Goal: Contribute content

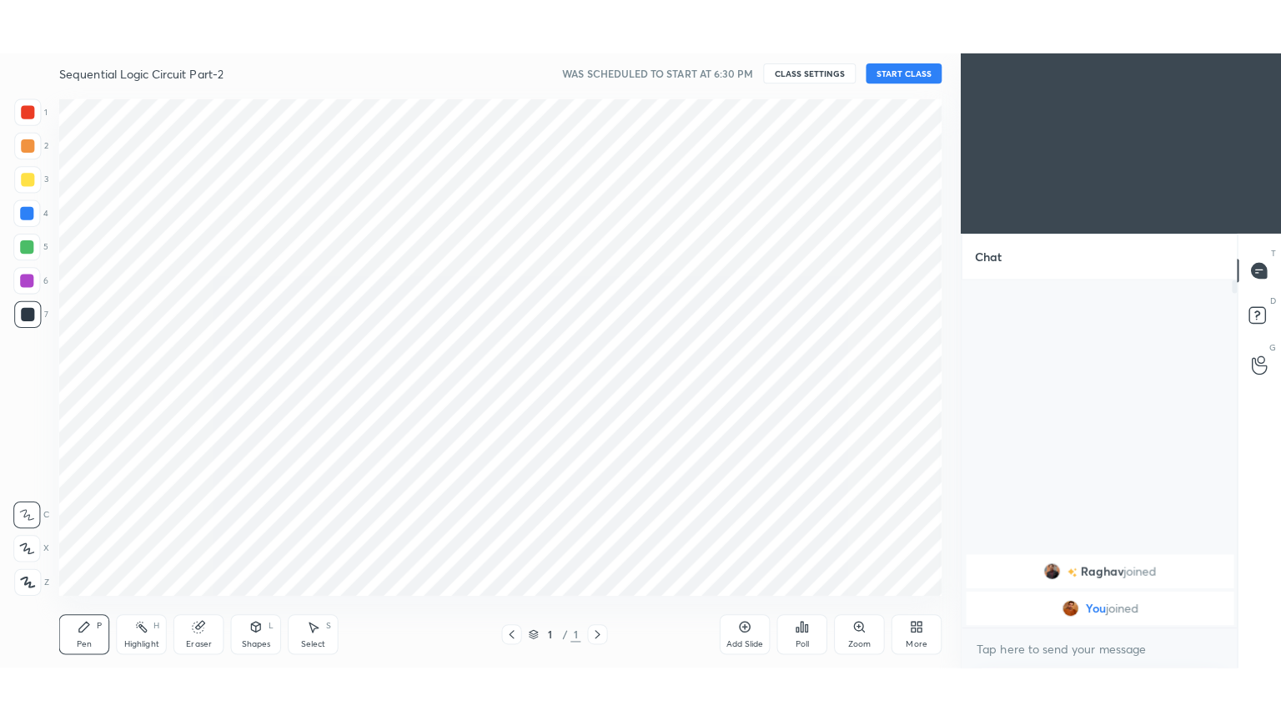
scroll to position [82889, 82506]
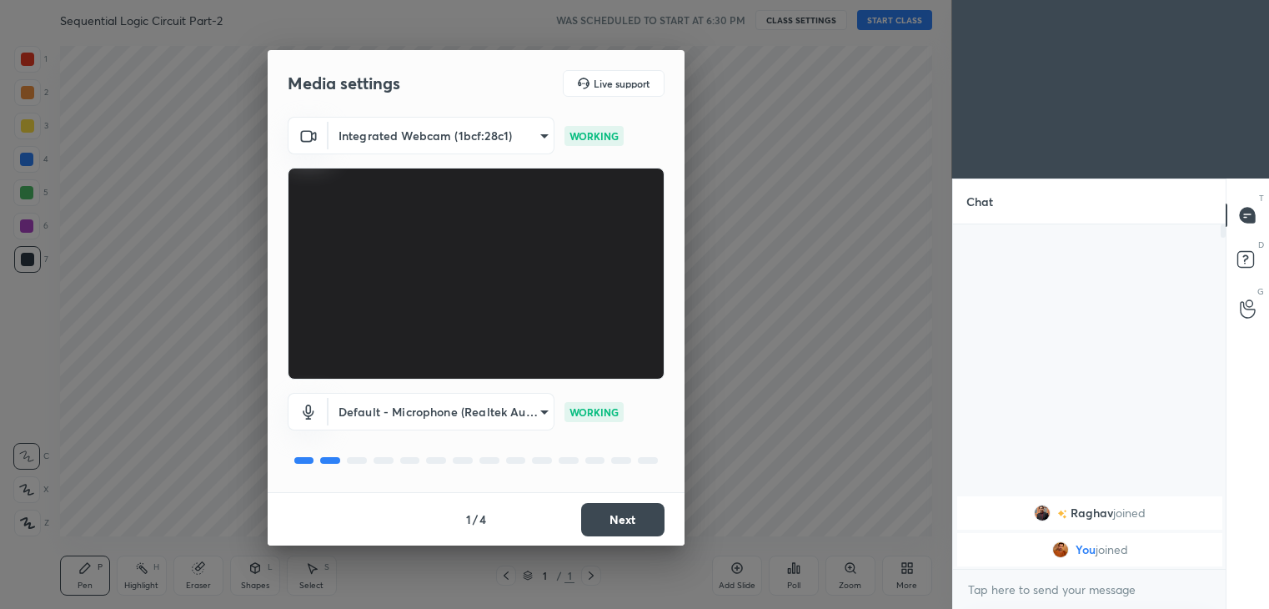
click at [622, 515] on button "Next" at bounding box center [622, 519] width 83 height 33
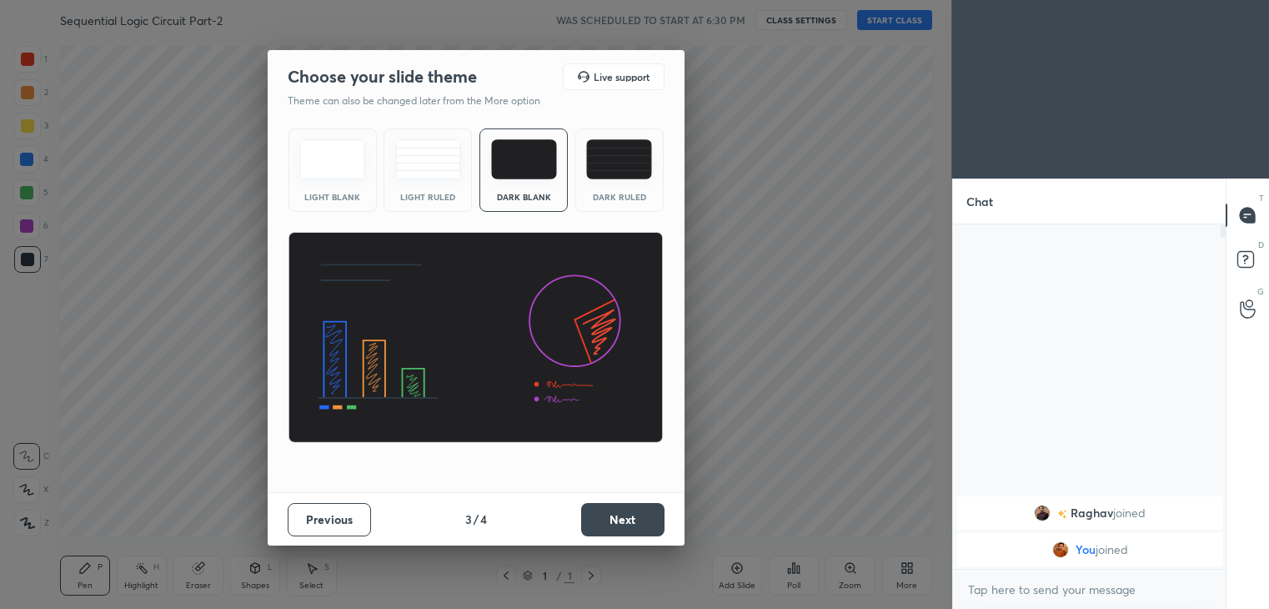
click at [625, 515] on button "Next" at bounding box center [622, 519] width 83 height 33
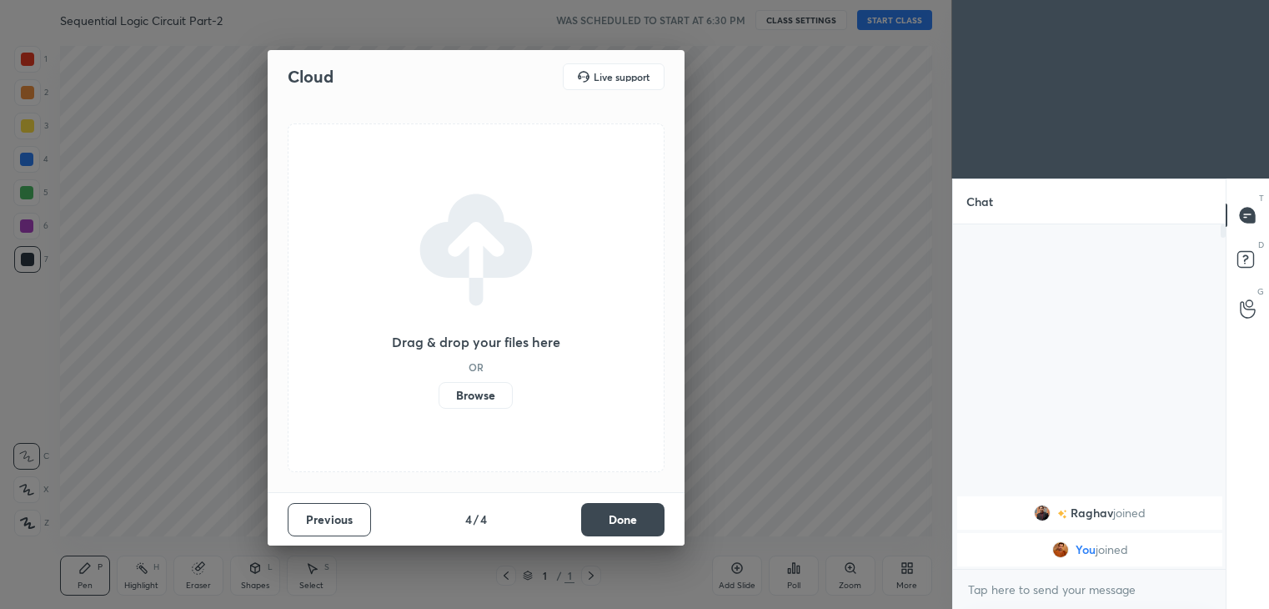
click at [627, 516] on button "Done" at bounding box center [622, 519] width 83 height 33
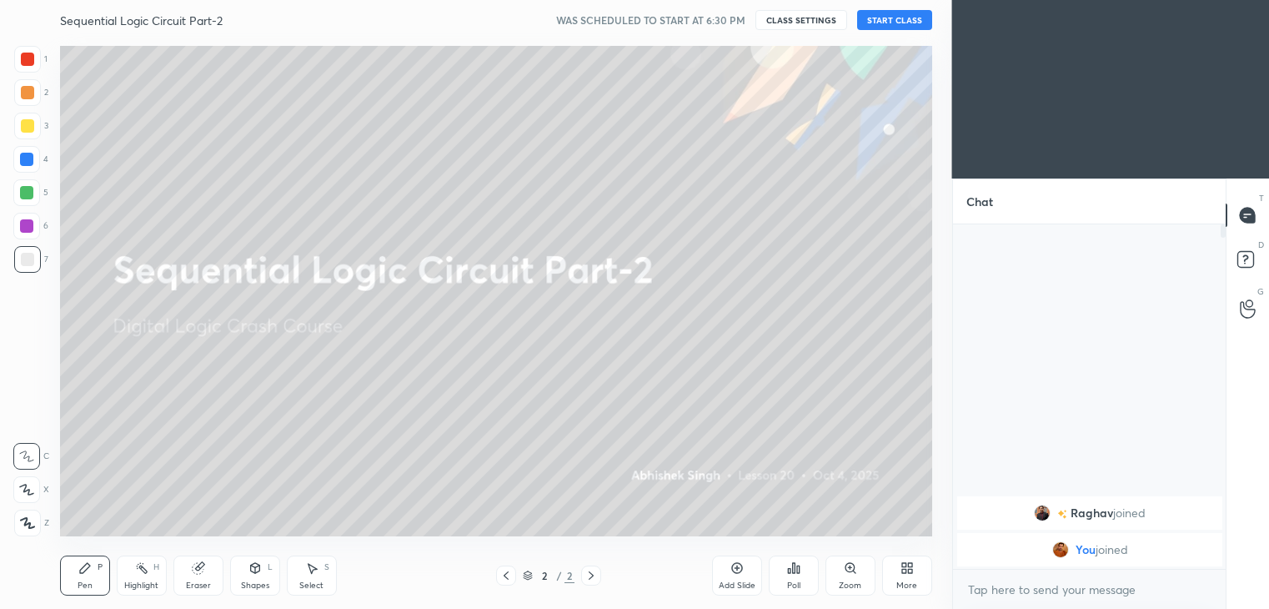
click at [898, 25] on button "START CLASS" at bounding box center [894, 20] width 75 height 20
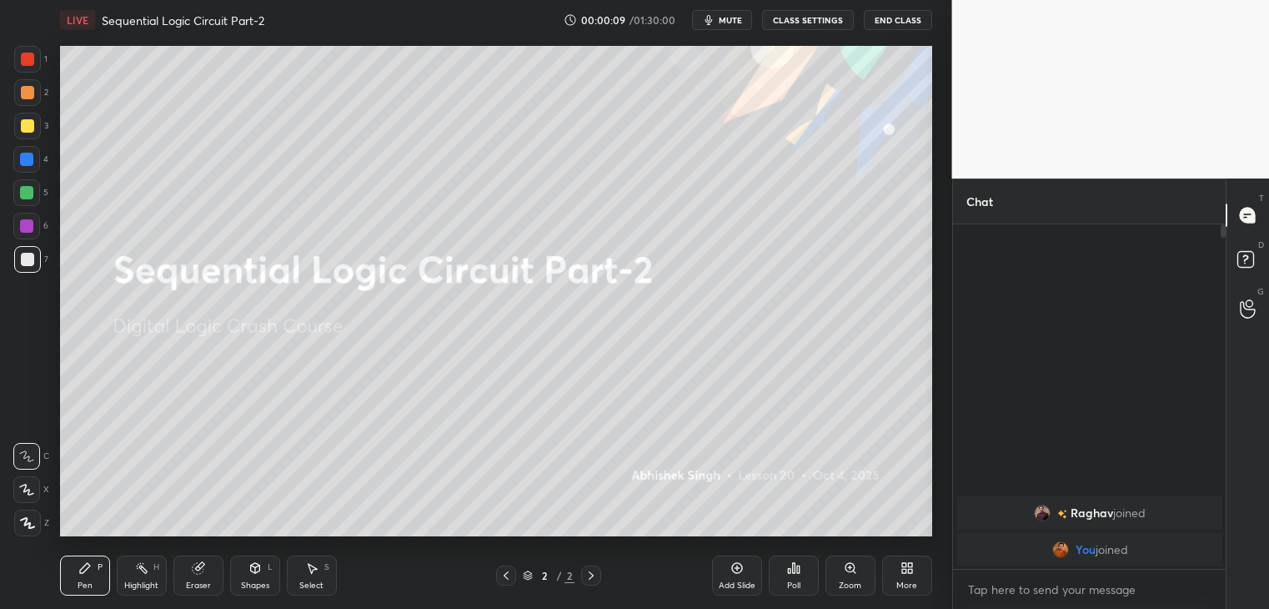
click at [908, 585] on div "More" at bounding box center [906, 585] width 21 height 8
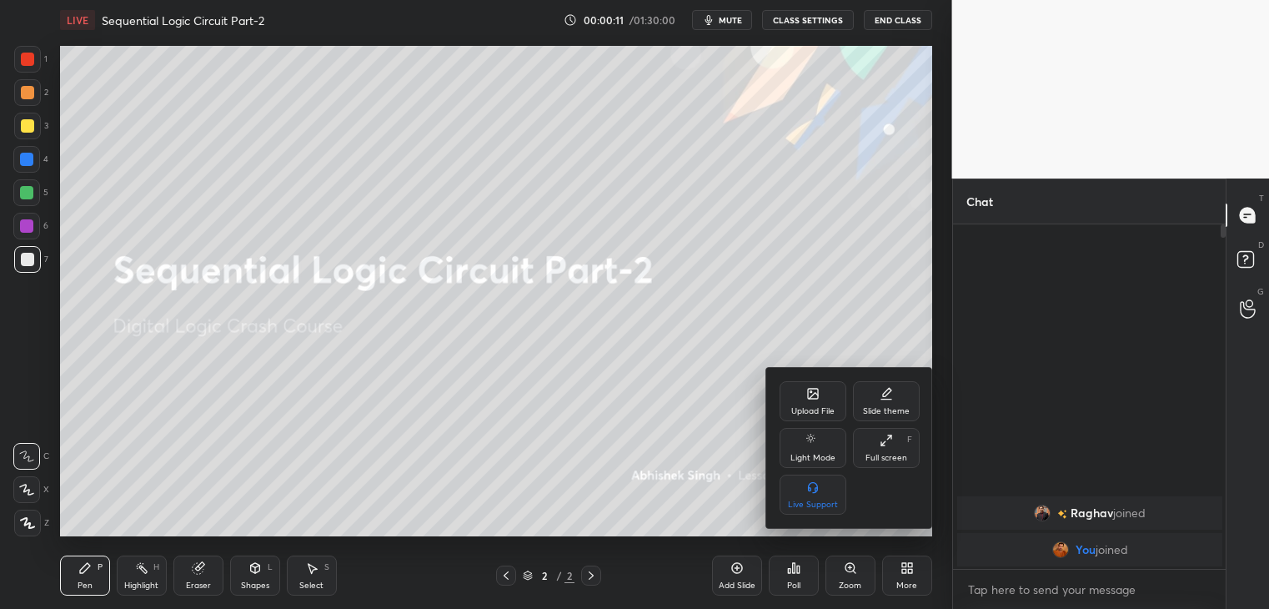
click at [894, 448] on div "Full screen F" at bounding box center [886, 448] width 67 height 40
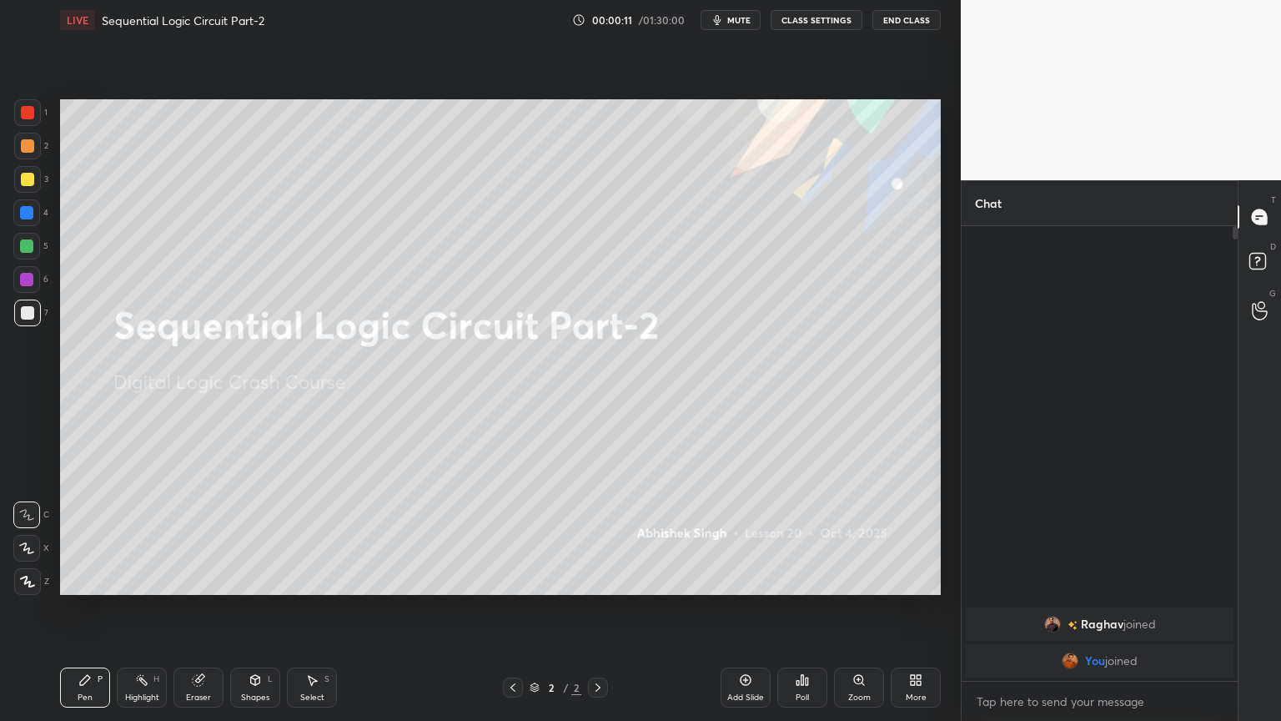
scroll to position [490, 271]
click at [754, 608] on div "Add Slide" at bounding box center [746, 687] width 50 height 40
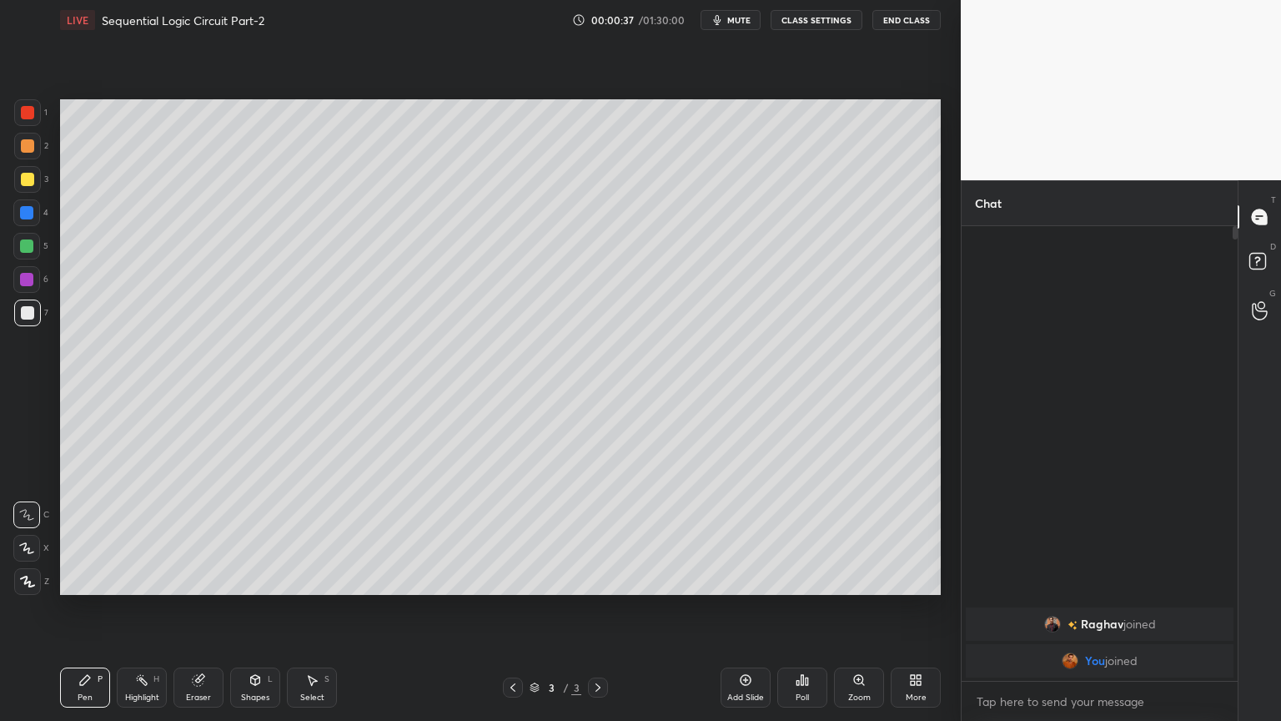
click at [38, 182] on div at bounding box center [27, 179] width 27 height 27
click at [23, 547] on icon at bounding box center [26, 548] width 15 height 12
click at [37, 215] on div at bounding box center [26, 212] width 27 height 27
click at [33, 507] on div at bounding box center [26, 514] width 27 height 27
click at [249, 608] on div "Shapes" at bounding box center [255, 697] width 28 height 8
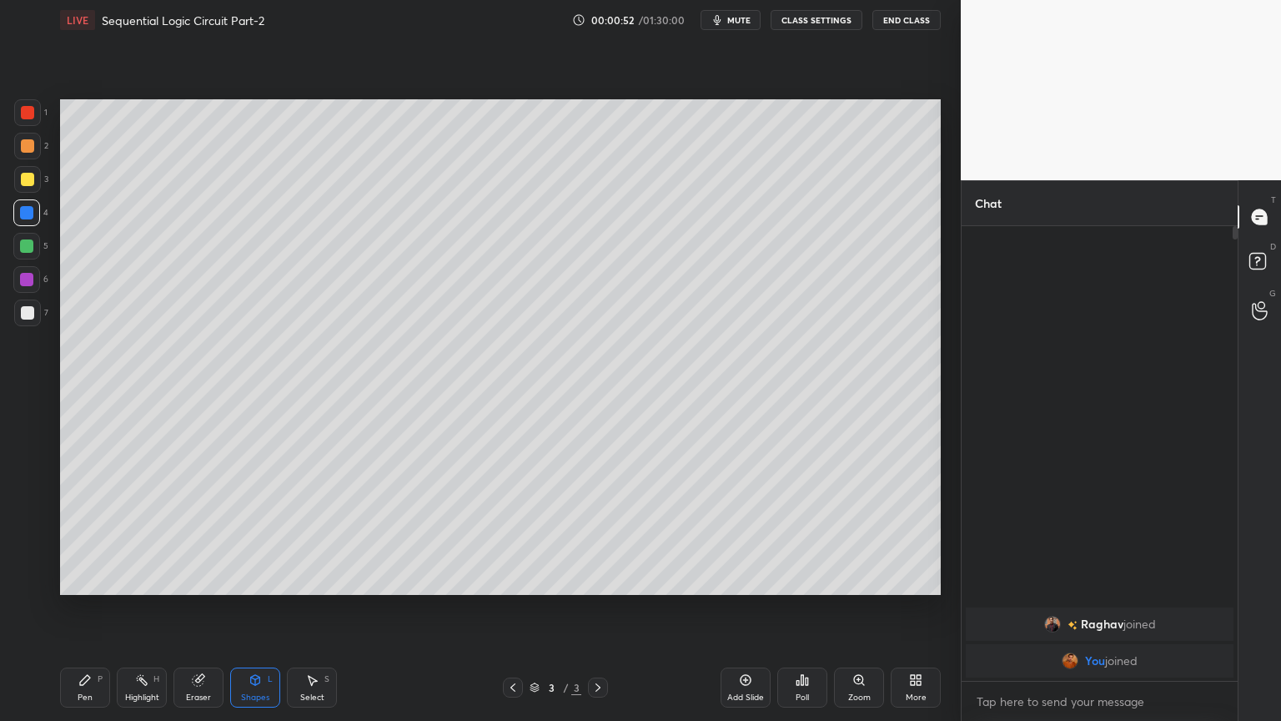
click at [257, 608] on div "Shapes L" at bounding box center [255, 687] width 50 height 40
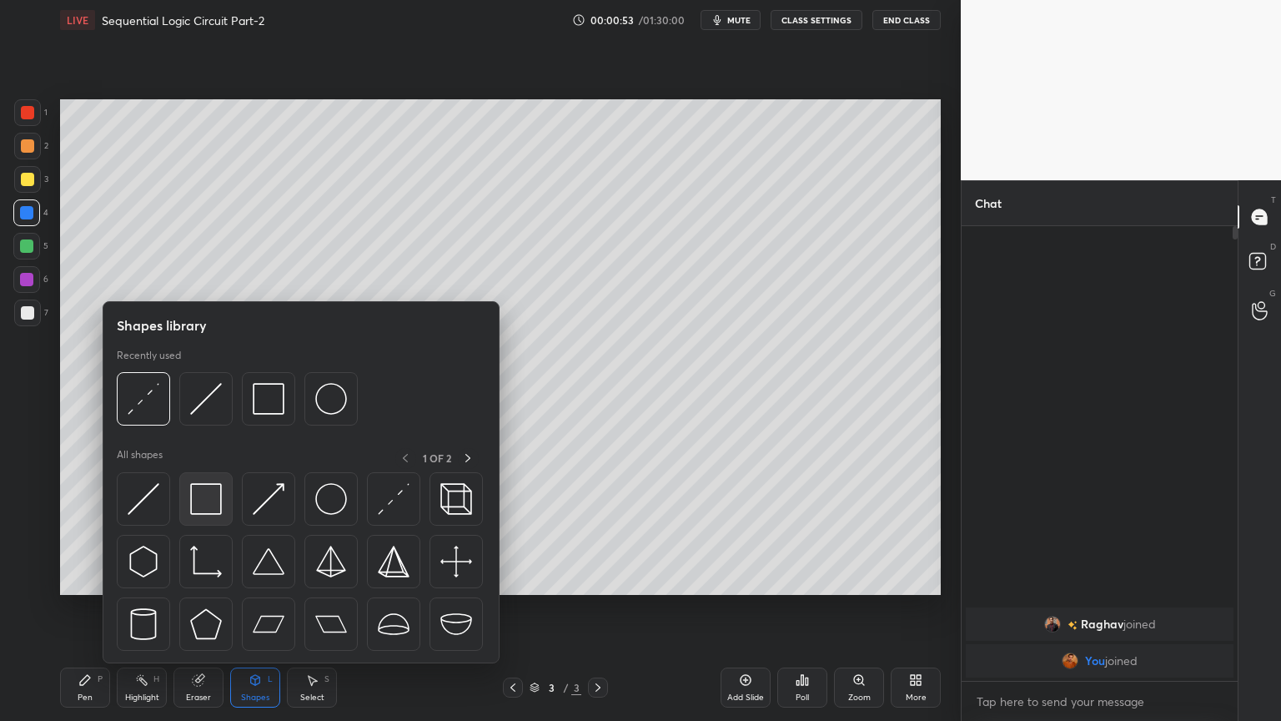
click at [199, 494] on img at bounding box center [206, 499] width 32 height 32
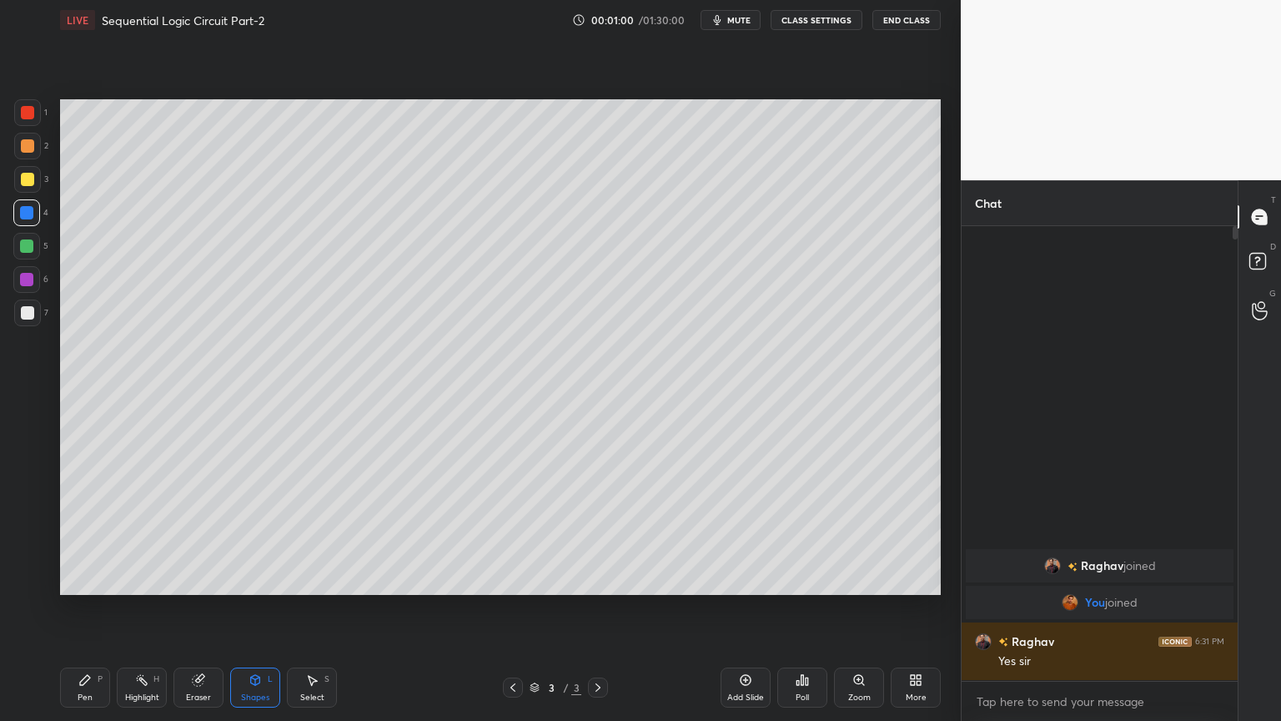
click at [89, 608] on icon at bounding box center [84, 679] width 13 height 13
click at [28, 307] on div at bounding box center [27, 312] width 13 height 13
click at [193, 608] on div "Eraser" at bounding box center [198, 697] width 25 height 8
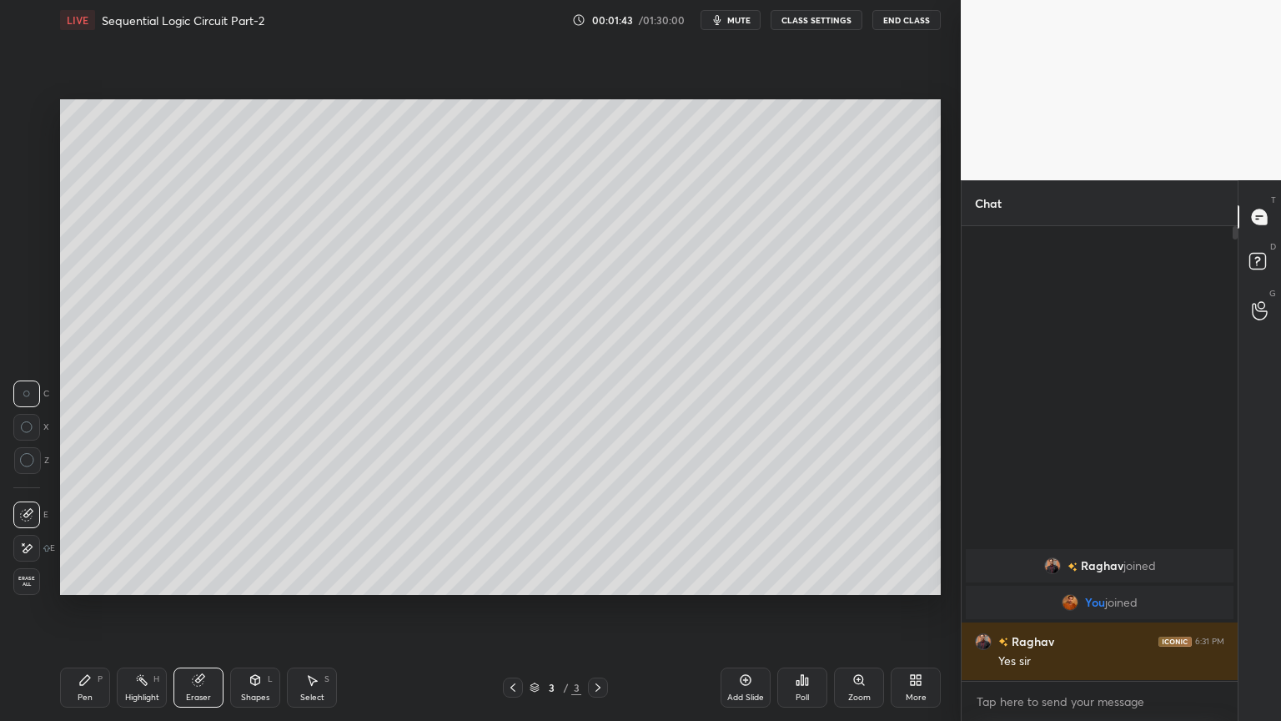
click at [79, 608] on div "Pen" at bounding box center [85, 697] width 15 height 8
click at [196, 608] on div "Eraser" at bounding box center [198, 697] width 25 height 8
click at [93, 608] on div "Pen P" at bounding box center [85, 687] width 50 height 40
click at [182, 608] on div "Eraser" at bounding box center [198, 687] width 50 height 40
click at [89, 608] on icon at bounding box center [84, 679] width 13 height 13
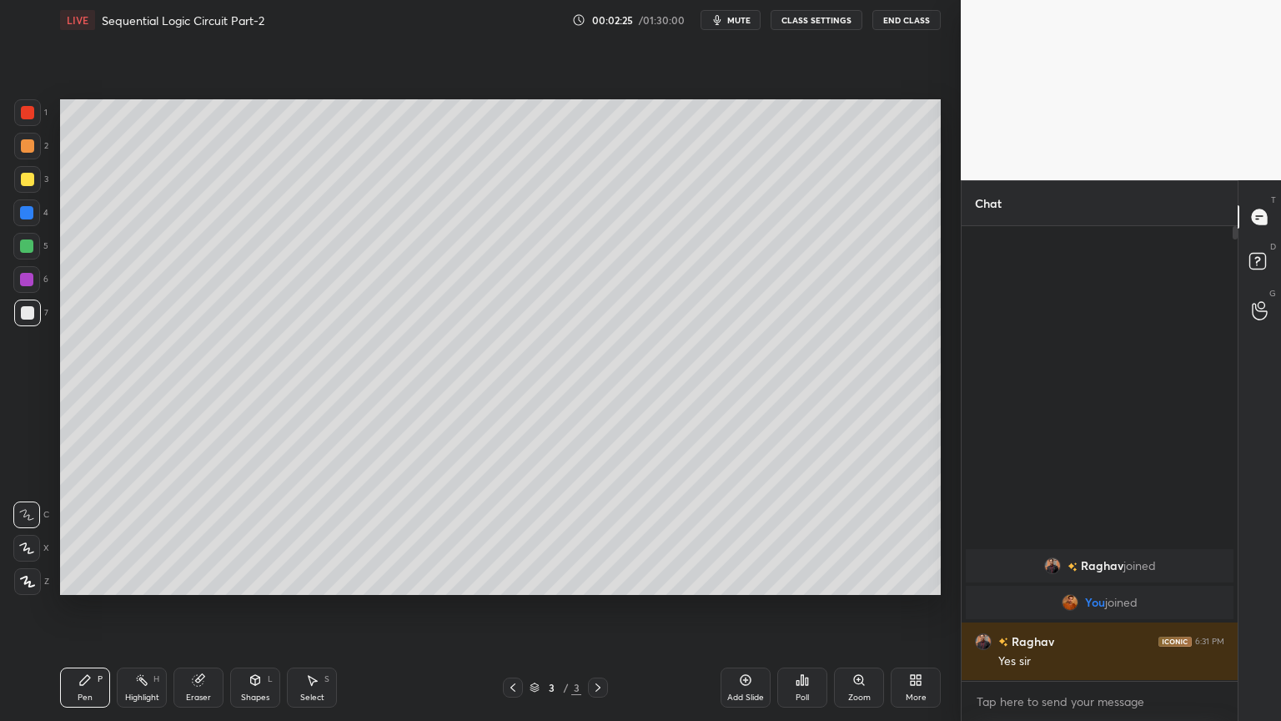
click at [192, 608] on div "Eraser" at bounding box center [198, 697] width 25 height 8
click at [76, 608] on div "Pen P" at bounding box center [85, 687] width 50 height 40
click at [737, 608] on div "Add Slide" at bounding box center [746, 687] width 50 height 40
click at [31, 208] on div at bounding box center [26, 212] width 13 height 13
click at [259, 608] on div "Shapes L" at bounding box center [255, 687] width 50 height 40
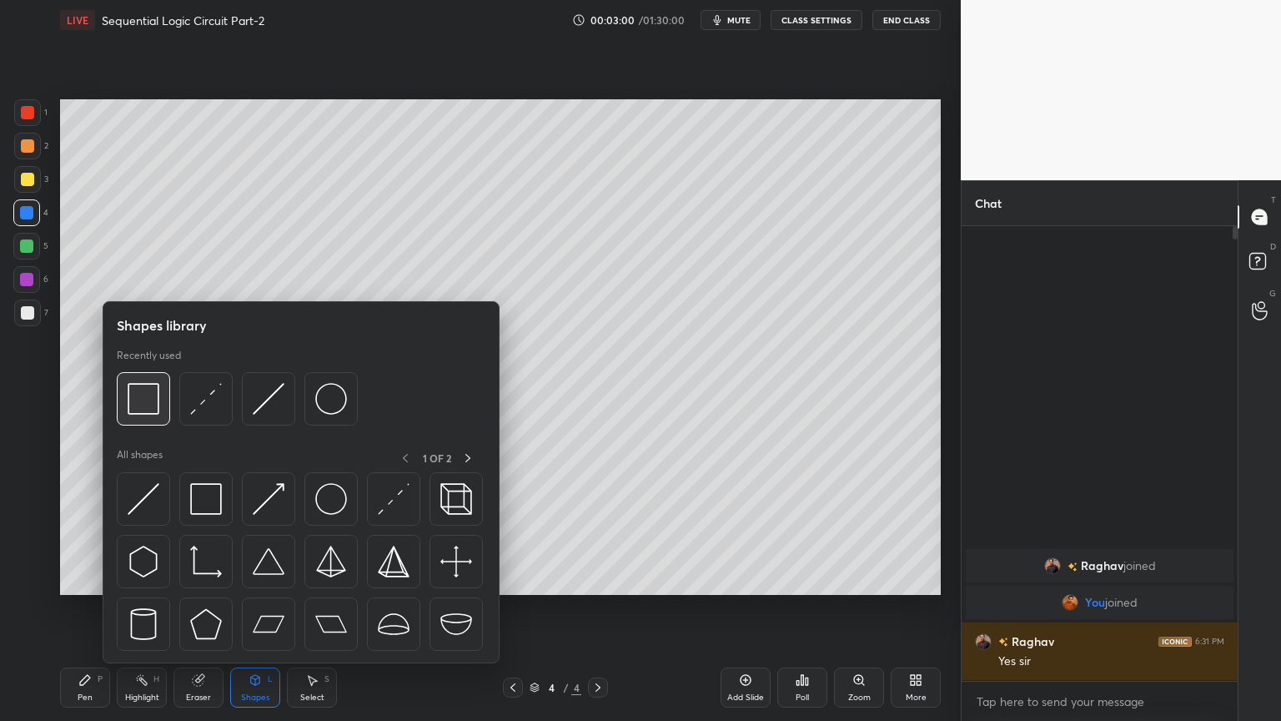
click at [143, 404] on img at bounding box center [144, 399] width 32 height 32
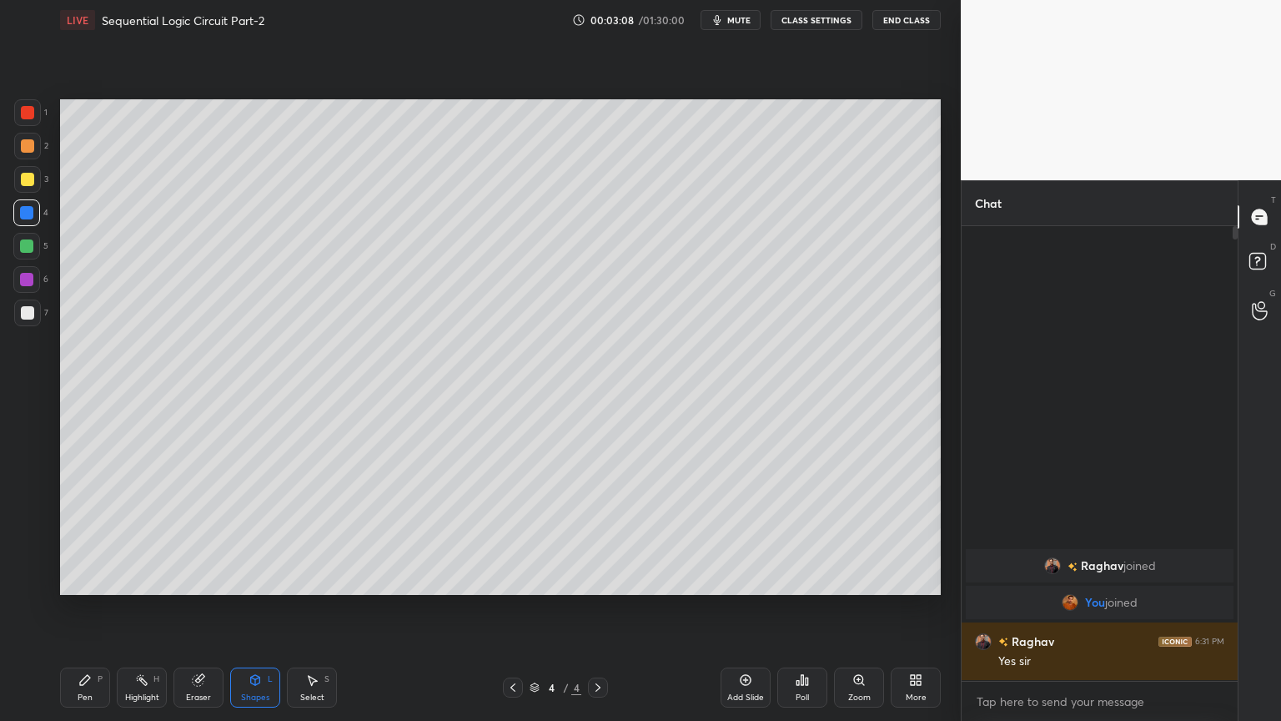
click at [199, 608] on div "Eraser" at bounding box center [198, 697] width 25 height 8
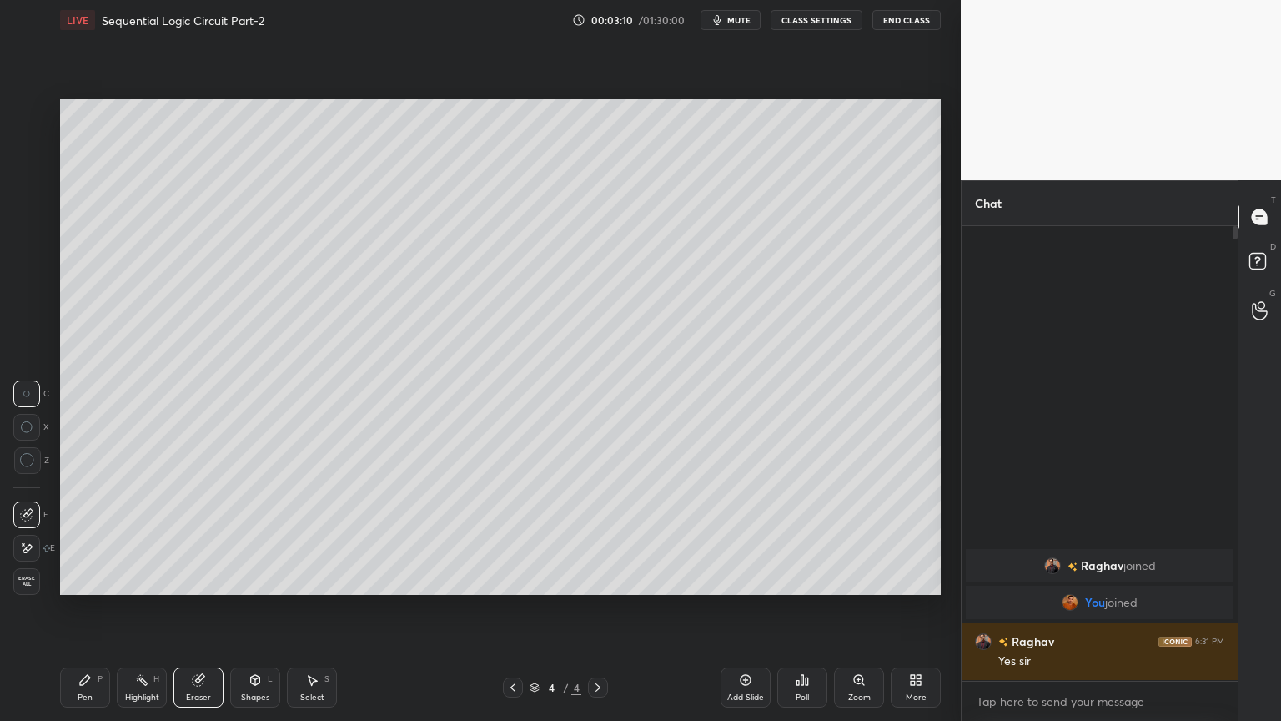
click at [250, 608] on div "Shapes L" at bounding box center [255, 687] width 50 height 40
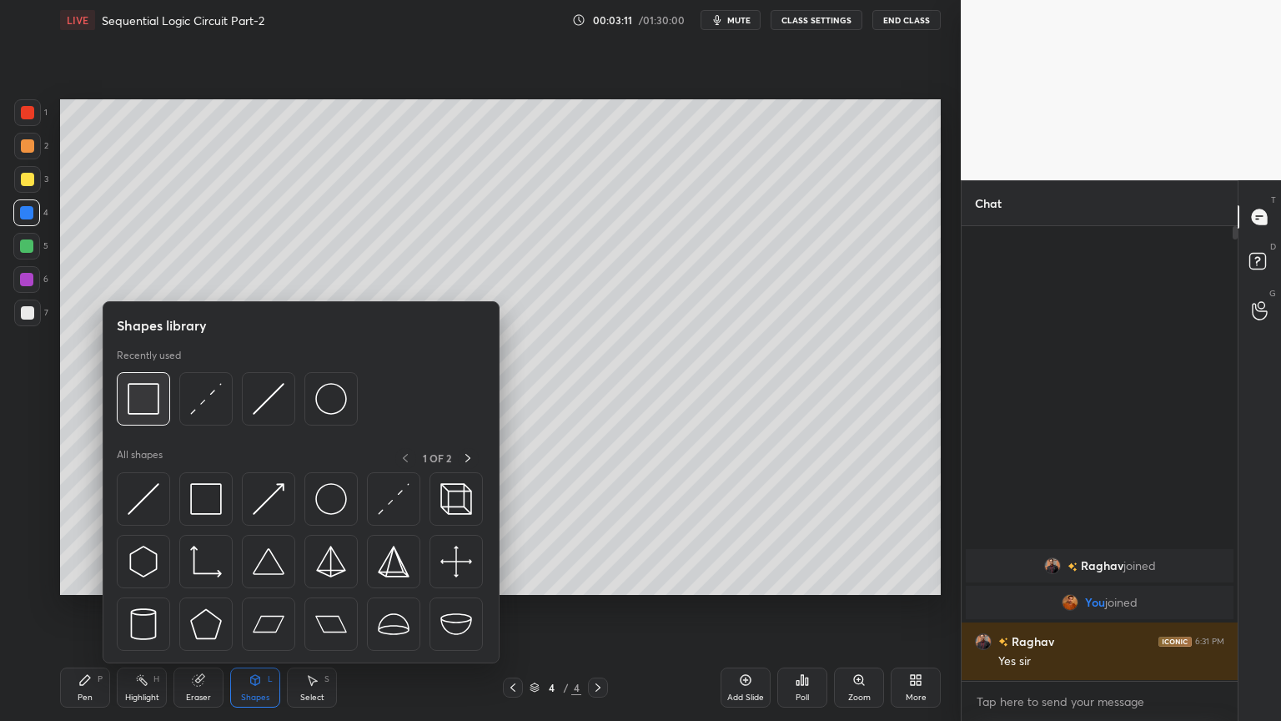
click at [154, 389] on img at bounding box center [144, 399] width 32 height 32
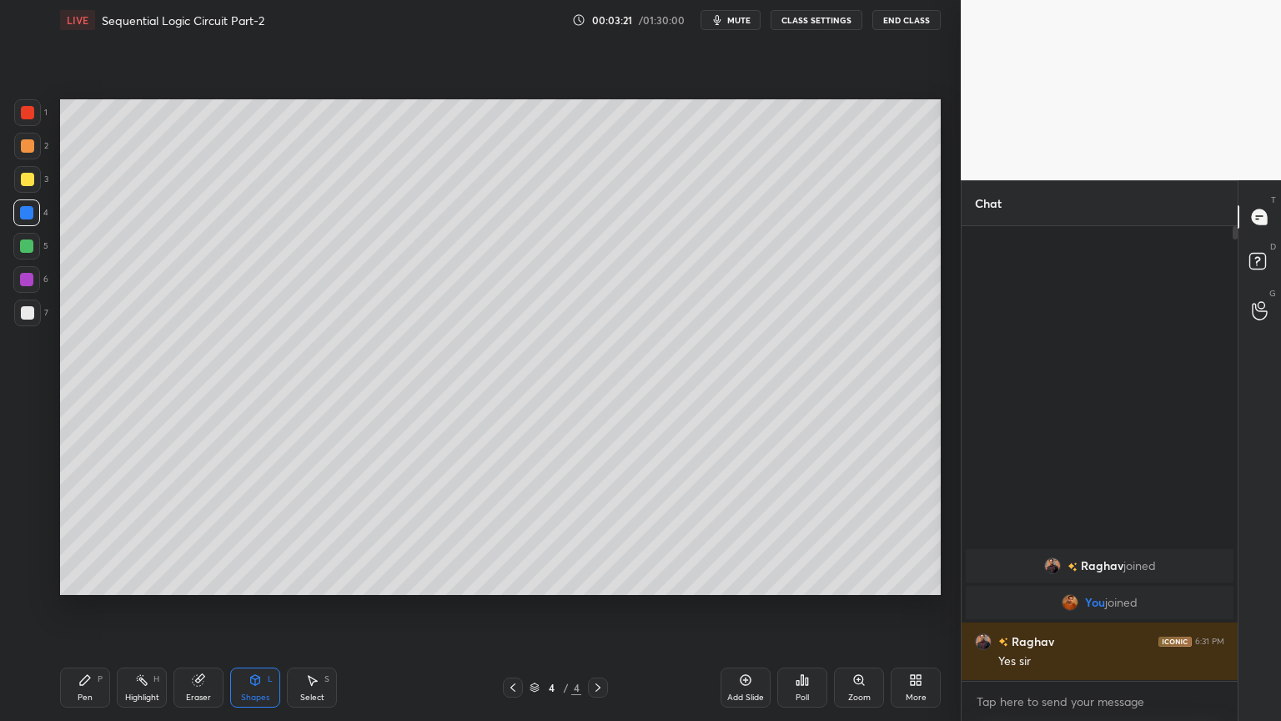
click at [247, 608] on div "Shapes L" at bounding box center [255, 687] width 50 height 40
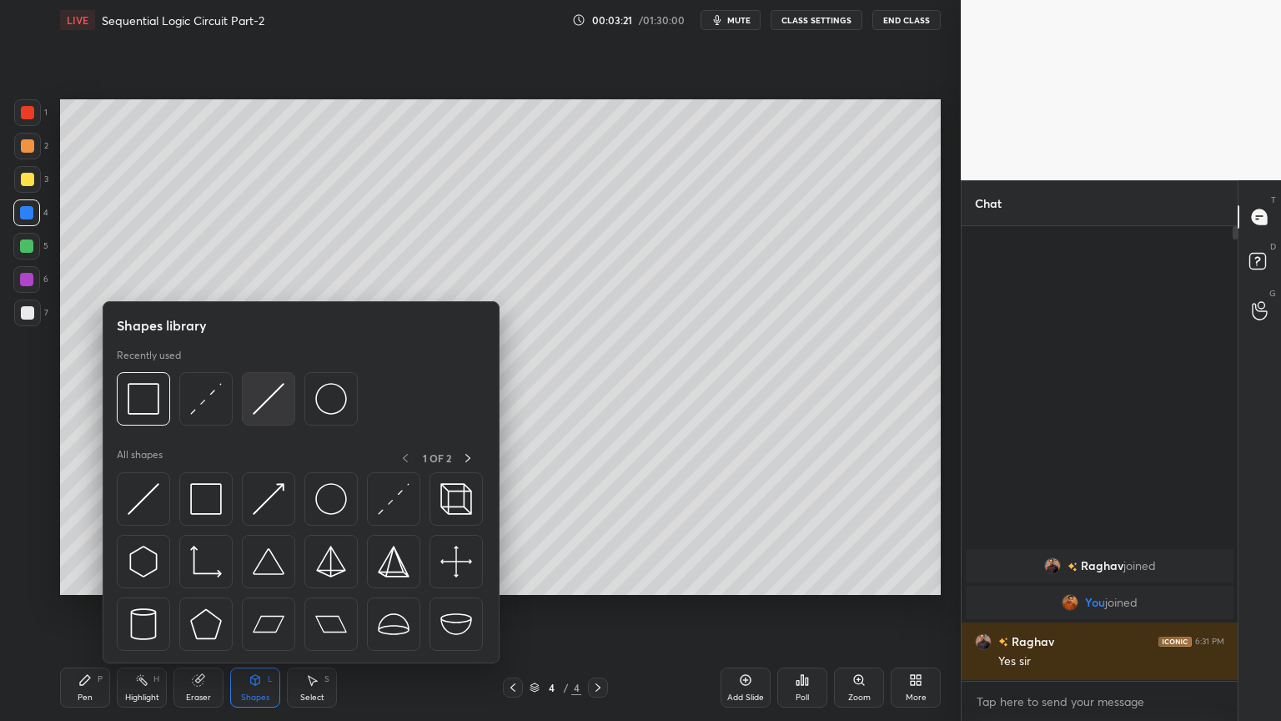
click at [264, 403] on img at bounding box center [269, 399] width 32 height 32
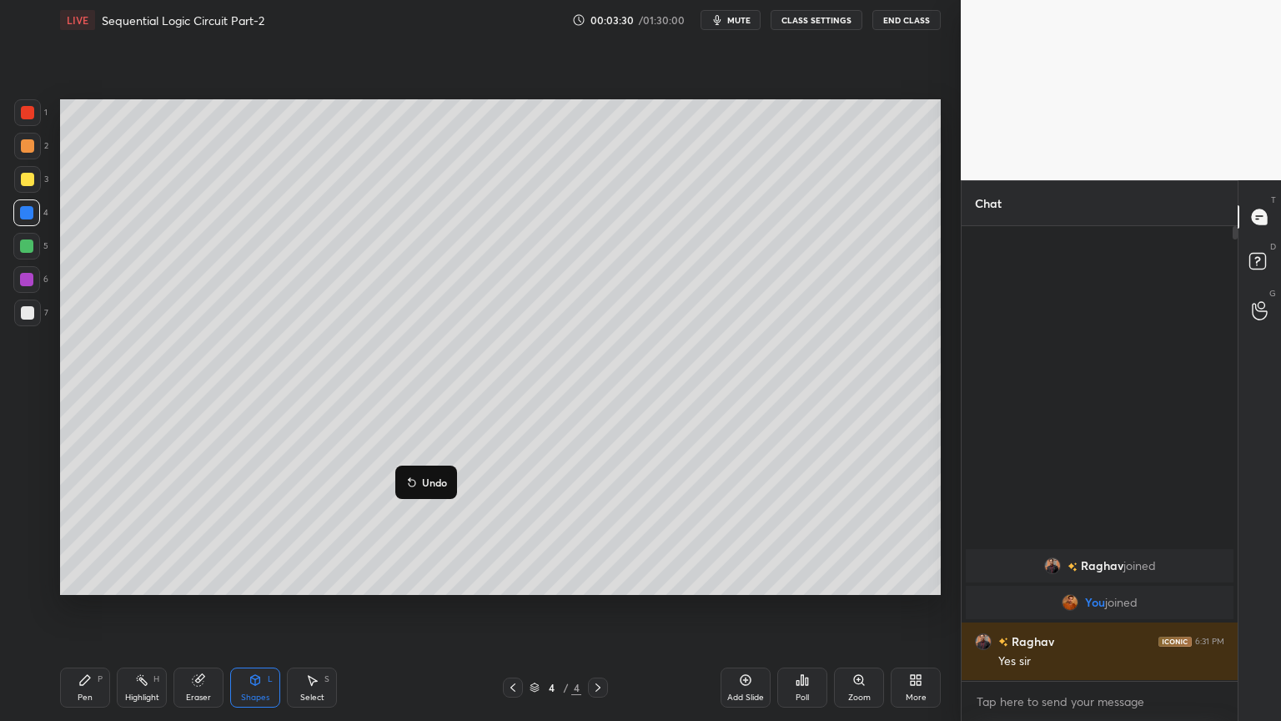
click at [429, 480] on p "Undo" at bounding box center [434, 481] width 25 height 13
click at [101, 608] on div "Pen P" at bounding box center [85, 687] width 50 height 40
click at [27, 316] on div at bounding box center [27, 312] width 13 height 13
click at [202, 608] on div "Eraser" at bounding box center [198, 697] width 25 height 8
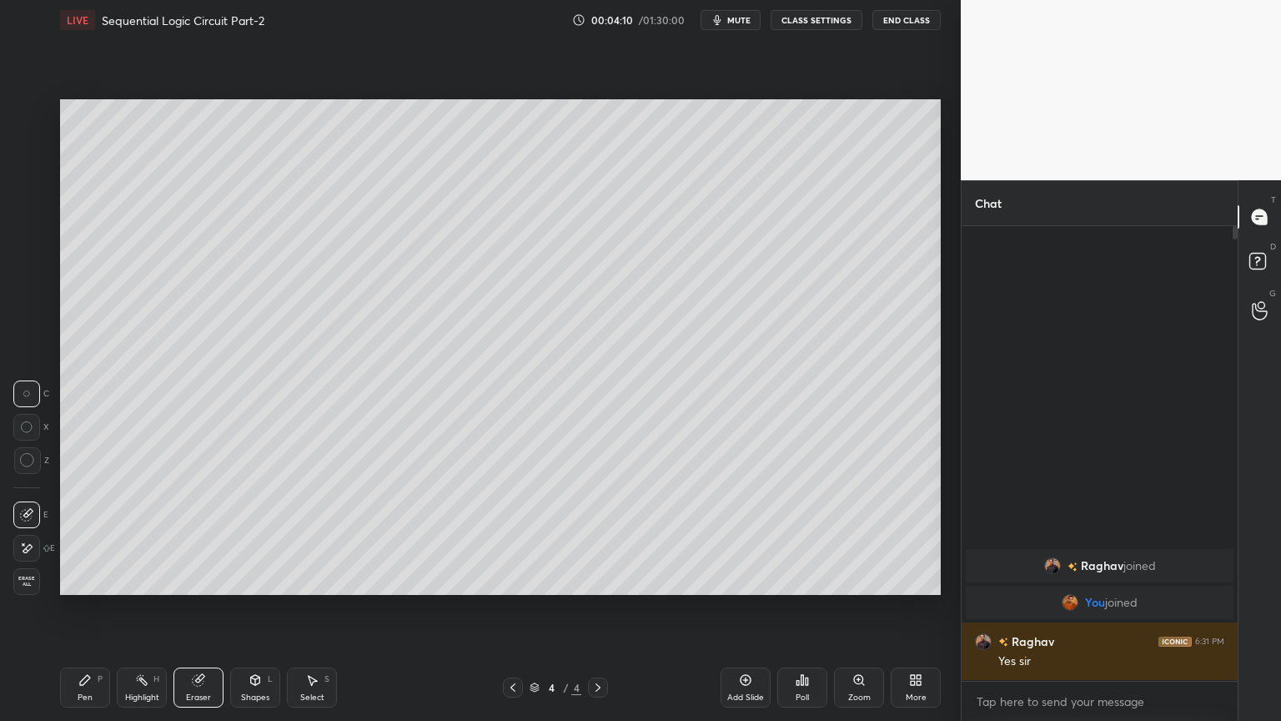
click at [73, 608] on div "Pen P" at bounding box center [85, 687] width 50 height 40
click at [29, 208] on div at bounding box center [26, 212] width 13 height 13
click at [31, 313] on div at bounding box center [27, 312] width 13 height 13
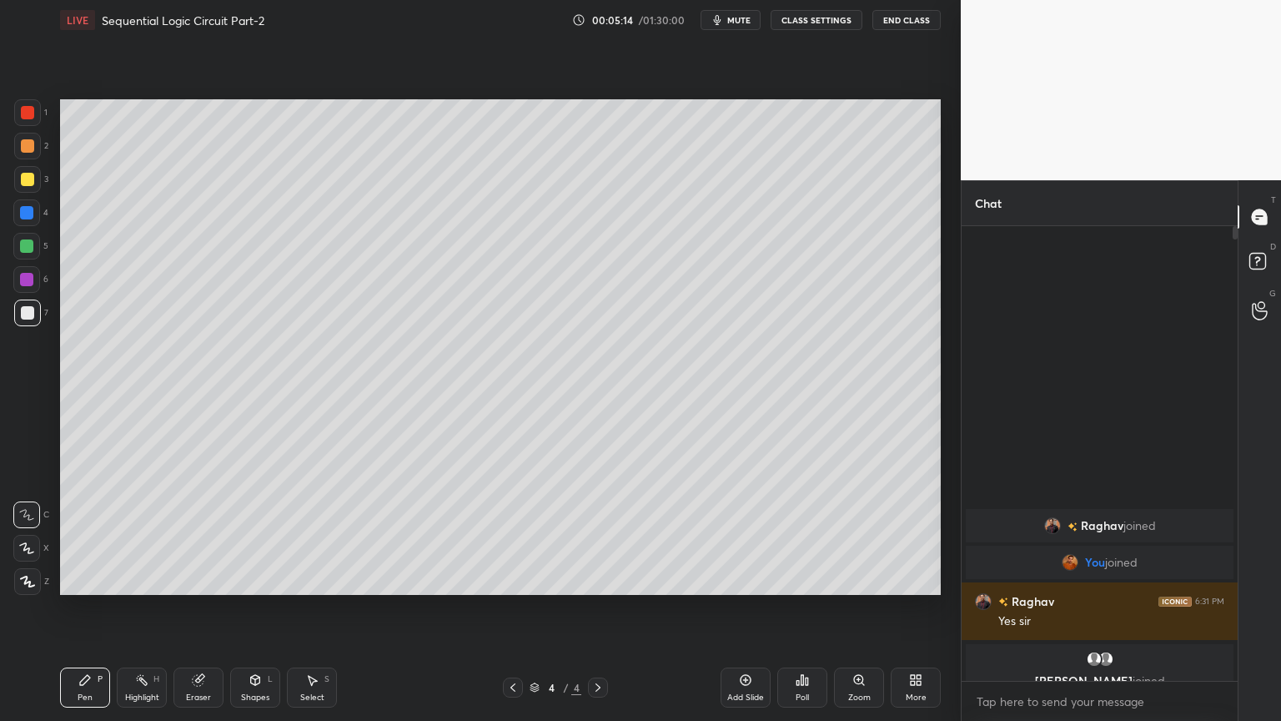
click at [195, 608] on div "Eraser" at bounding box center [198, 697] width 25 height 8
click at [85, 608] on div "Pen P" at bounding box center [85, 687] width 50 height 40
click at [511, 608] on icon at bounding box center [512, 686] width 13 height 13
click at [597, 608] on icon at bounding box center [597, 686] width 13 height 13
click at [131, 608] on div "Highlight" at bounding box center [142, 697] width 34 height 8
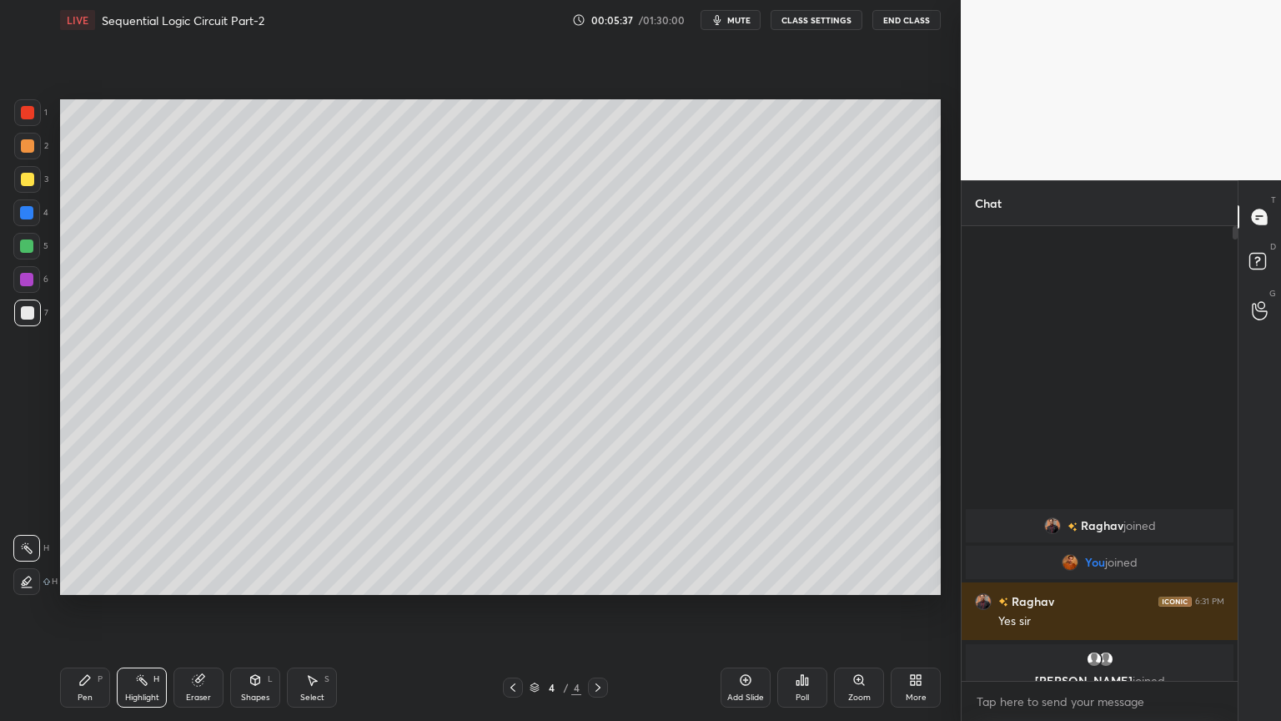
click at [41, 257] on div "5" at bounding box center [30, 246] width 35 height 27
click at [91, 608] on div "Pen" at bounding box center [85, 697] width 15 height 8
click at [37, 310] on div at bounding box center [27, 312] width 27 height 27
click at [33, 189] on div at bounding box center [27, 179] width 27 height 27
click at [209, 608] on div "Eraser" at bounding box center [198, 697] width 25 height 8
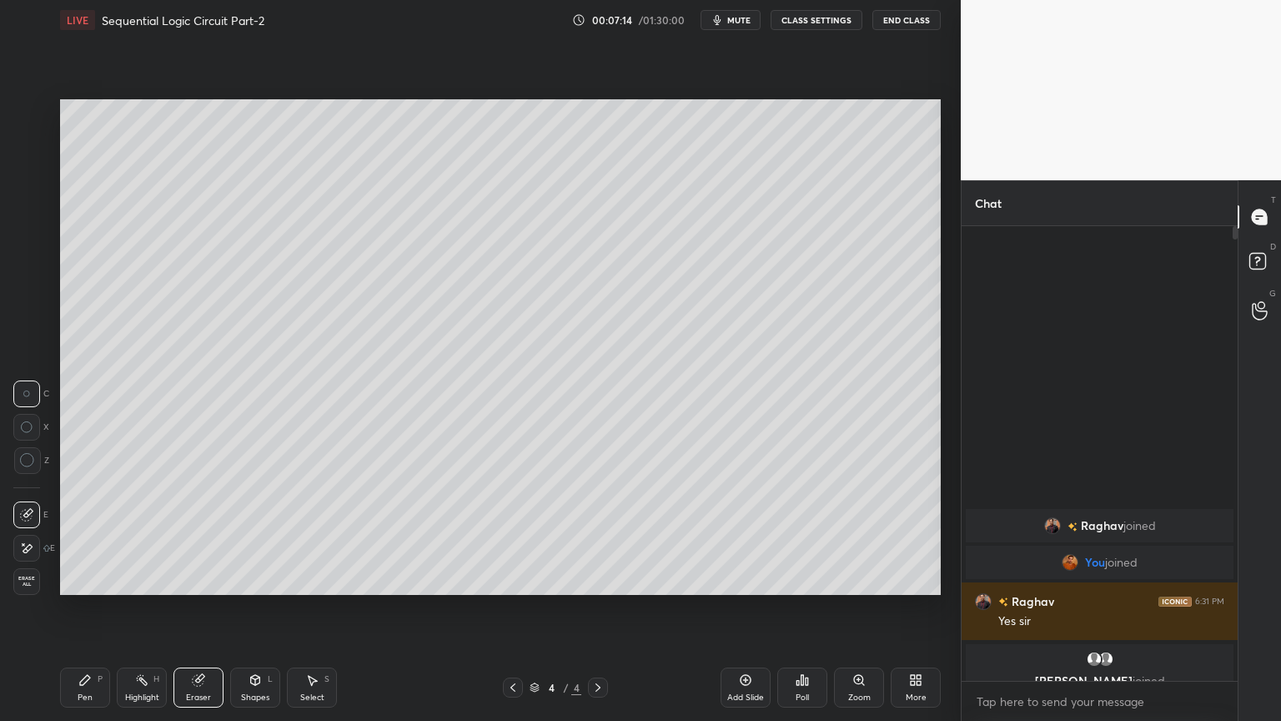
click at [88, 608] on div "Pen" at bounding box center [85, 697] width 15 height 8
click at [220, 608] on div "Eraser" at bounding box center [198, 687] width 50 height 40
click at [72, 608] on div "Pen P" at bounding box center [85, 687] width 50 height 40
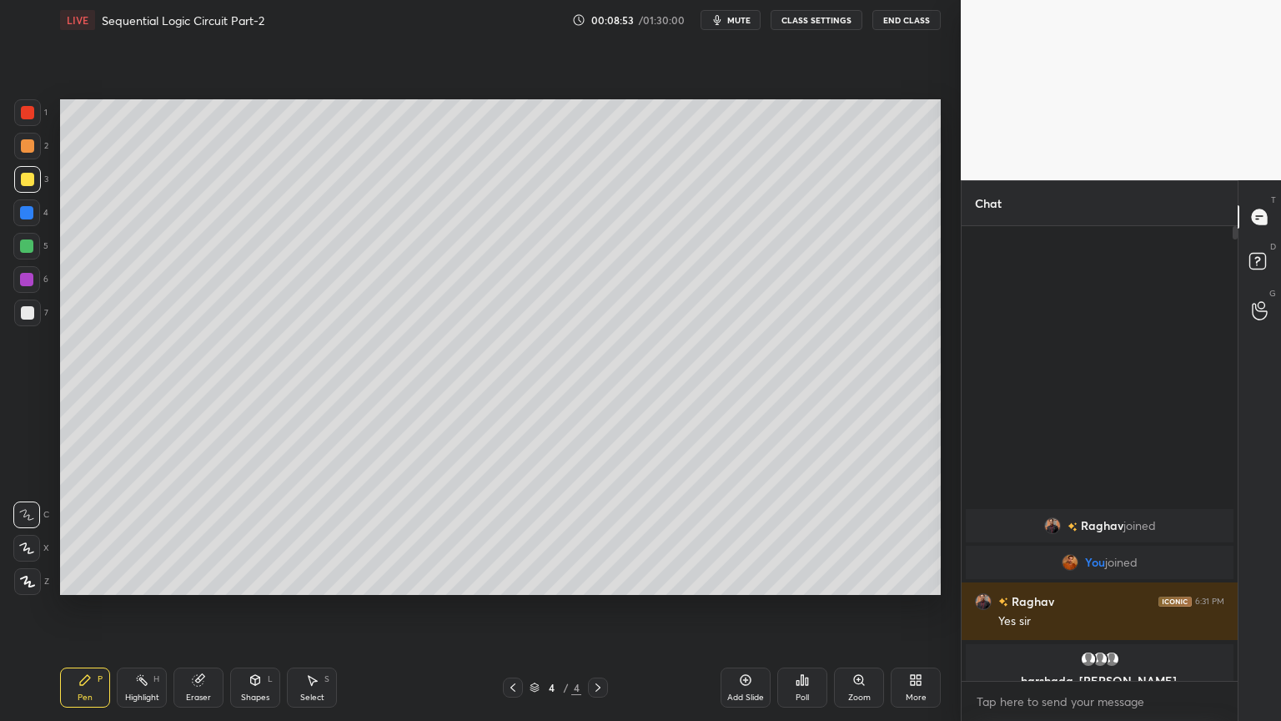
click at [198, 608] on div "Eraser" at bounding box center [198, 697] width 25 height 8
click at [81, 608] on div "Pen" at bounding box center [85, 697] width 15 height 8
click at [319, 608] on div "Select S" at bounding box center [312, 687] width 50 height 40
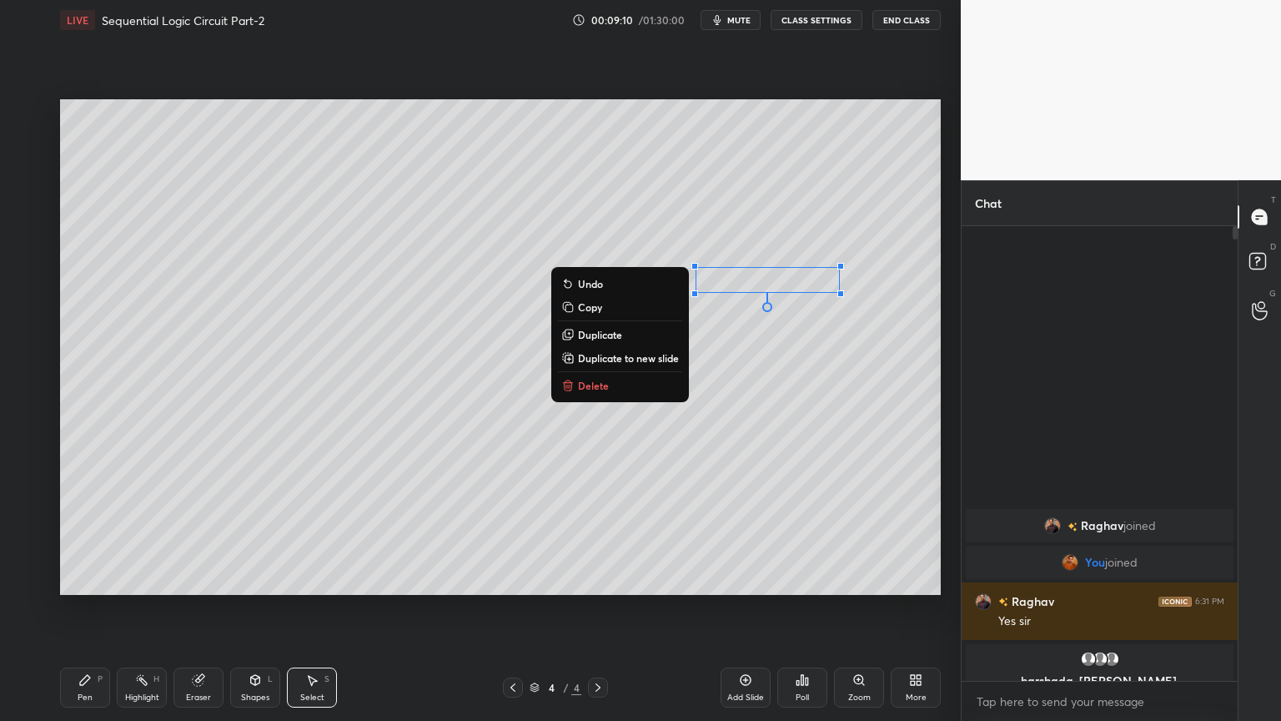
click at [874, 331] on div "0 ° Undo Copy Duplicate Duplicate to new slide Delete" at bounding box center [500, 346] width 881 height 495
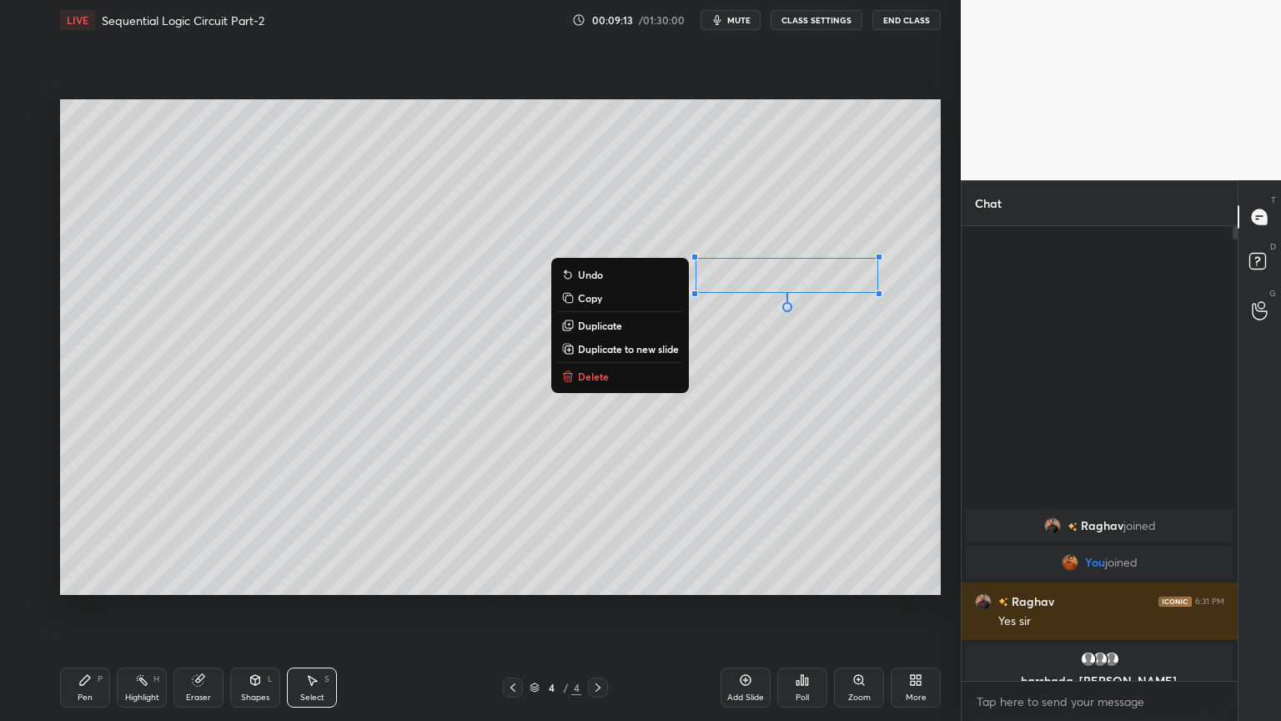
click at [643, 484] on div "0 ° Undo Copy Duplicate Duplicate to new slide Delete" at bounding box center [500, 346] width 881 height 495
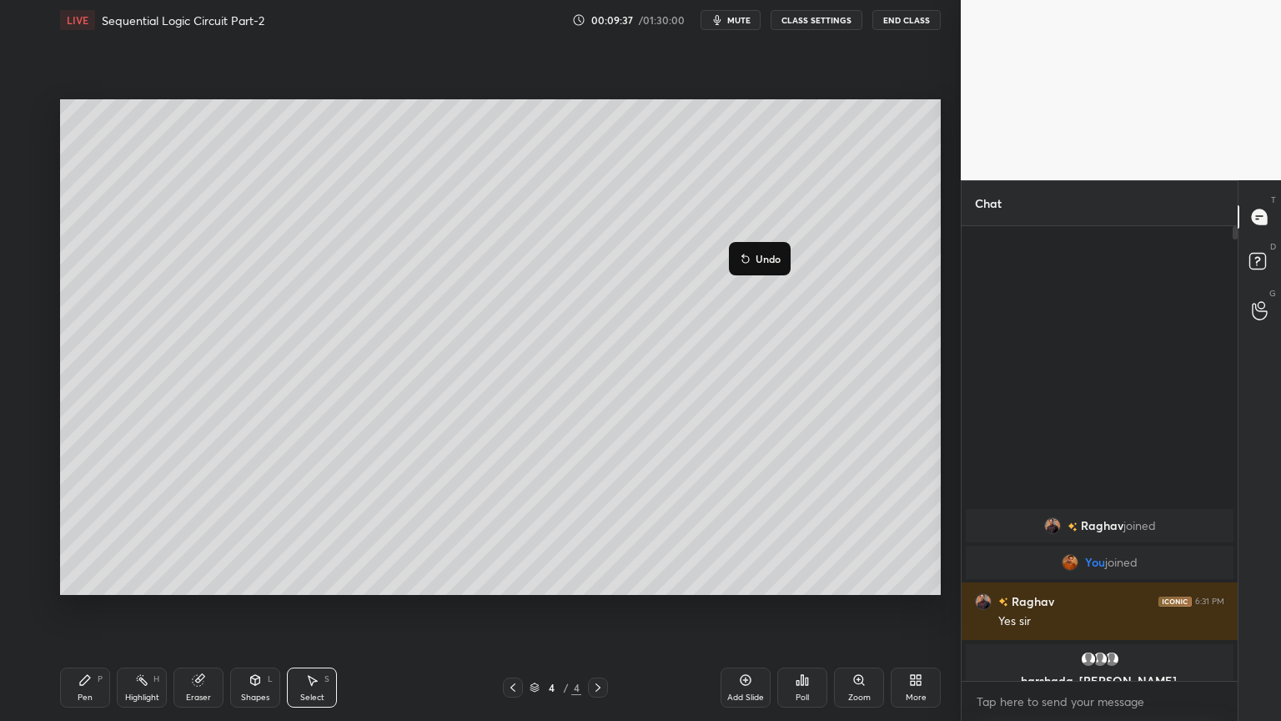
click at [731, 371] on div "0 ° Undo Copy Duplicate Duplicate to new slide Delete" at bounding box center [500, 346] width 881 height 495
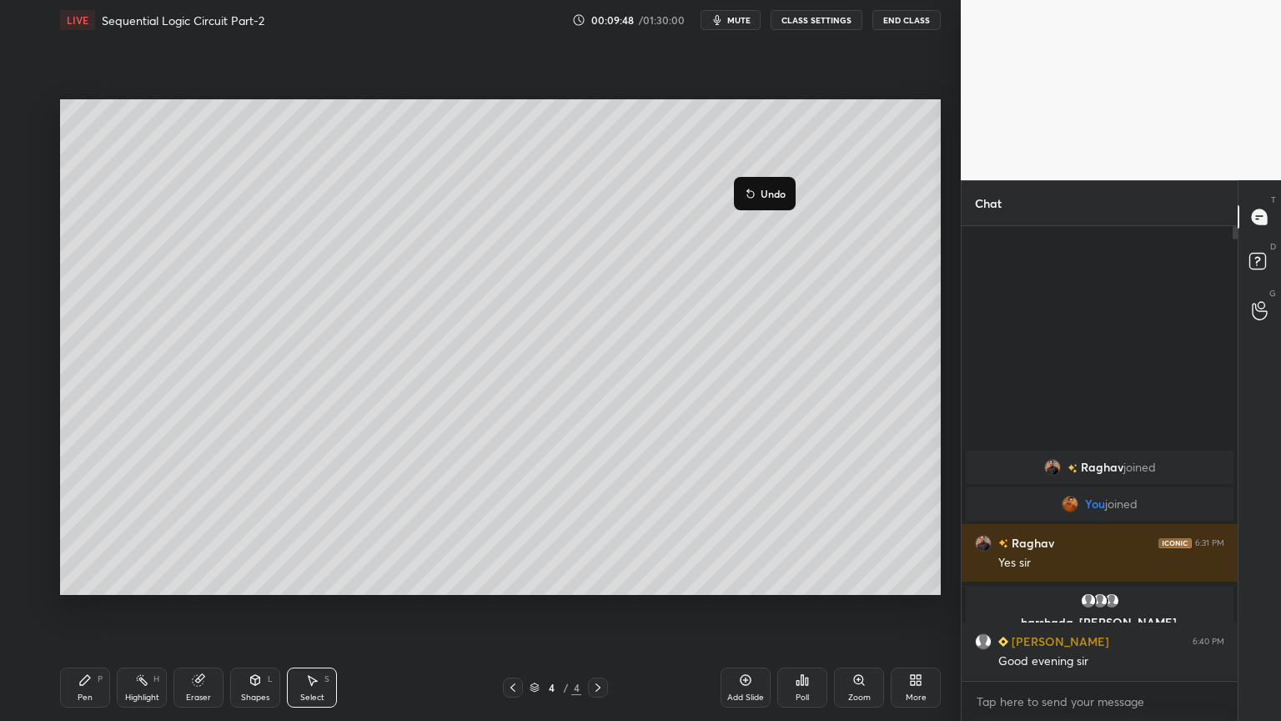
click at [703, 381] on div "0 ° Undo Copy Duplicate Duplicate to new slide Delete" at bounding box center [500, 346] width 881 height 495
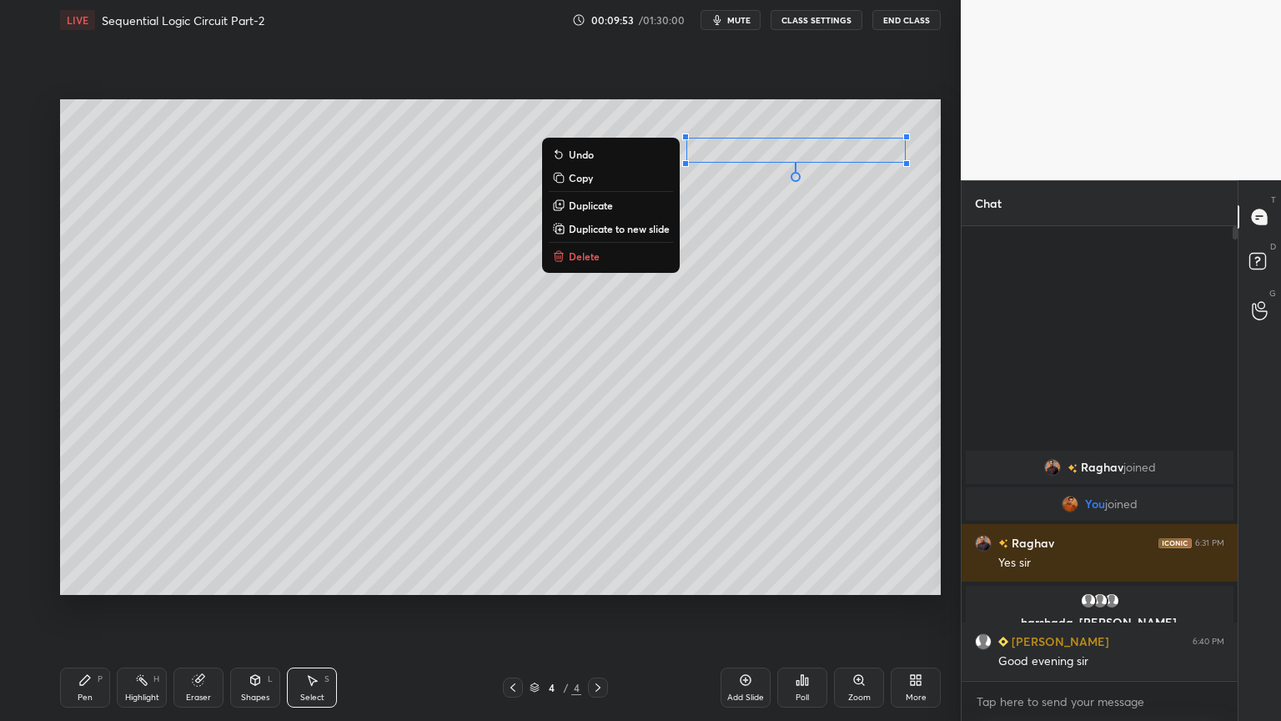
click at [771, 349] on div "0 ° Undo Copy Duplicate Duplicate to new slide Delete" at bounding box center [500, 346] width 881 height 495
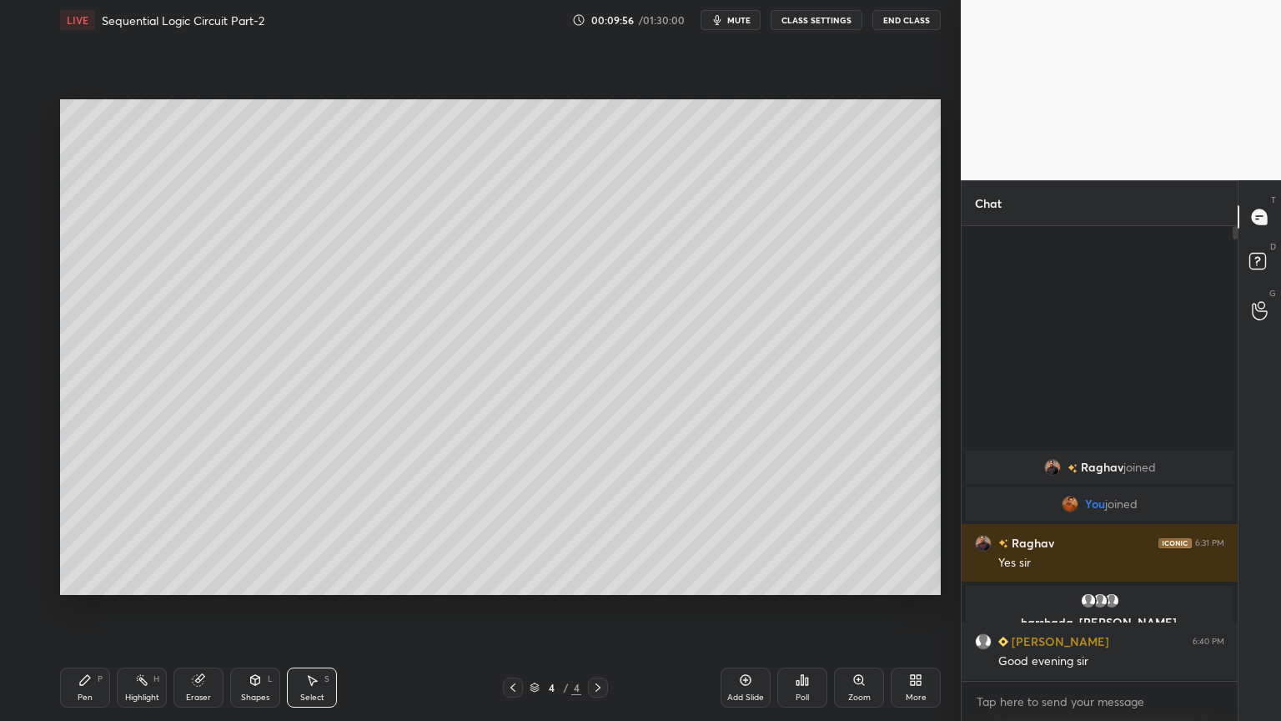
click at [86, 608] on div "Pen P" at bounding box center [85, 687] width 50 height 40
click at [30, 110] on div at bounding box center [27, 112] width 13 height 13
click at [34, 279] on div at bounding box center [26, 279] width 27 height 27
click at [309, 608] on div "Select S" at bounding box center [312, 687] width 50 height 40
click at [254, 608] on icon at bounding box center [255, 680] width 9 height 10
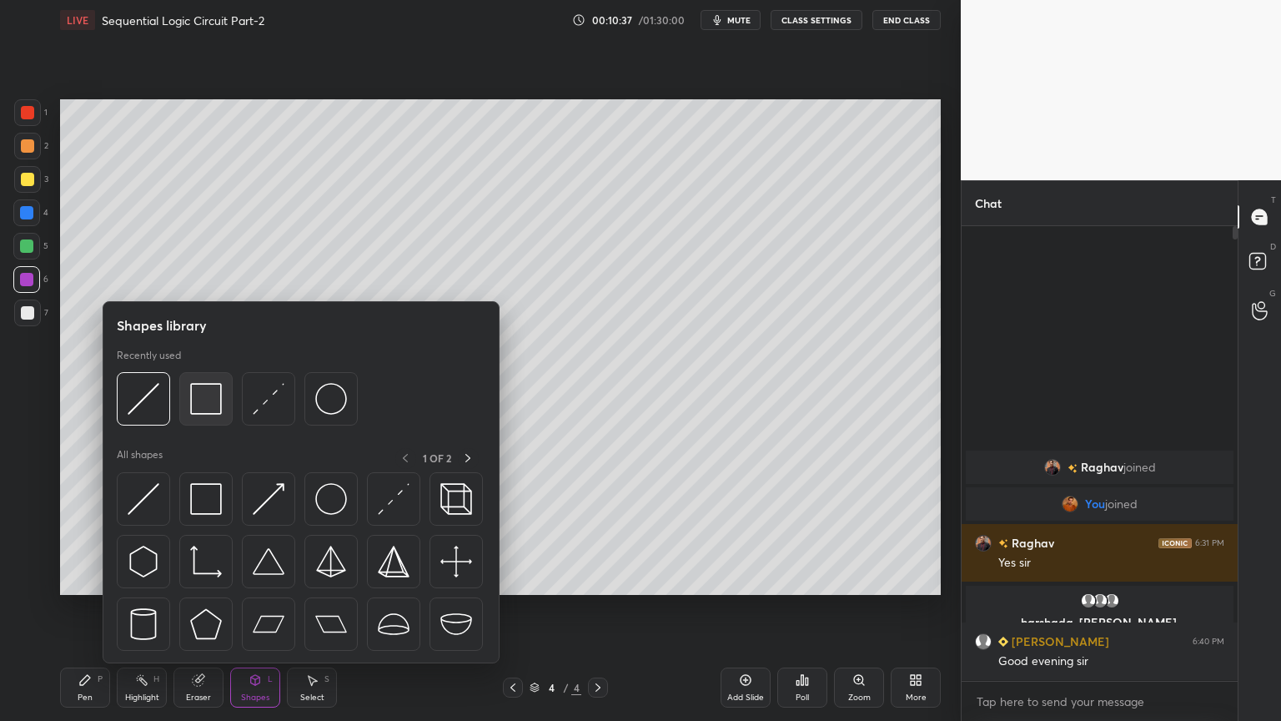
click at [207, 404] on img at bounding box center [206, 399] width 32 height 32
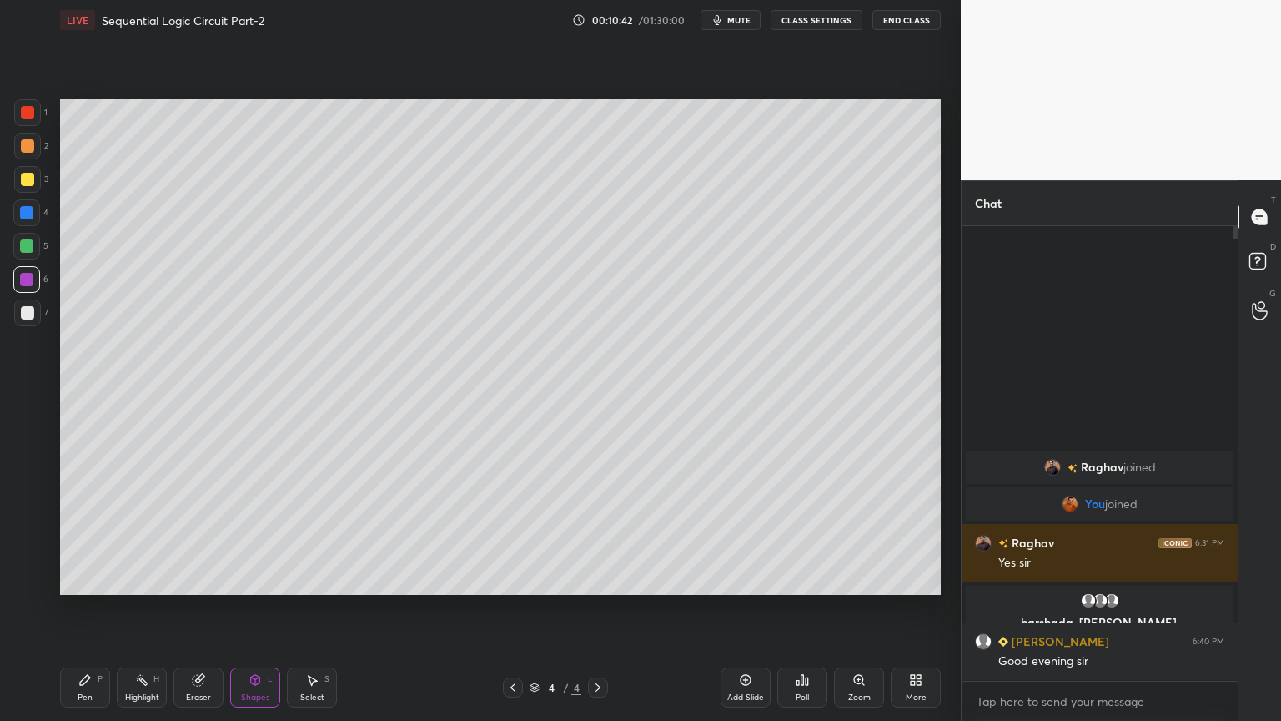
click at [40, 153] on div "2" at bounding box center [31, 146] width 34 height 27
click at [83, 608] on icon at bounding box center [85, 680] width 10 height 10
click at [200, 608] on div "Eraser" at bounding box center [198, 697] width 25 height 8
click at [63, 608] on div "Pen P" at bounding box center [85, 687] width 50 height 40
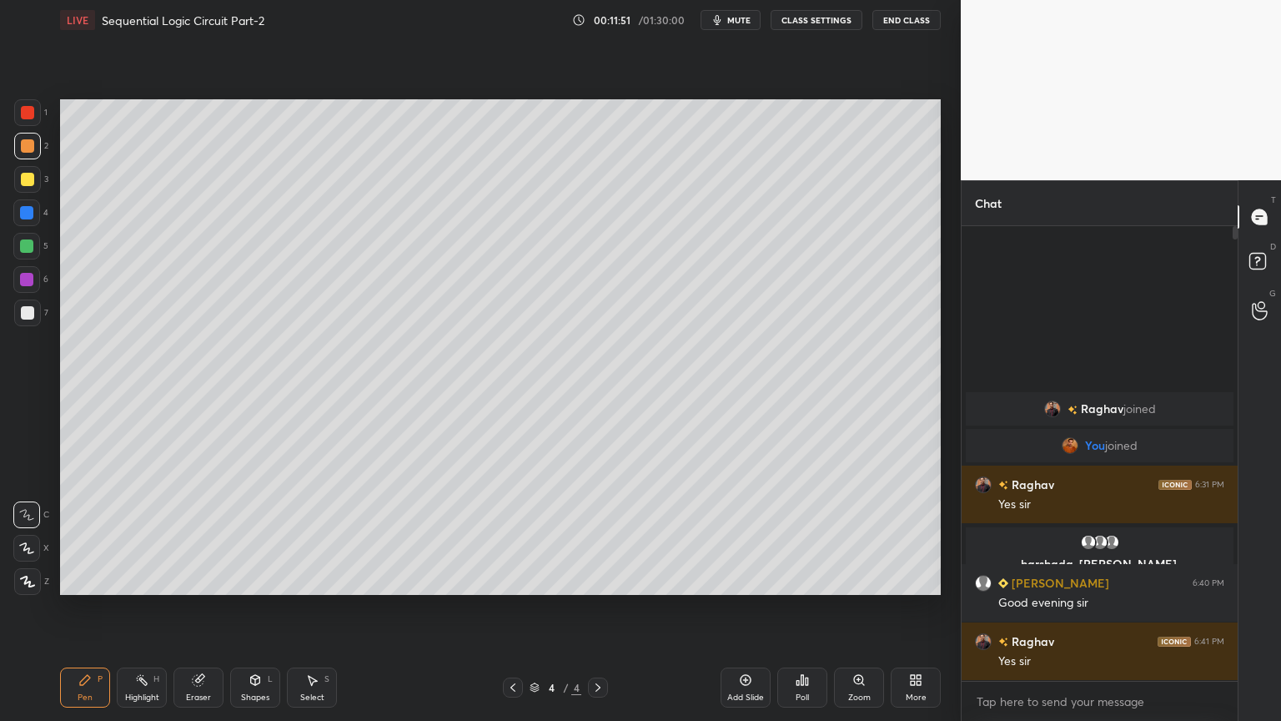
click at [44, 111] on div "1" at bounding box center [30, 112] width 33 height 27
click at [27, 551] on icon at bounding box center [26, 548] width 15 height 12
click at [254, 608] on div "Shapes L" at bounding box center [255, 687] width 50 height 40
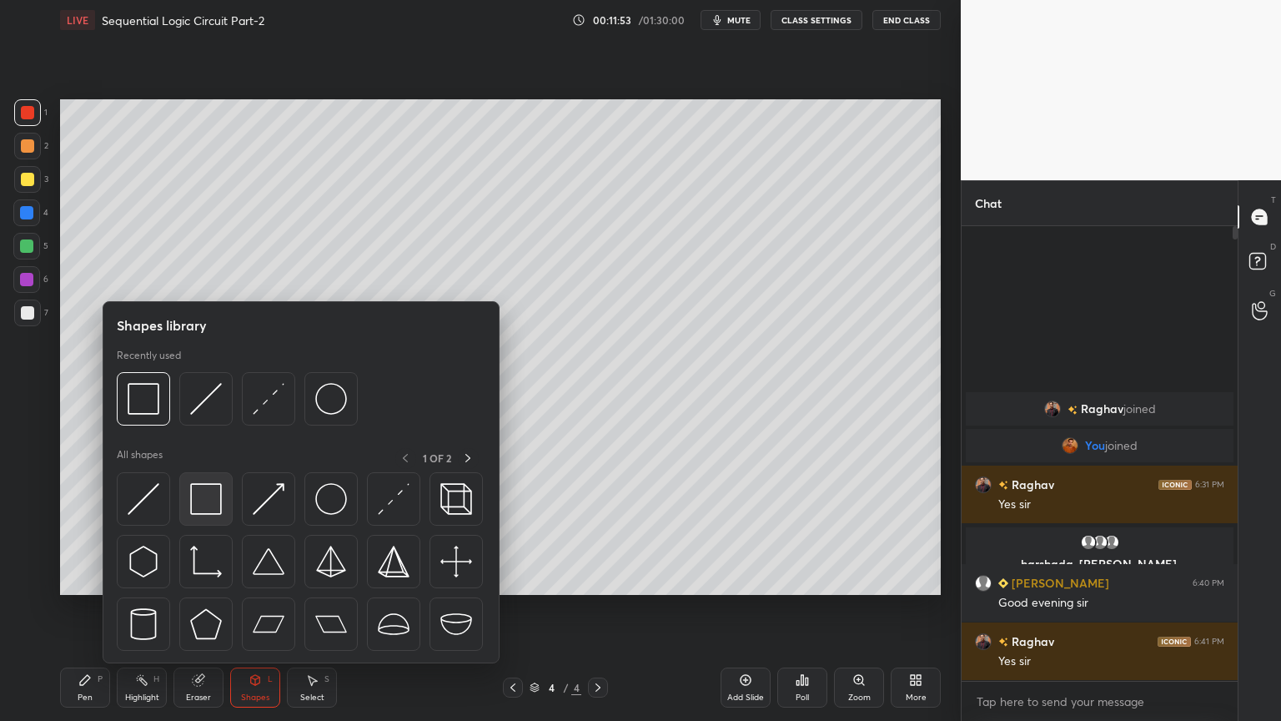
click at [206, 497] on img at bounding box center [206, 499] width 32 height 32
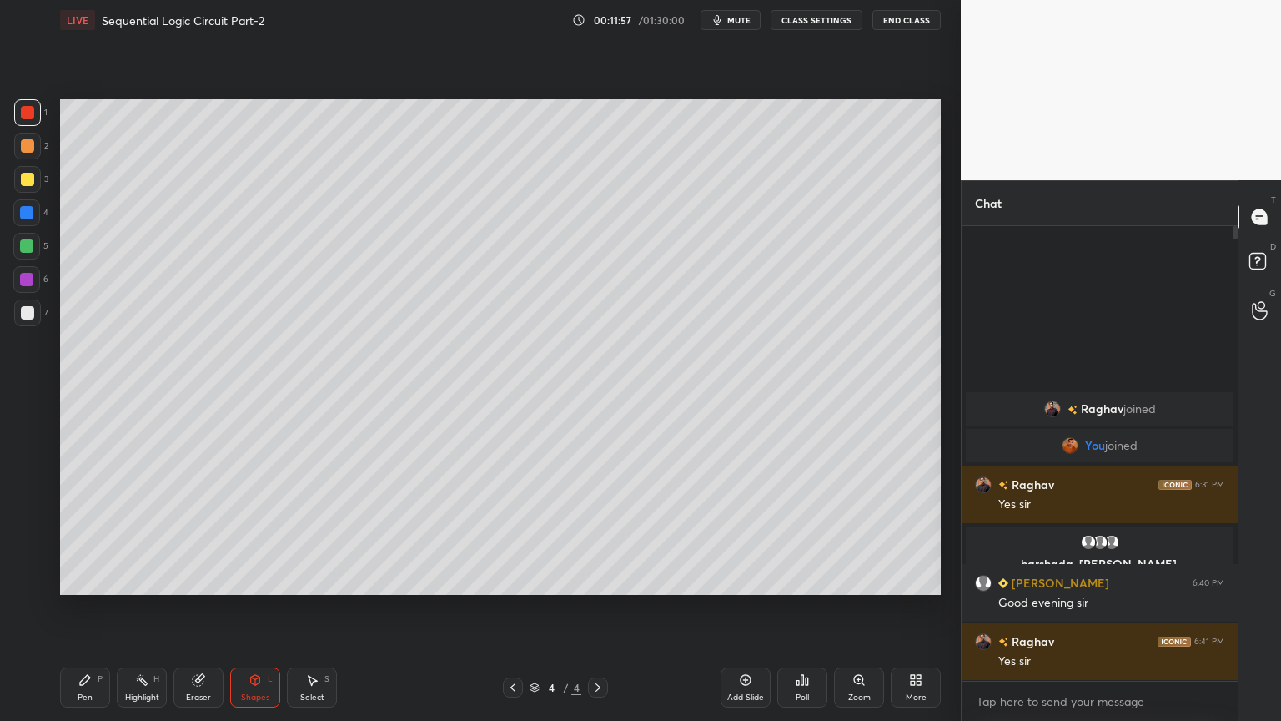
click at [80, 608] on div "Pen" at bounding box center [85, 697] width 15 height 8
click at [28, 504] on div at bounding box center [26, 514] width 27 height 27
click at [25, 309] on div at bounding box center [27, 312] width 13 height 13
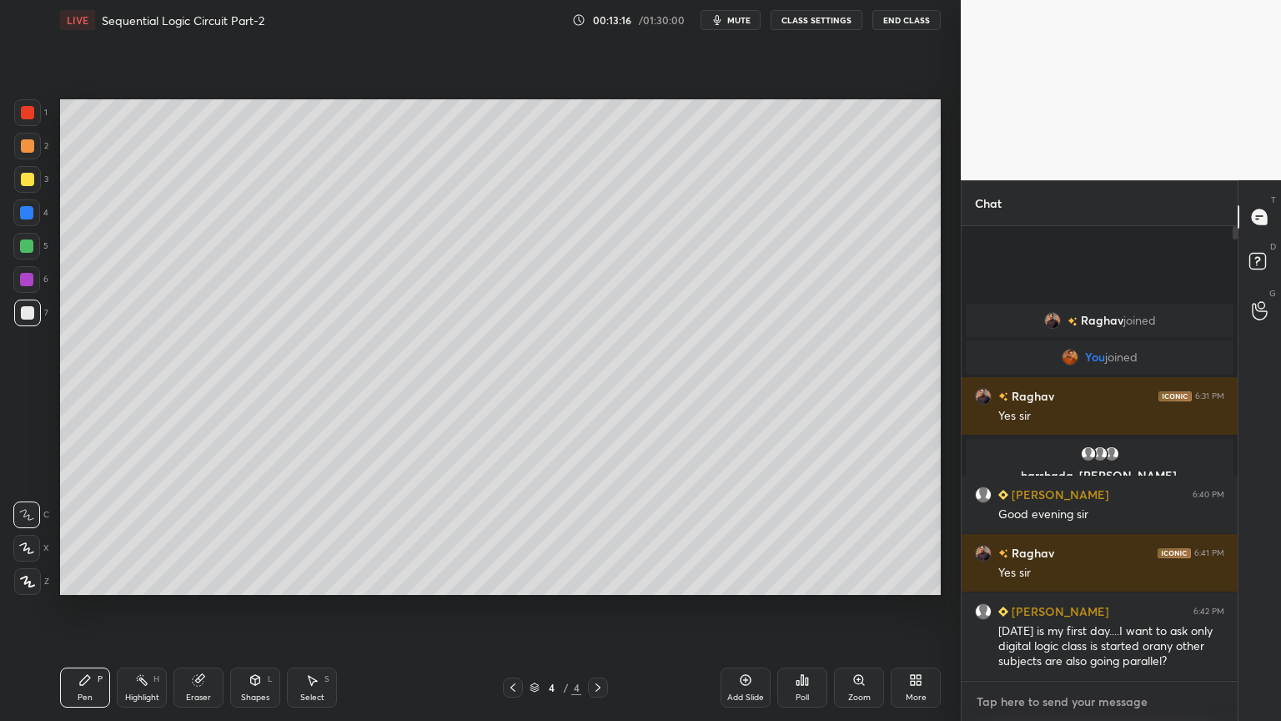
click at [1057, 608] on textarea at bounding box center [1099, 701] width 249 height 27
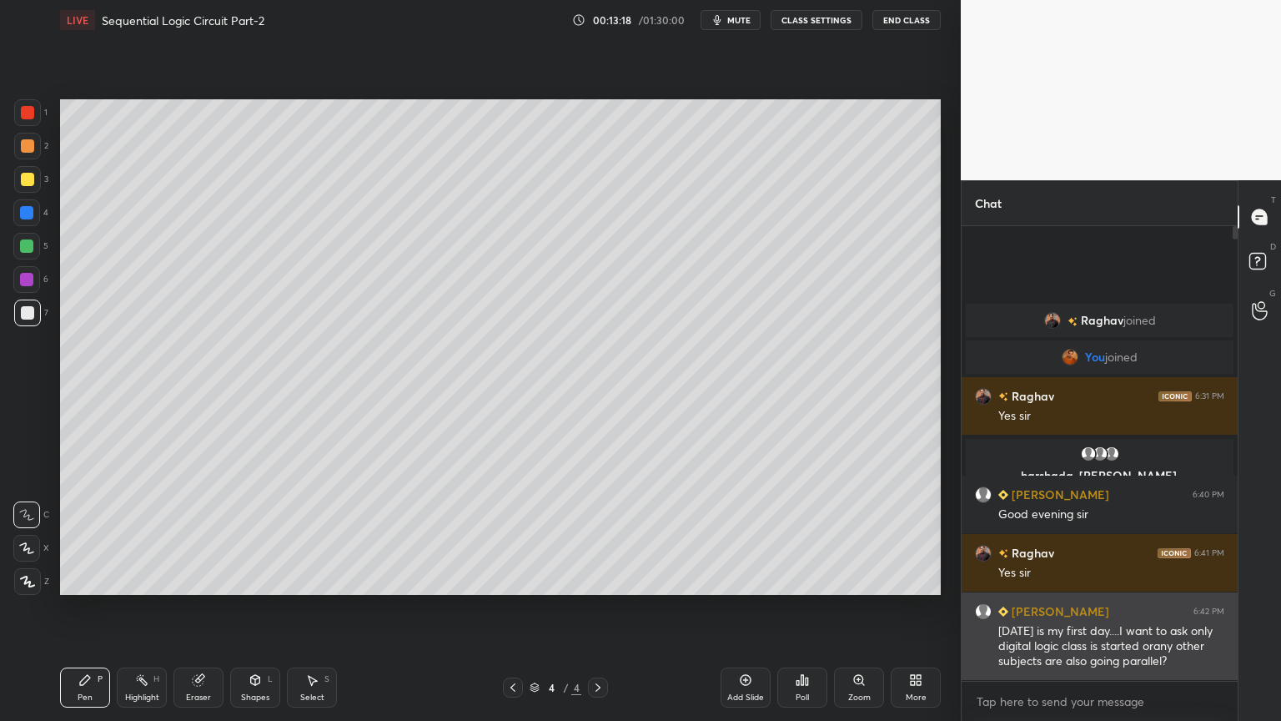
click at [1066, 608] on div "[DATE] is my first day....I want to ask only digital logic class is started ora…" at bounding box center [1111, 646] width 226 height 47
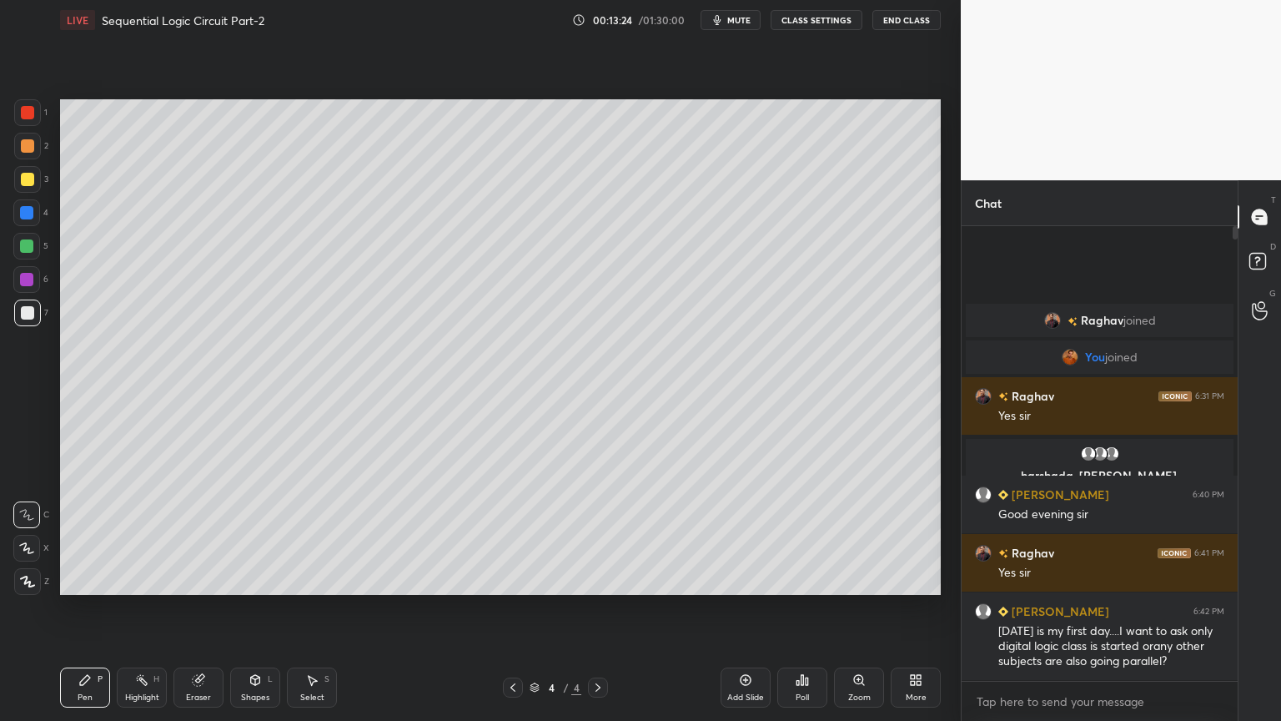
click at [201, 608] on div "Eraser" at bounding box center [198, 687] width 50 height 40
click at [80, 608] on div "Pen P" at bounding box center [85, 687] width 50 height 40
click at [751, 608] on div "Add Slide" at bounding box center [746, 687] width 50 height 40
click at [33, 153] on div at bounding box center [27, 146] width 27 height 27
click at [37, 547] on div at bounding box center [26, 548] width 27 height 27
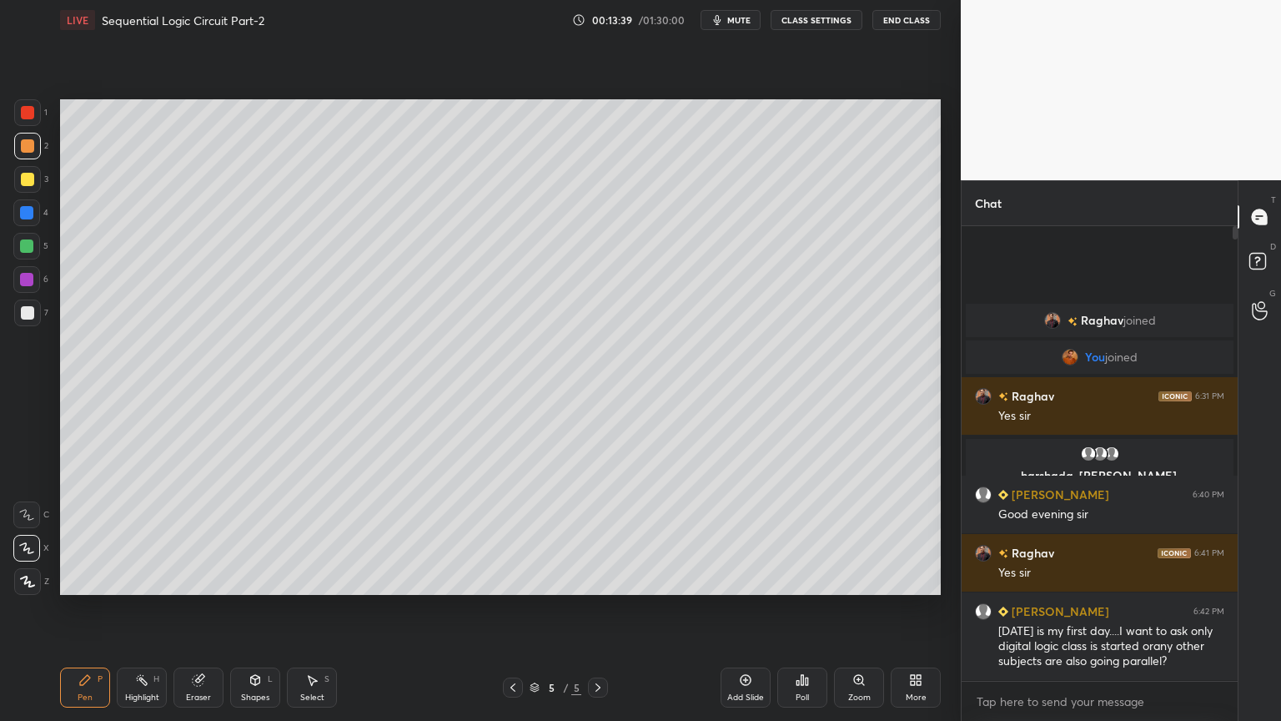
click at [196, 608] on icon at bounding box center [198, 680] width 11 height 11
click at [74, 608] on div "Pen P" at bounding box center [85, 687] width 50 height 40
click at [537, 352] on p "Undo" at bounding box center [539, 355] width 25 height 13
click at [28, 517] on icon at bounding box center [26, 515] width 15 height 12
click at [33, 314] on div at bounding box center [27, 312] width 27 height 27
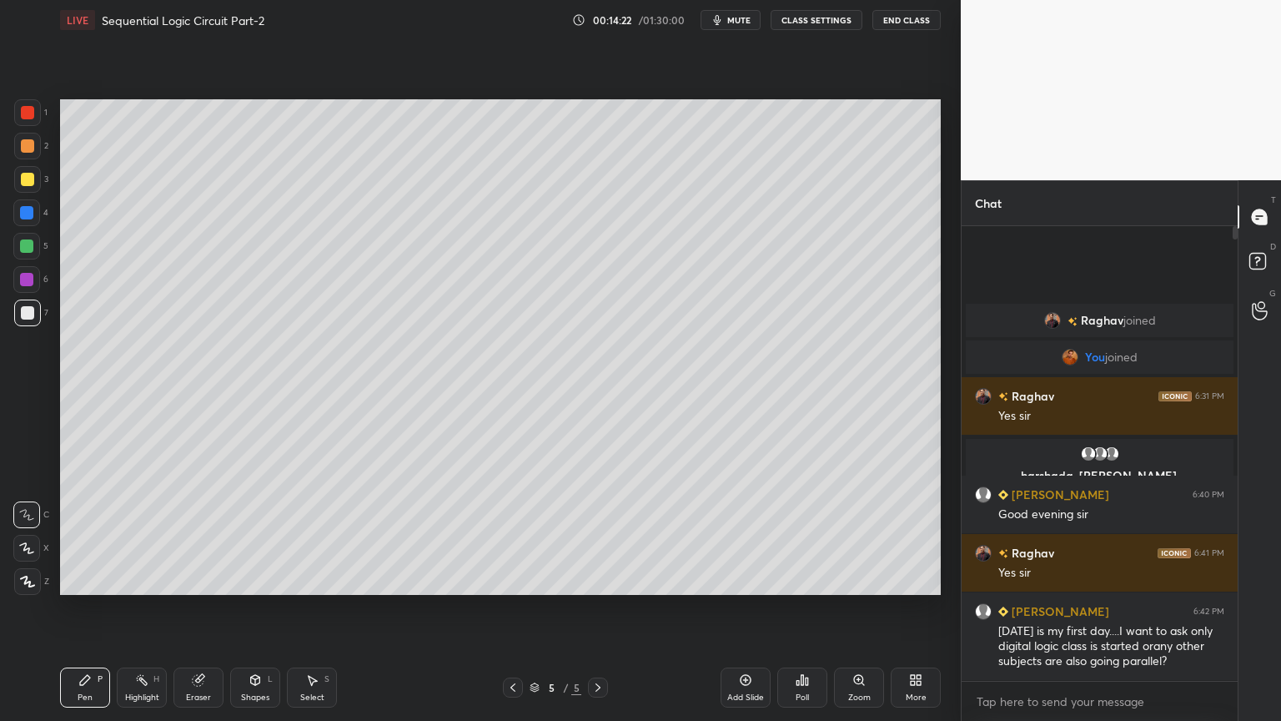
click at [193, 608] on div "Eraser" at bounding box center [198, 687] width 50 height 40
click at [92, 608] on div "Pen P" at bounding box center [85, 687] width 50 height 40
click at [193, 608] on div "Eraser" at bounding box center [198, 697] width 25 height 8
click at [90, 608] on div "Pen" at bounding box center [85, 697] width 15 height 8
click at [200, 608] on div "Eraser" at bounding box center [198, 697] width 25 height 8
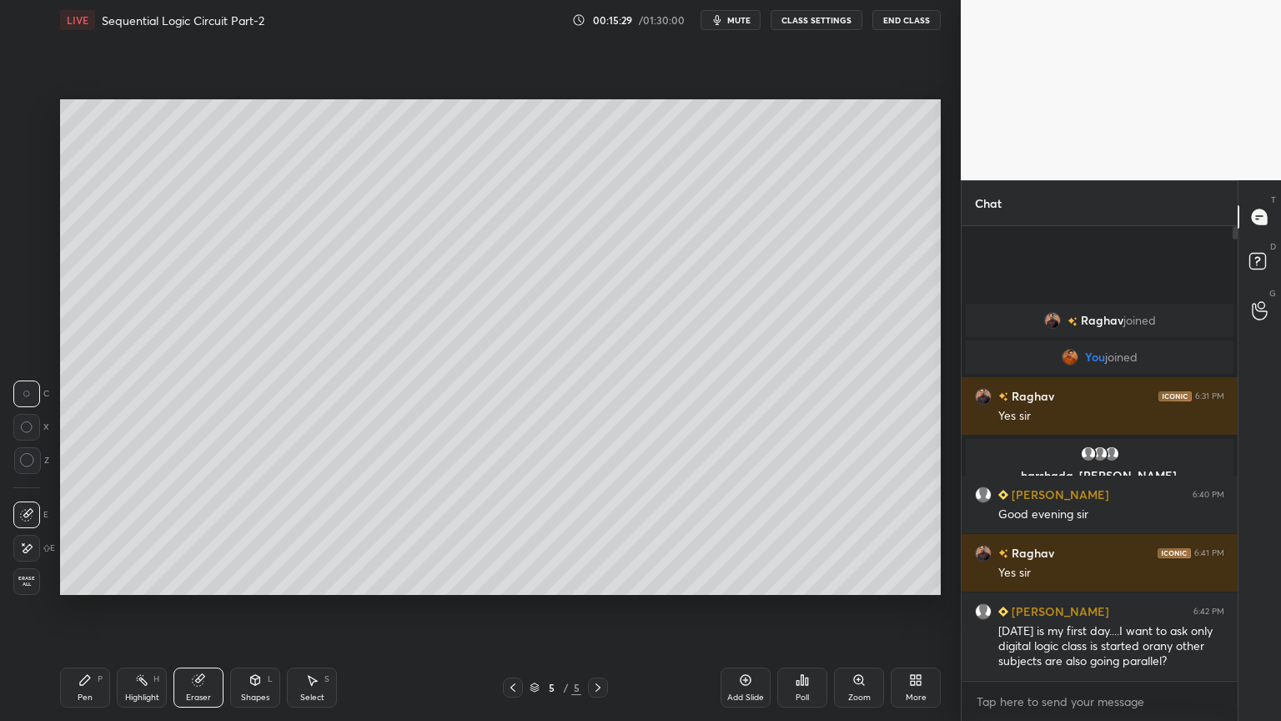
click at [90, 608] on icon at bounding box center [84, 679] width 13 height 13
click at [40, 215] on div "4" at bounding box center [30, 212] width 35 height 27
click at [250, 608] on div "Shapes L" at bounding box center [255, 687] width 50 height 40
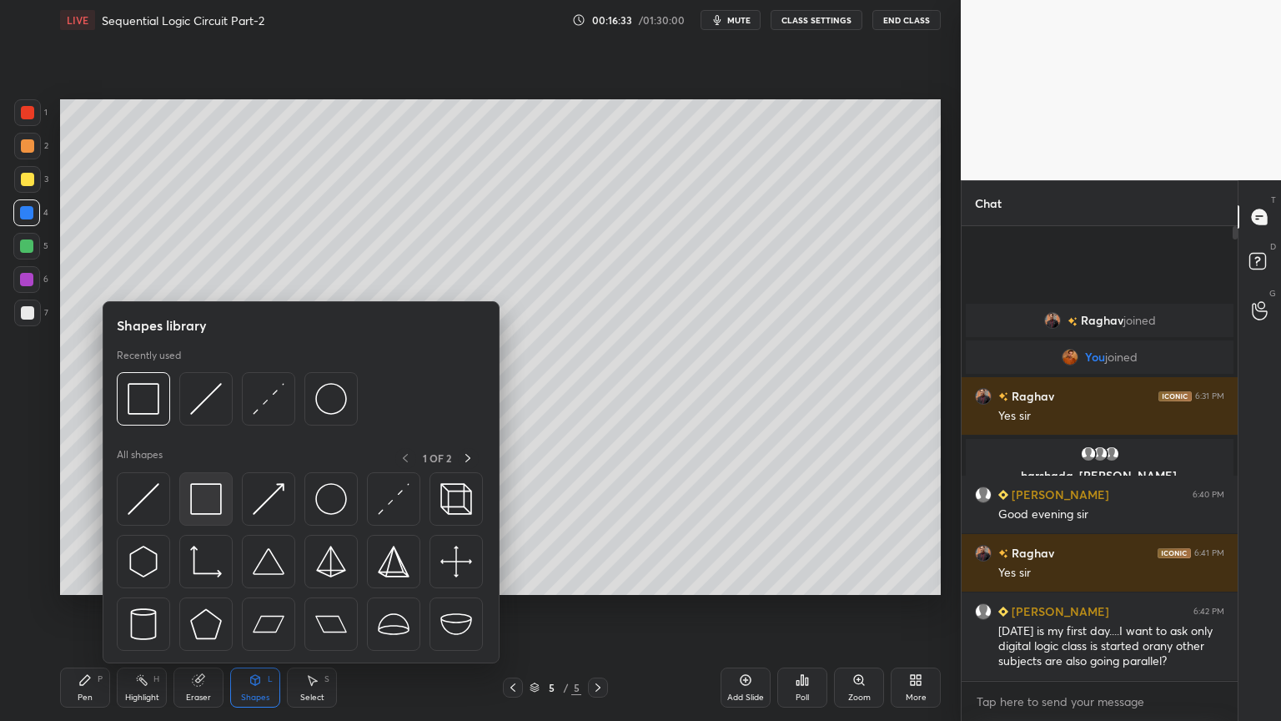
click at [210, 491] on img at bounding box center [206, 499] width 32 height 32
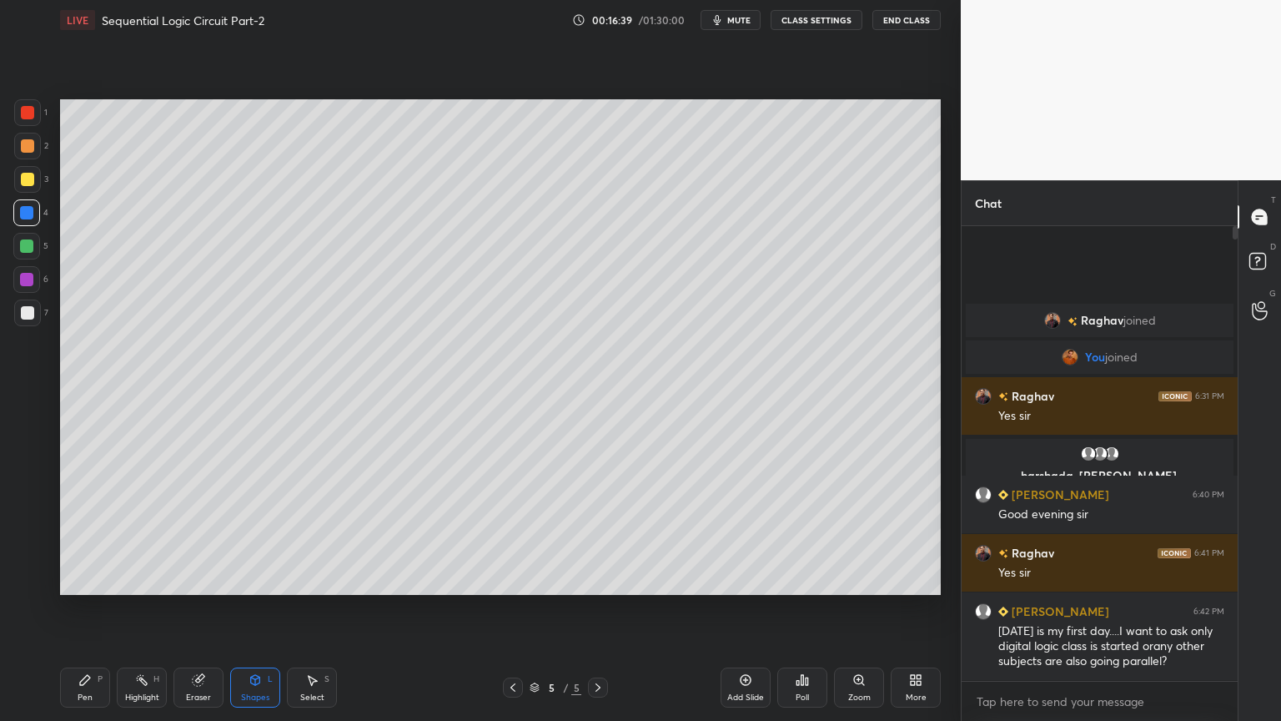
click at [93, 608] on div "Pen P" at bounding box center [85, 687] width 50 height 40
click at [33, 277] on div at bounding box center [26, 279] width 13 height 13
click at [29, 548] on icon at bounding box center [26, 548] width 13 height 10
click at [32, 223] on div at bounding box center [26, 212] width 27 height 27
click at [23, 510] on icon at bounding box center [26, 515] width 13 height 10
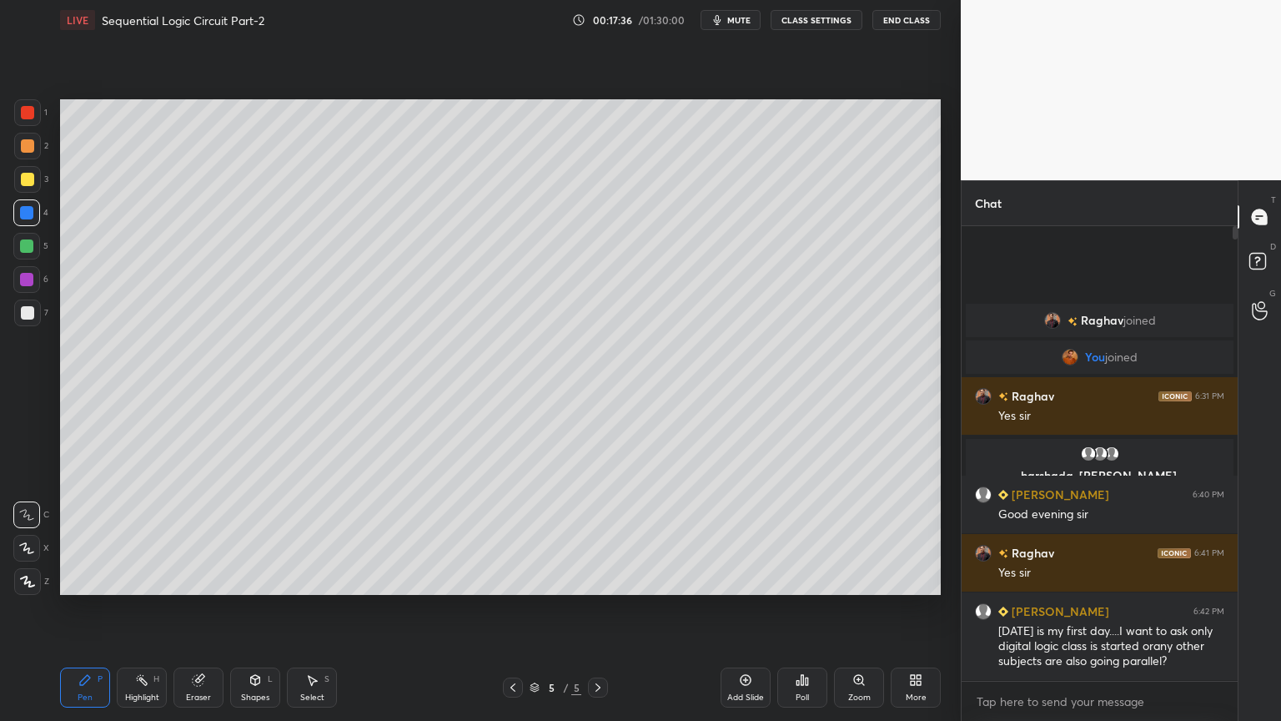
click at [193, 608] on div "Eraser" at bounding box center [198, 697] width 25 height 8
click at [98, 608] on div "Pen P" at bounding box center [85, 687] width 50 height 40
click at [200, 608] on div "Eraser" at bounding box center [198, 697] width 25 height 8
click at [78, 608] on div "Pen" at bounding box center [85, 697] width 15 height 8
click at [204, 608] on div "Eraser" at bounding box center [198, 687] width 50 height 40
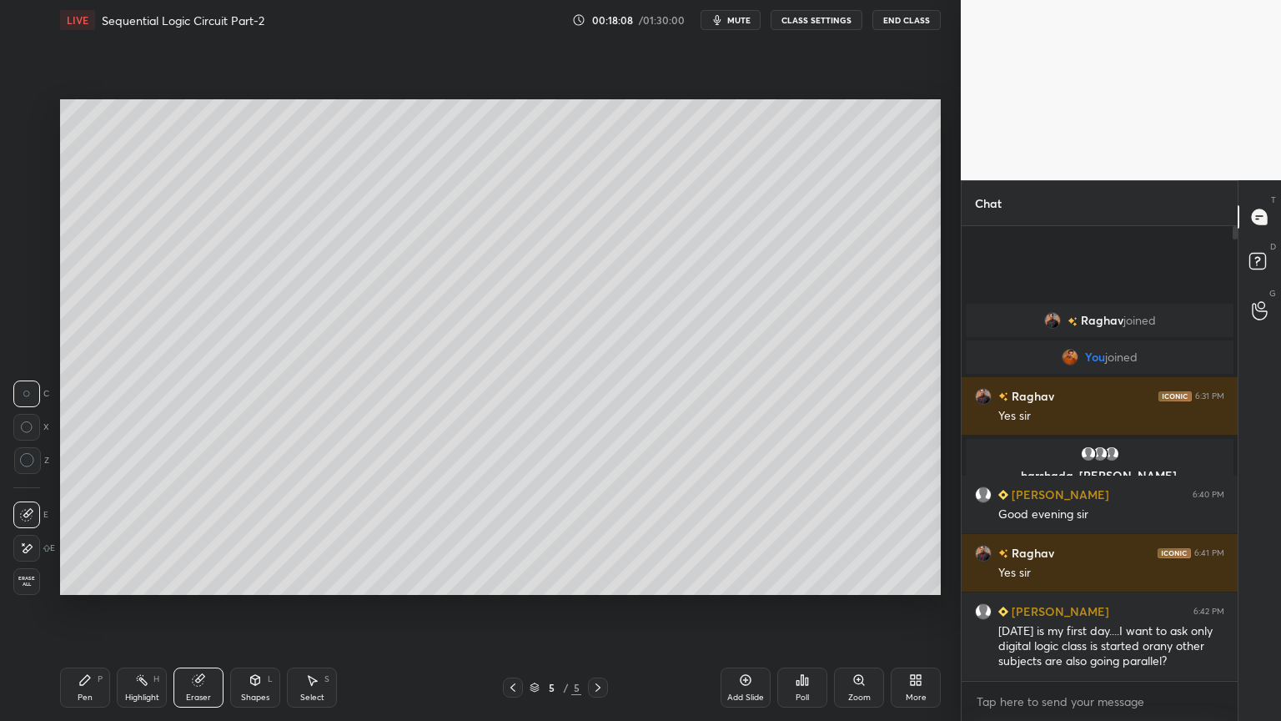
click at [86, 608] on div "Pen" at bounding box center [85, 697] width 15 height 8
click at [144, 608] on rect at bounding box center [143, 681] width 8 height 8
click at [33, 203] on div at bounding box center [26, 212] width 27 height 27
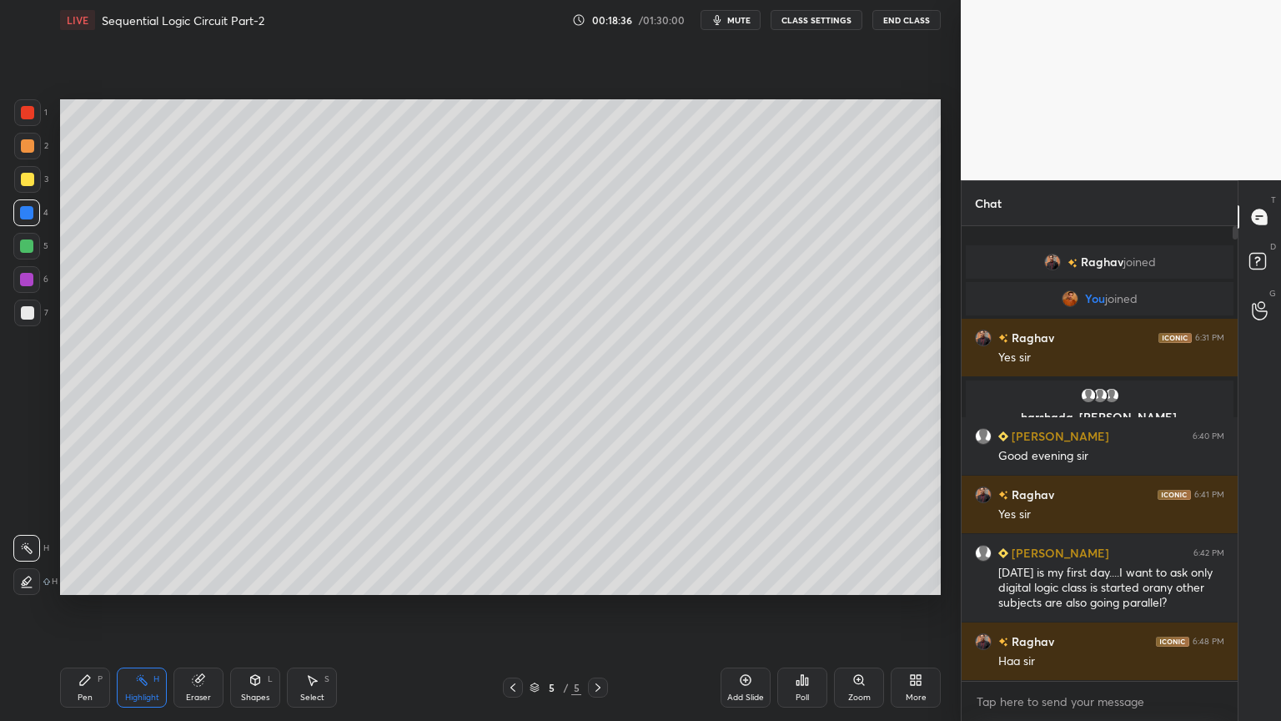
click at [38, 186] on div at bounding box center [27, 179] width 27 height 27
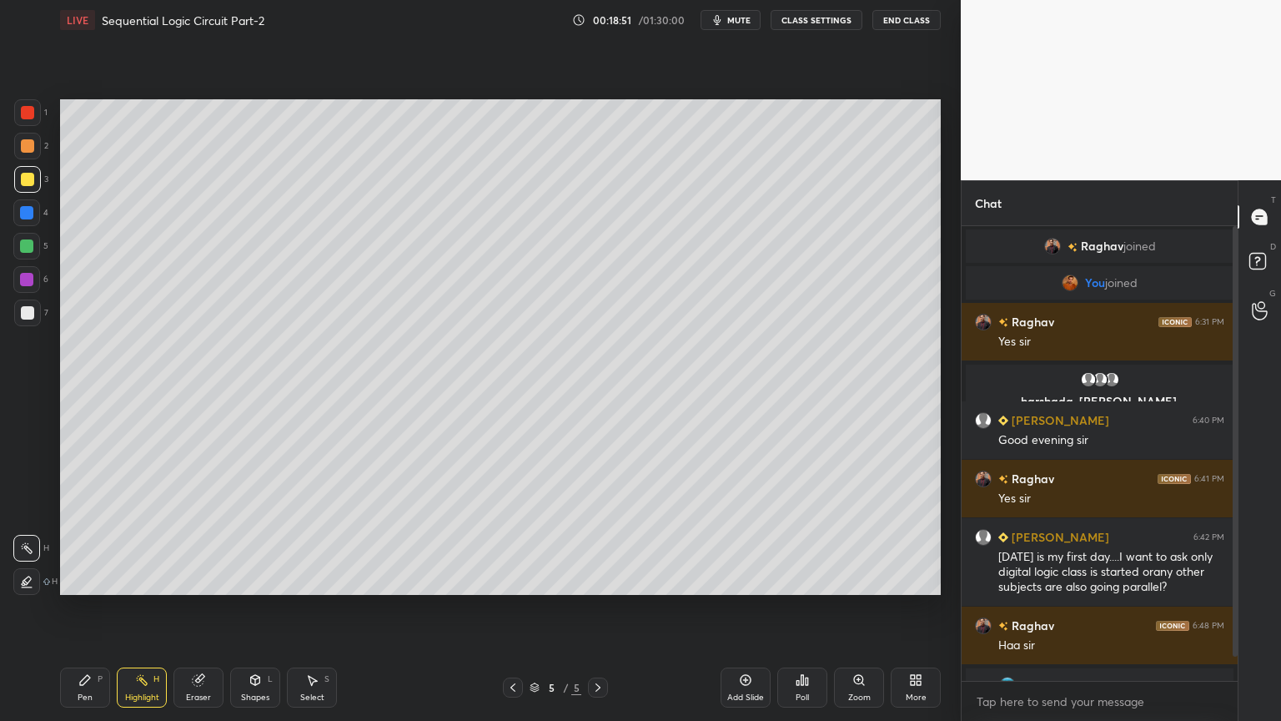
scroll to position [24, 0]
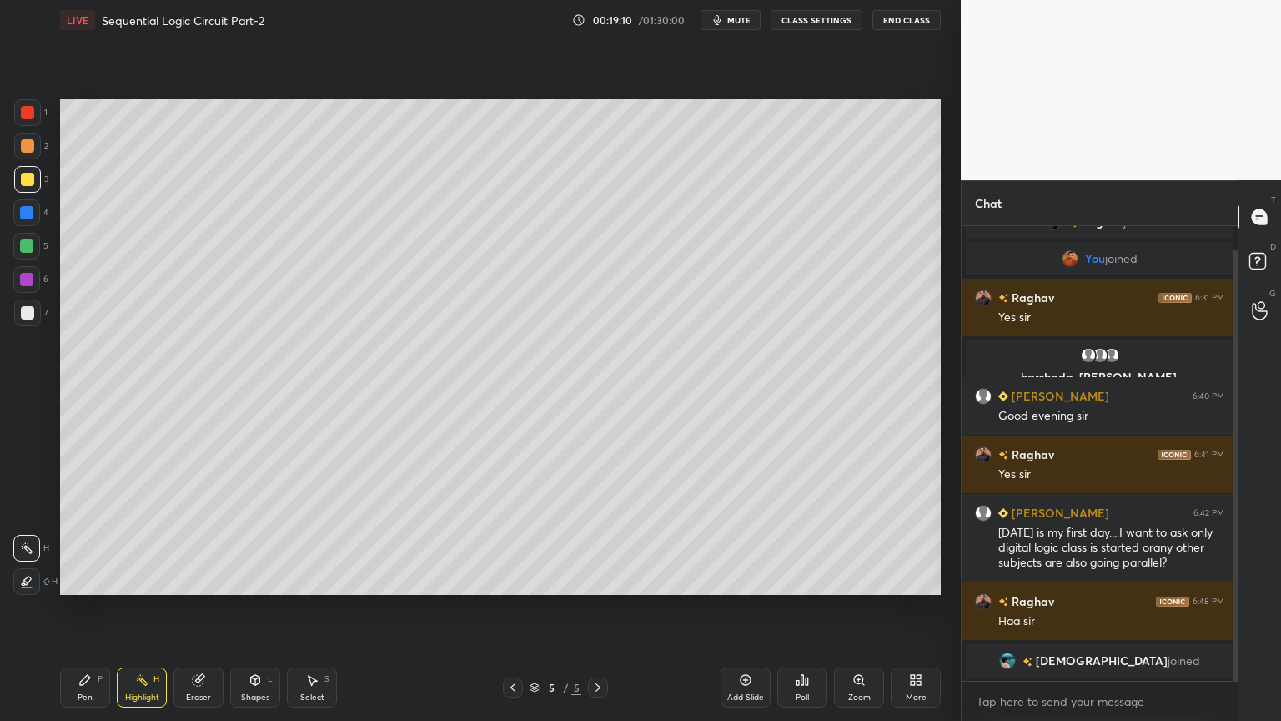
click at [85, 608] on div "Pen" at bounding box center [85, 697] width 15 height 8
click at [165, 608] on div "Highlight H" at bounding box center [142, 687] width 50 height 40
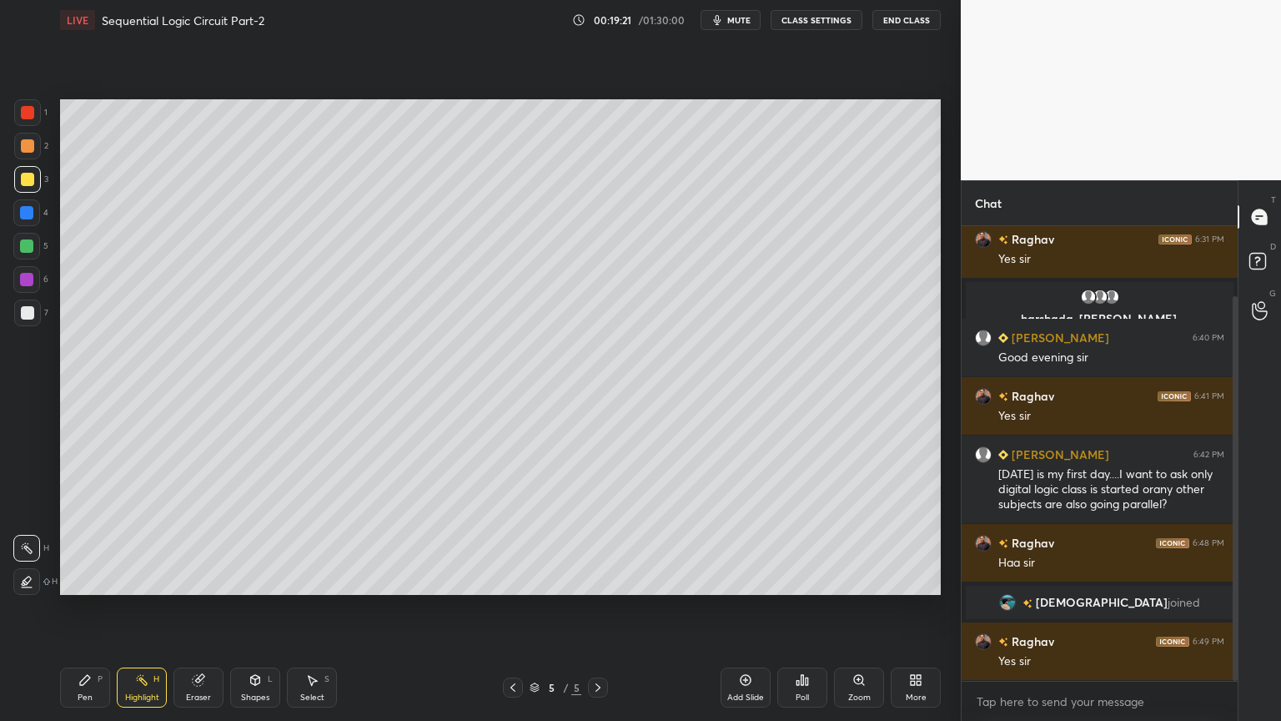
click at [74, 608] on div "Pen P" at bounding box center [85, 687] width 50 height 40
click at [31, 314] on div at bounding box center [27, 312] width 13 height 13
click at [744, 608] on icon at bounding box center [745, 679] width 13 height 13
click at [36, 183] on div at bounding box center [27, 179] width 27 height 27
click at [20, 540] on div at bounding box center [26, 548] width 27 height 27
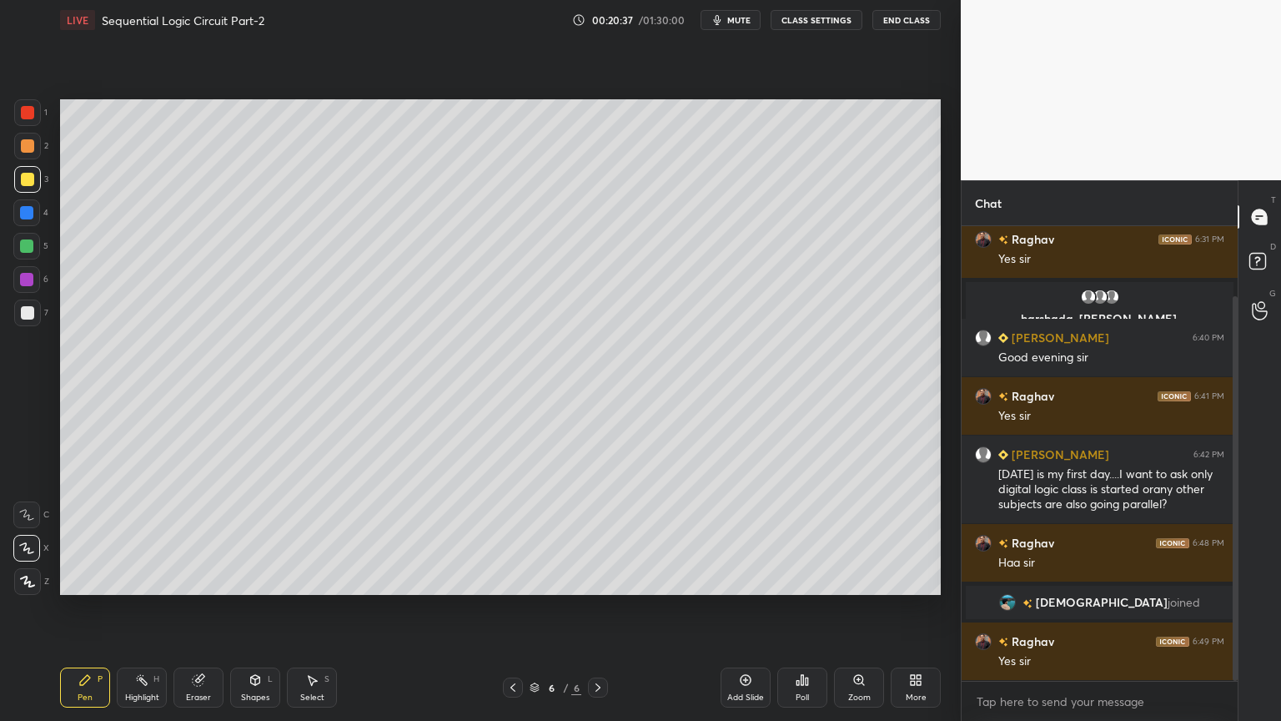
click at [37, 314] on div at bounding box center [27, 312] width 27 height 27
click at [27, 507] on div at bounding box center [26, 514] width 27 height 27
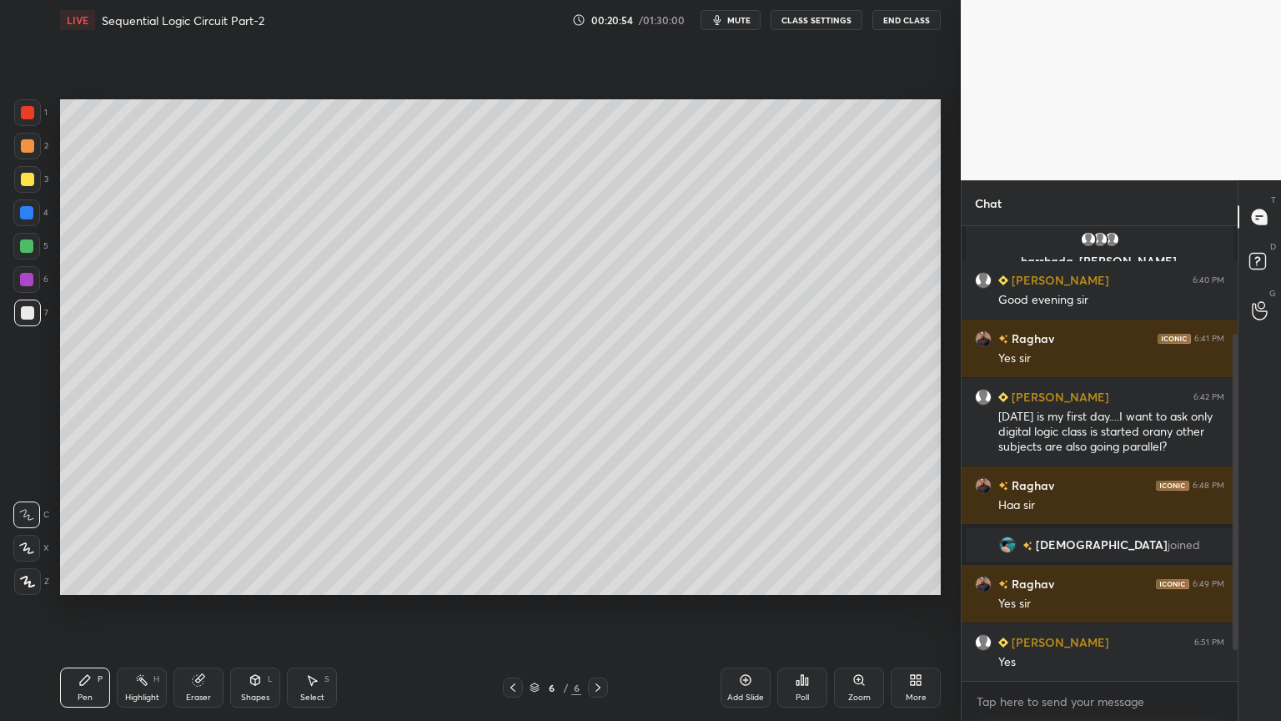
scroll to position [199, 0]
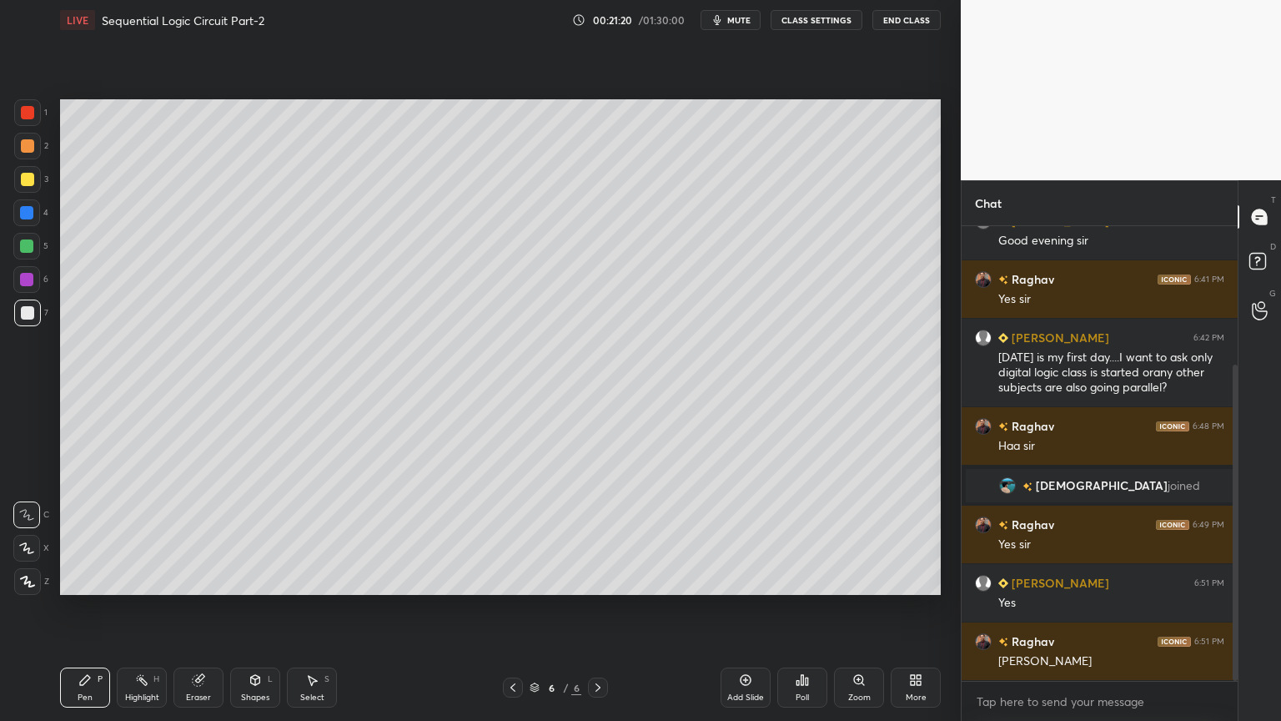
click at [31, 280] on div at bounding box center [26, 279] width 13 height 13
click at [28, 213] on div at bounding box center [26, 212] width 13 height 13
click at [310, 608] on div "Select S" at bounding box center [312, 687] width 50 height 40
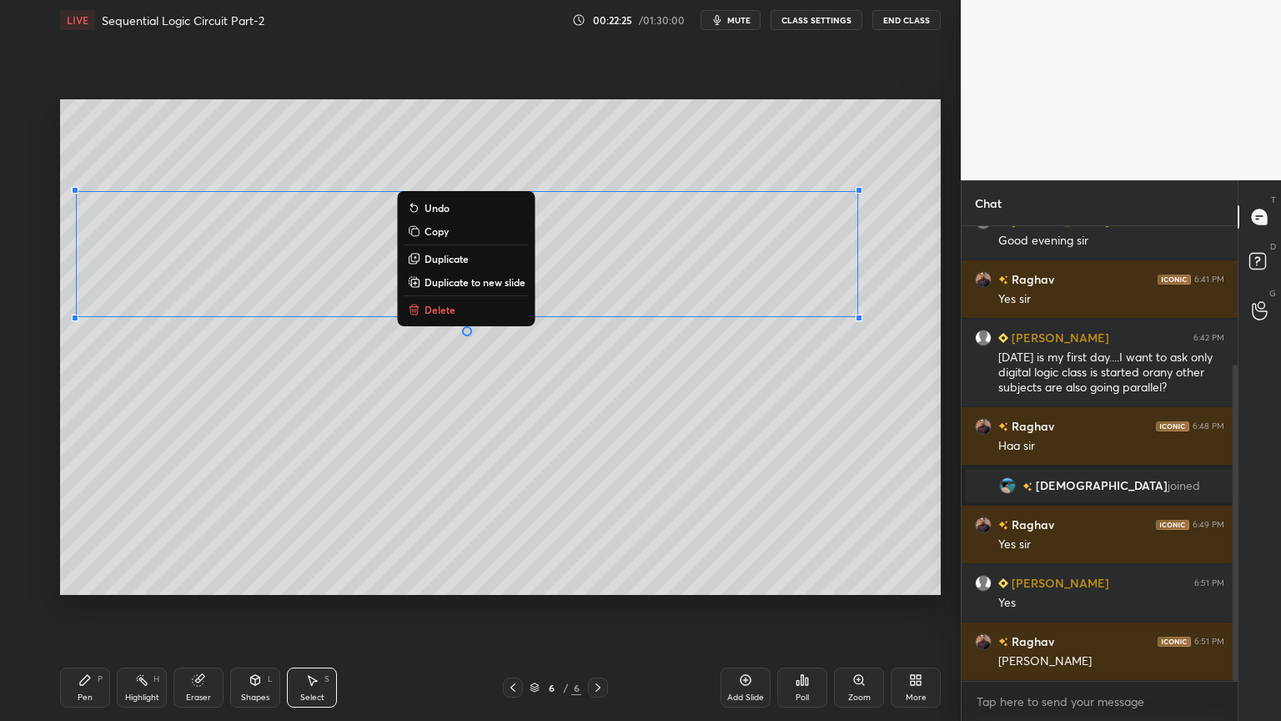
click at [450, 204] on button "Undo" at bounding box center [466, 208] width 124 height 20
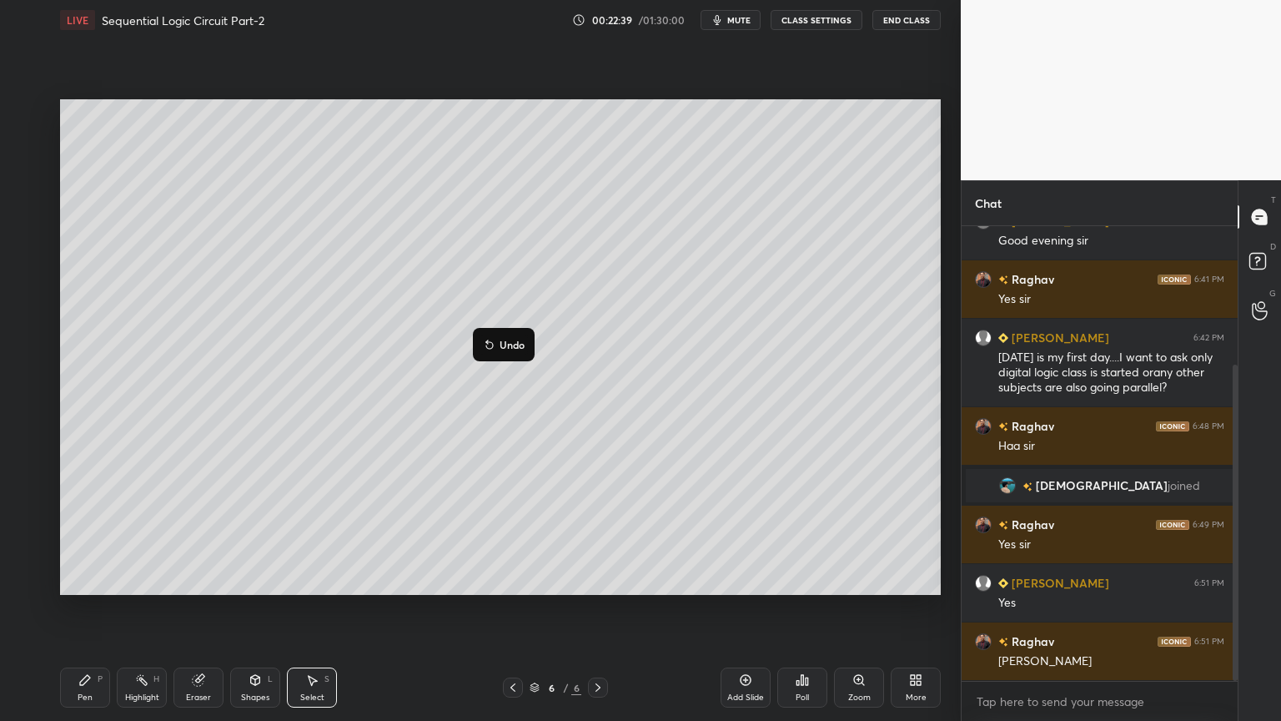
click at [474, 424] on div "0 ° Undo Copy Duplicate Duplicate to new slide Delete" at bounding box center [500, 346] width 881 height 495
click at [83, 608] on icon at bounding box center [85, 680] width 10 height 10
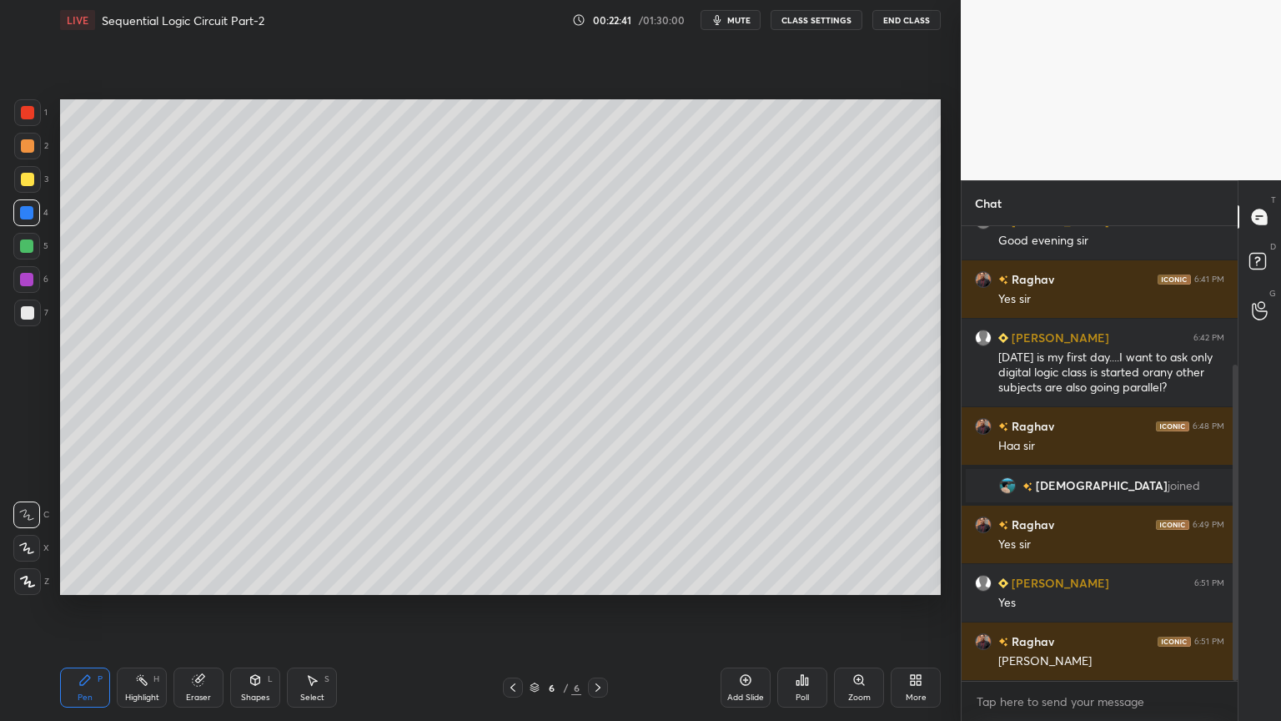
click at [202, 608] on div "Eraser" at bounding box center [198, 697] width 25 height 8
click at [77, 608] on div "Pen P" at bounding box center [85, 687] width 50 height 40
click at [36, 281] on div at bounding box center [26, 279] width 27 height 27
click at [319, 608] on div "Select S" at bounding box center [312, 687] width 50 height 40
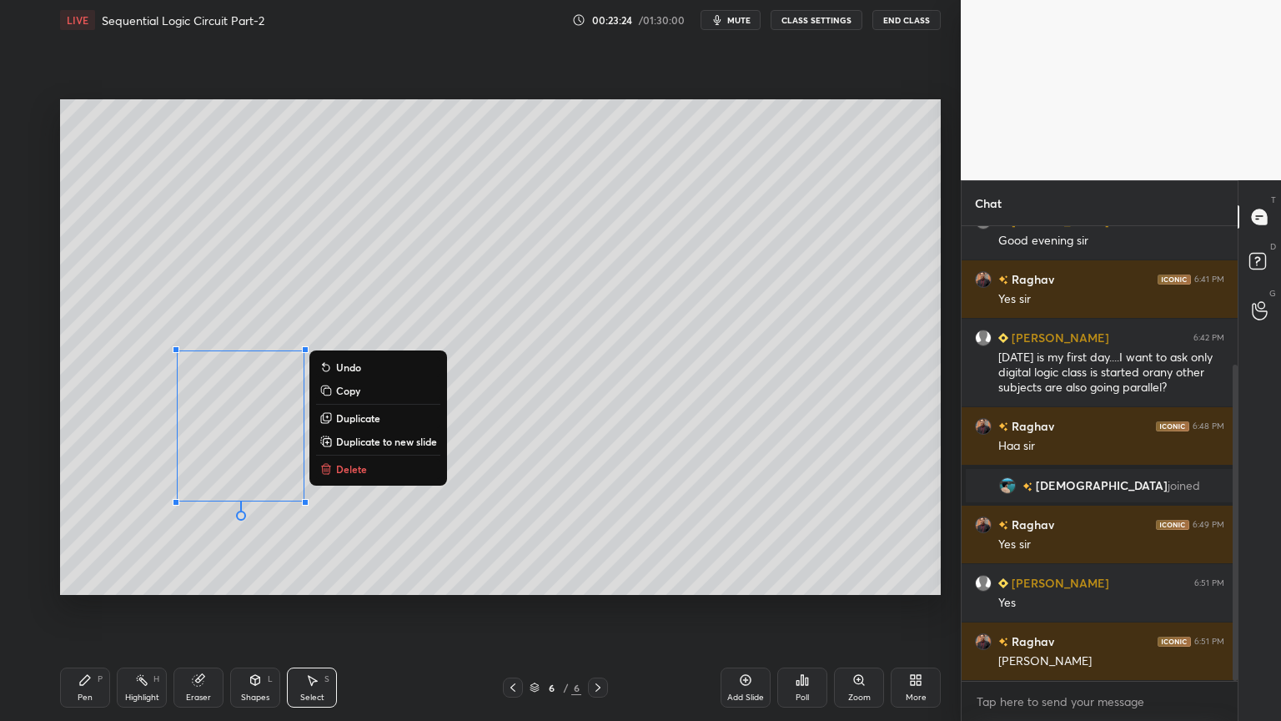
click at [359, 468] on p "Delete" at bounding box center [351, 468] width 31 height 13
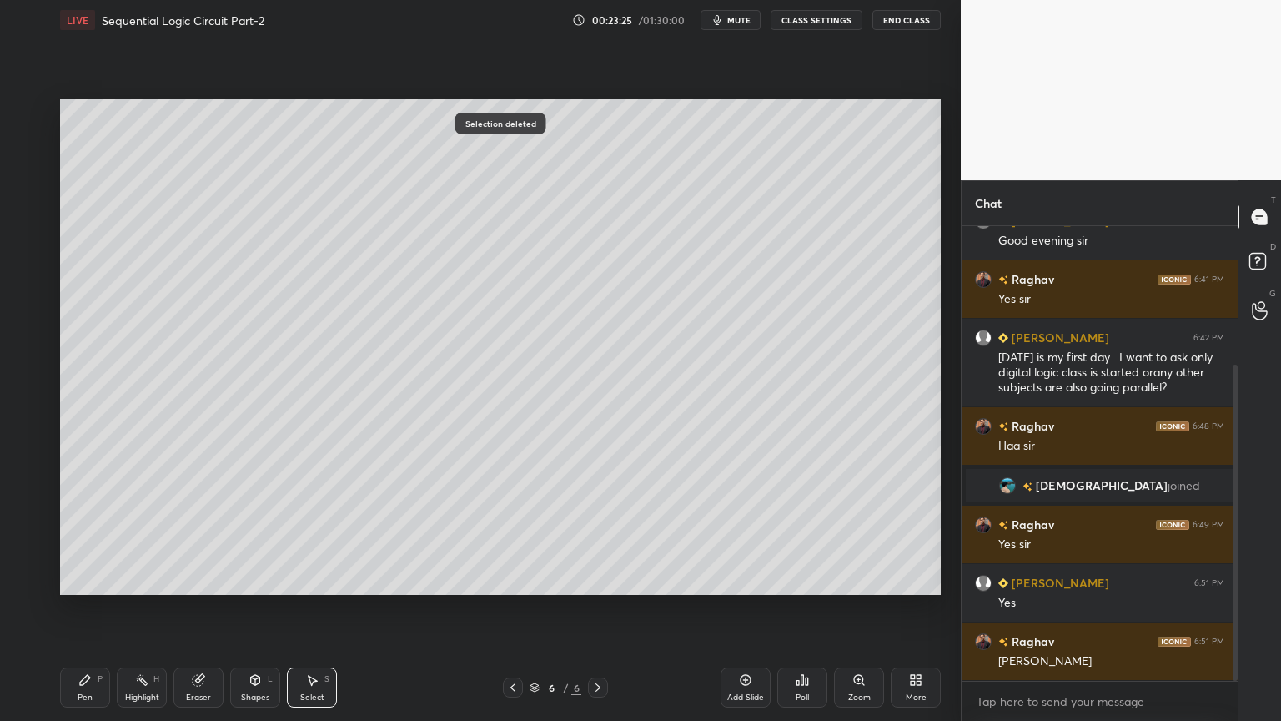
click at [82, 608] on div "Pen P" at bounding box center [85, 687] width 50 height 40
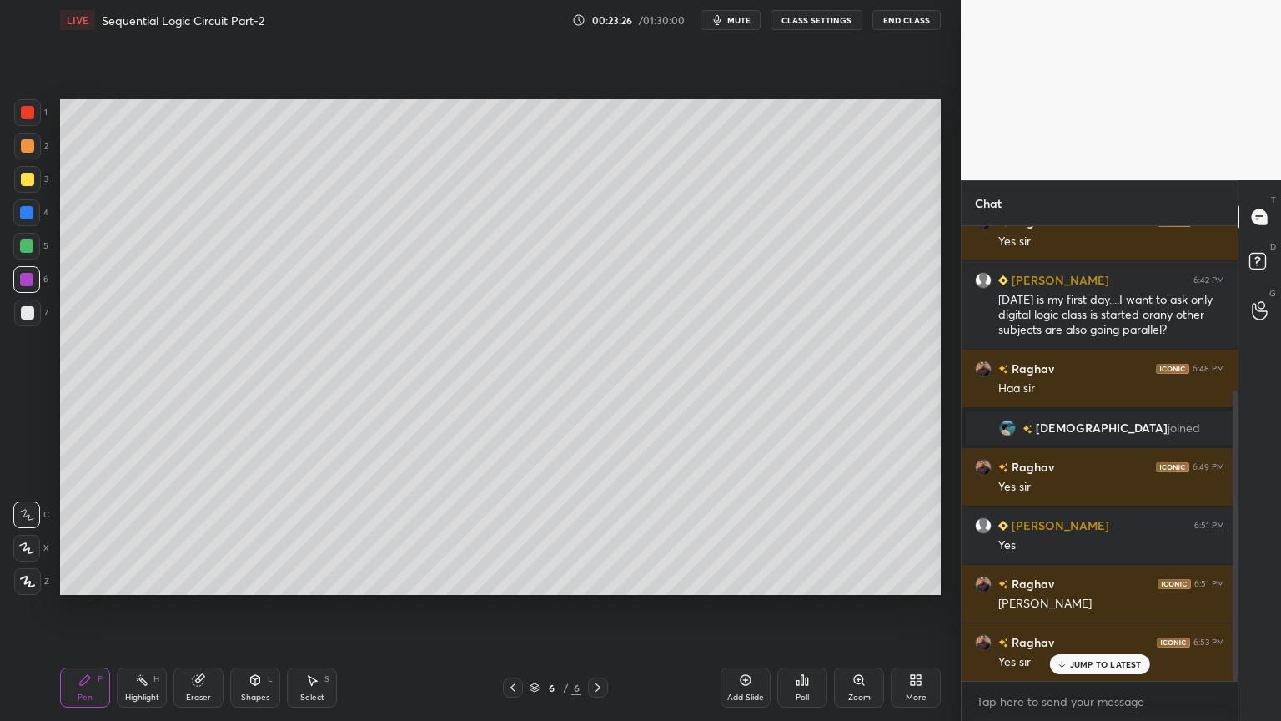
click at [38, 182] on div at bounding box center [27, 179] width 27 height 27
click at [16, 551] on div at bounding box center [26, 548] width 27 height 27
click at [17, 515] on div at bounding box center [26, 514] width 27 height 27
click at [33, 315] on div at bounding box center [27, 312] width 13 height 13
click at [200, 608] on div "Eraser" at bounding box center [198, 697] width 25 height 8
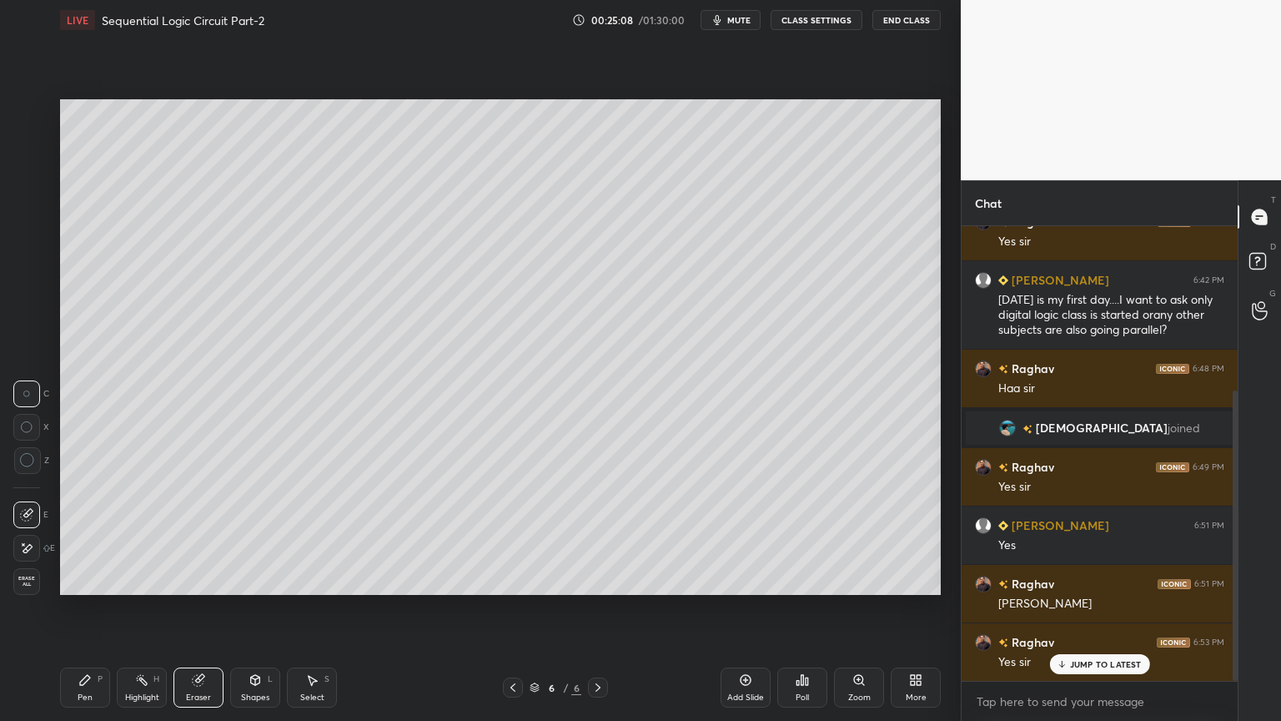
click at [87, 608] on div "Pen P" at bounding box center [85, 687] width 50 height 40
click at [186, 608] on div "Eraser" at bounding box center [198, 687] width 50 height 40
click at [81, 608] on div "Pen" at bounding box center [85, 697] width 15 height 8
click at [192, 608] on div "Eraser" at bounding box center [198, 687] width 50 height 40
click at [90, 608] on div "Pen P" at bounding box center [85, 687] width 50 height 40
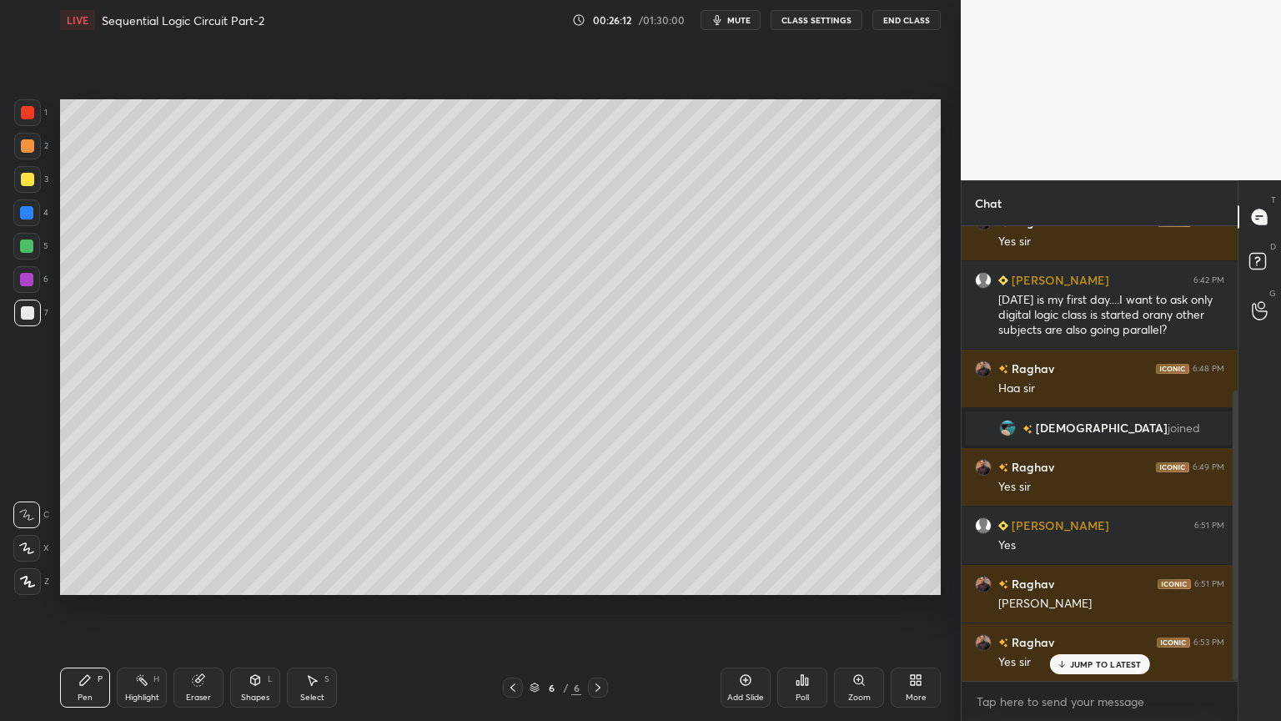
click at [263, 608] on div "Shapes L" at bounding box center [255, 687] width 50 height 40
click at [314, 608] on div "Select" at bounding box center [312, 697] width 24 height 8
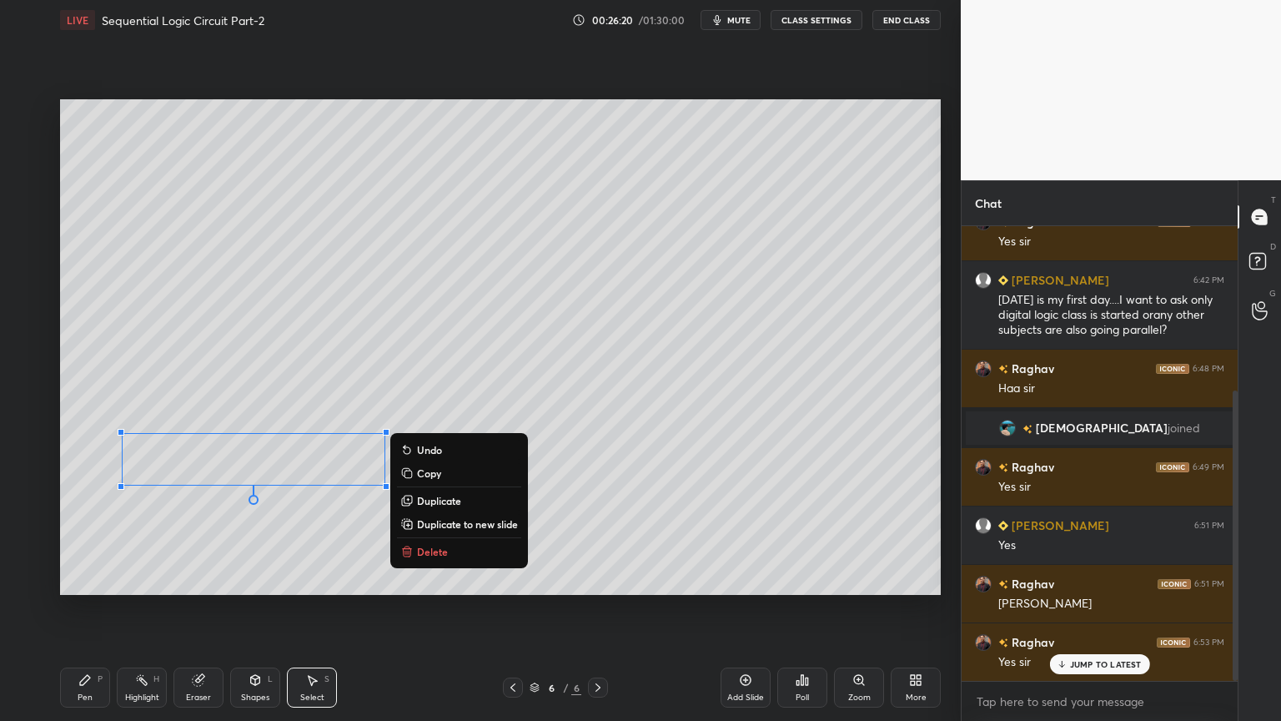
click at [260, 564] on div "0 ° Undo Copy Duplicate Duplicate to new slide Delete" at bounding box center [500, 346] width 881 height 495
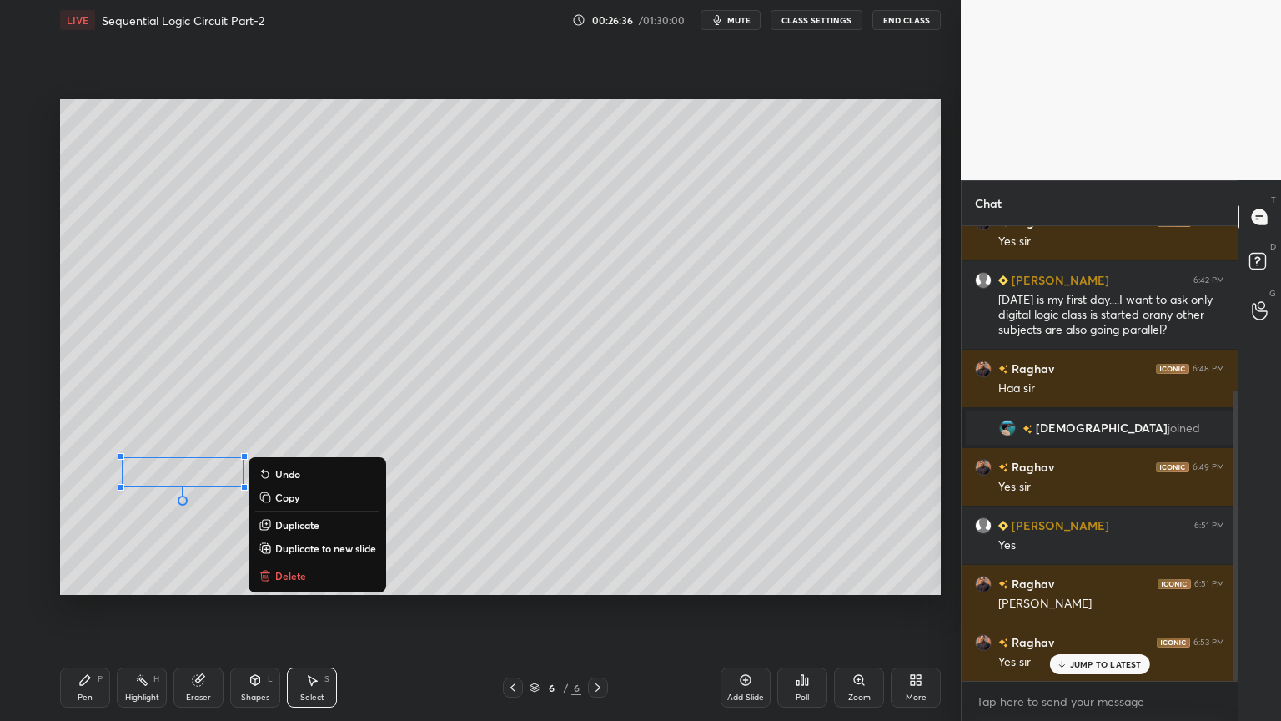
click at [494, 560] on div "0 ° Undo Copy Duplicate Duplicate to new slide Delete" at bounding box center [500, 346] width 881 height 495
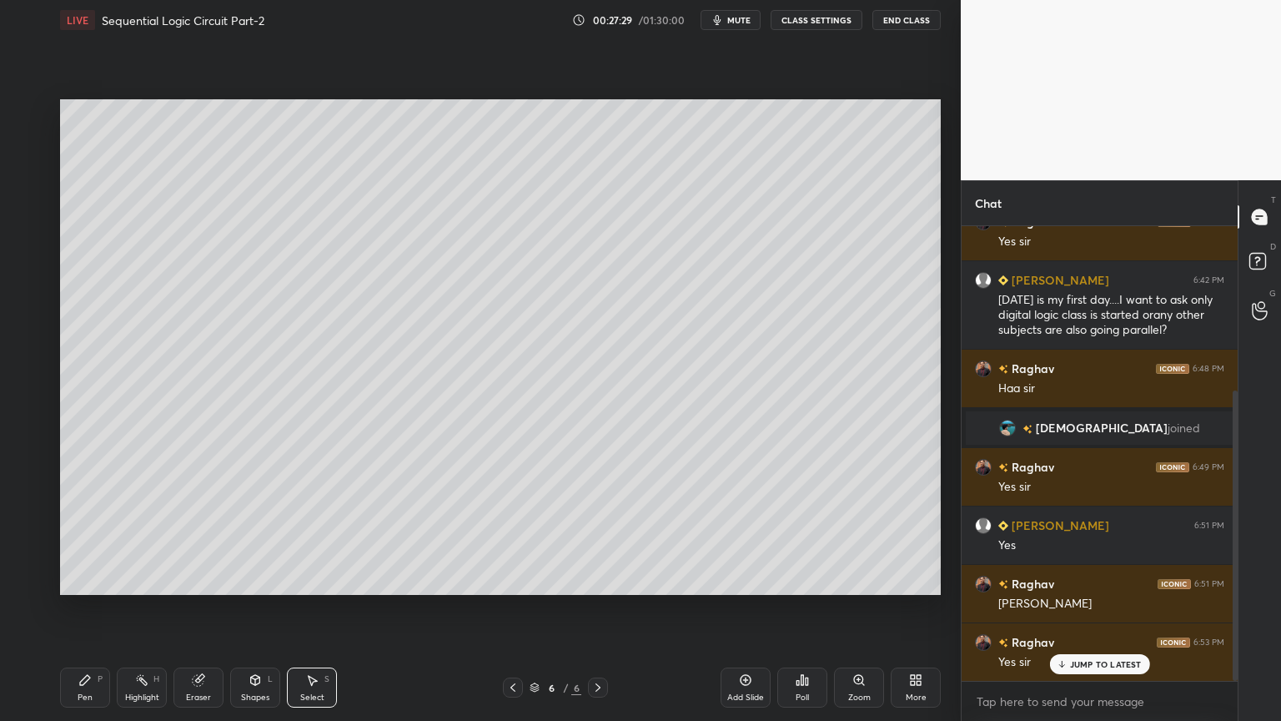
click at [737, 608] on div "Add Slide" at bounding box center [745, 697] width 37 height 8
click at [89, 608] on div "Pen P" at bounding box center [85, 687] width 50 height 40
click at [35, 177] on div at bounding box center [27, 179] width 27 height 27
click at [21, 547] on icon at bounding box center [26, 548] width 15 height 12
click at [36, 306] on div at bounding box center [27, 312] width 27 height 27
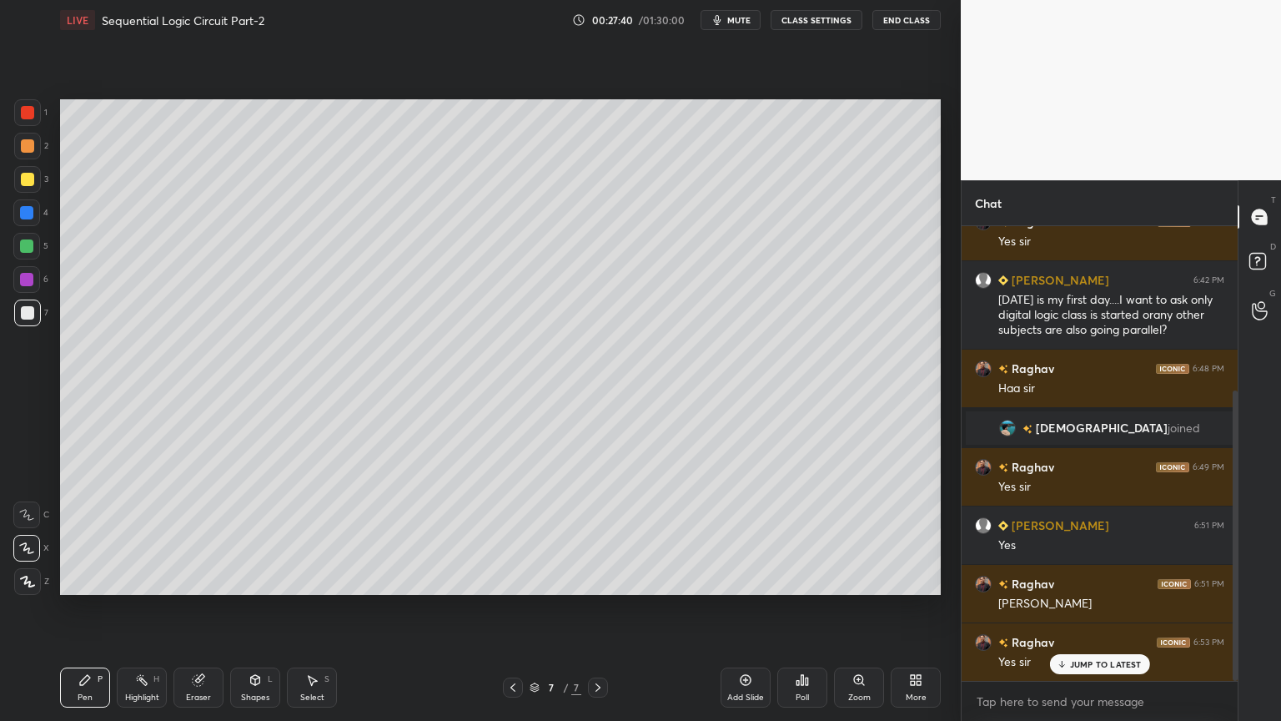
click at [30, 499] on div "C" at bounding box center [31, 511] width 36 height 33
click at [202, 608] on icon at bounding box center [198, 679] width 13 height 13
click at [83, 608] on div "Pen" at bounding box center [85, 697] width 15 height 8
click at [37, 218] on div at bounding box center [26, 212] width 27 height 27
click at [134, 608] on div "Highlight" at bounding box center [142, 697] width 34 height 8
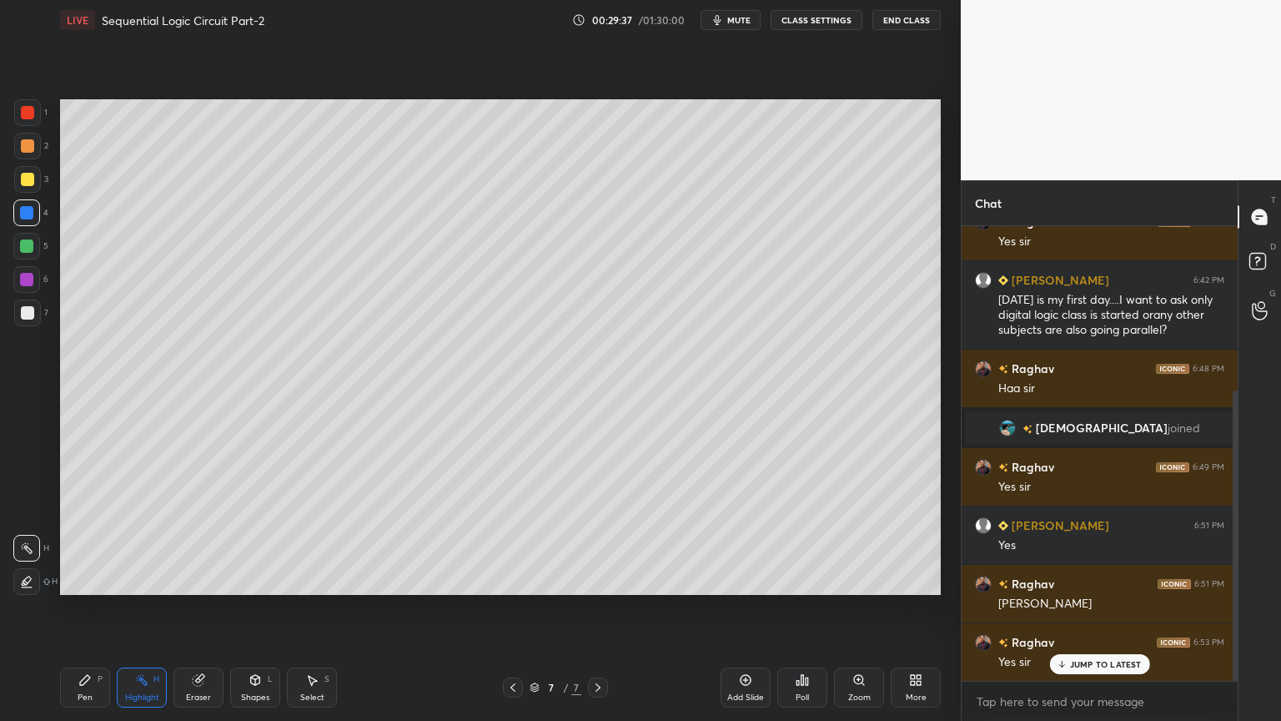
click at [202, 608] on div "Eraser" at bounding box center [198, 687] width 50 height 40
click at [78, 608] on div "Pen P" at bounding box center [85, 687] width 50 height 40
click at [33, 213] on div at bounding box center [26, 212] width 27 height 27
click at [17, 552] on div at bounding box center [26, 548] width 27 height 27
click at [27, 188] on div at bounding box center [27, 179] width 27 height 27
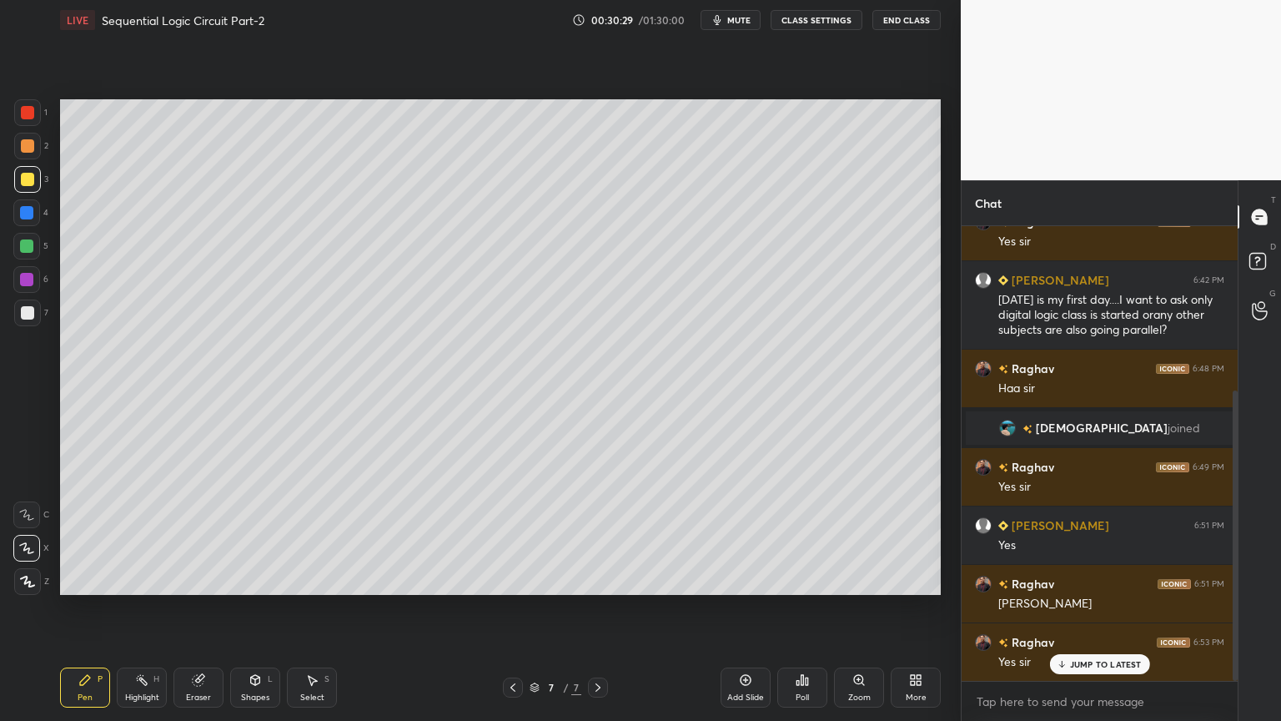
click at [38, 314] on div at bounding box center [27, 312] width 27 height 27
click at [30, 510] on icon at bounding box center [26, 515] width 15 height 12
click at [33, 284] on div at bounding box center [26, 279] width 27 height 27
click at [253, 608] on div "Shapes L" at bounding box center [255, 687] width 50 height 40
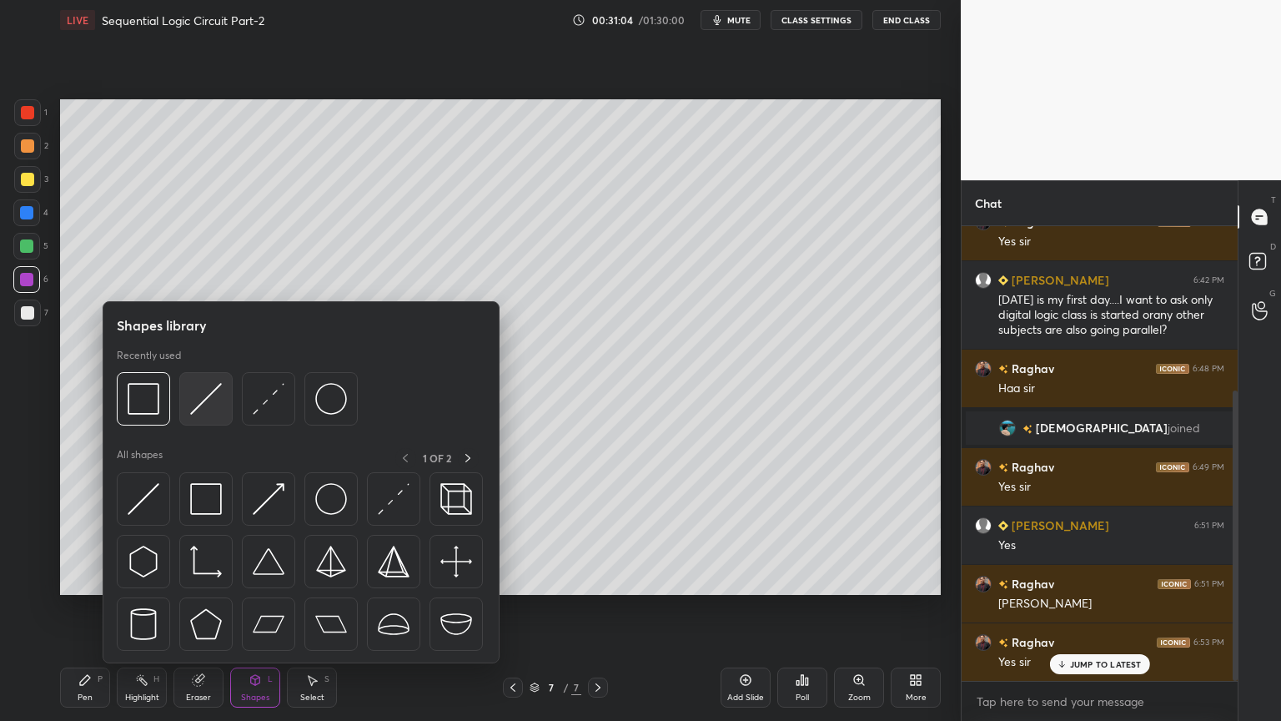
click at [203, 402] on img at bounding box center [206, 399] width 32 height 32
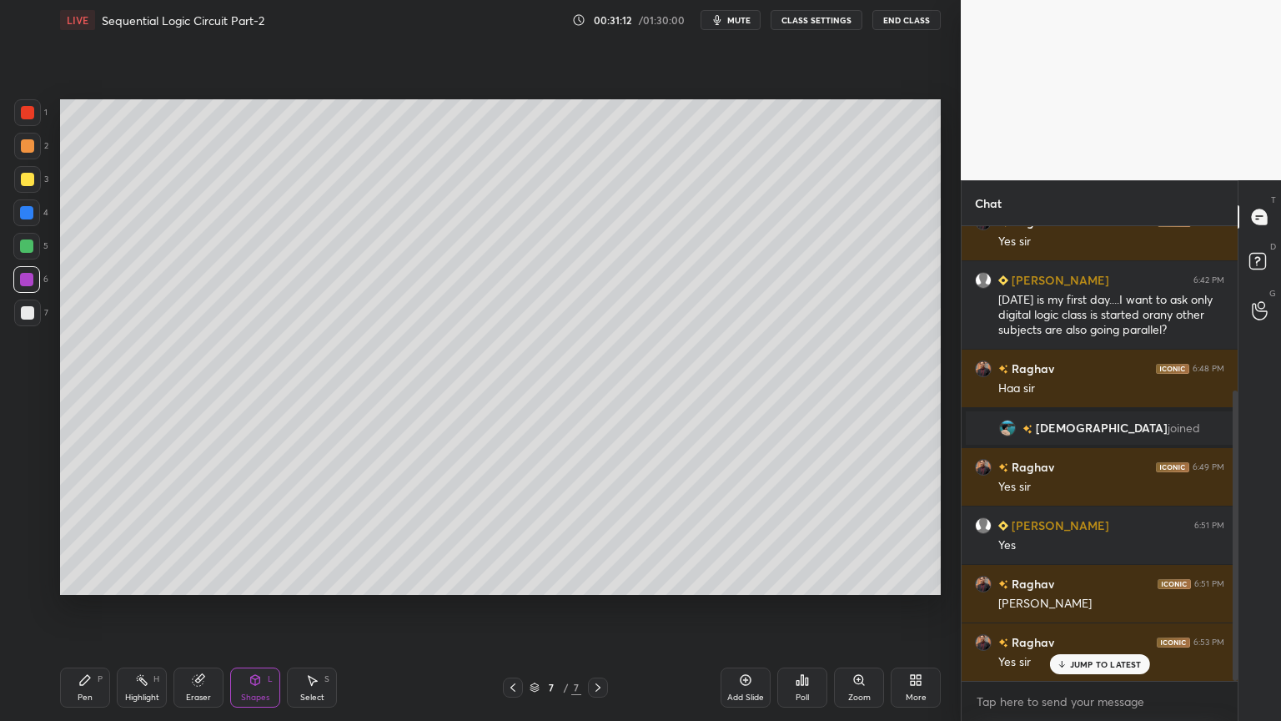
click at [198, 608] on div "Eraser" at bounding box center [198, 697] width 25 height 8
click at [90, 608] on div "Pen P" at bounding box center [85, 687] width 50 height 40
click at [25, 551] on icon at bounding box center [26, 548] width 15 height 12
click at [91, 608] on div "Pen" at bounding box center [85, 697] width 15 height 8
click at [195, 608] on div "Eraser" at bounding box center [198, 697] width 25 height 8
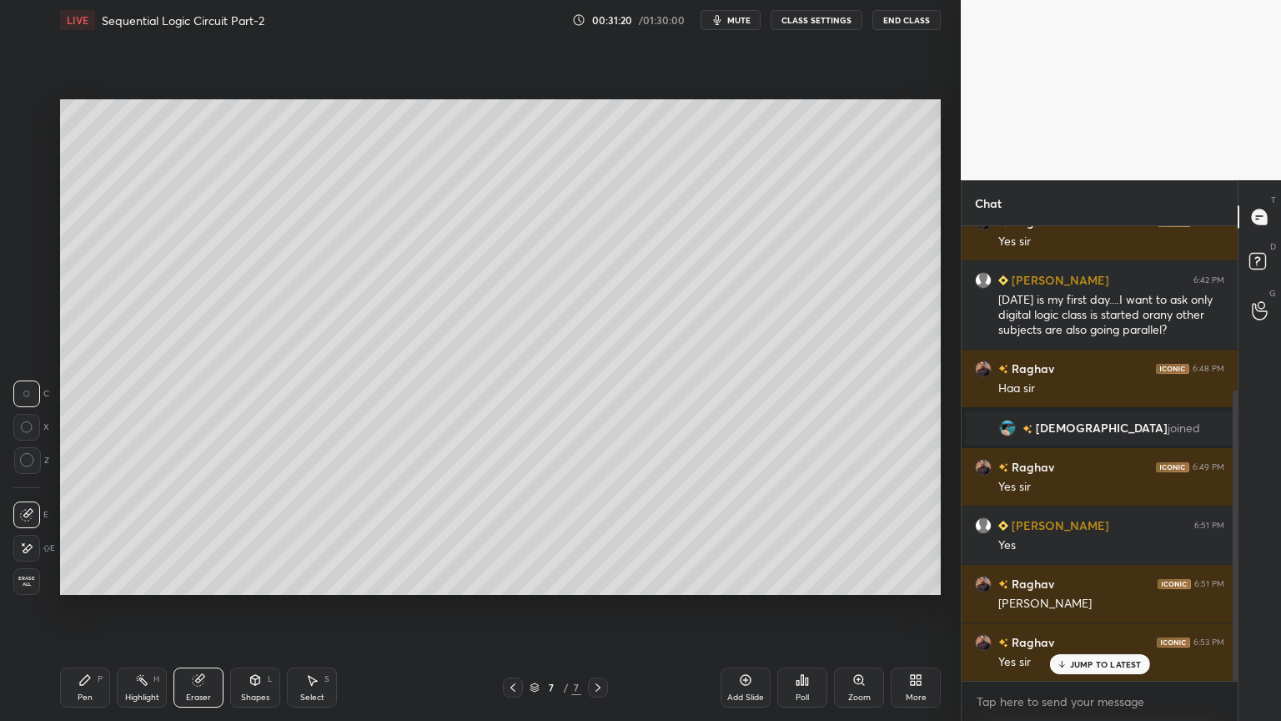
click at [85, 608] on div "Pen" at bounding box center [85, 697] width 15 height 8
click at [192, 608] on div "Eraser" at bounding box center [198, 697] width 25 height 8
click at [98, 608] on div "P" at bounding box center [100, 679] width 5 height 8
click at [38, 218] on div at bounding box center [26, 212] width 27 height 27
click at [28, 515] on icon at bounding box center [26, 515] width 15 height 12
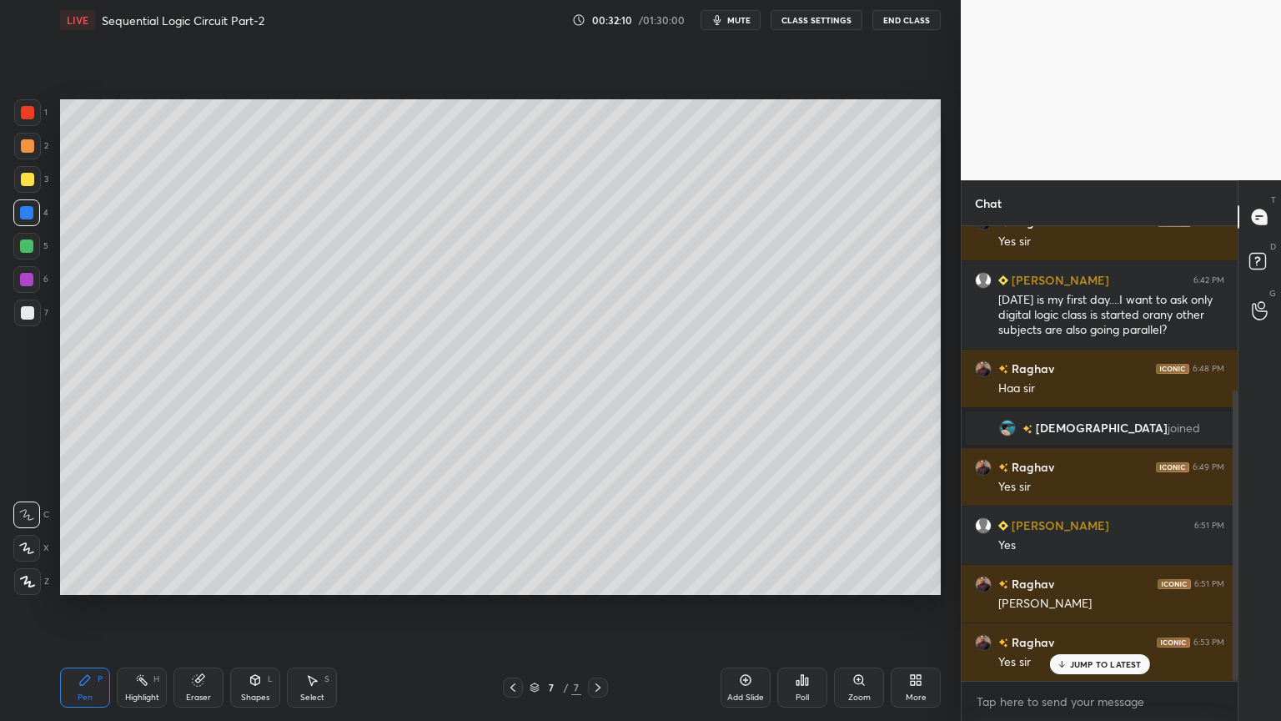
click at [199, 608] on div "Eraser" at bounding box center [198, 697] width 25 height 8
click at [91, 608] on icon at bounding box center [84, 679] width 13 height 13
click at [747, 24] on span "mute" at bounding box center [738, 20] width 23 height 12
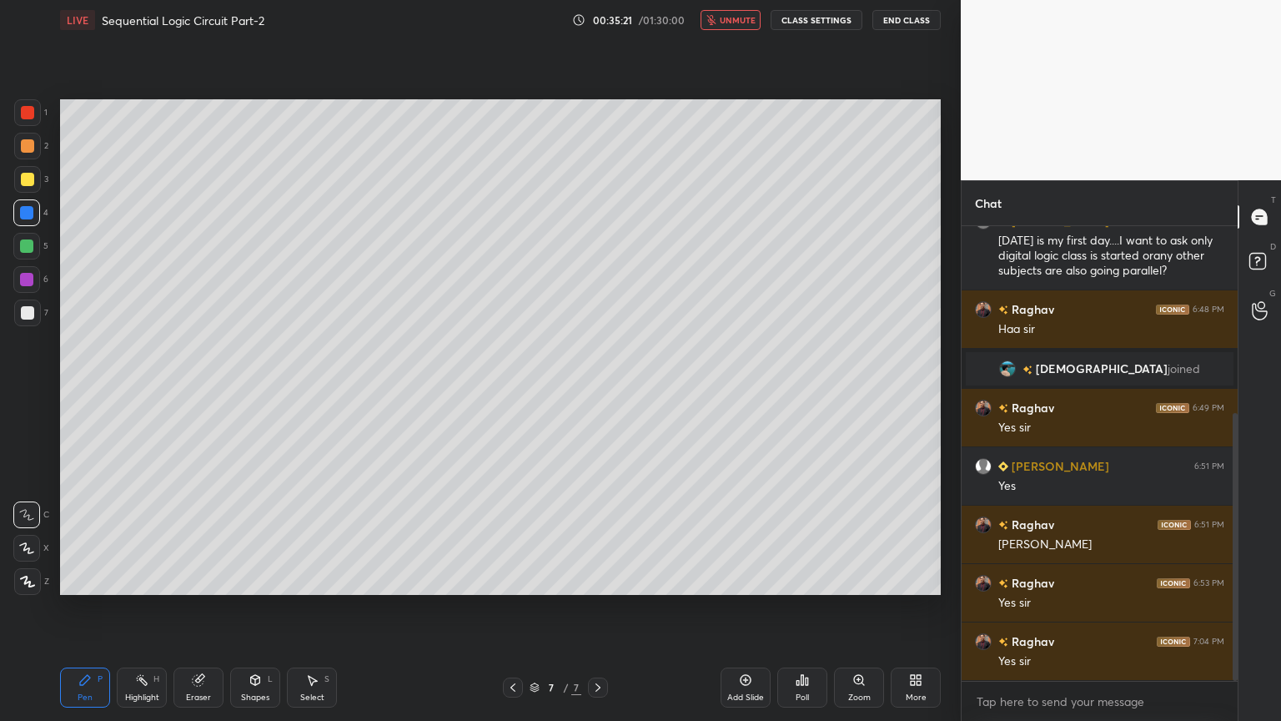
click at [741, 26] on button "unmute" at bounding box center [730, 20] width 60 height 20
click at [742, 608] on div "Add Slide" at bounding box center [746, 687] width 50 height 40
click at [37, 213] on div at bounding box center [26, 212] width 27 height 27
click at [251, 608] on div "Shapes L" at bounding box center [255, 687] width 50 height 40
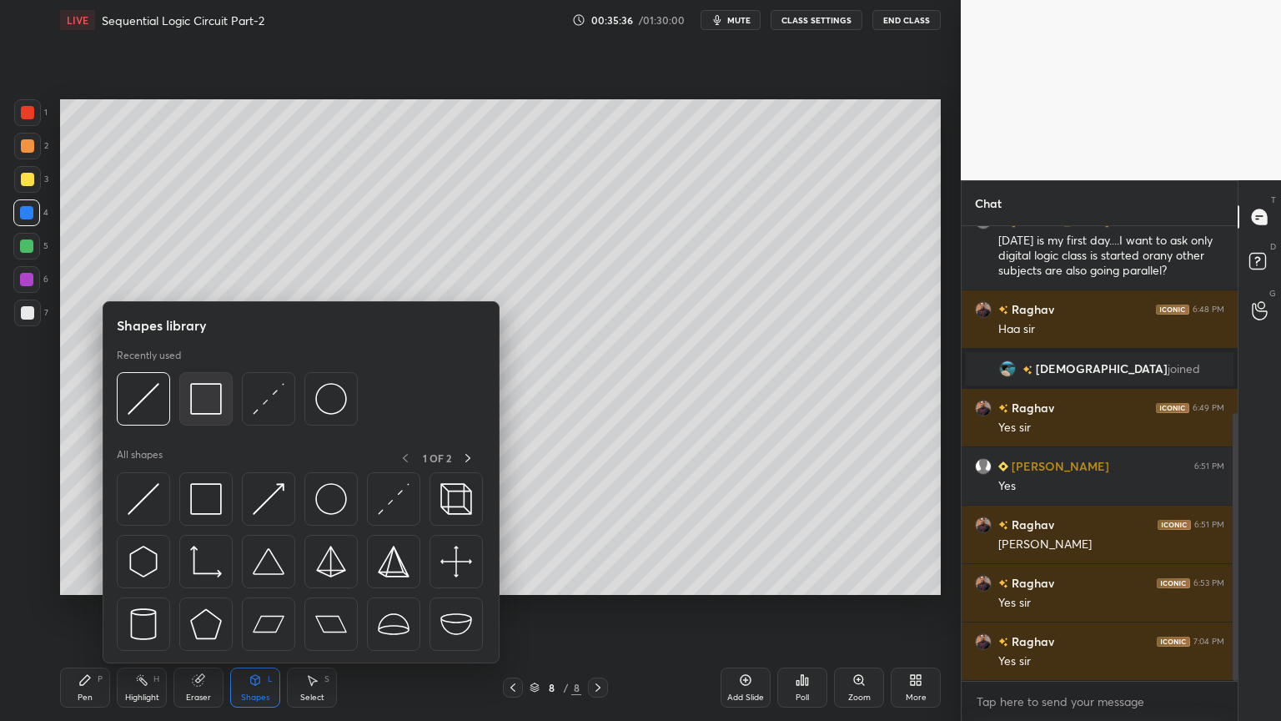
click at [210, 396] on img at bounding box center [206, 399] width 32 height 32
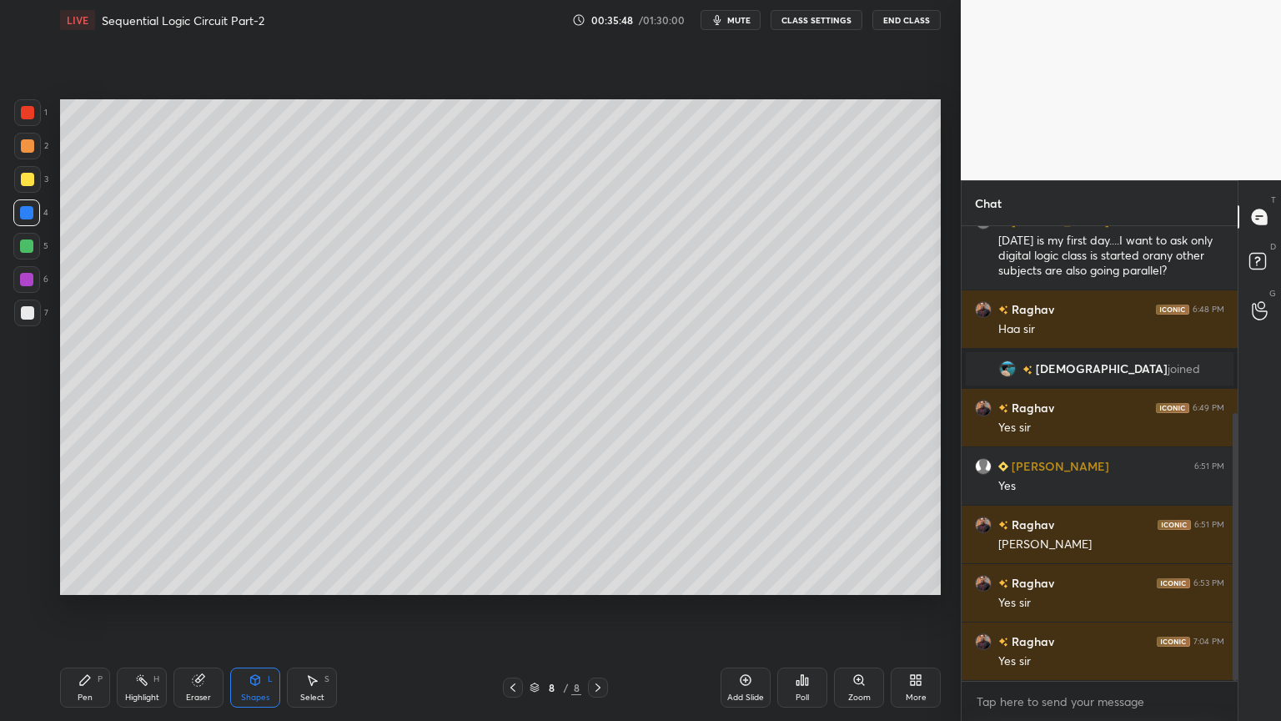
click at [309, 608] on div "Select" at bounding box center [312, 697] width 24 height 8
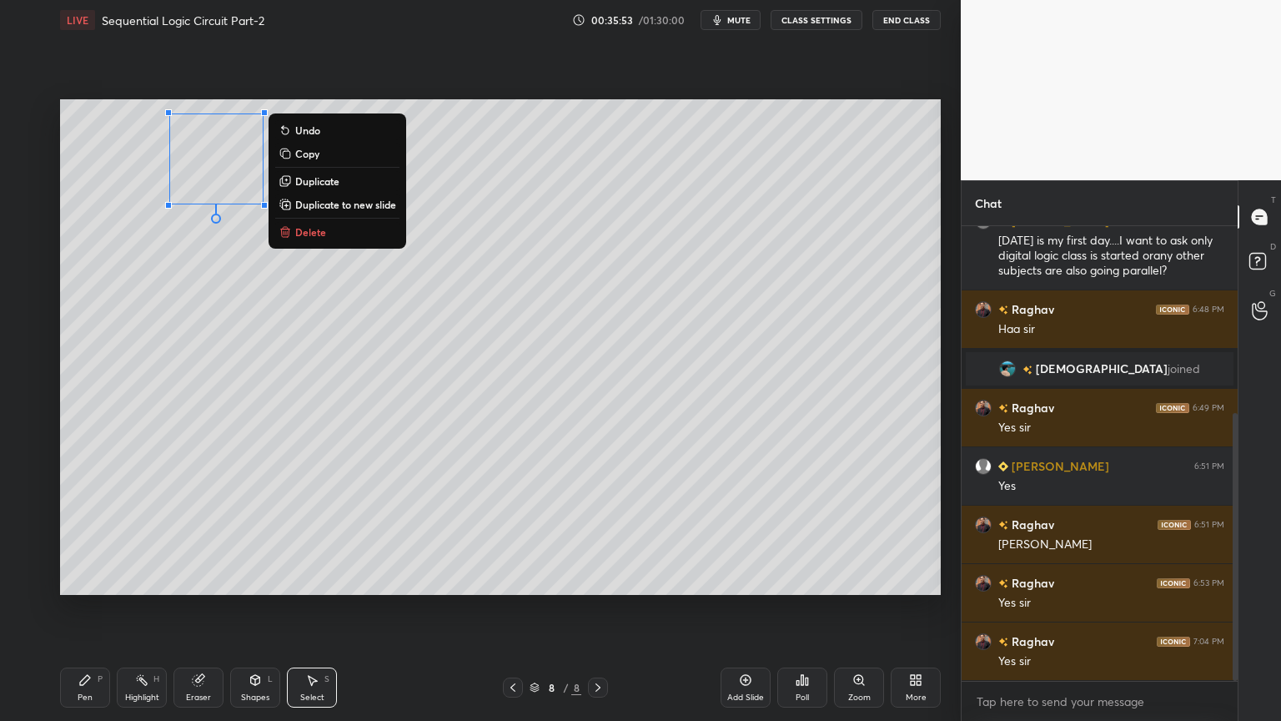
click at [320, 163] on button "Copy" at bounding box center [337, 153] width 124 height 20
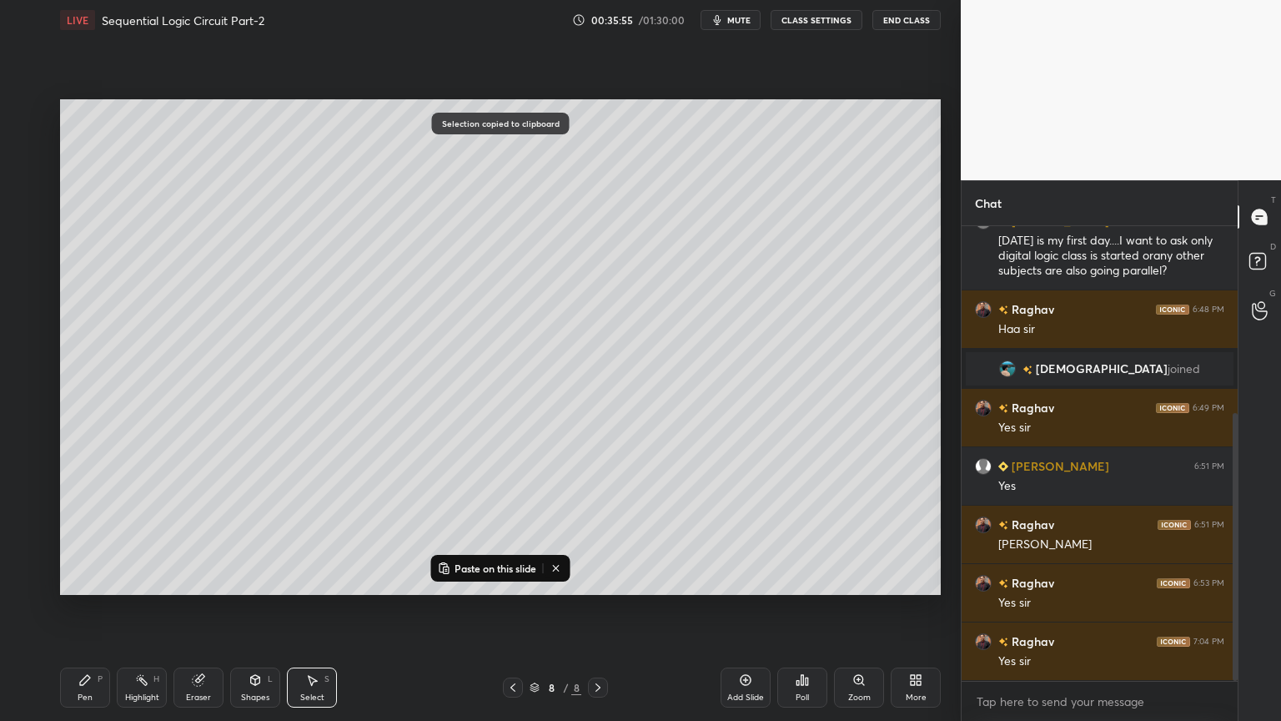
click at [493, 572] on p "Paste on this slide" at bounding box center [495, 567] width 82 height 13
click at [491, 570] on div "0 ° Undo Copy Paste here Duplicate Duplicate to new slide Delete" at bounding box center [500, 346] width 881 height 495
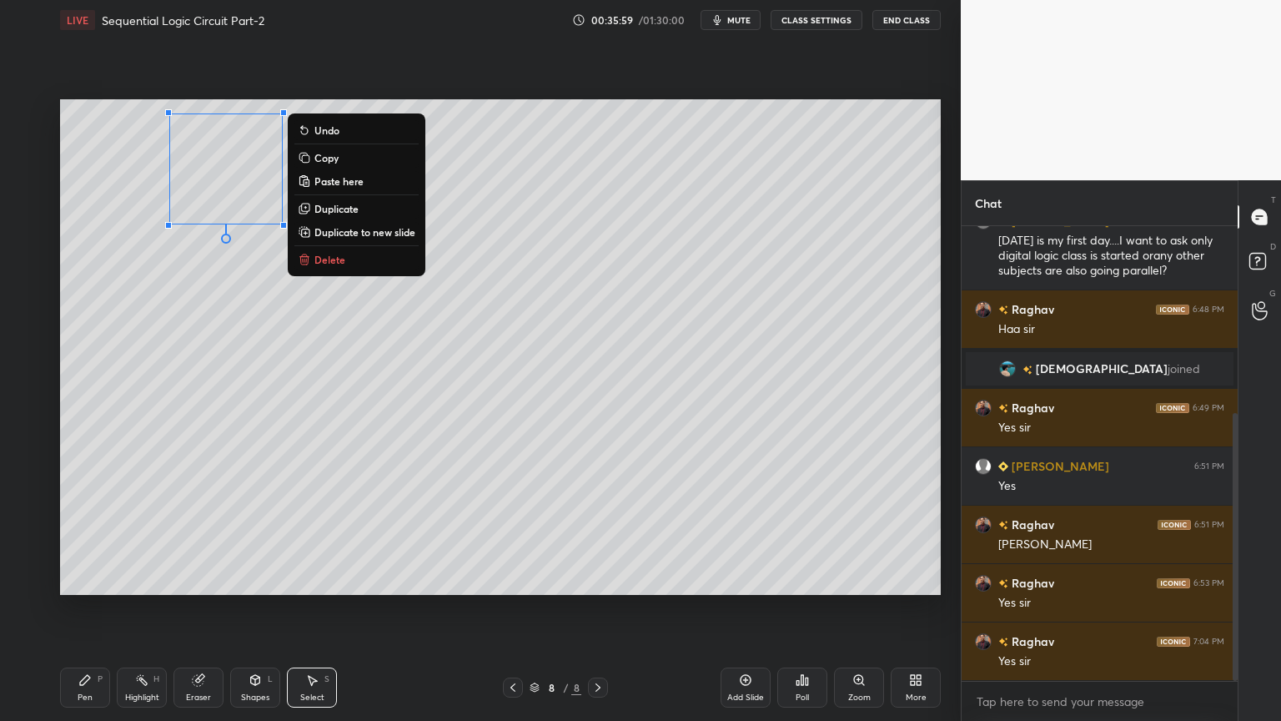
click at [350, 134] on button "Undo" at bounding box center [356, 130] width 124 height 20
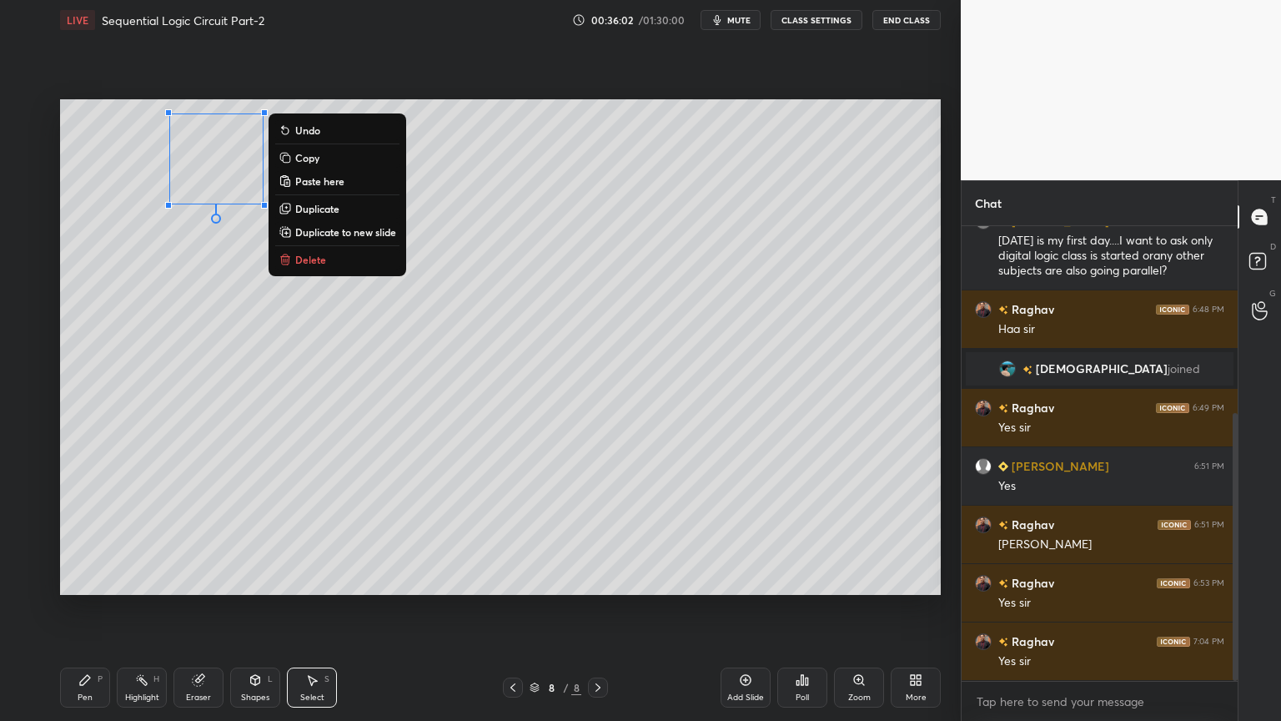
click at [328, 163] on button "Copy" at bounding box center [337, 158] width 124 height 20
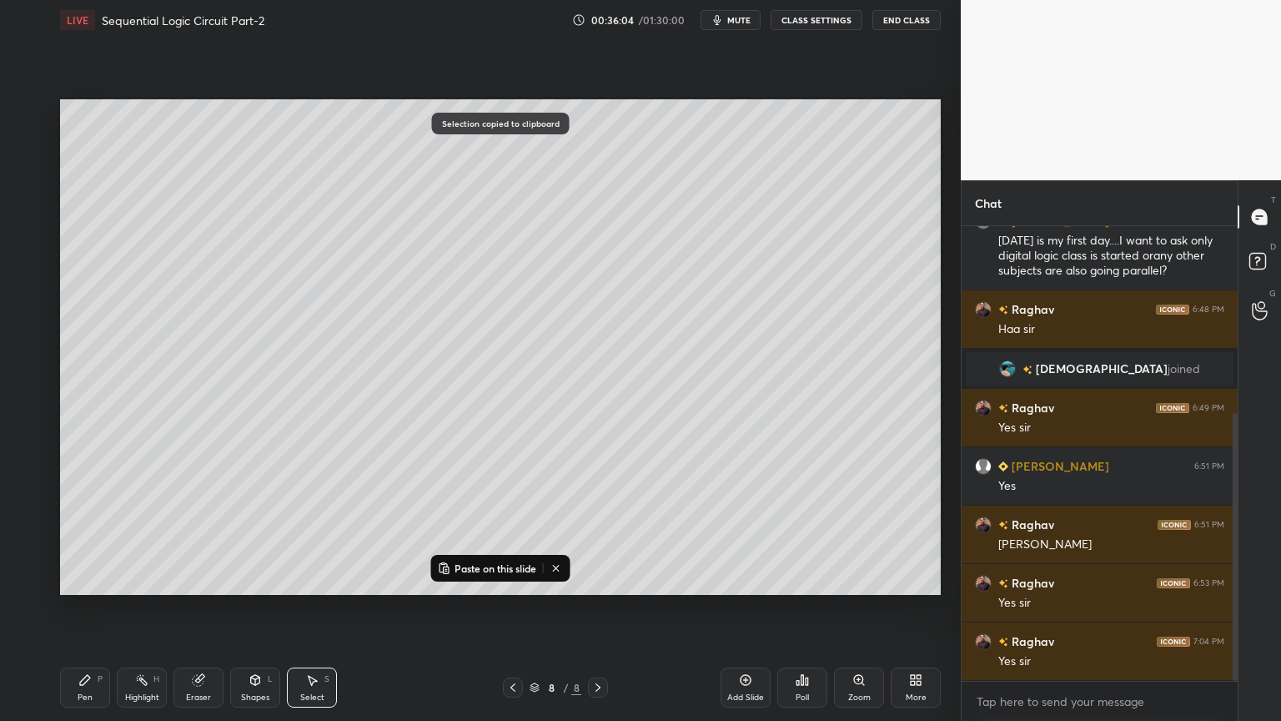
click at [478, 562] on p "Paste on this slide" at bounding box center [495, 567] width 82 height 13
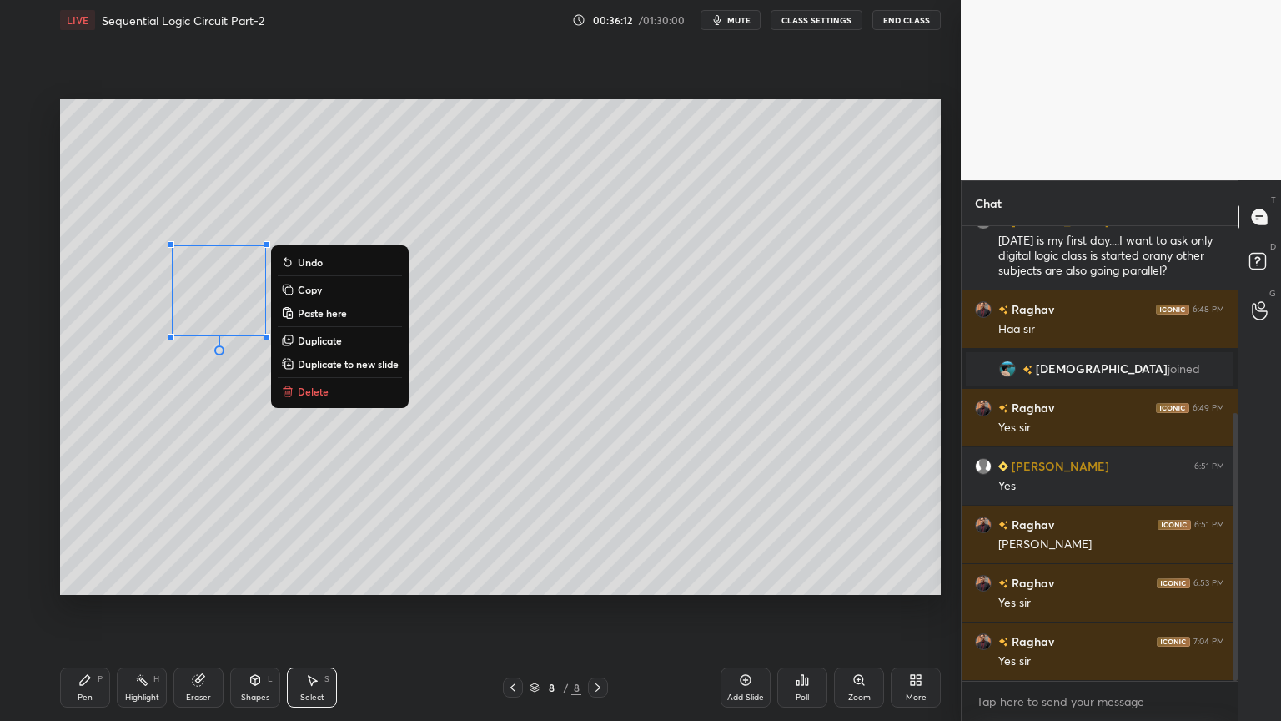
click at [337, 314] on p "Paste here" at bounding box center [322, 312] width 49 height 13
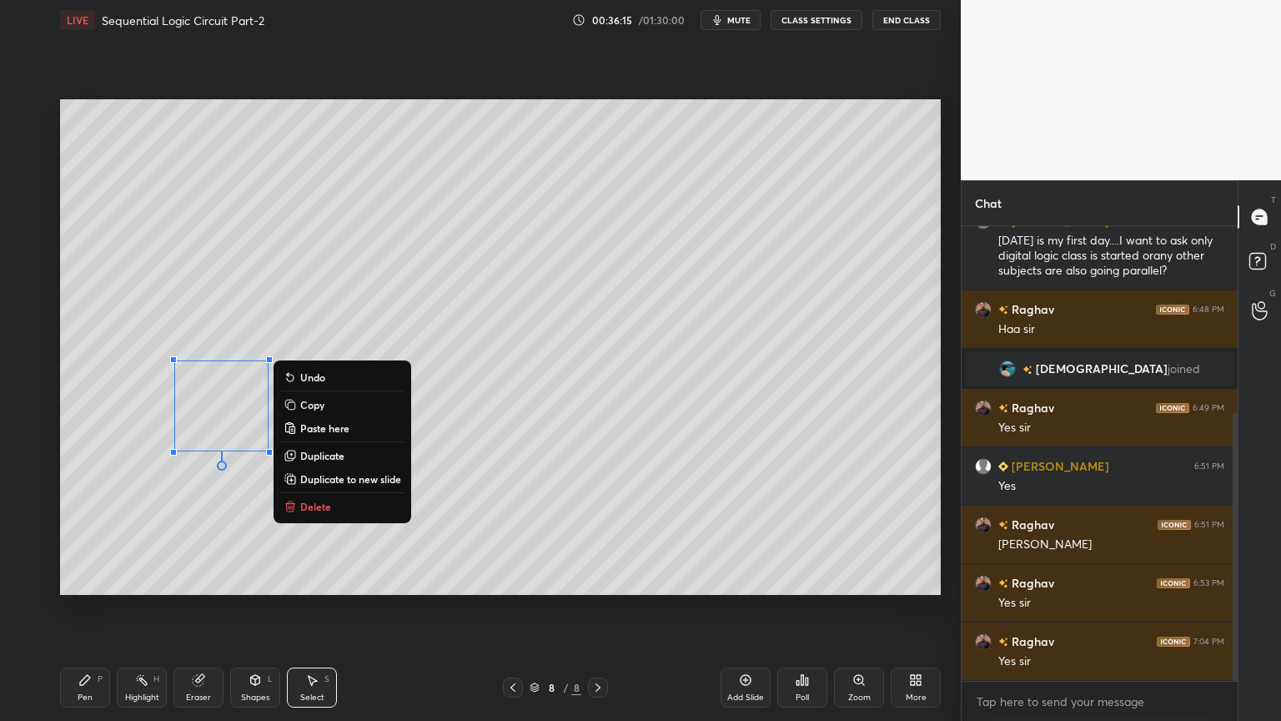
click at [337, 427] on p "Paste here" at bounding box center [324, 427] width 49 height 13
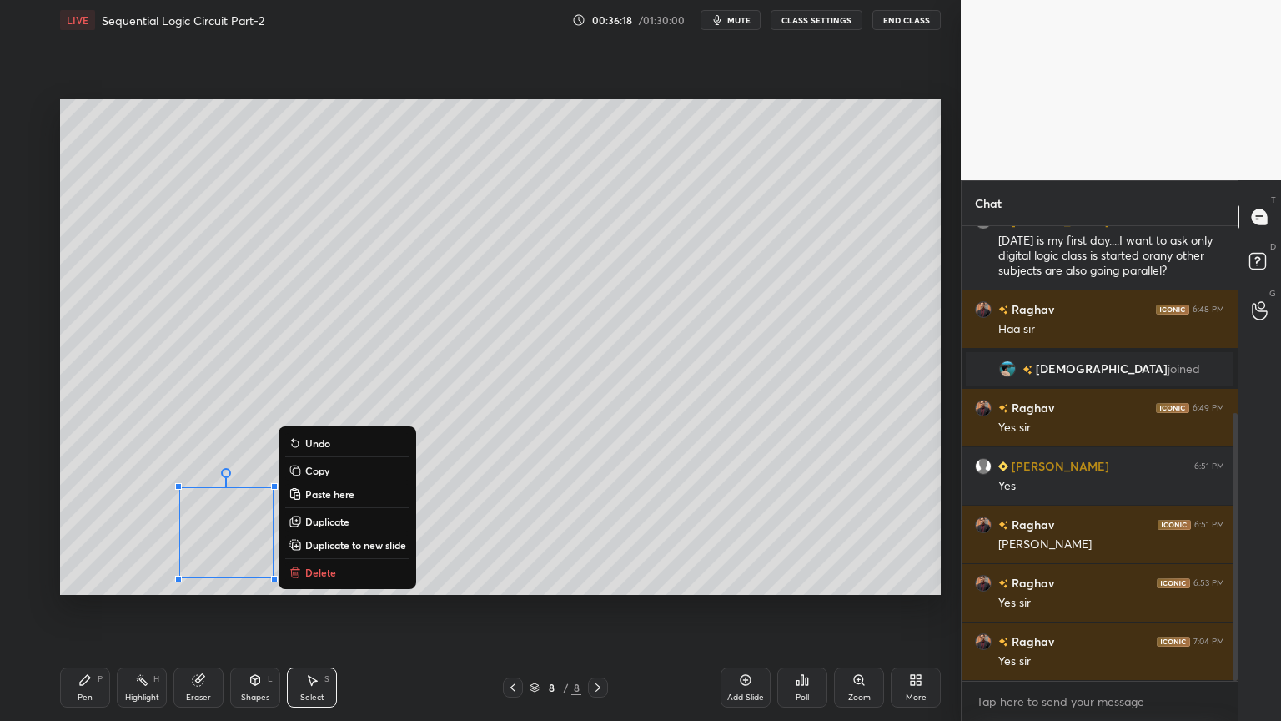
click at [78, 608] on div "Pen" at bounding box center [85, 697] width 15 height 8
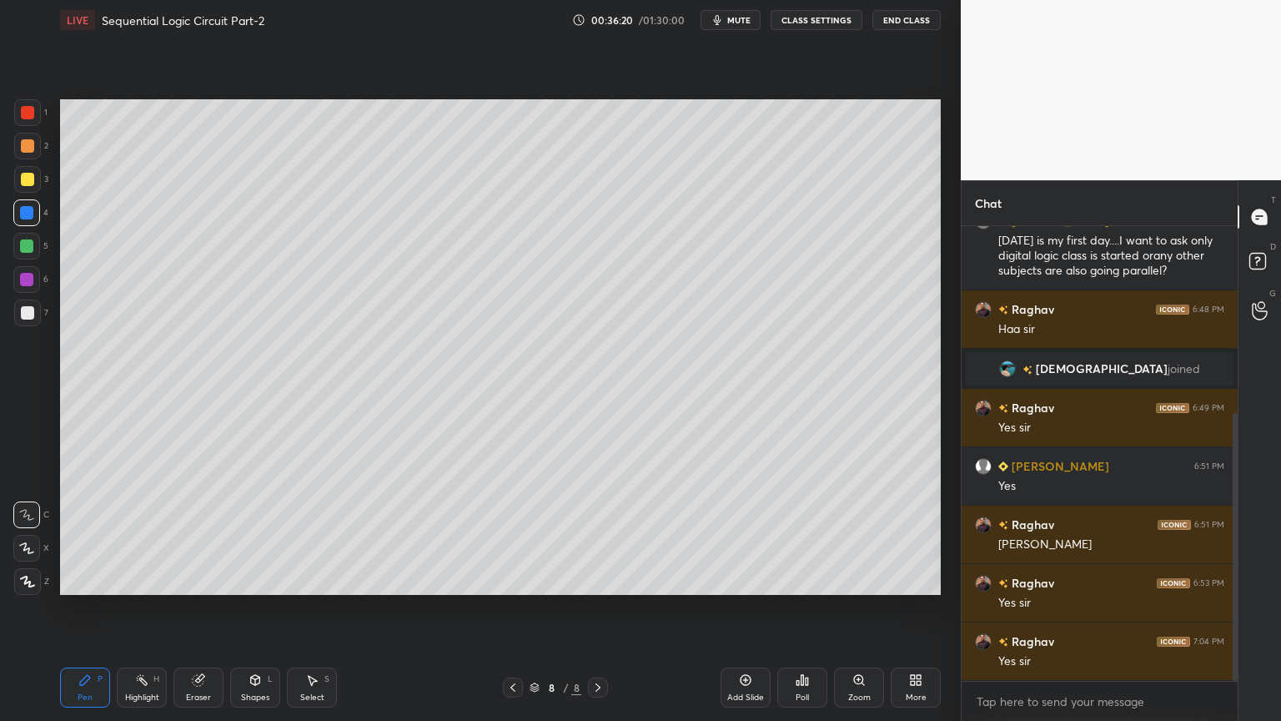
click at [23, 330] on div "7" at bounding box center [31, 315] width 34 height 33
click at [193, 608] on div "Eraser" at bounding box center [198, 697] width 25 height 8
click at [93, 608] on div "Pen P" at bounding box center [85, 687] width 50 height 40
click at [230, 532] on p "Undo" at bounding box center [229, 531] width 25 height 13
click at [426, 550] on p "Undo" at bounding box center [423, 551] width 25 height 13
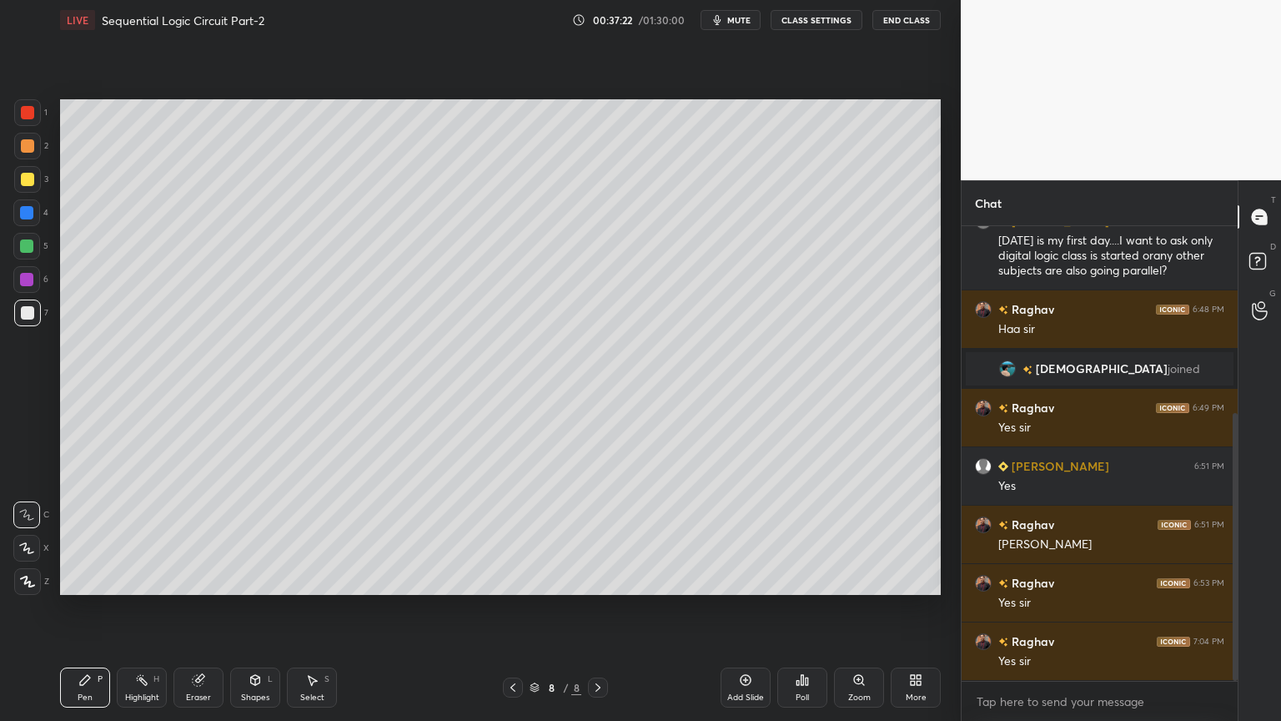
click at [36, 151] on div at bounding box center [27, 146] width 27 height 27
click at [158, 608] on div "H" at bounding box center [156, 679] width 6 height 8
click at [35, 184] on div at bounding box center [27, 179] width 27 height 27
click at [83, 608] on icon at bounding box center [84, 679] width 13 height 13
click at [40, 314] on div "7" at bounding box center [31, 312] width 34 height 27
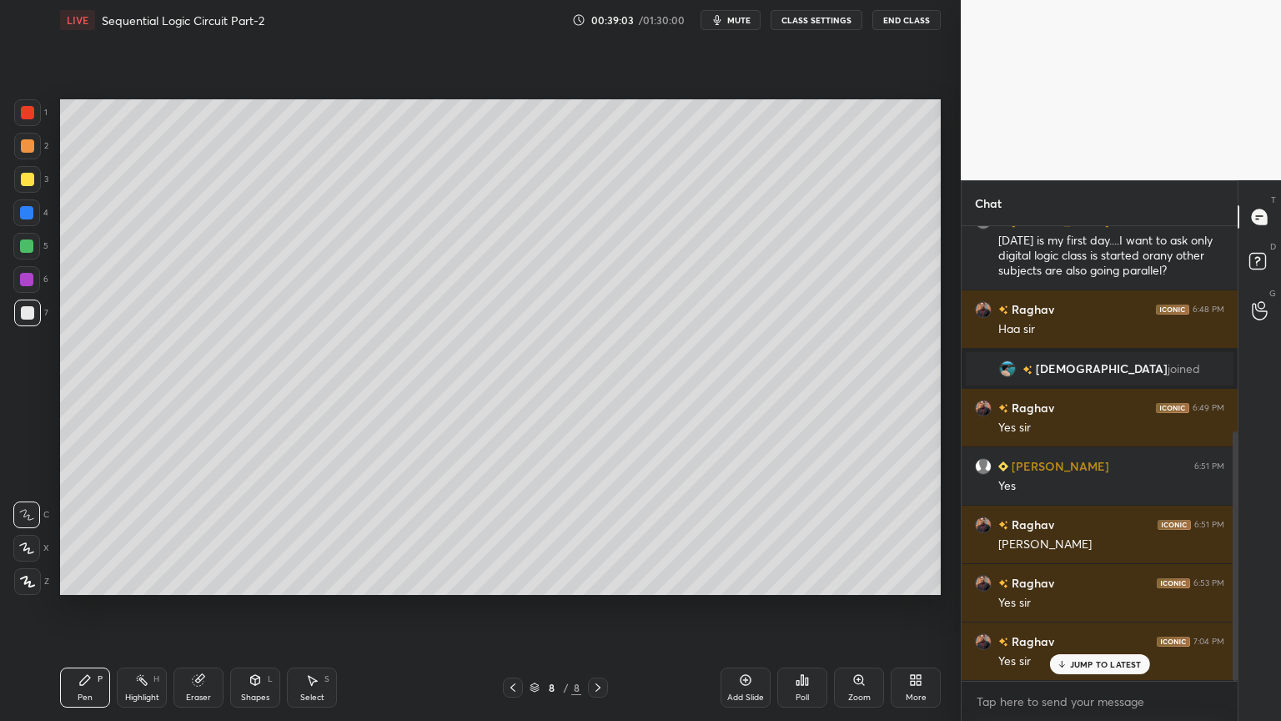
scroll to position [374, 0]
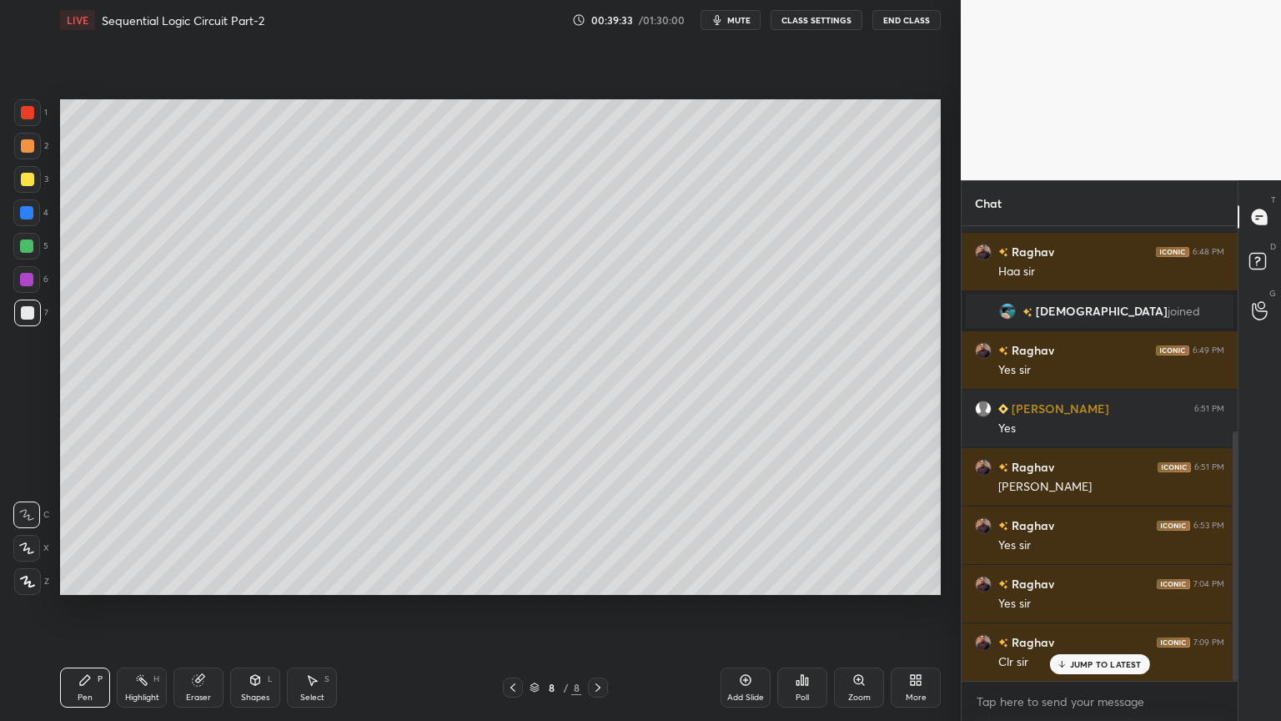
click at [747, 608] on div "Add Slide" at bounding box center [746, 687] width 50 height 40
click at [31, 178] on div at bounding box center [27, 179] width 13 height 13
click at [18, 544] on div at bounding box center [26, 548] width 27 height 27
click at [213, 608] on div "Eraser" at bounding box center [198, 687] width 50 height 40
click at [94, 608] on div "Pen P" at bounding box center [85, 687] width 50 height 40
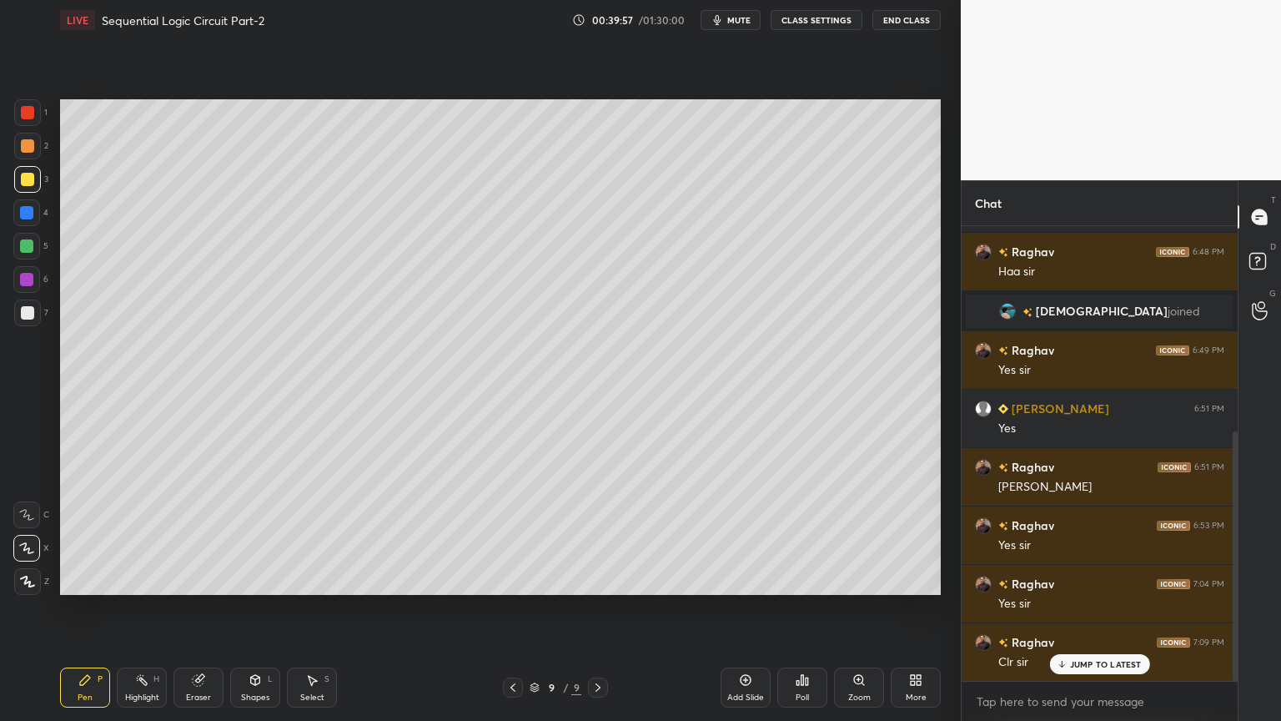
click at [27, 510] on icon at bounding box center [26, 515] width 15 height 12
click at [203, 608] on div "Eraser" at bounding box center [198, 697] width 25 height 8
click at [81, 608] on icon at bounding box center [85, 680] width 10 height 10
click at [40, 309] on div at bounding box center [27, 312] width 27 height 27
click at [204, 608] on div "Eraser" at bounding box center [198, 687] width 50 height 40
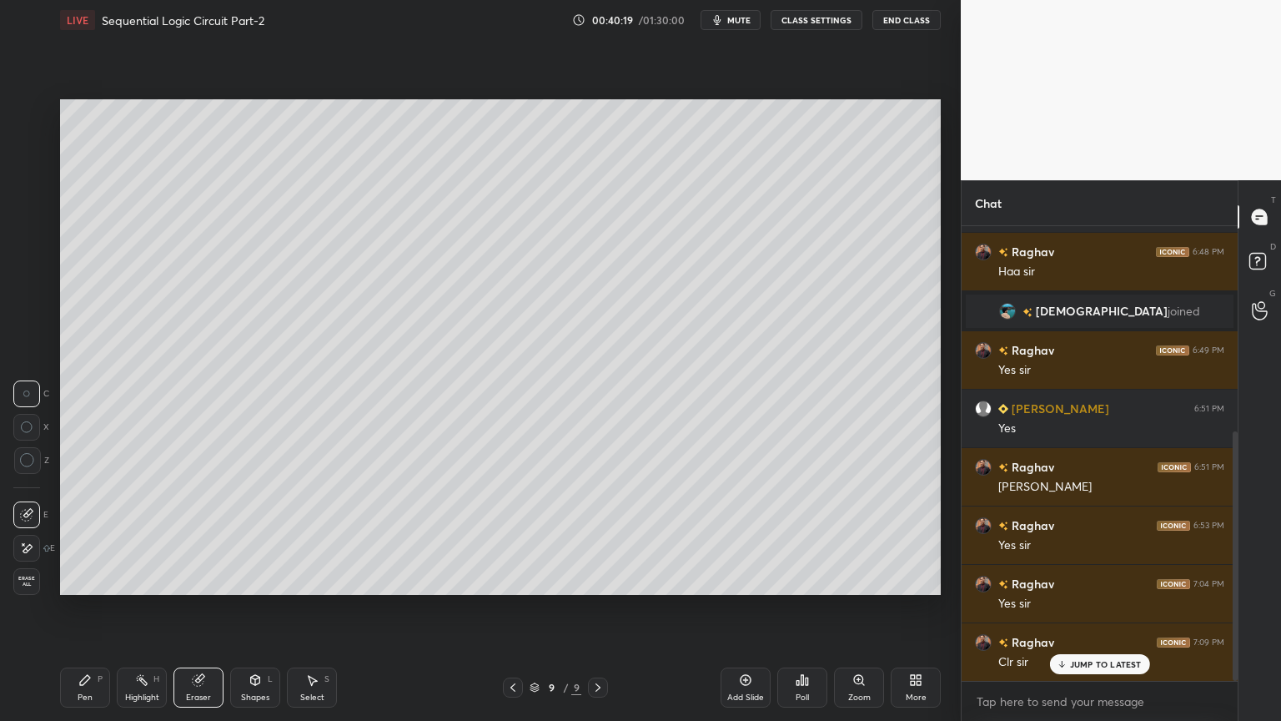
click at [87, 608] on icon at bounding box center [84, 679] width 13 height 13
click at [198, 608] on div "Eraser" at bounding box center [198, 697] width 25 height 8
click at [86, 608] on div "Pen P" at bounding box center [85, 687] width 50 height 40
click at [208, 608] on div "Eraser" at bounding box center [198, 687] width 50 height 40
click at [81, 608] on icon at bounding box center [85, 680] width 10 height 10
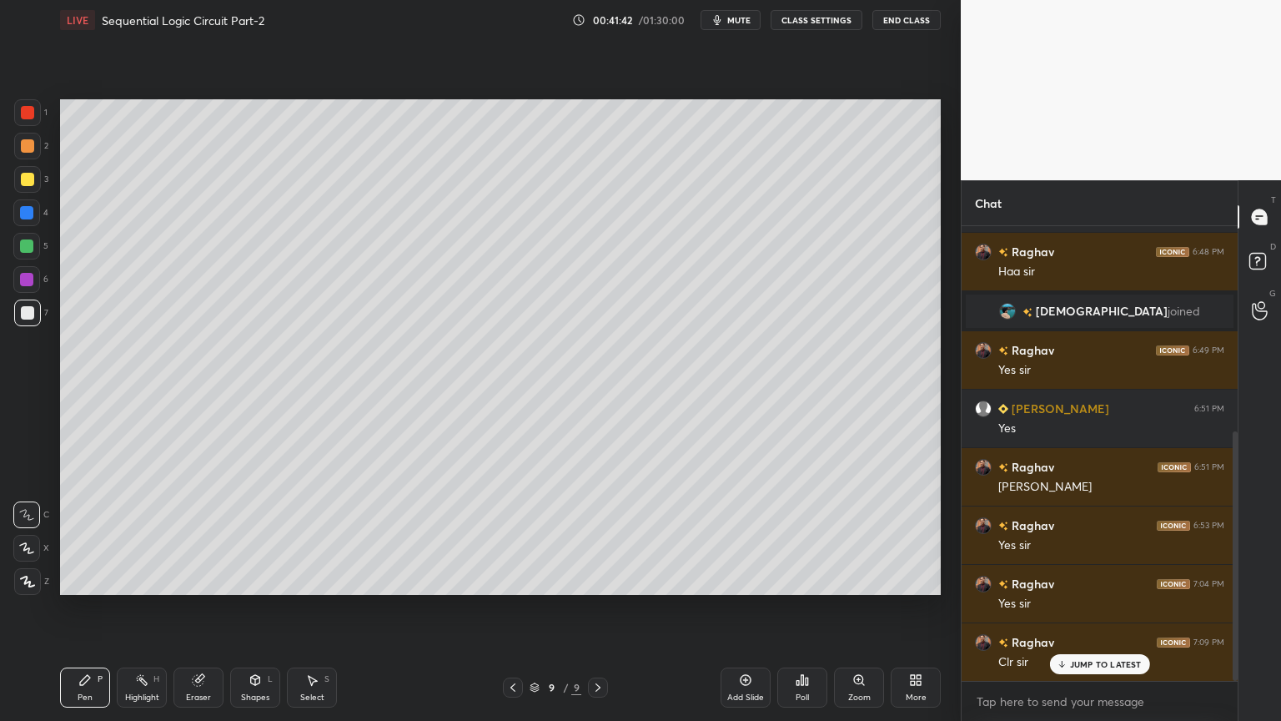
click at [31, 284] on div at bounding box center [26, 279] width 13 height 13
click at [33, 249] on div at bounding box center [26, 246] width 27 height 27
click at [751, 23] on span "mute" at bounding box center [738, 20] width 23 height 12
click at [305, 608] on div "Select" at bounding box center [312, 697] width 24 height 8
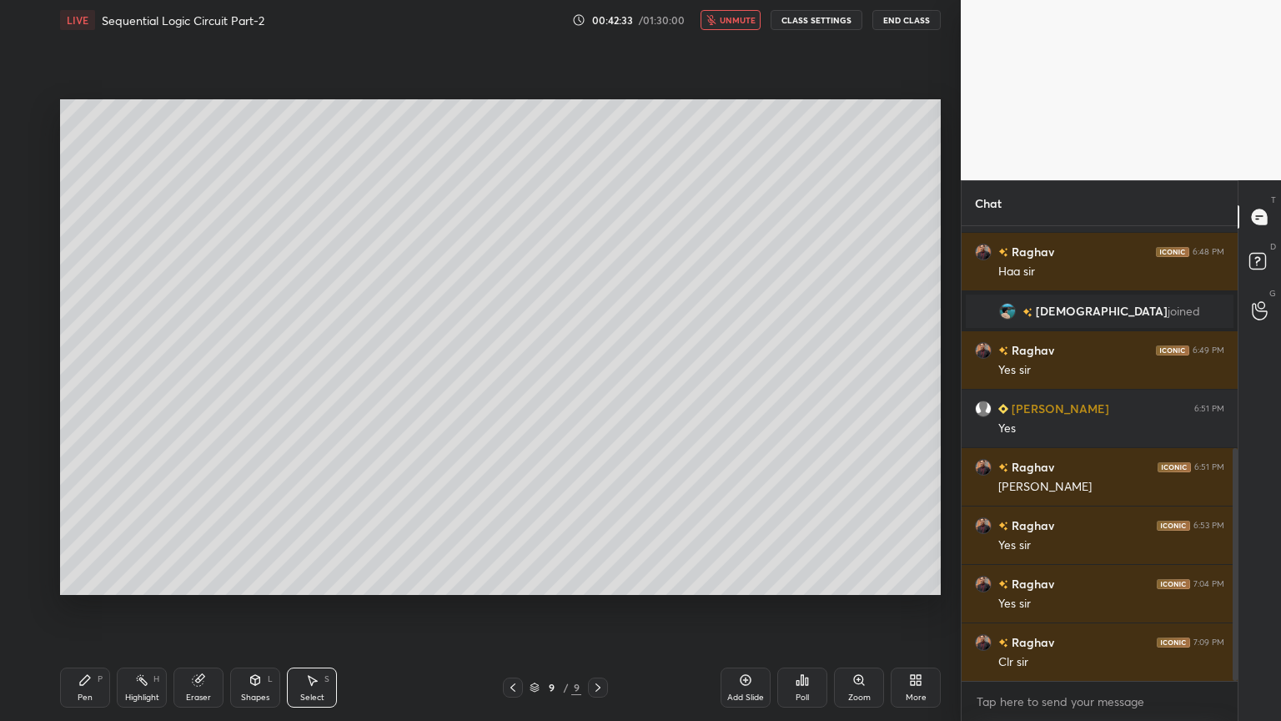
scroll to position [433, 0]
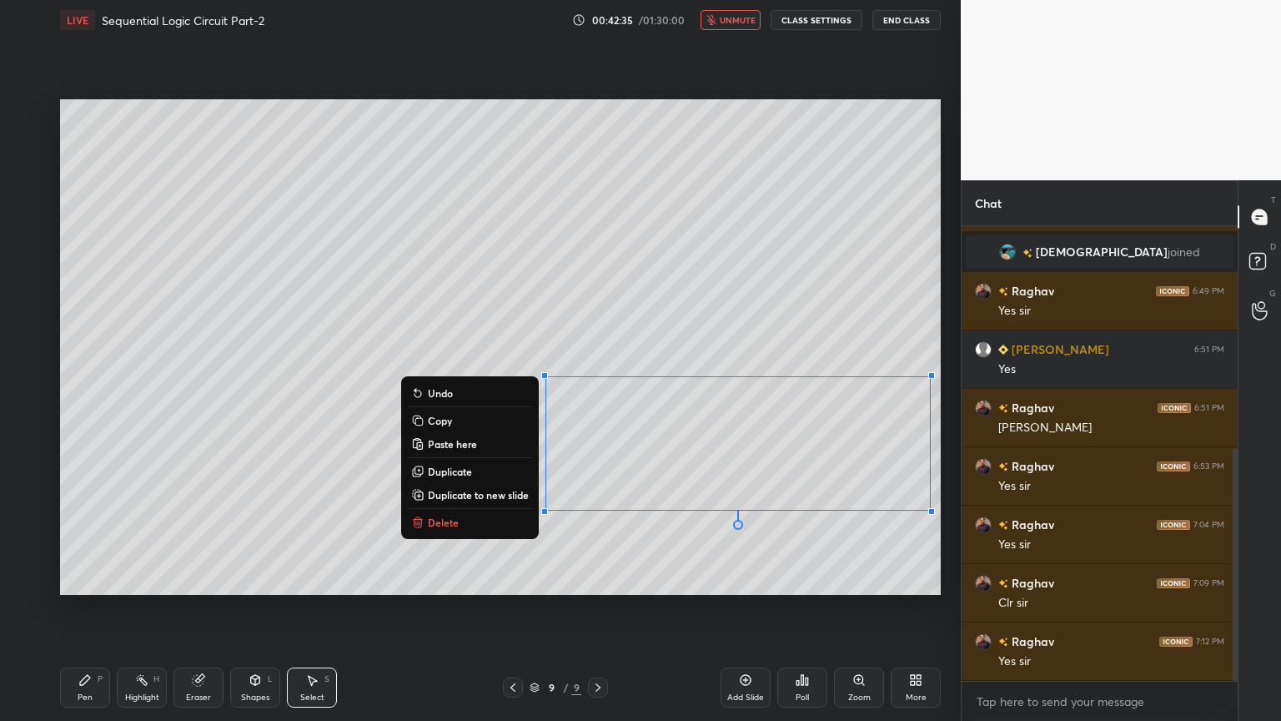
click at [457, 522] on button "Delete" at bounding box center [470, 522] width 124 height 20
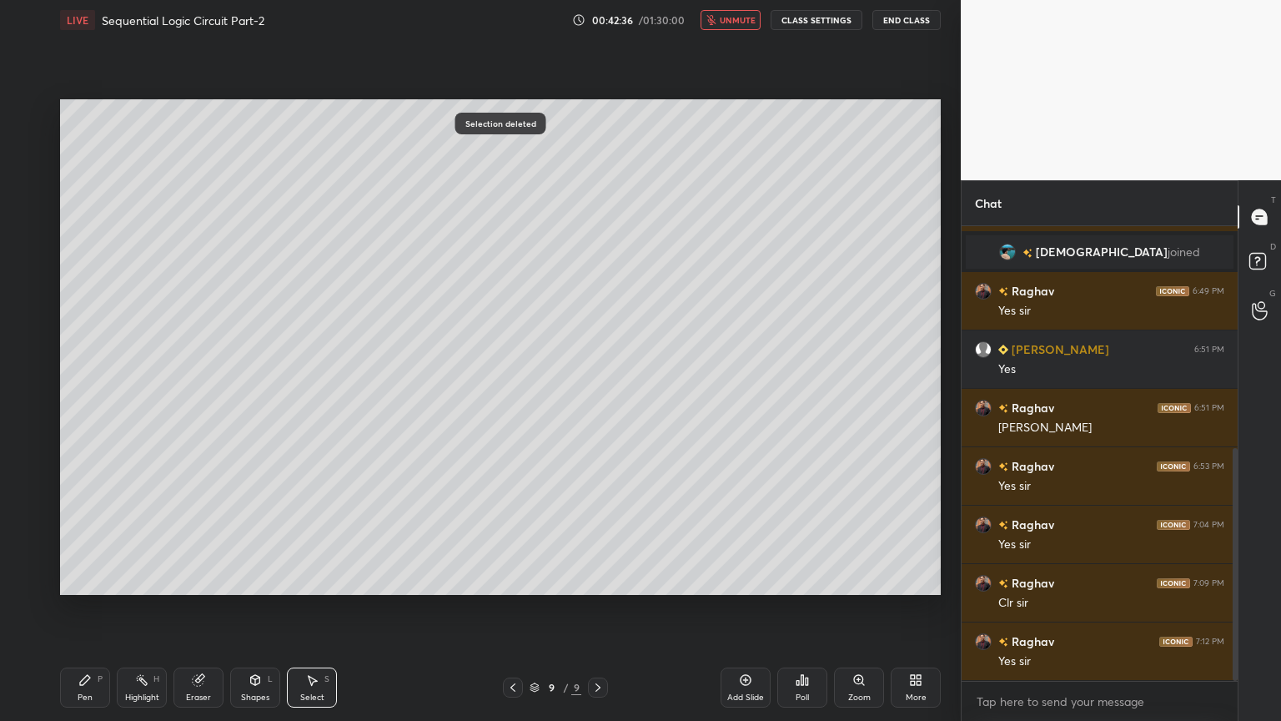
click at [741, 26] on button "unmute" at bounding box center [730, 20] width 60 height 20
click at [87, 608] on icon at bounding box center [84, 679] width 13 height 13
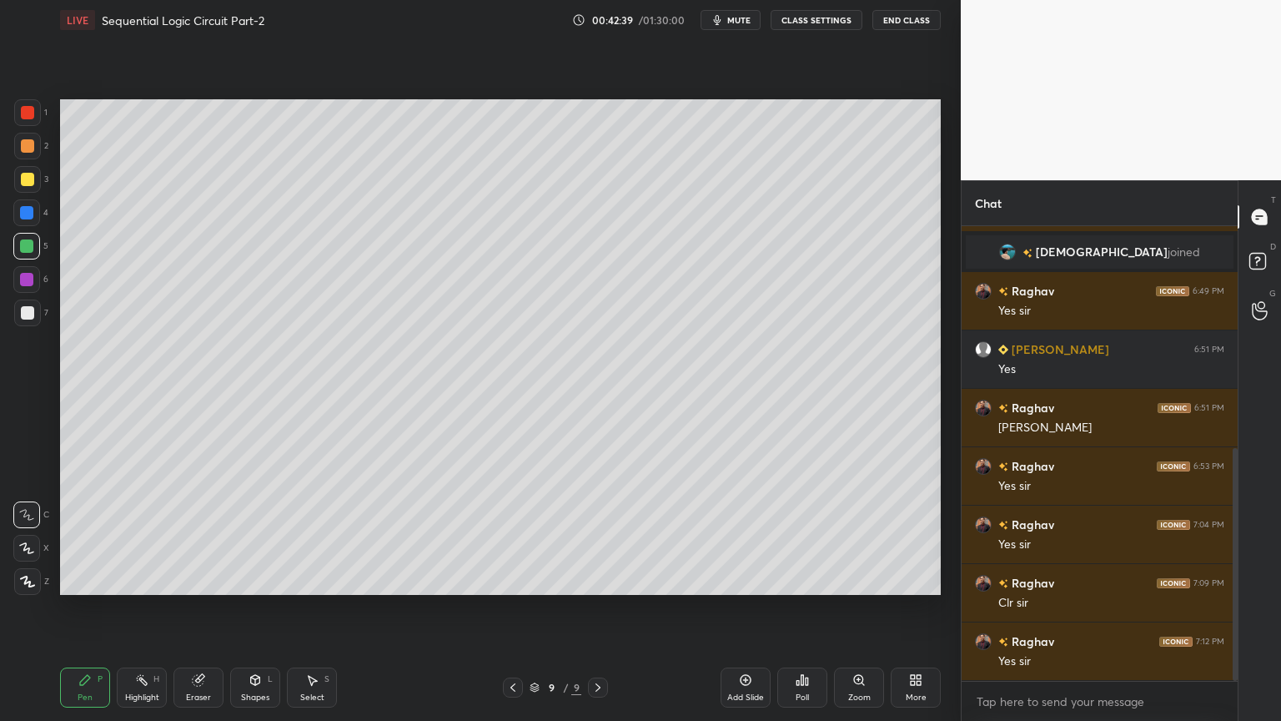
click at [30, 537] on div at bounding box center [26, 548] width 27 height 27
click at [32, 507] on div at bounding box center [26, 514] width 27 height 27
click at [153, 608] on div "Highlight" at bounding box center [142, 697] width 34 height 8
click at [33, 216] on div at bounding box center [26, 212] width 13 height 13
click at [93, 608] on div "Pen P" at bounding box center [85, 687] width 50 height 40
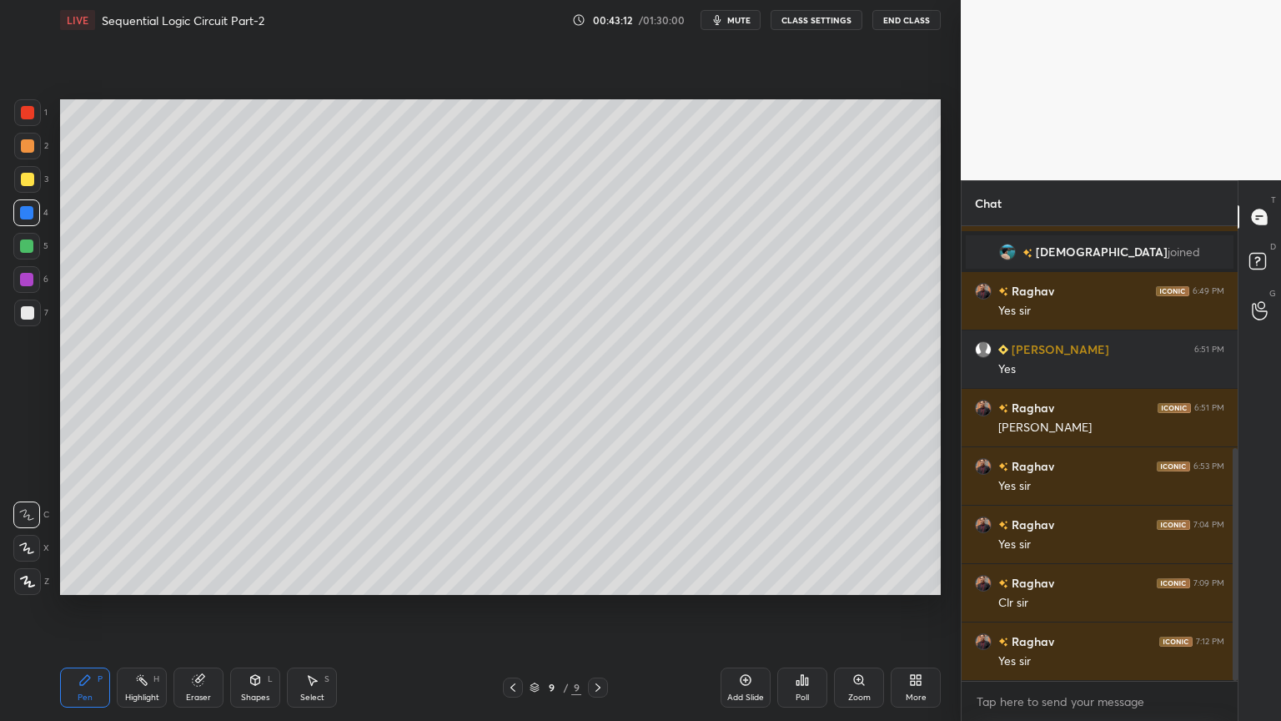
click at [93, 608] on div "Pen P" at bounding box center [85, 687] width 50 height 40
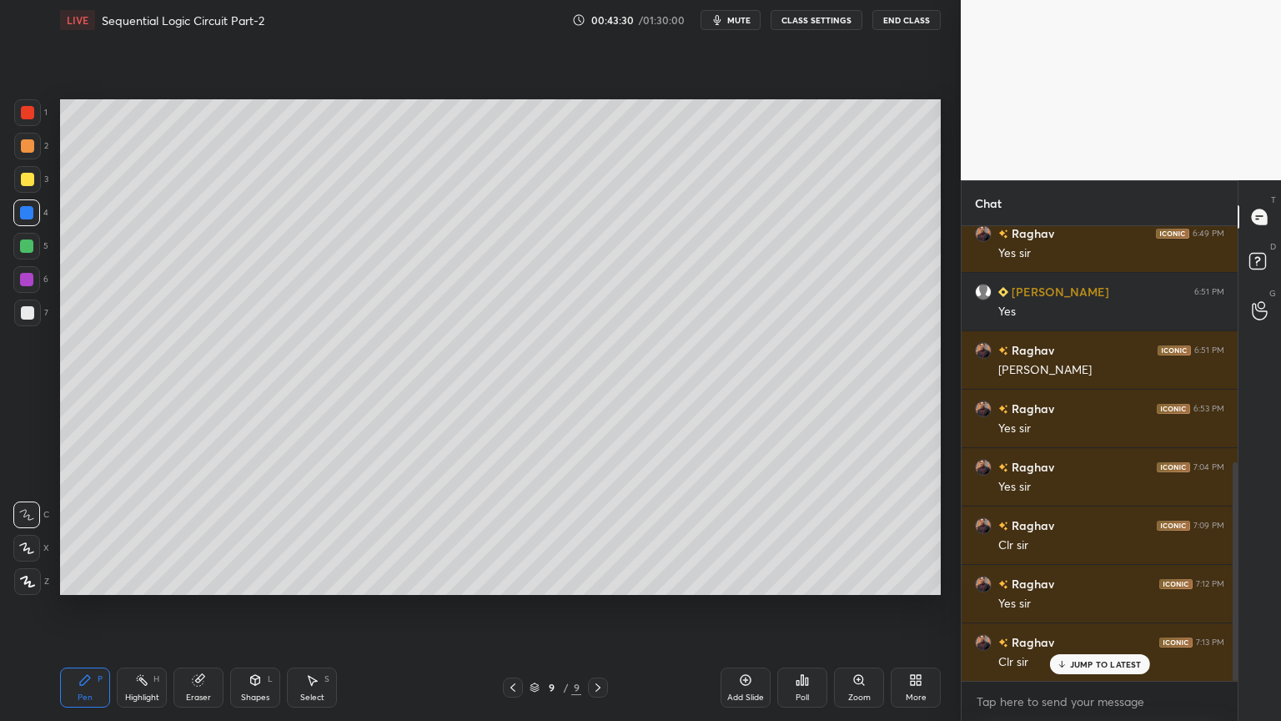
click at [198, 608] on icon at bounding box center [198, 680] width 11 height 11
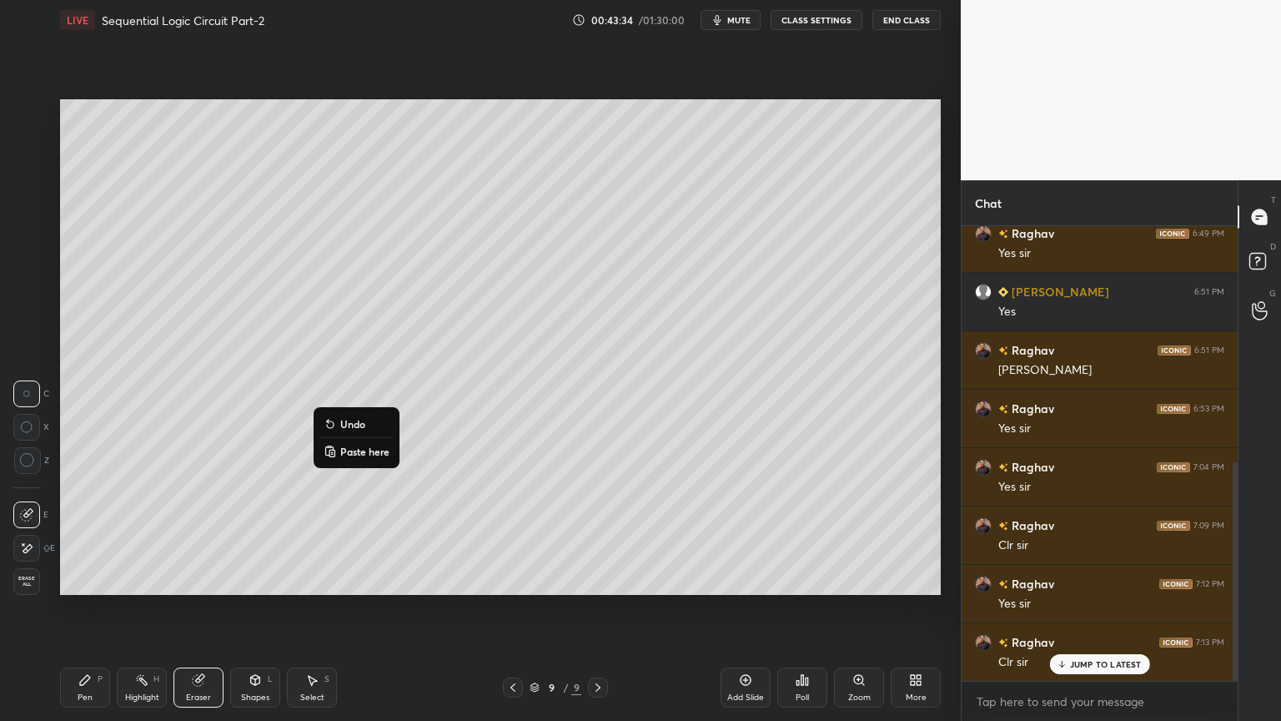
click at [355, 419] on p "Undo" at bounding box center [352, 423] width 25 height 13
click at [741, 27] on button "mute" at bounding box center [730, 20] width 60 height 20
click at [127, 608] on div "Highlight H" at bounding box center [142, 687] width 50 height 40
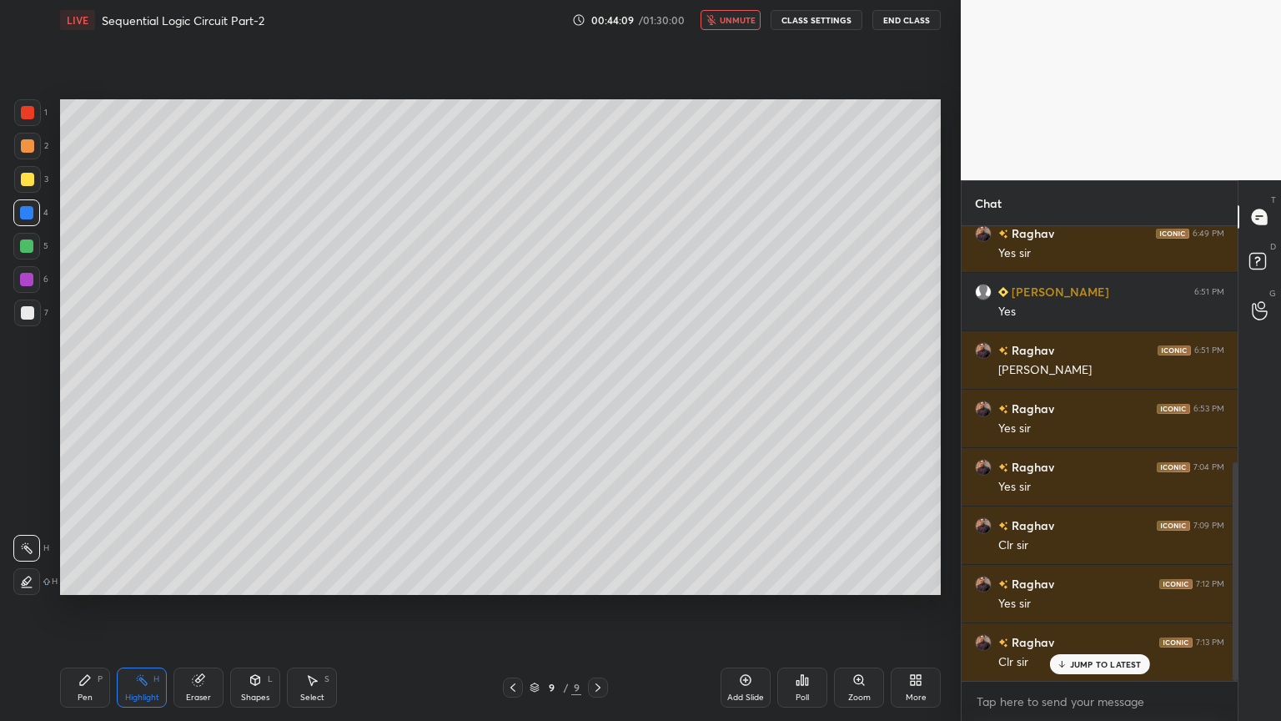
click at [737, 23] on span "unmute" at bounding box center [738, 20] width 36 height 12
click at [33, 178] on div at bounding box center [27, 179] width 27 height 27
click at [36, 153] on div at bounding box center [27, 146] width 27 height 27
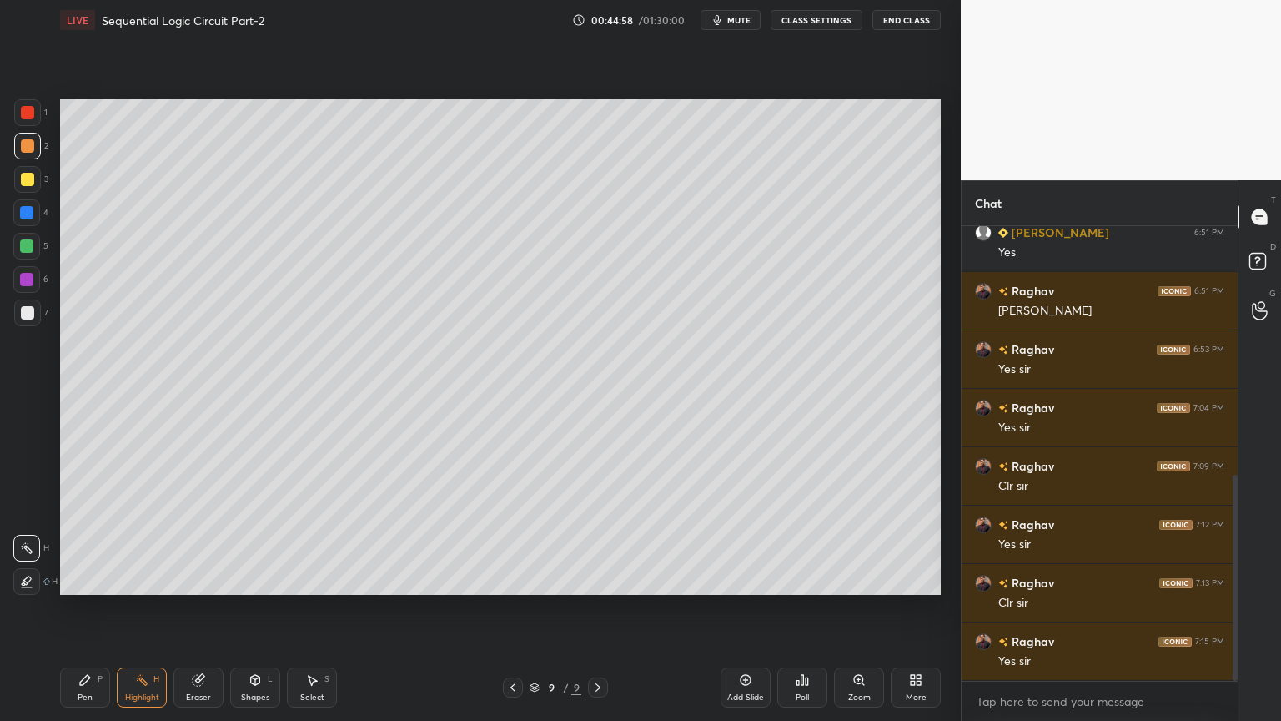
click at [75, 608] on div "Pen P" at bounding box center [85, 687] width 50 height 40
click at [38, 214] on div at bounding box center [26, 212] width 27 height 27
click at [140, 608] on div "Highlight H" at bounding box center [142, 687] width 50 height 40
click at [79, 608] on div "Pen" at bounding box center [85, 697] width 15 height 8
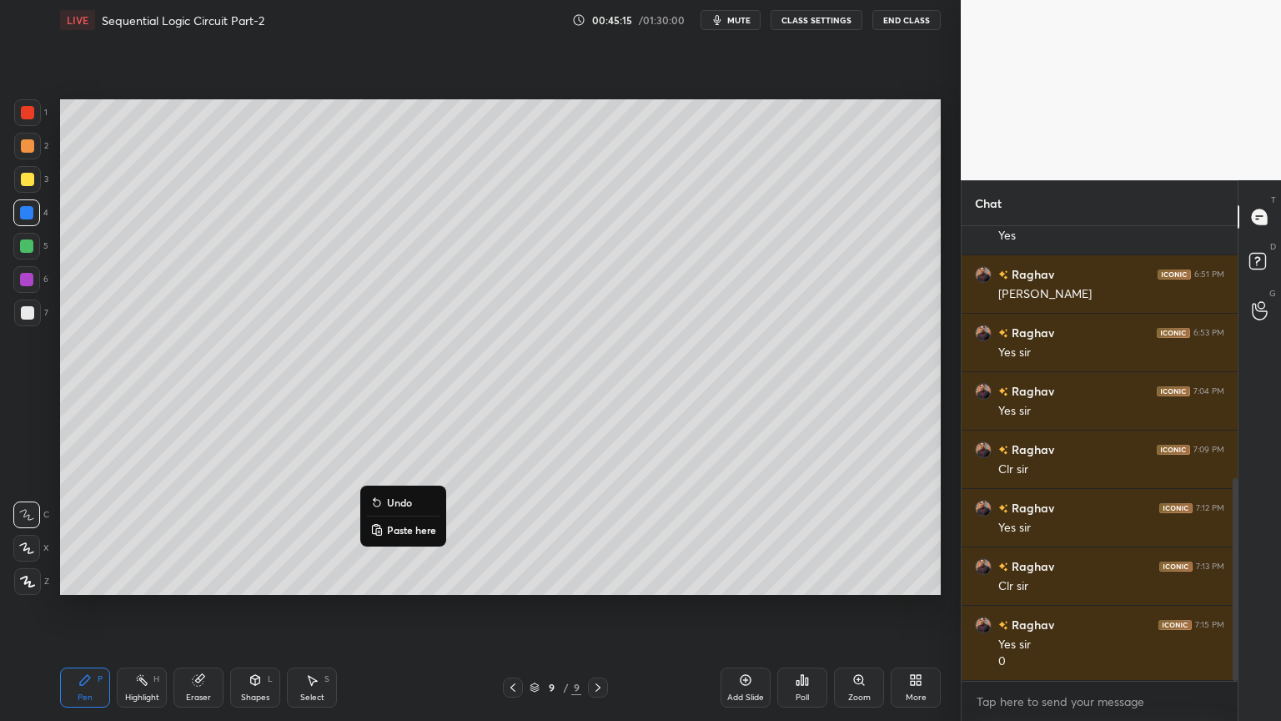
click at [412, 501] on button "Undo" at bounding box center [403, 502] width 73 height 20
click at [193, 608] on div "Eraser" at bounding box center [198, 697] width 25 height 8
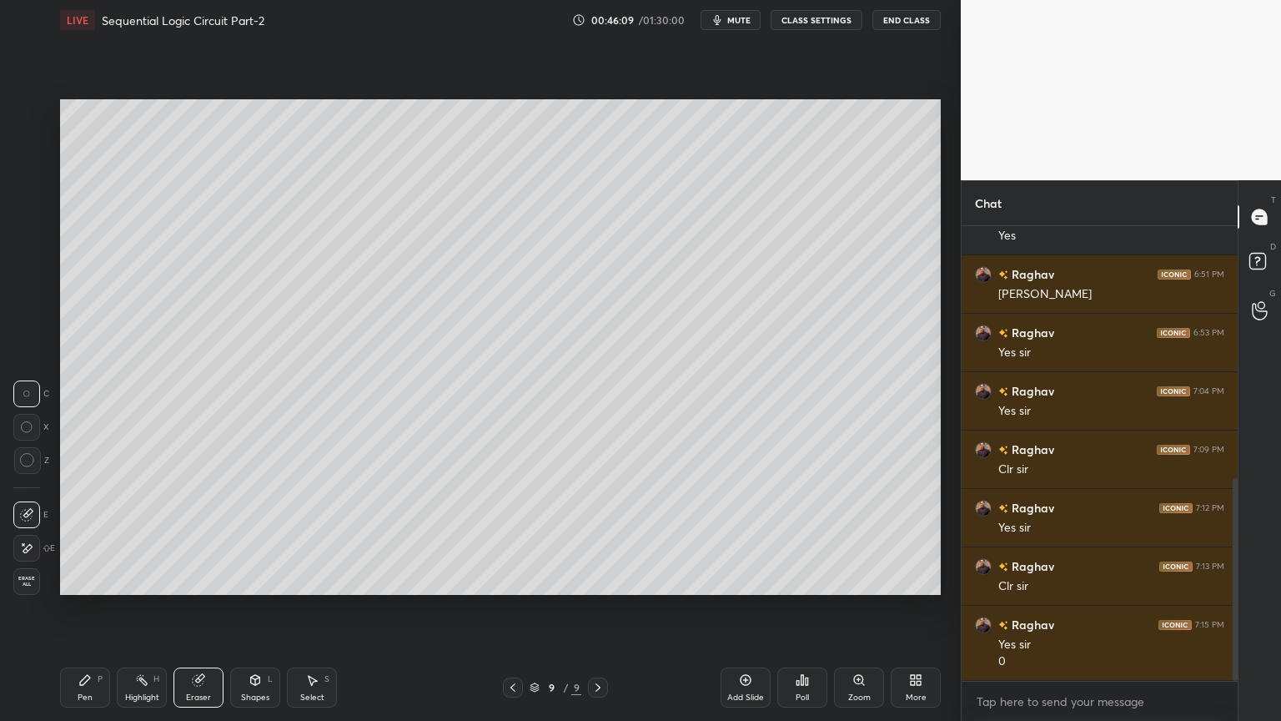
click at [86, 608] on div "Pen P" at bounding box center [85, 687] width 50 height 40
click at [27, 317] on div at bounding box center [27, 312] width 13 height 13
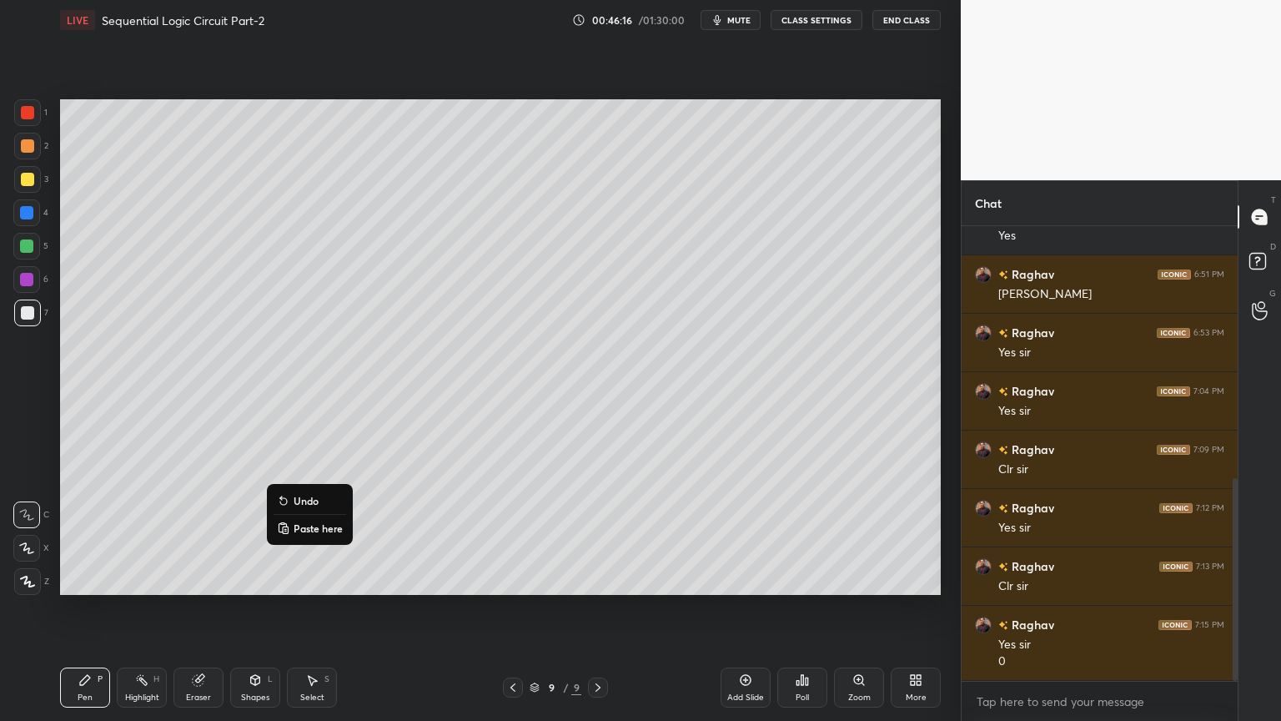
click at [309, 490] on button "Undo" at bounding box center [310, 500] width 73 height 20
click at [319, 608] on div "Select" at bounding box center [312, 697] width 24 height 8
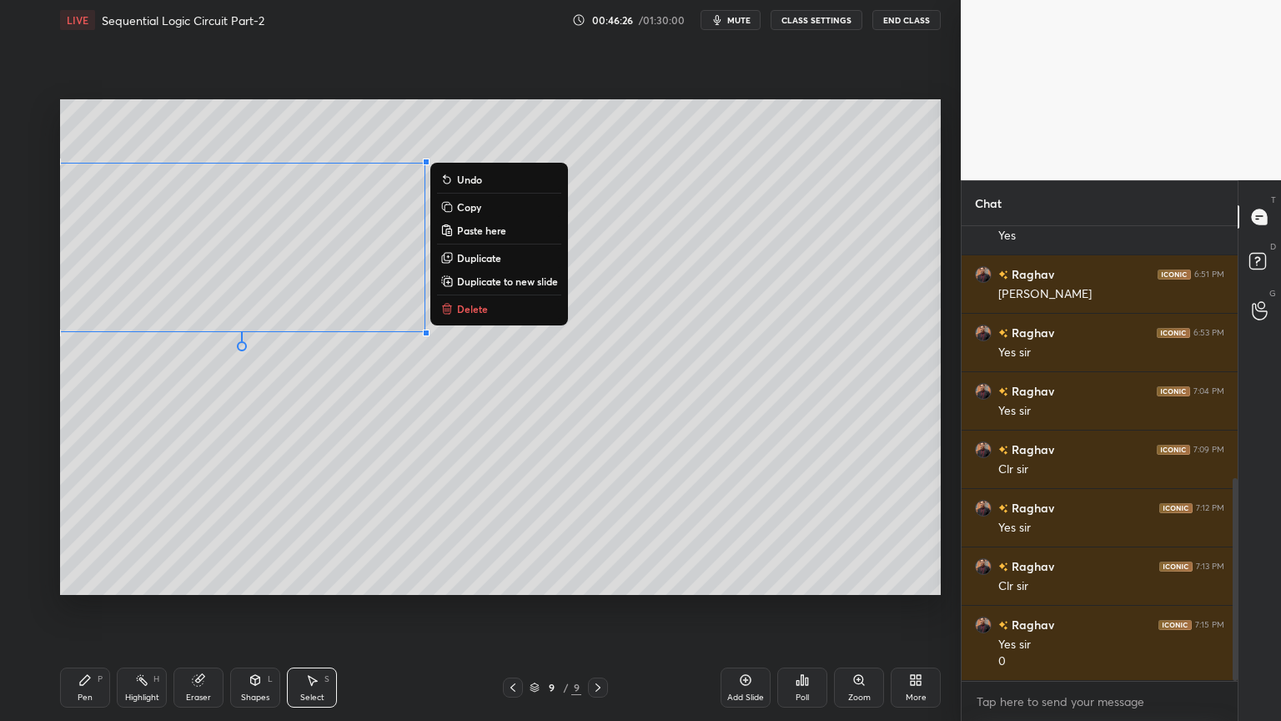
click at [274, 400] on div "0 ° Undo Copy Paste here Duplicate Duplicate to new slide Delete" at bounding box center [500, 346] width 881 height 495
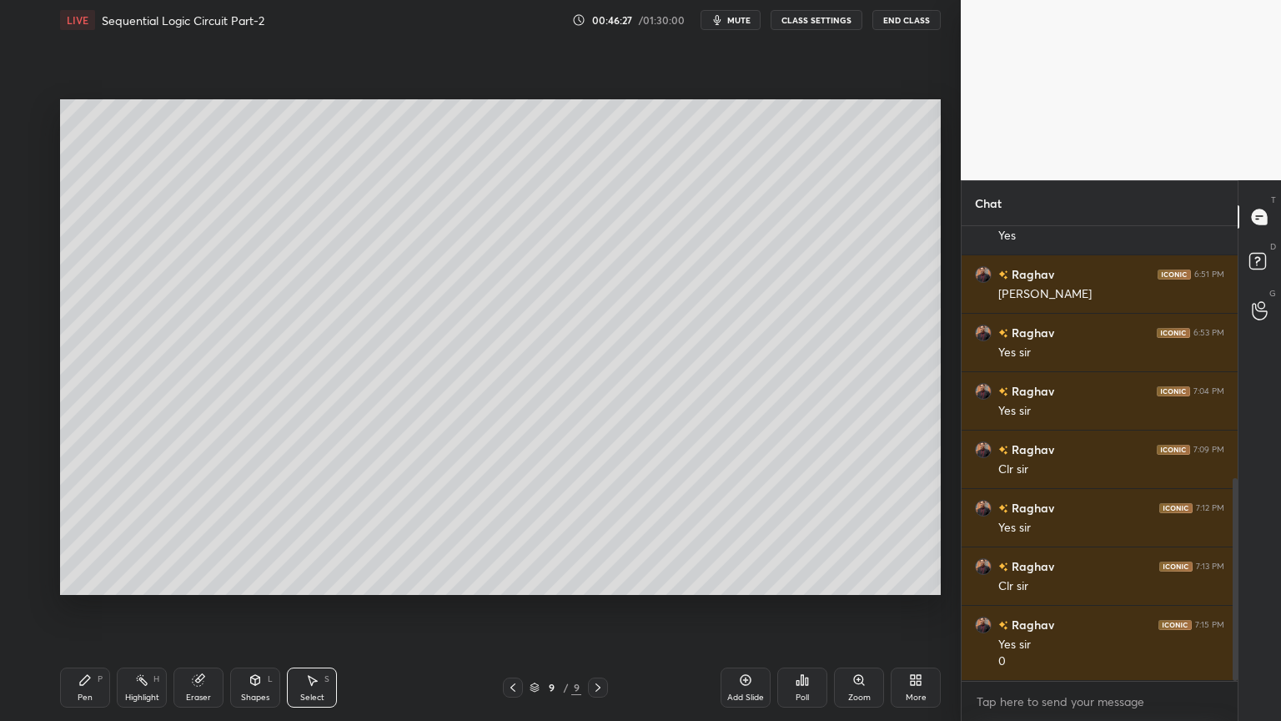
click at [87, 608] on icon at bounding box center [84, 679] width 13 height 13
click at [30, 220] on div at bounding box center [26, 212] width 27 height 27
click at [194, 608] on icon at bounding box center [198, 680] width 11 height 11
click at [84, 608] on icon at bounding box center [85, 680] width 10 height 10
click at [32, 315] on div at bounding box center [27, 312] width 13 height 13
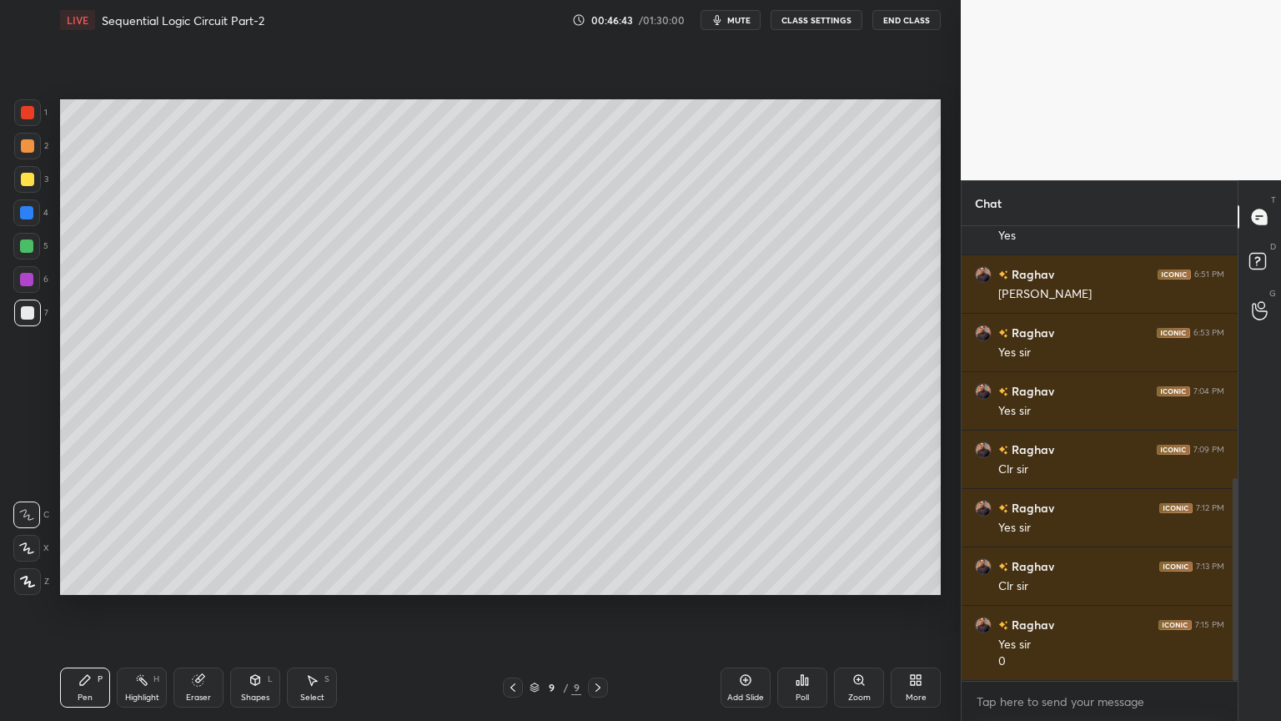
click at [31, 217] on div at bounding box center [26, 212] width 13 height 13
click at [27, 282] on div at bounding box center [26, 279] width 13 height 13
click at [255, 608] on div "Shapes" at bounding box center [255, 697] width 28 height 8
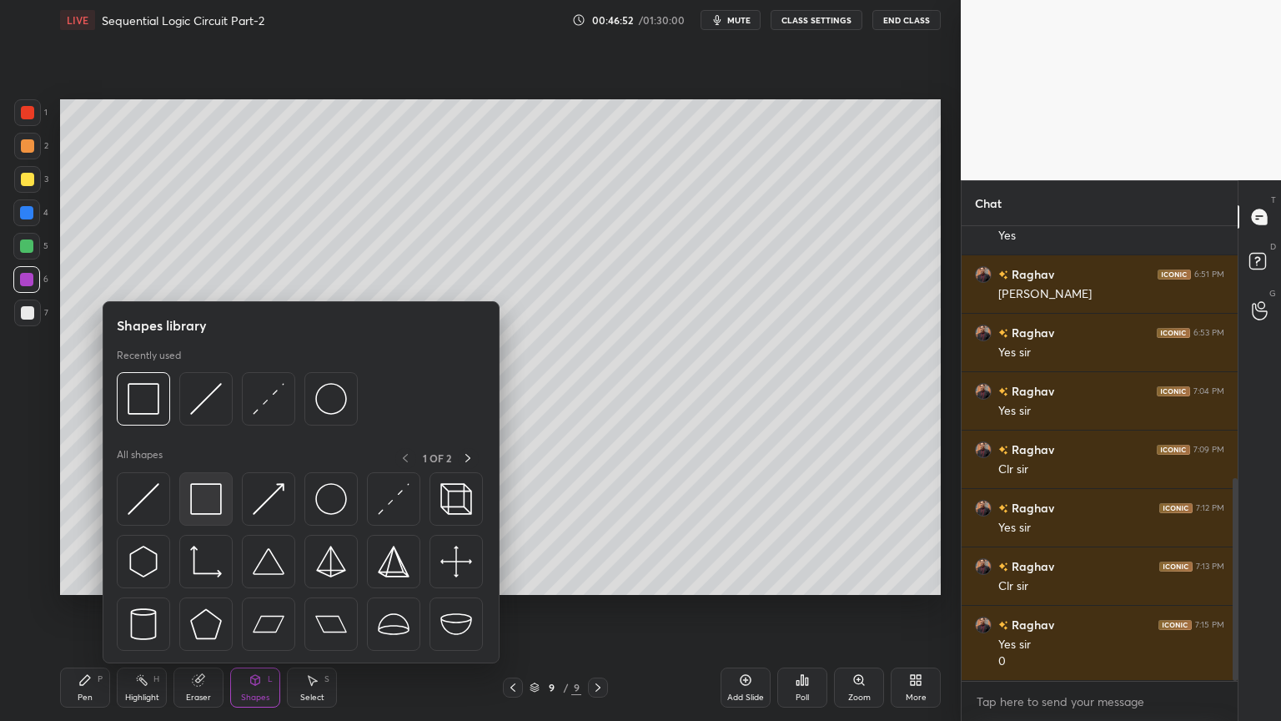
click at [204, 492] on img at bounding box center [206, 499] width 32 height 32
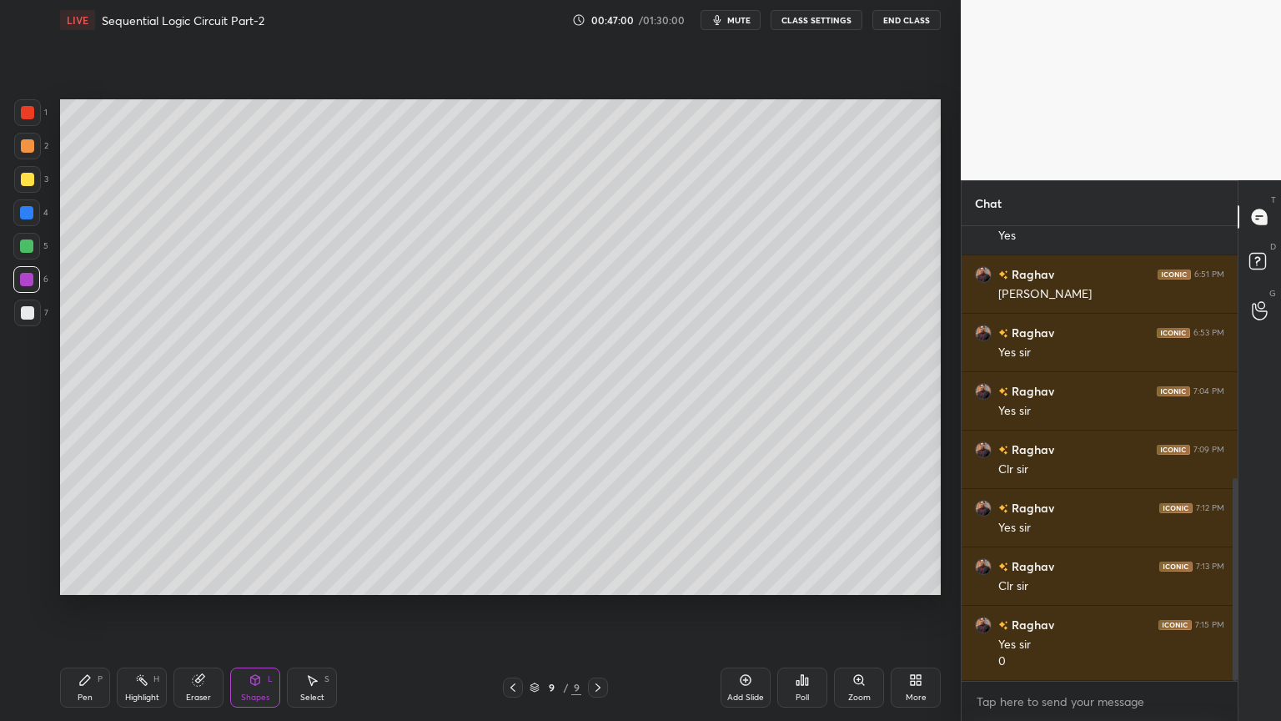
click at [255, 608] on div "Shapes L" at bounding box center [255, 687] width 50 height 40
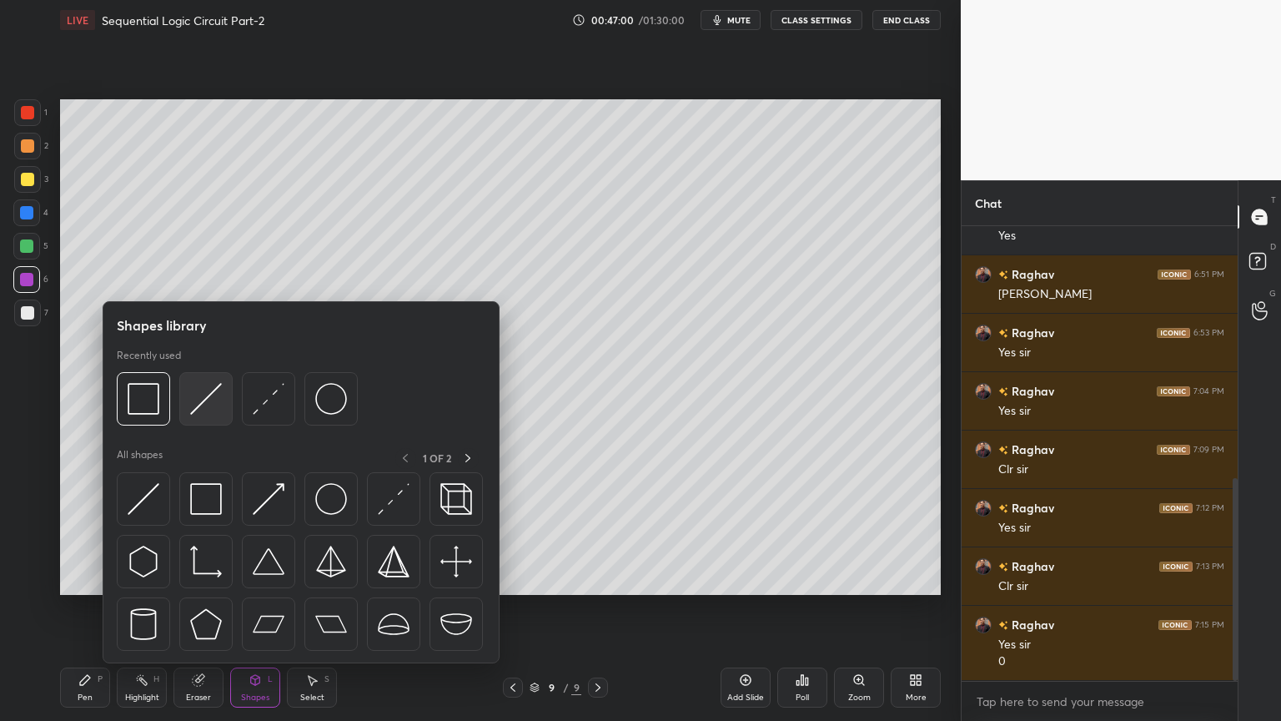
click at [203, 404] on img at bounding box center [206, 399] width 32 height 32
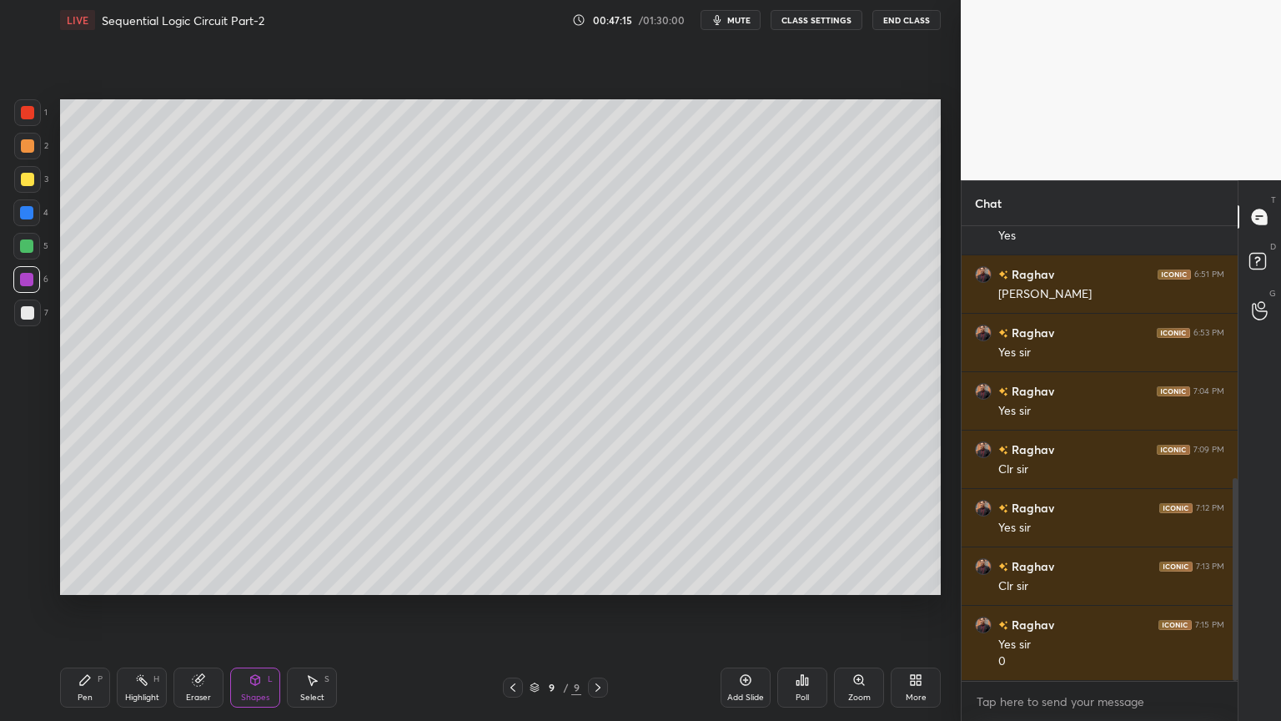
click at [195, 608] on div "Eraser" at bounding box center [198, 697] width 25 height 8
click at [197, 608] on icon at bounding box center [198, 680] width 11 height 11
click at [90, 608] on icon at bounding box center [84, 679] width 13 height 13
click at [261, 608] on div "Shapes L" at bounding box center [255, 687] width 50 height 40
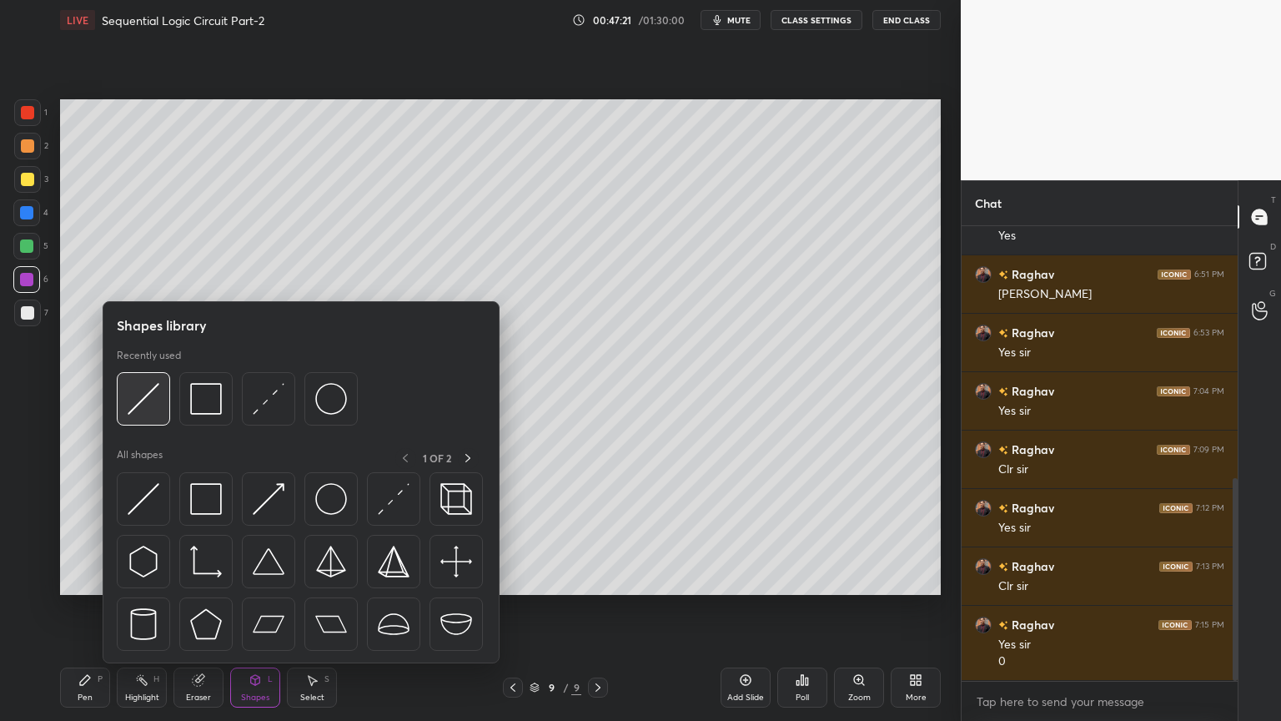
click at [147, 408] on img at bounding box center [144, 399] width 32 height 32
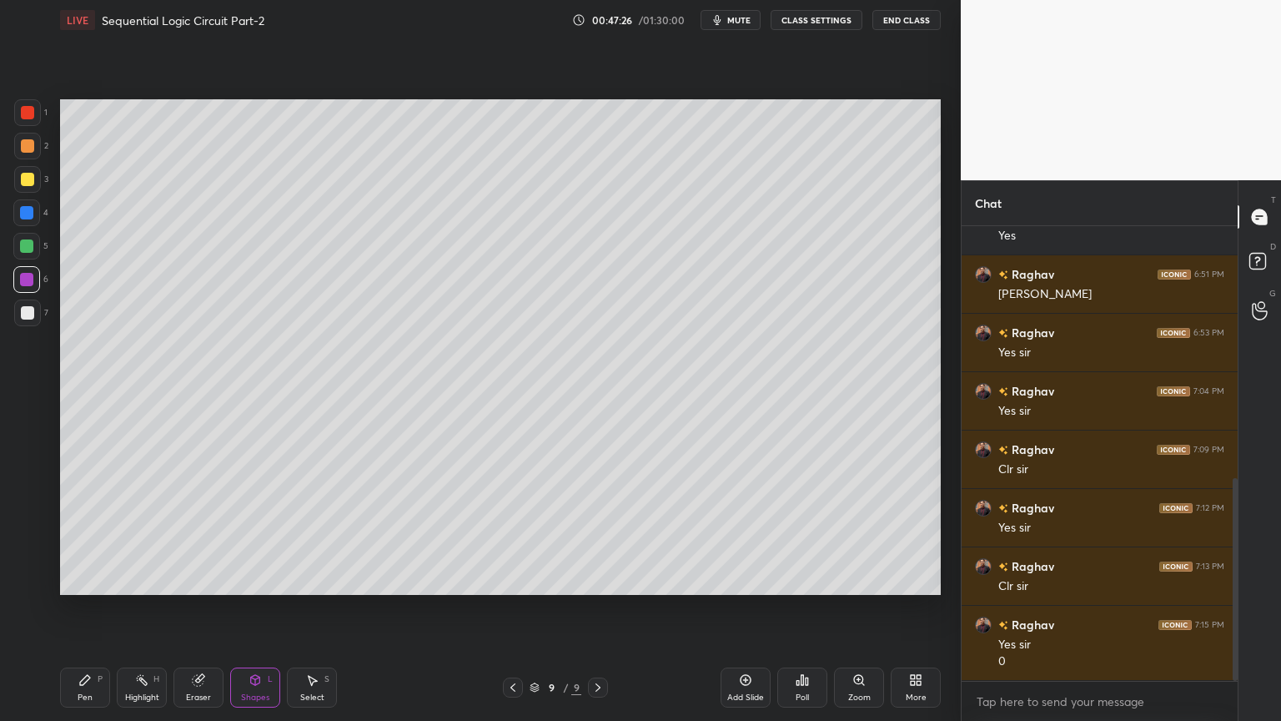
click at [82, 608] on div "Pen P" at bounding box center [85, 687] width 50 height 40
click at [188, 608] on div "Eraser" at bounding box center [198, 697] width 25 height 8
click at [74, 608] on div "Pen P" at bounding box center [85, 687] width 50 height 40
click at [136, 608] on div "Highlight H" at bounding box center [142, 687] width 50 height 40
click at [80, 608] on icon at bounding box center [85, 680] width 10 height 10
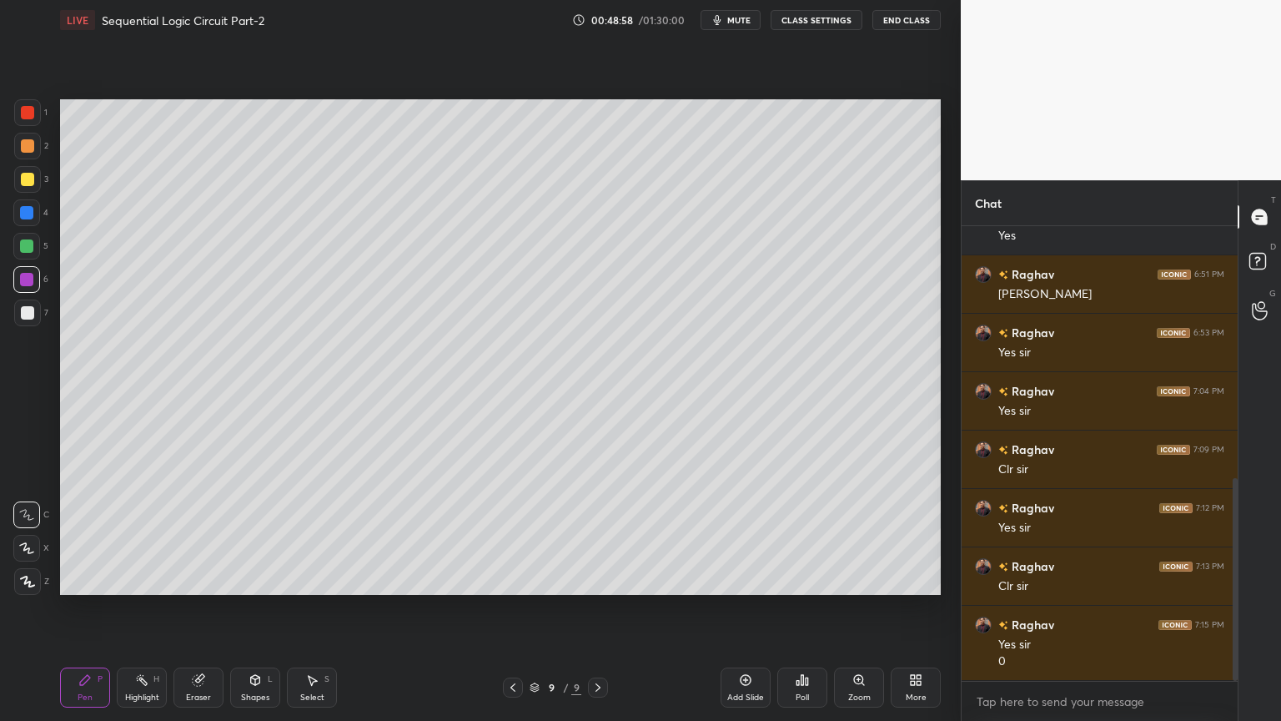
click at [741, 23] on span "mute" at bounding box center [738, 20] width 23 height 12
click at [736, 30] on div "LIVE Sequential Logic Circuit Part-2 00:49:00 / 01:30:00 unmute CLASS SETTINGS …" at bounding box center [500, 20] width 881 height 40
click at [747, 24] on span "unmute" at bounding box center [738, 20] width 36 height 12
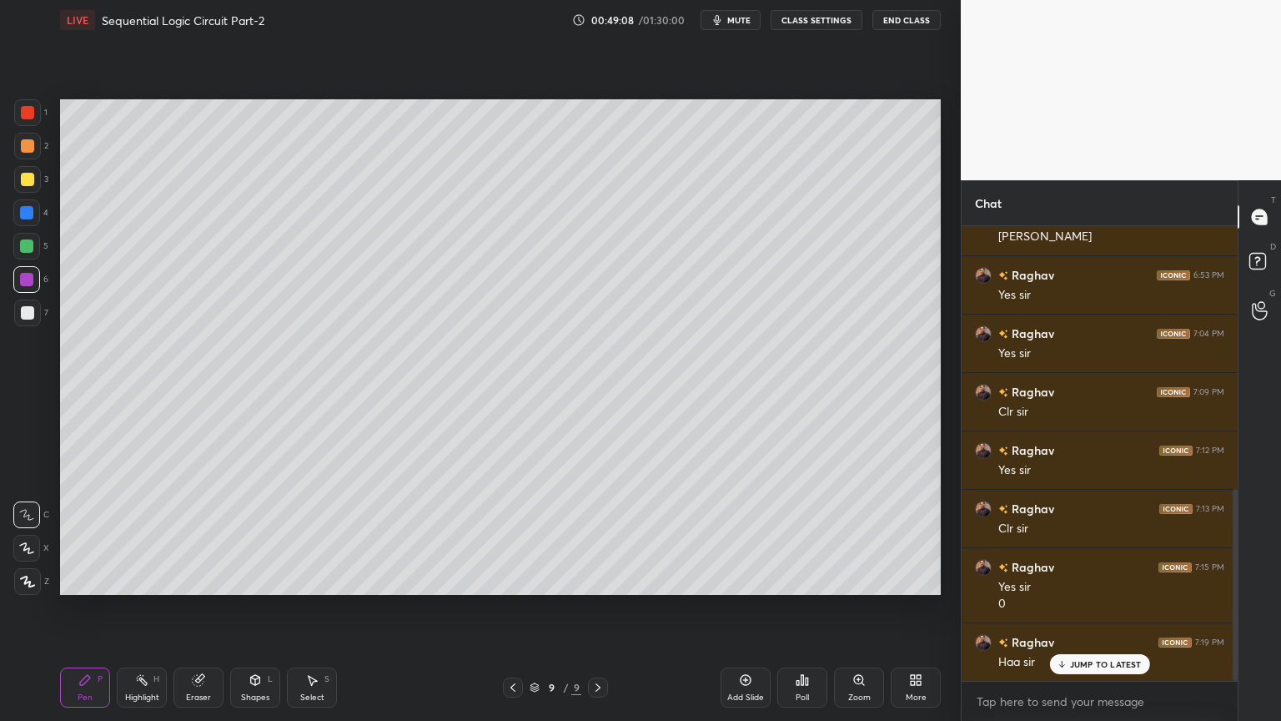
click at [34, 248] on div at bounding box center [26, 246] width 27 height 27
click at [33, 285] on div at bounding box center [26, 279] width 27 height 27
click at [36, 248] on div at bounding box center [26, 246] width 27 height 27
click at [148, 608] on div "Highlight" at bounding box center [142, 697] width 34 height 8
click at [36, 152] on div at bounding box center [27, 146] width 27 height 27
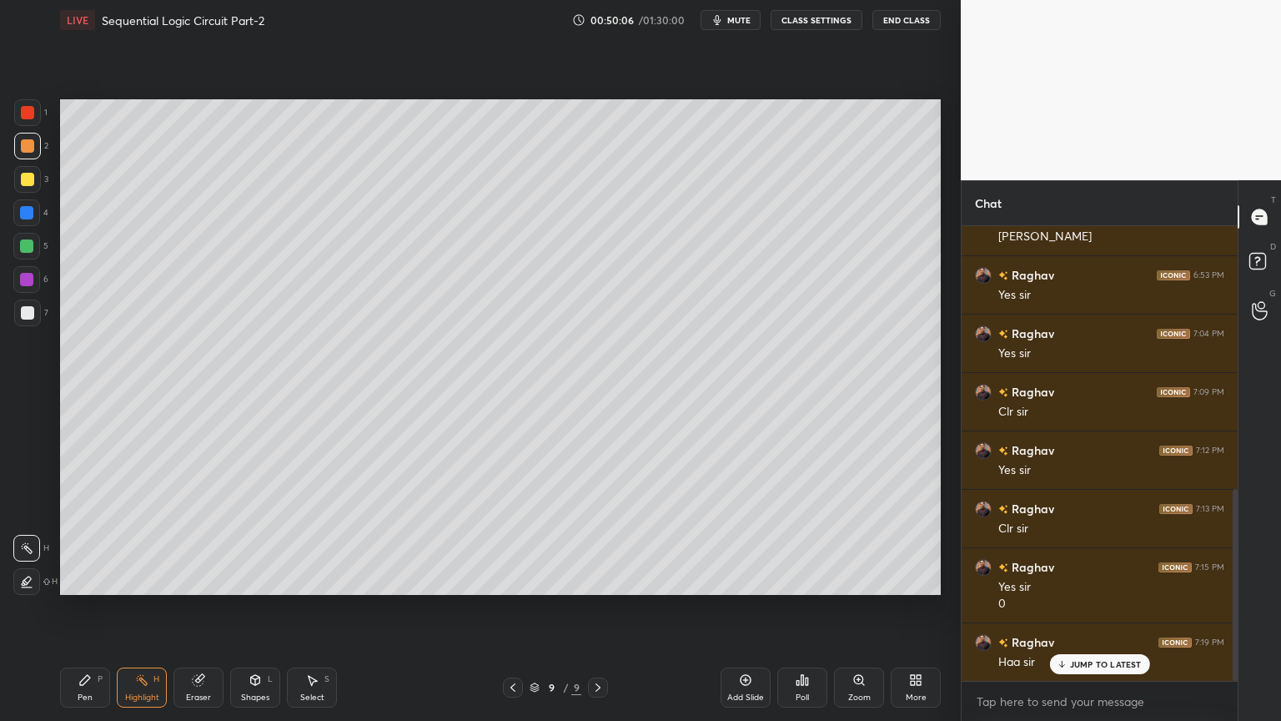
scroll to position [683, 0]
click at [94, 608] on div "Pen P Highlight H Eraser Shapes L Select S 9 / 9 Add Slide Poll Zoom More" at bounding box center [500, 687] width 881 height 67
click at [88, 608] on icon at bounding box center [84, 679] width 13 height 13
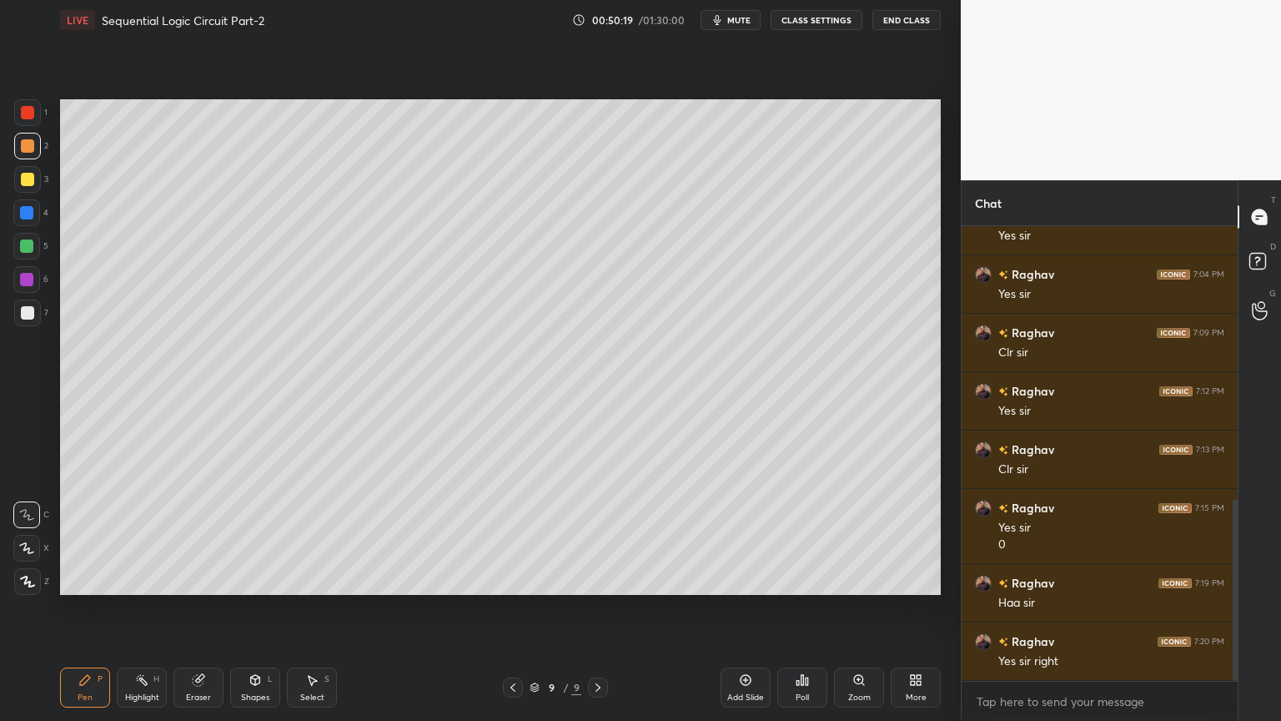
click at [40, 247] on div "5" at bounding box center [30, 246] width 35 height 27
click at [146, 608] on div "Highlight" at bounding box center [142, 697] width 34 height 8
click at [77, 608] on div "Pen P" at bounding box center [85, 687] width 50 height 40
click at [190, 608] on div "Eraser" at bounding box center [198, 687] width 50 height 40
click at [80, 608] on div "Pen P" at bounding box center [85, 687] width 50 height 40
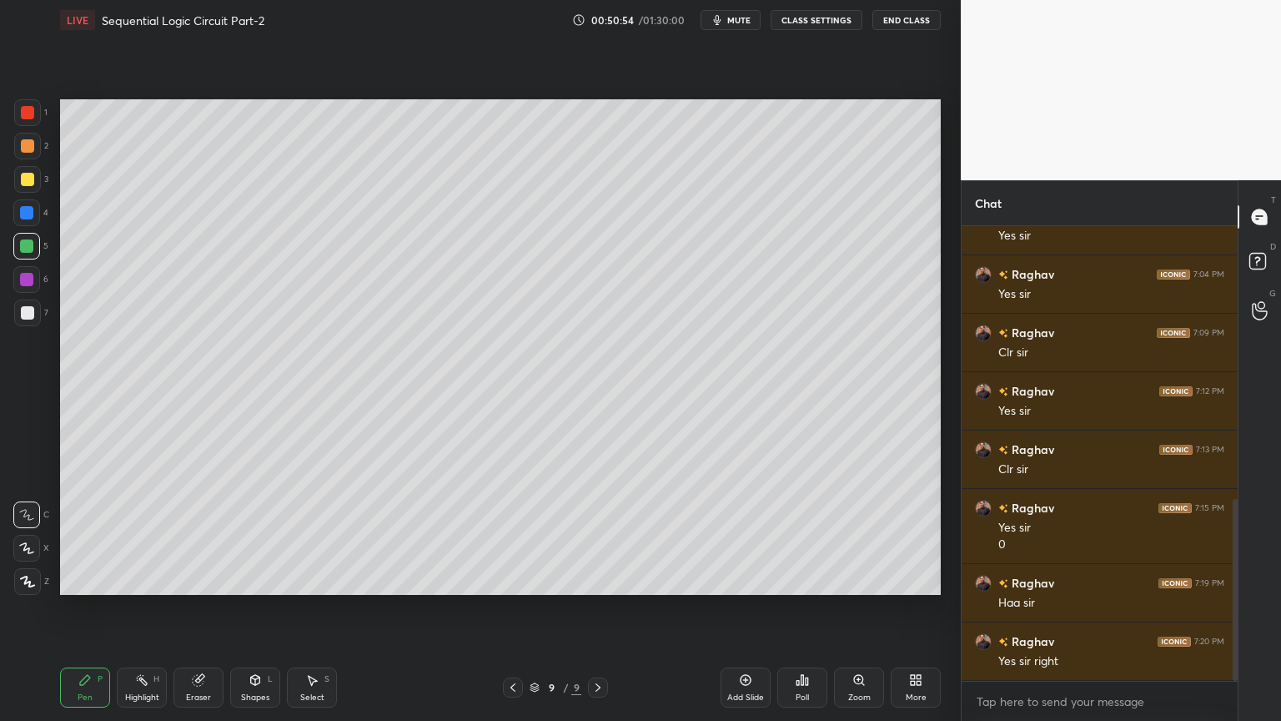
scroll to position [723, 0]
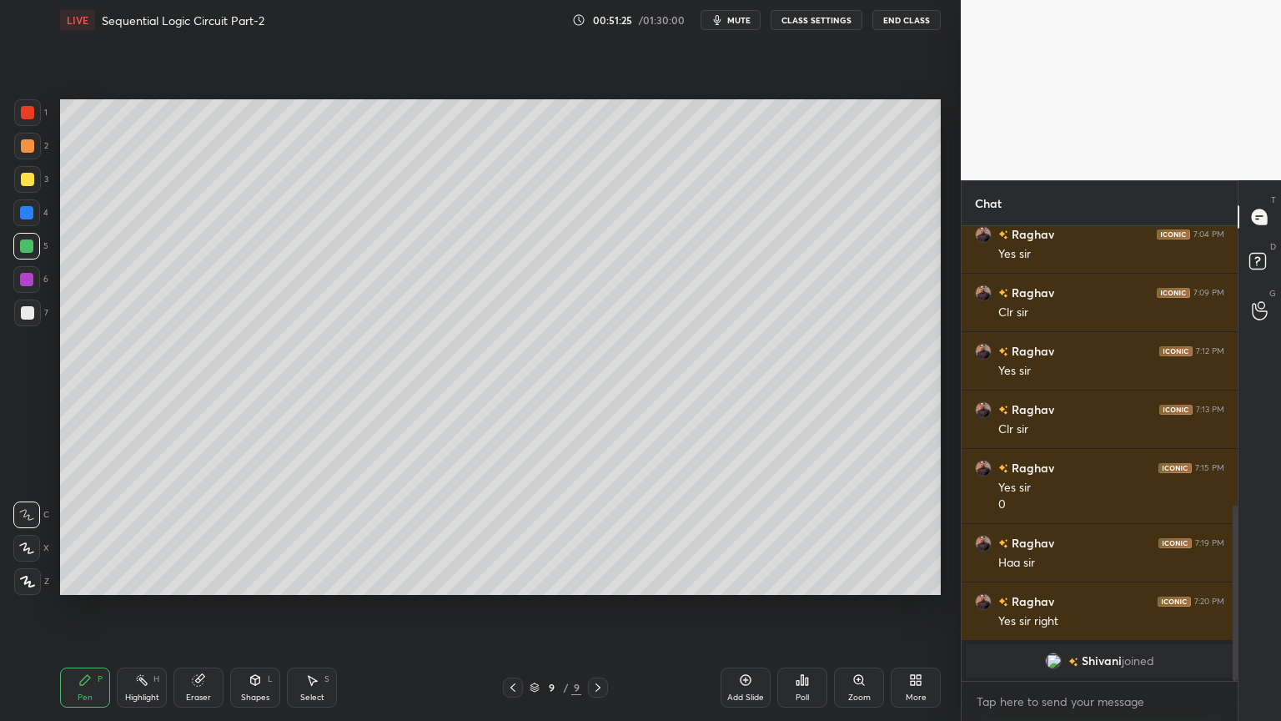
click at [33, 153] on div at bounding box center [27, 146] width 27 height 27
click at [137, 608] on circle at bounding box center [137, 678] width 2 height 2
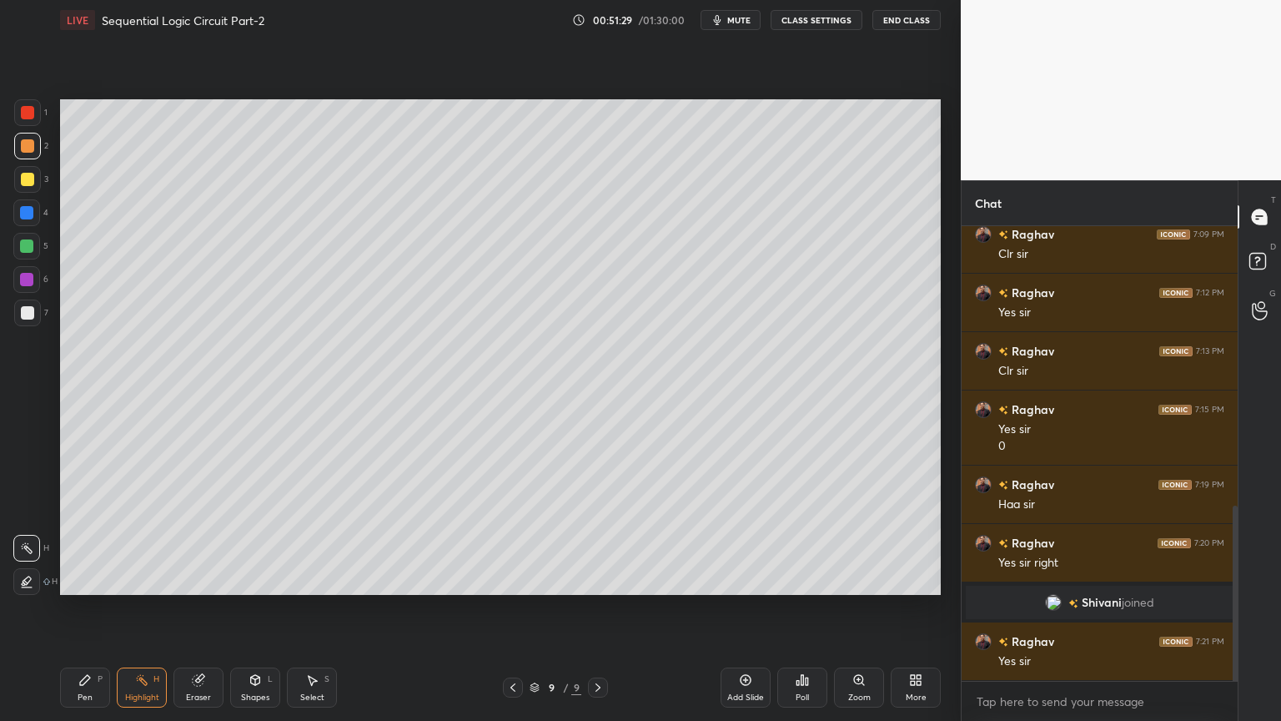
scroll to position [803, 0]
click at [33, 277] on div at bounding box center [26, 279] width 27 height 27
click at [75, 608] on div "Pen P" at bounding box center [85, 687] width 50 height 40
click at [35, 153] on div at bounding box center [27, 146] width 27 height 27
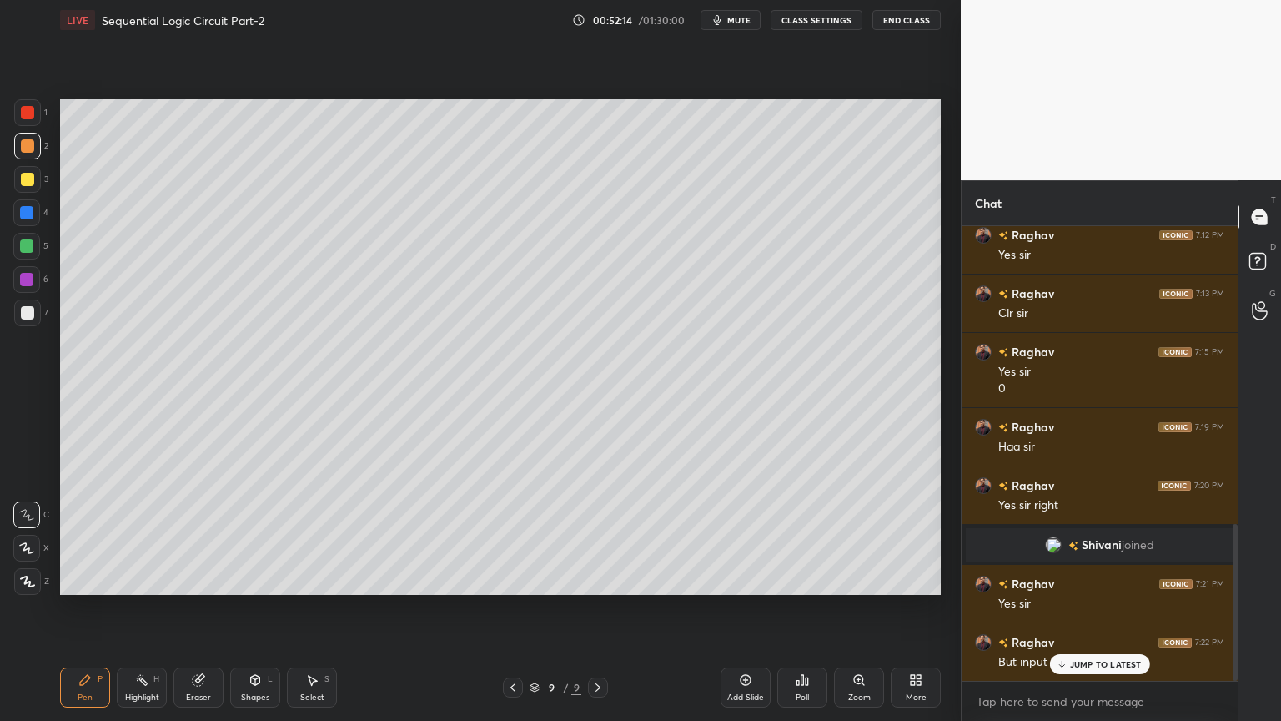
click at [1097, 608] on p "JUMP TO LATEST" at bounding box center [1106, 664] width 72 height 10
click at [151, 608] on div "Highlight" at bounding box center [142, 697] width 34 height 8
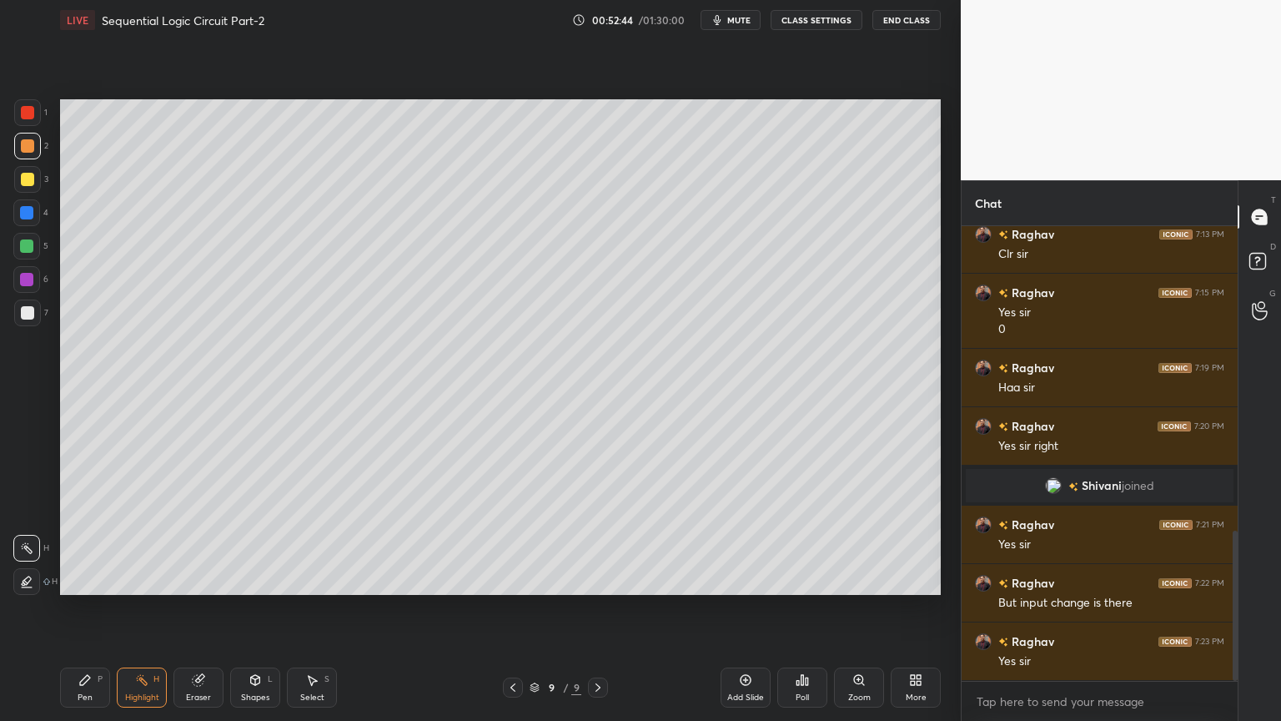
scroll to position [936, 0]
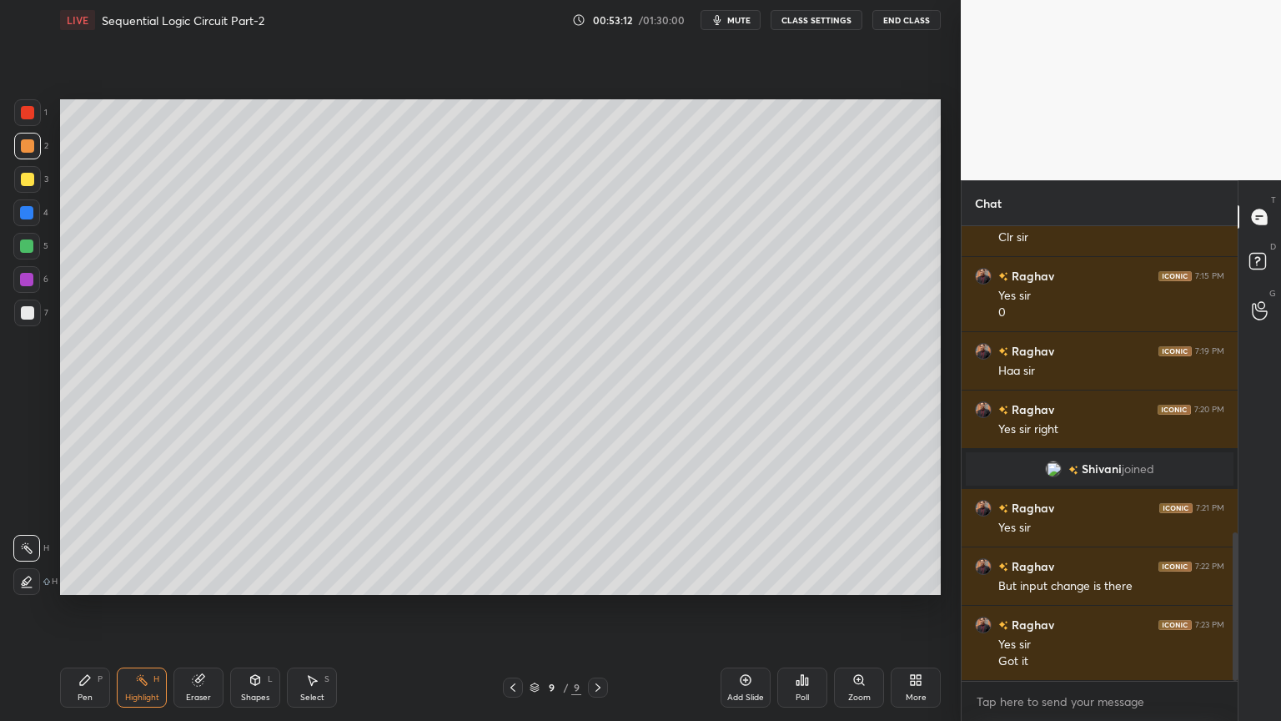
click at [90, 608] on icon at bounding box center [84, 679] width 13 height 13
click at [143, 608] on div "Highlight H" at bounding box center [142, 687] width 50 height 40
click at [77, 608] on div "Pen P" at bounding box center [85, 687] width 50 height 40
click at [149, 608] on div "Highlight H" at bounding box center [142, 687] width 50 height 40
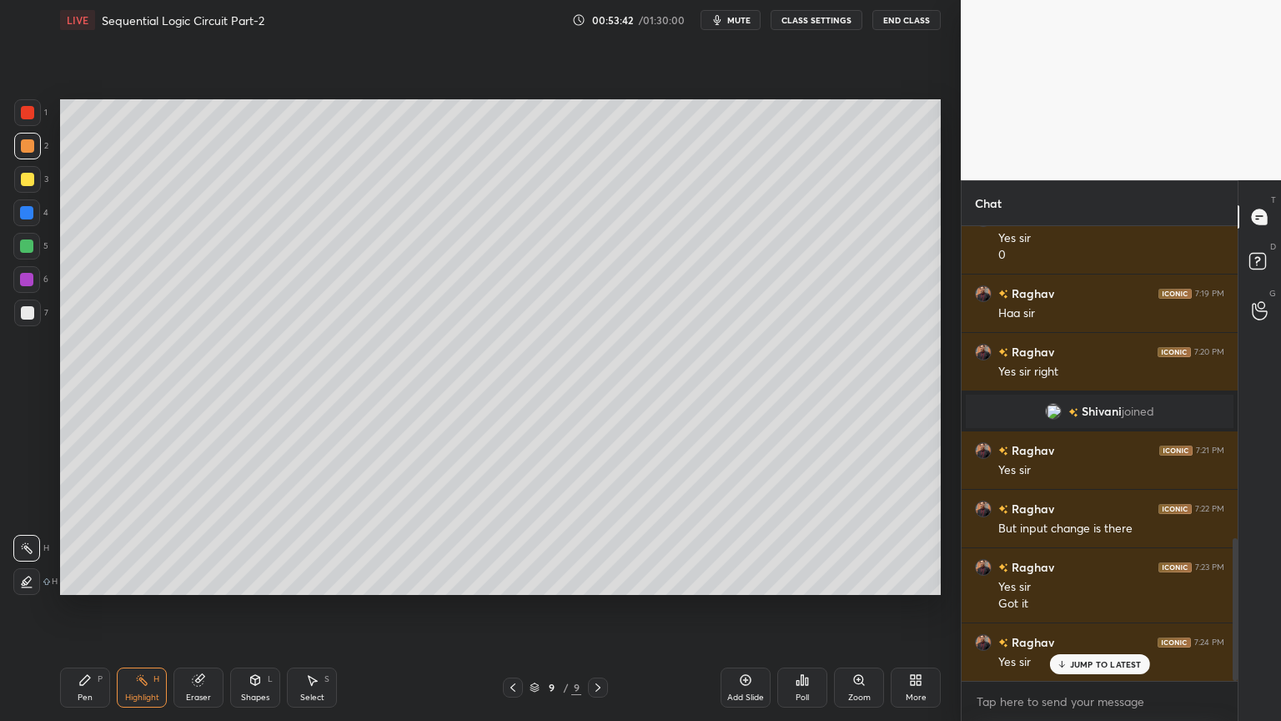
click at [81, 608] on div "Pen P" at bounding box center [85, 687] width 50 height 40
click at [42, 290] on div "6" at bounding box center [30, 279] width 35 height 27
click at [192, 608] on icon at bounding box center [198, 679] width 13 height 13
click at [88, 608] on icon at bounding box center [84, 679] width 13 height 13
click at [200, 608] on div "Eraser" at bounding box center [198, 697] width 25 height 8
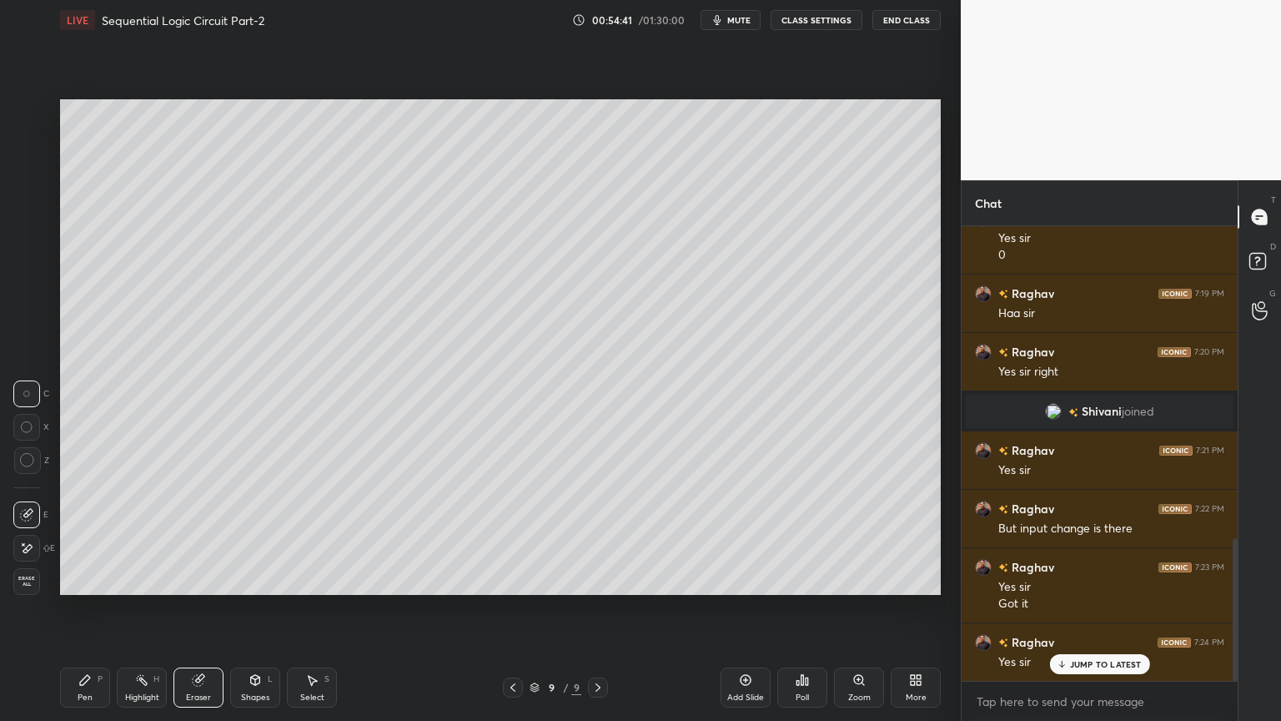
click at [85, 608] on div "Pen P" at bounding box center [85, 687] width 50 height 40
click at [257, 608] on div "Shapes L" at bounding box center [255, 687] width 50 height 40
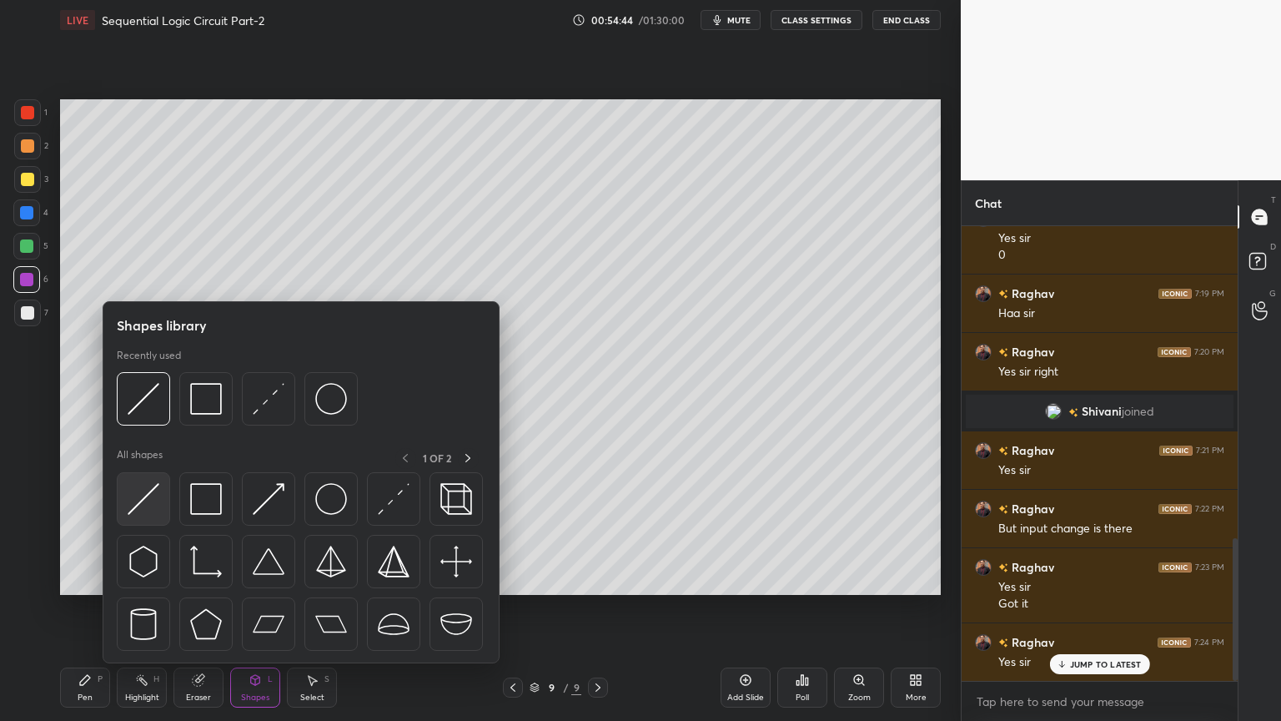
click at [143, 505] on img at bounding box center [144, 499] width 32 height 32
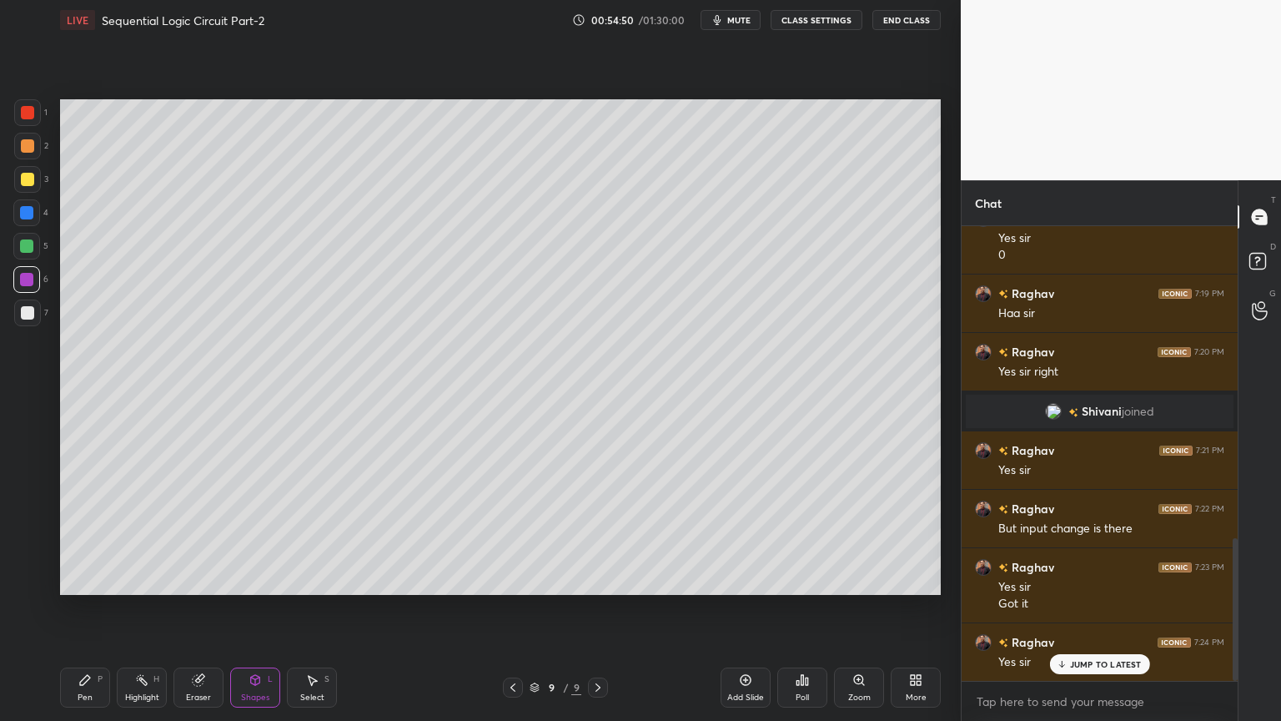
click at [199, 608] on div "Eraser" at bounding box center [198, 697] width 25 height 8
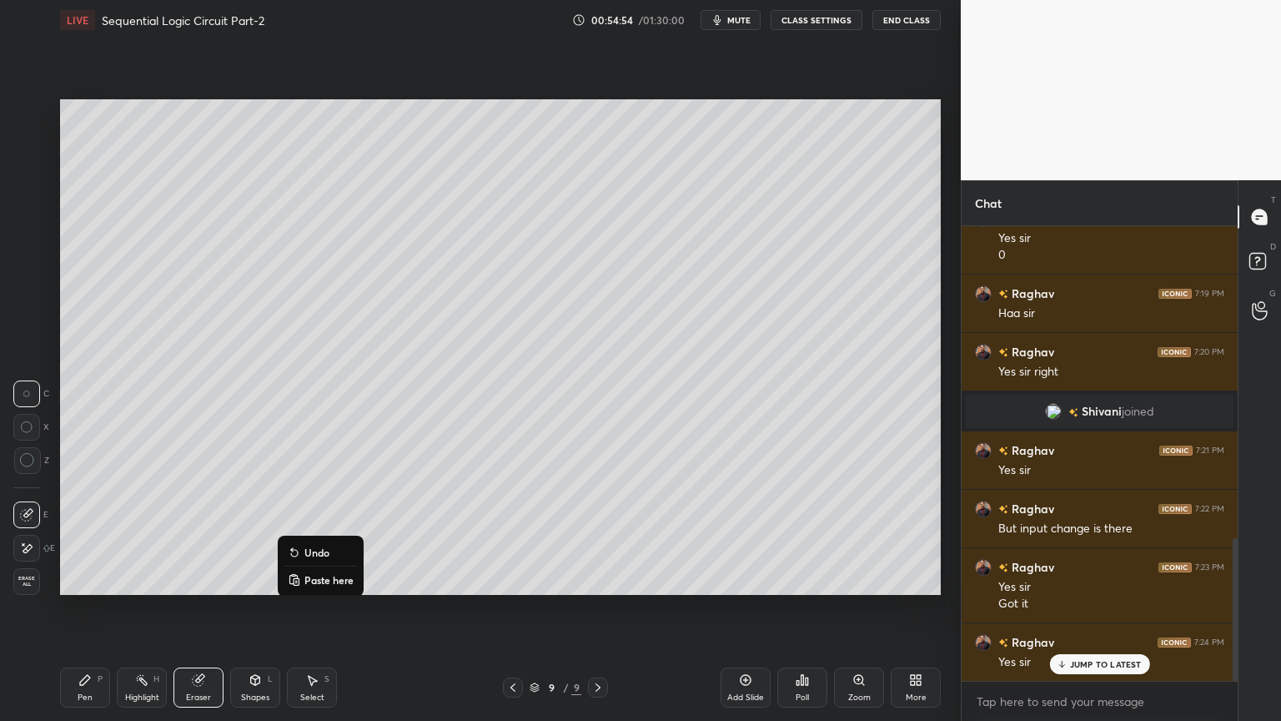
click at [320, 553] on p "Undo" at bounding box center [316, 551] width 25 height 13
click at [324, 554] on p "Undo" at bounding box center [326, 551] width 25 height 13
click at [95, 608] on div "Pen P" at bounding box center [85, 687] width 50 height 40
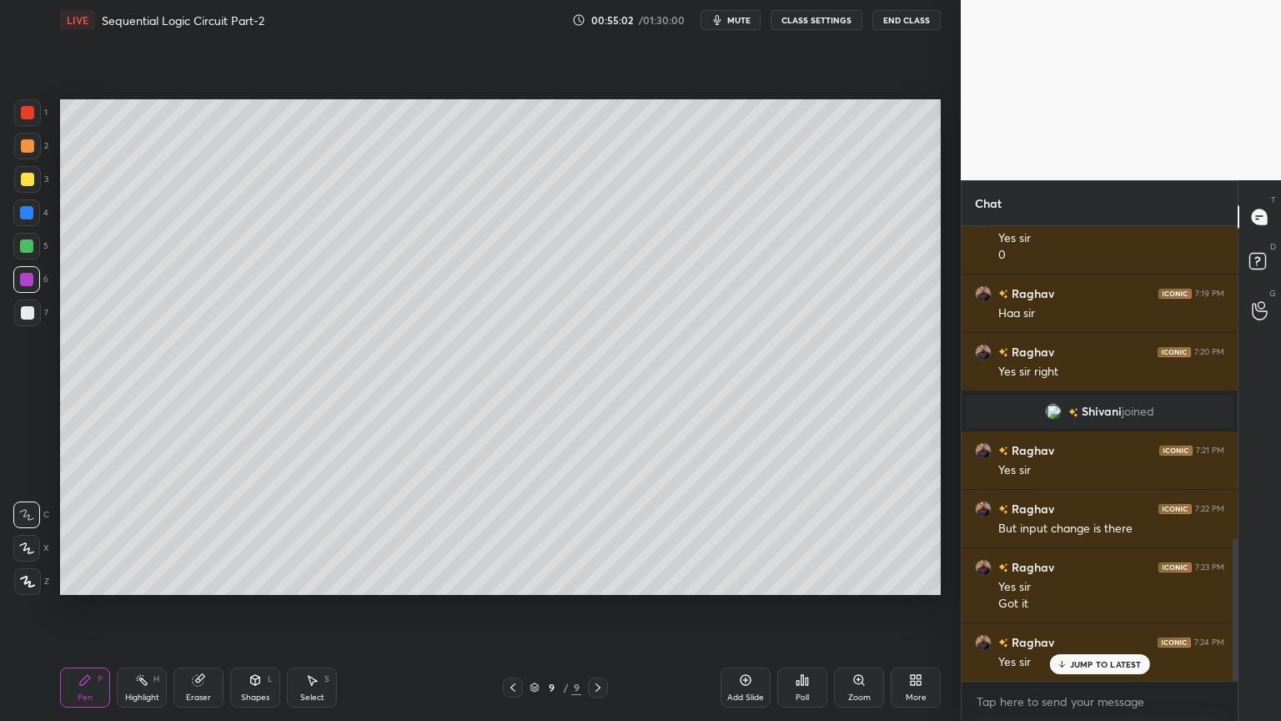
click at [97, 608] on div "Pen P" at bounding box center [85, 687] width 50 height 40
click at [309, 608] on div "Select S" at bounding box center [312, 687] width 50 height 40
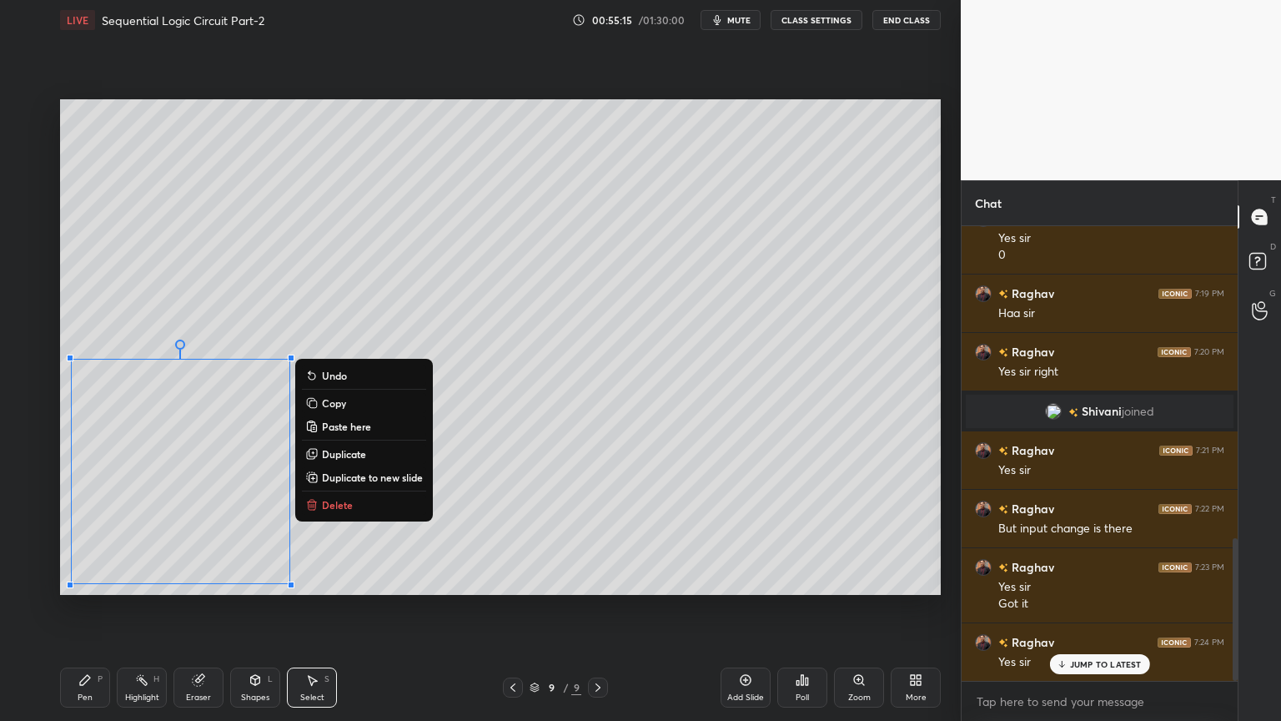
click at [172, 608] on div "0 ° Undo Copy Paste here Duplicate Duplicate to new slide Delete Setting up you…" at bounding box center [500, 347] width 894 height 614
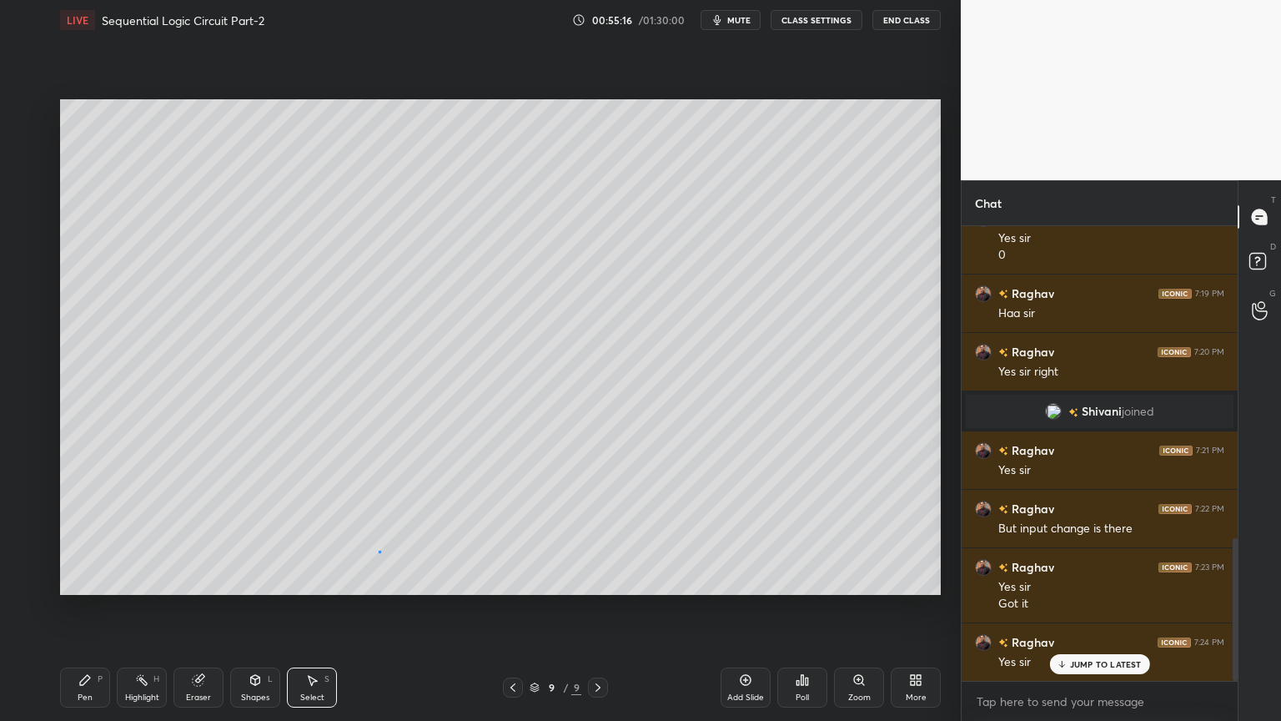
click at [379, 551] on div "0 ° Undo Copy Paste here Duplicate Duplicate to new slide Delete" at bounding box center [500, 346] width 881 height 495
click at [262, 608] on div "Shapes" at bounding box center [255, 697] width 28 height 8
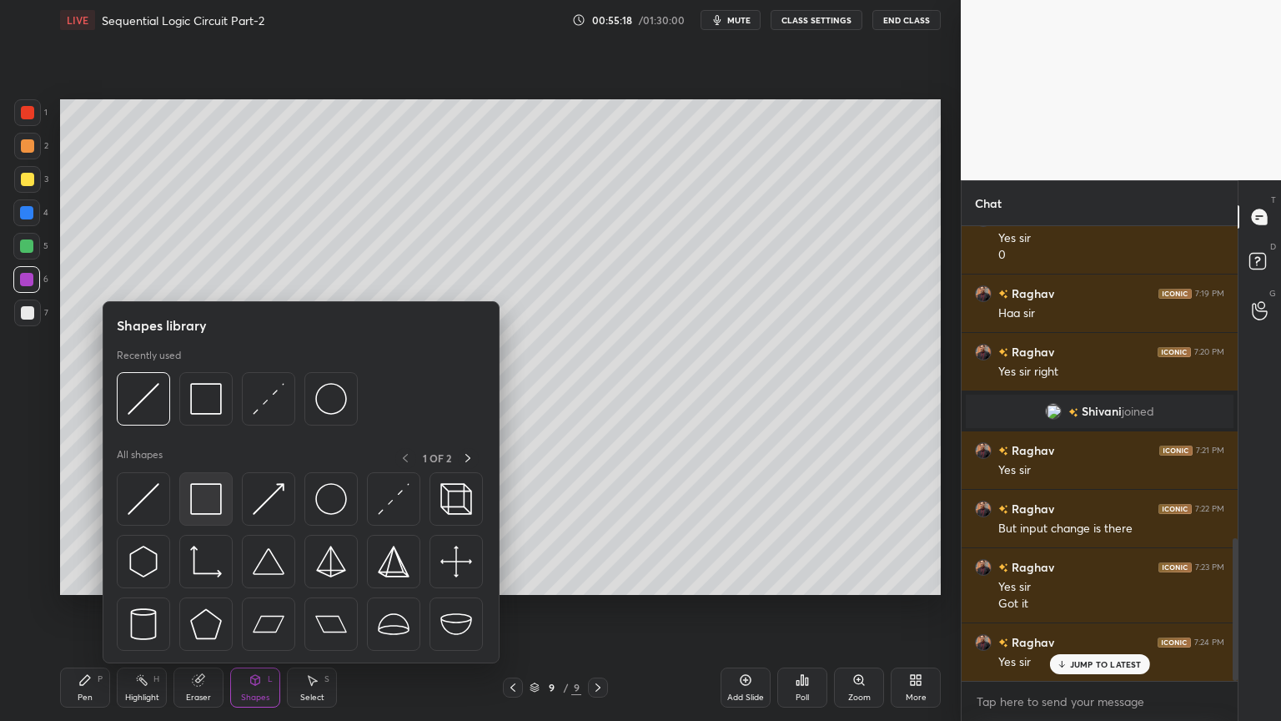
click at [212, 500] on img at bounding box center [206, 499] width 32 height 32
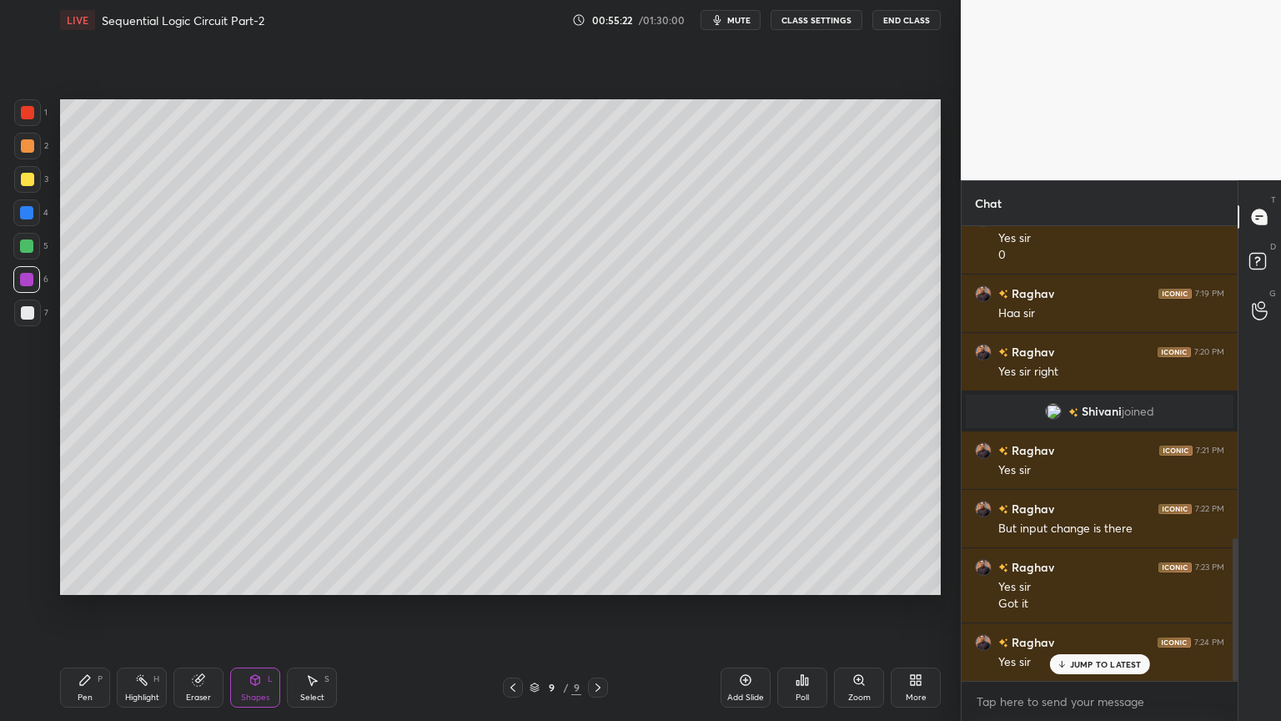
click at [33, 183] on div at bounding box center [27, 179] width 13 height 13
click at [99, 608] on div "Pen P" at bounding box center [85, 687] width 50 height 40
click at [28, 545] on icon at bounding box center [26, 548] width 15 height 12
click at [38, 213] on div at bounding box center [26, 212] width 27 height 27
click at [37, 510] on div at bounding box center [26, 514] width 27 height 27
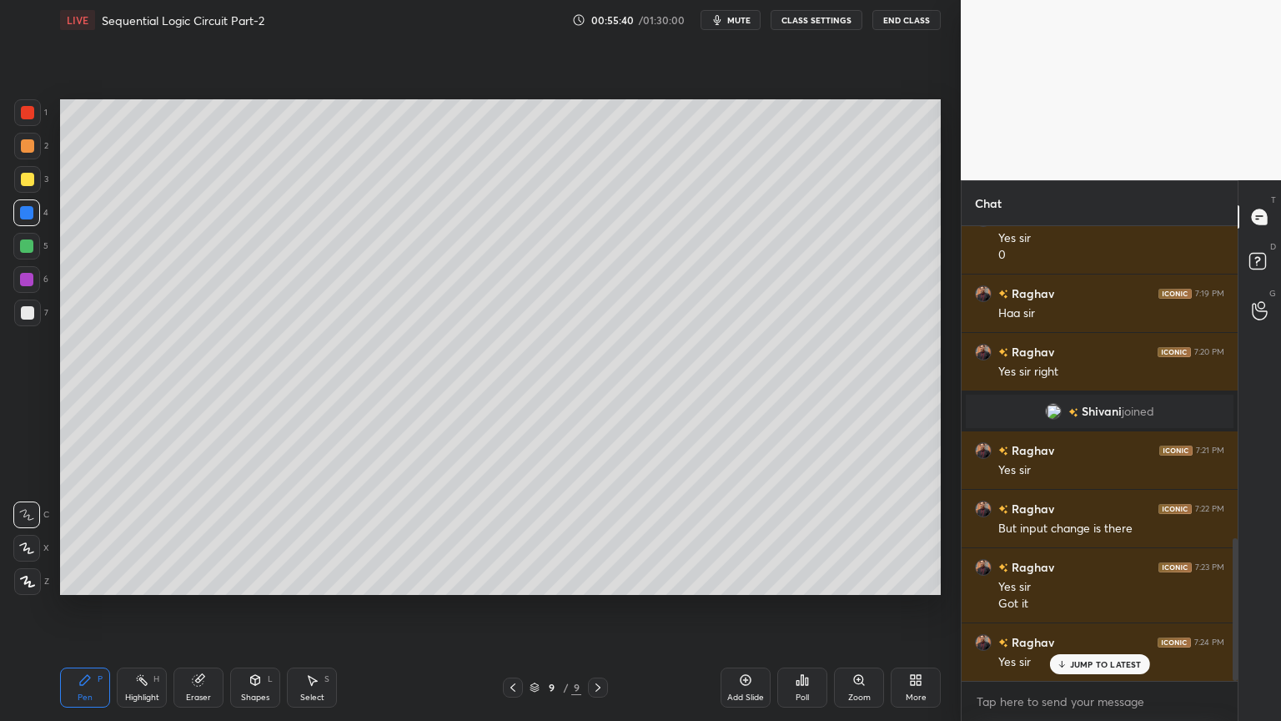
click at [254, 608] on div "Shapes L" at bounding box center [255, 687] width 50 height 40
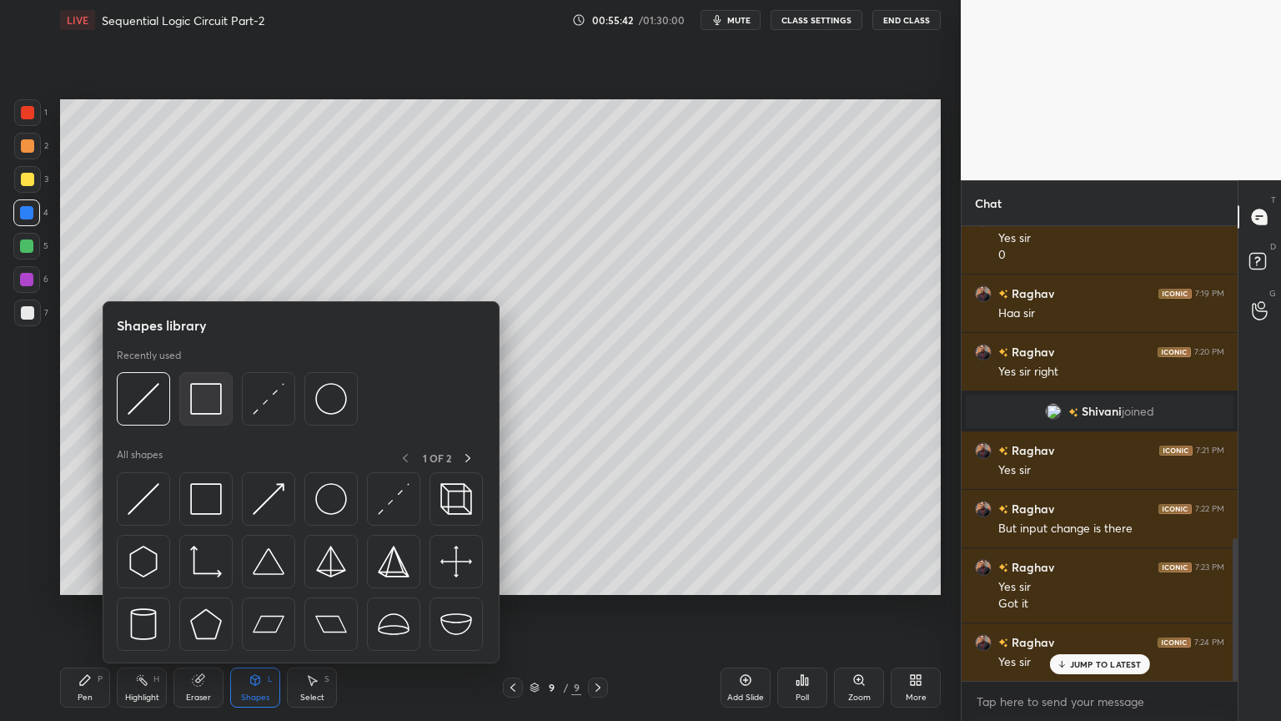
click at [206, 397] on img at bounding box center [206, 399] width 32 height 32
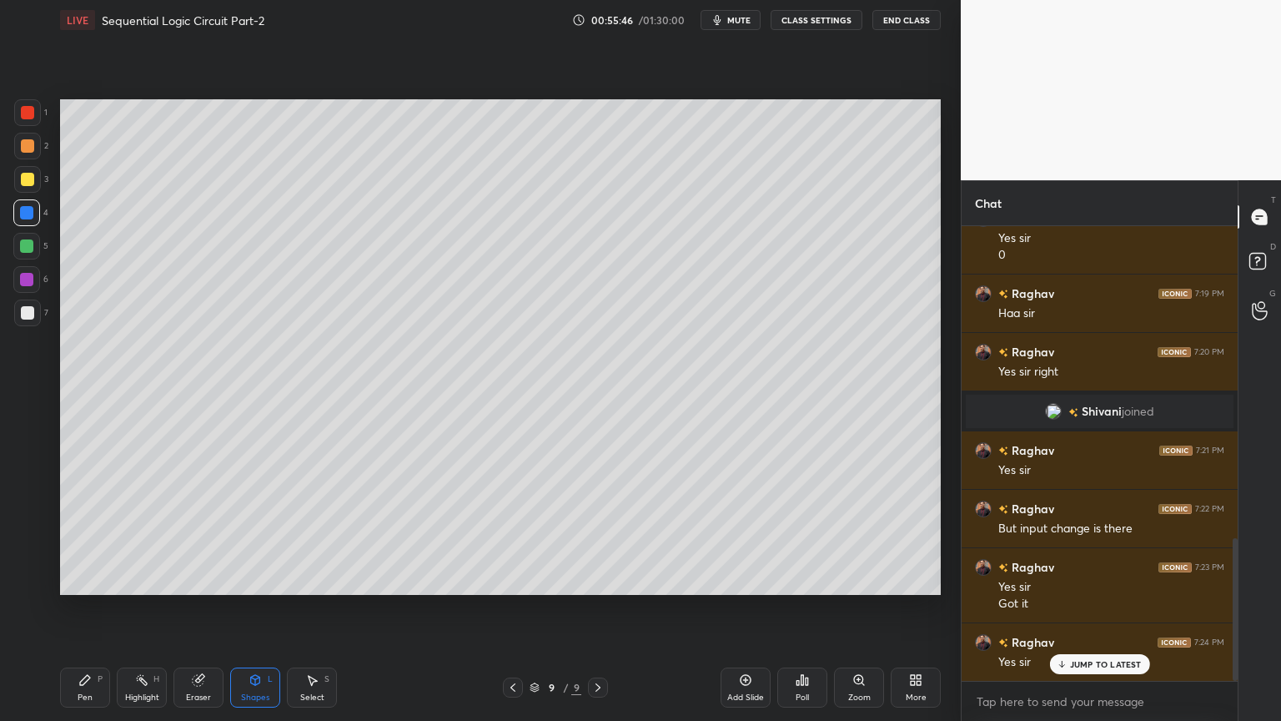
click at [70, 608] on div "Pen P" at bounding box center [85, 687] width 50 height 40
click at [23, 312] on div at bounding box center [27, 312] width 13 height 13
click at [252, 608] on div "Shapes L" at bounding box center [255, 687] width 50 height 40
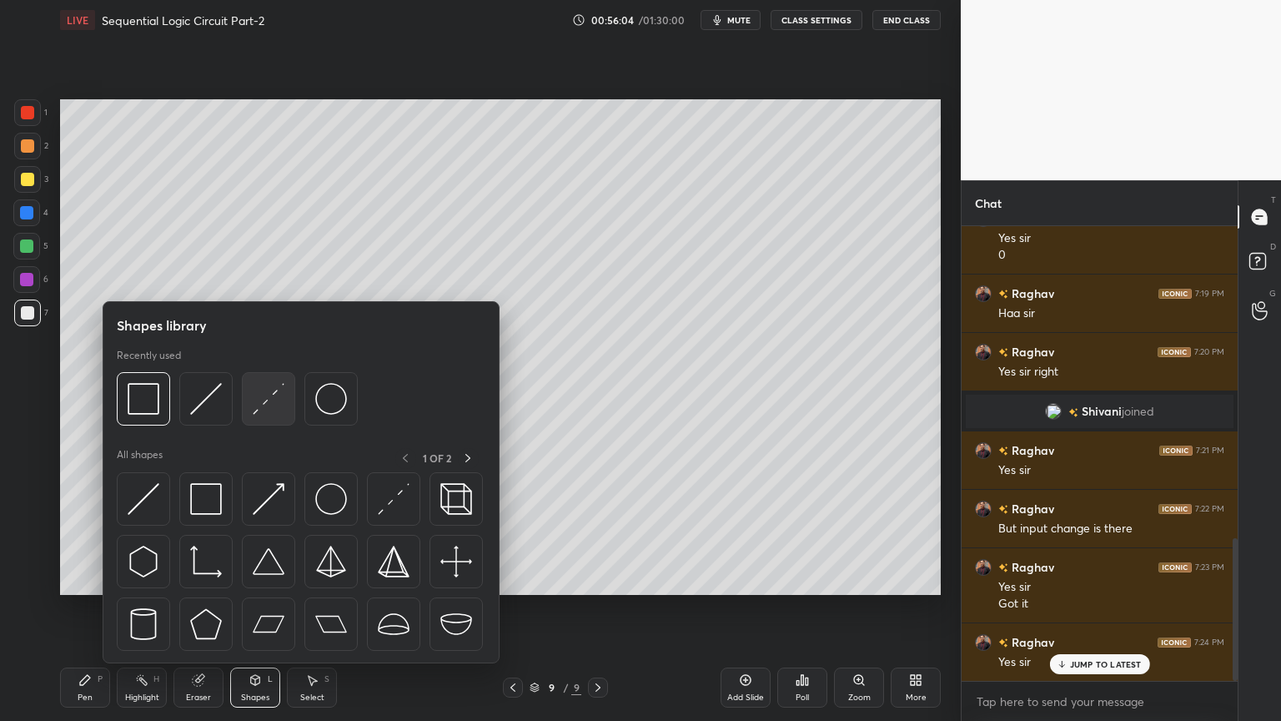
click at [244, 410] on div at bounding box center [268, 398] width 53 height 53
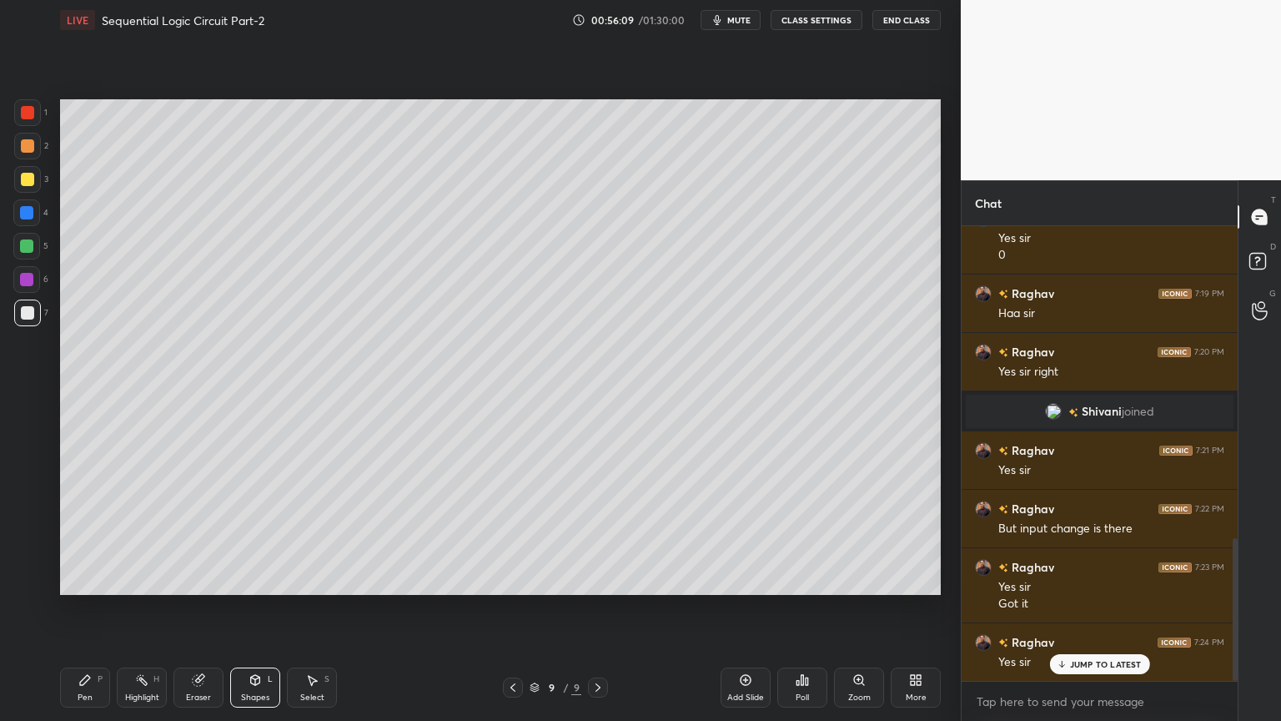
click at [92, 608] on div "Pen P" at bounding box center [85, 687] width 50 height 40
click at [33, 186] on div at bounding box center [27, 179] width 27 height 27
click at [26, 553] on icon at bounding box center [26, 548] width 15 height 12
click at [254, 608] on div "Shapes" at bounding box center [255, 697] width 28 height 8
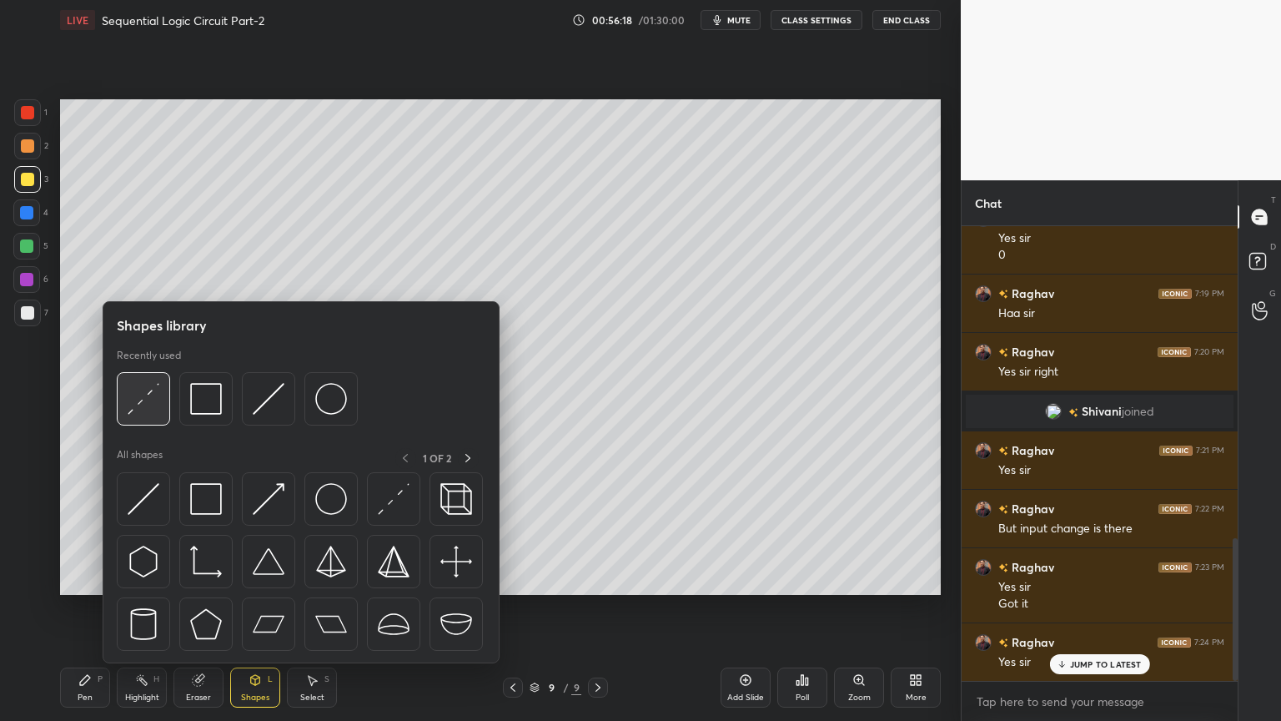
click at [149, 400] on img at bounding box center [144, 399] width 32 height 32
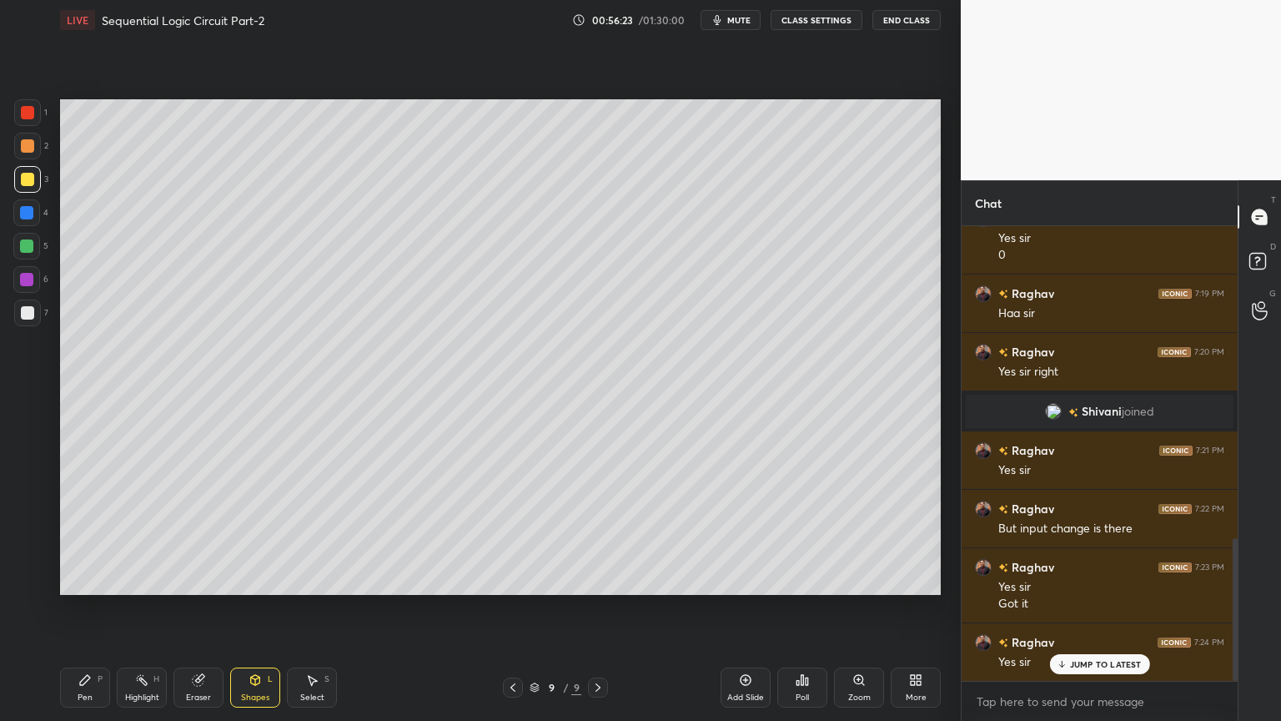
click at [33, 245] on div at bounding box center [26, 246] width 27 height 27
click at [193, 608] on div "Eraser" at bounding box center [198, 697] width 25 height 8
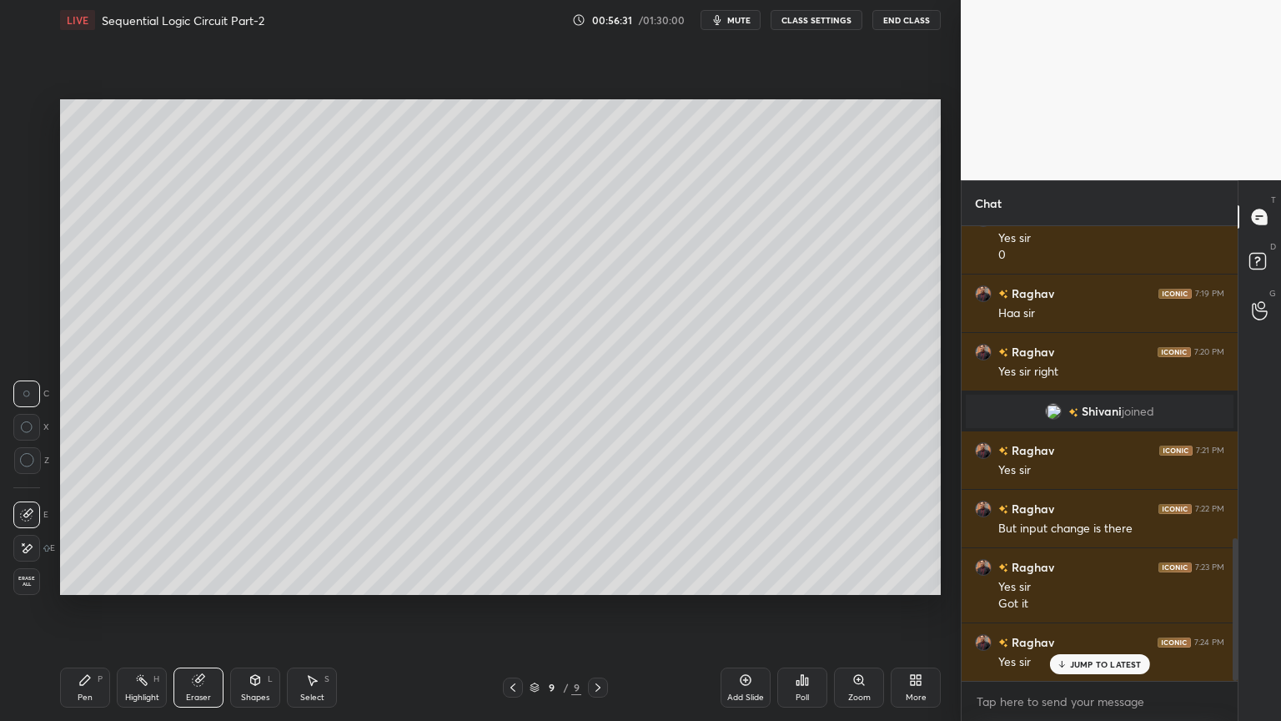
click at [68, 608] on div "Pen P" at bounding box center [85, 687] width 50 height 40
click at [142, 608] on div "Highlight H" at bounding box center [142, 687] width 50 height 40
click at [35, 150] on div at bounding box center [27, 146] width 27 height 27
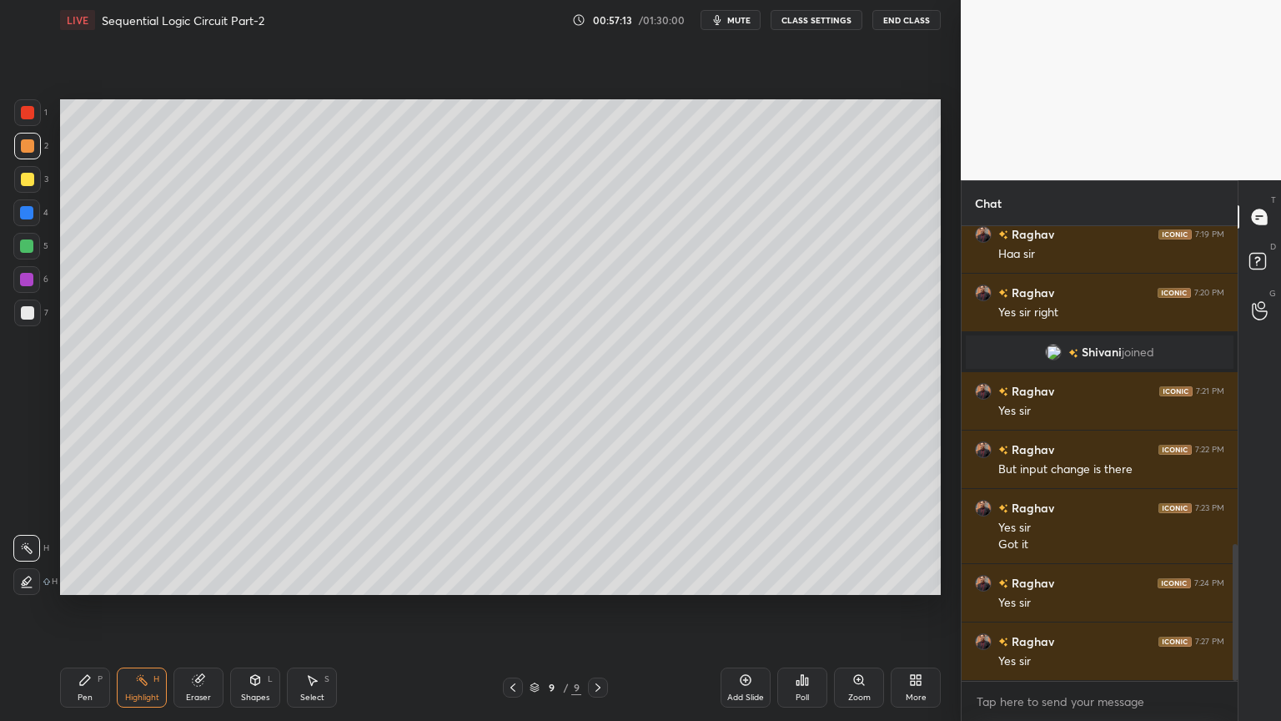
click at [80, 608] on icon at bounding box center [85, 680] width 10 height 10
click at [200, 608] on div "Eraser" at bounding box center [198, 697] width 25 height 8
click at [72, 608] on div "Pen P" at bounding box center [85, 687] width 50 height 40
click at [24, 510] on icon at bounding box center [26, 515] width 15 height 12
click at [143, 608] on rect at bounding box center [143, 681] width 8 height 8
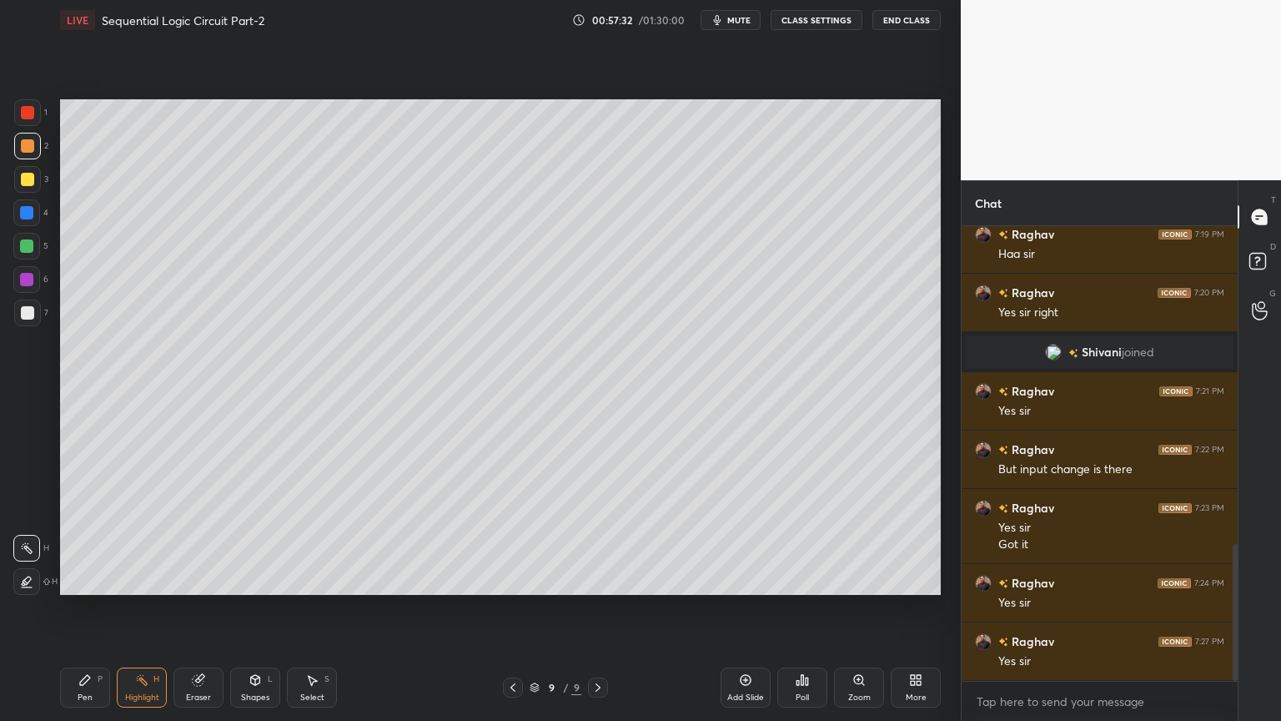
click at [83, 608] on icon at bounding box center [85, 680] width 10 height 10
click at [187, 608] on div "Eraser" at bounding box center [198, 687] width 50 height 40
click at [83, 608] on icon at bounding box center [84, 679] width 13 height 13
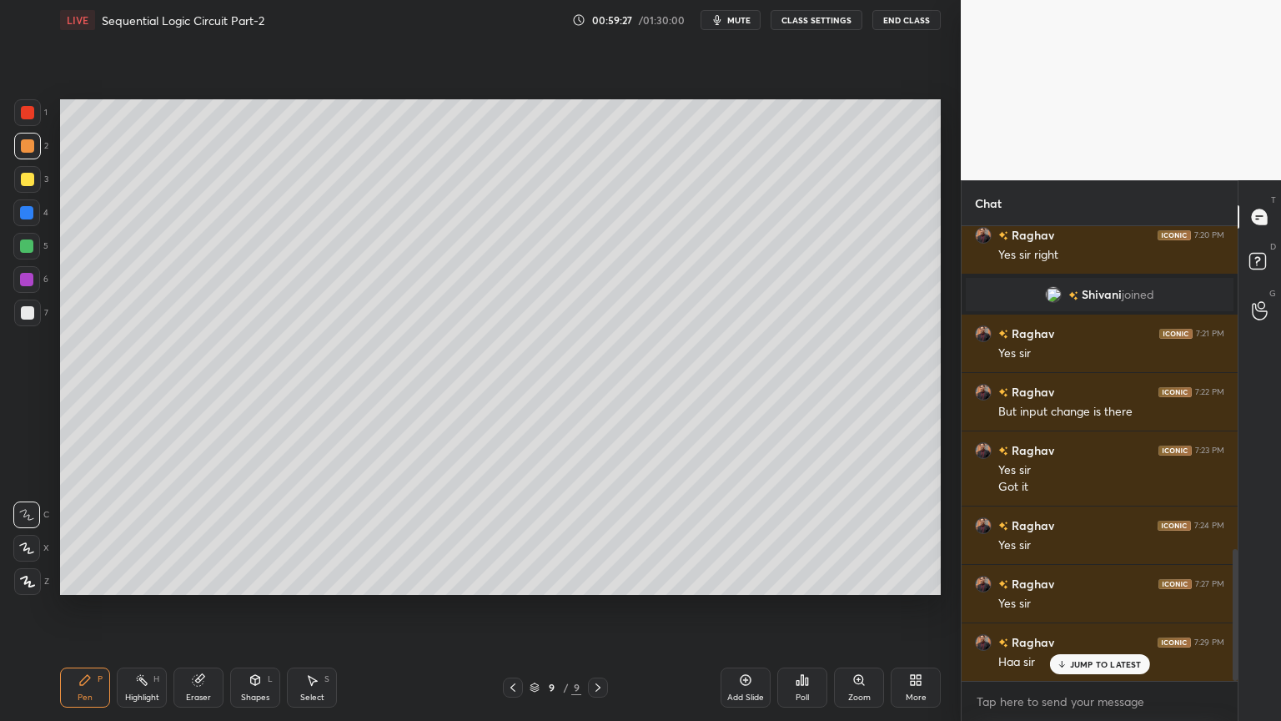
click at [33, 177] on div at bounding box center [27, 179] width 27 height 27
click at [22, 540] on div at bounding box center [26, 548] width 27 height 27
click at [31, 307] on div at bounding box center [27, 312] width 13 height 13
click at [27, 498] on div "C" at bounding box center [31, 511] width 36 height 33
click at [734, 354] on p "Undo" at bounding box center [733, 352] width 25 height 13
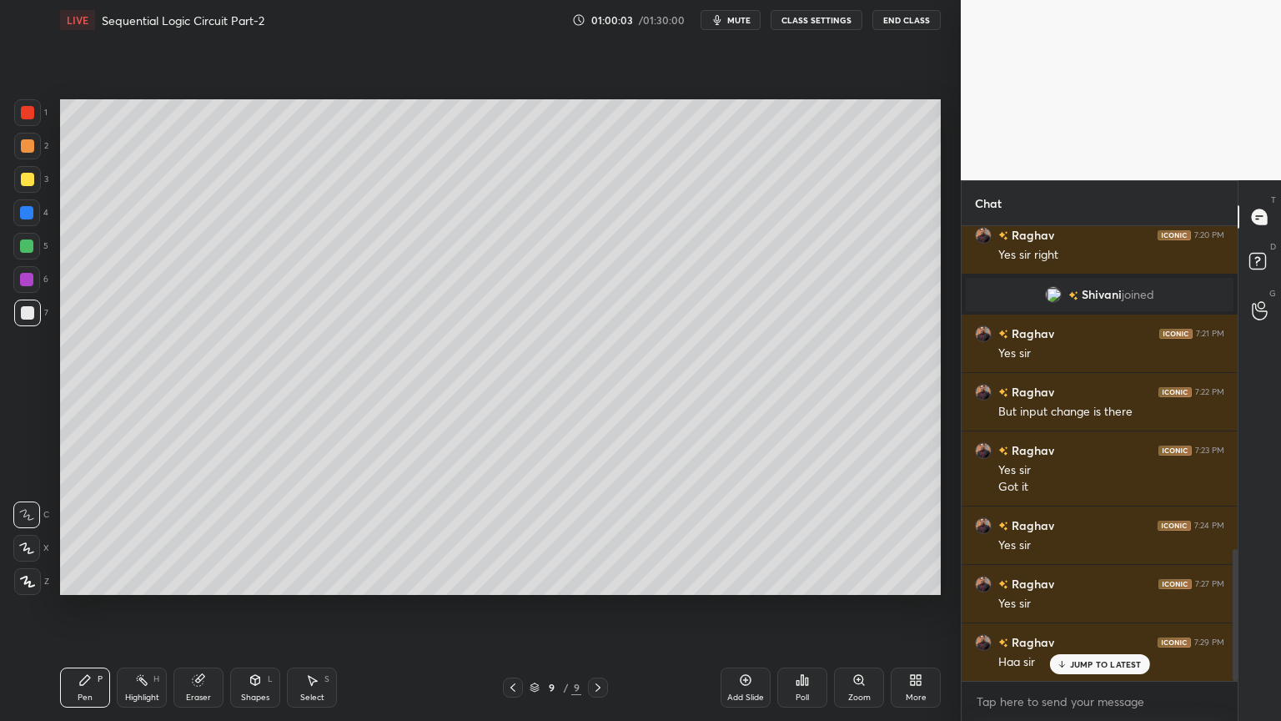
click at [205, 608] on div "Eraser" at bounding box center [198, 687] width 50 height 40
click at [81, 608] on div "Pen" at bounding box center [85, 697] width 15 height 8
click at [148, 608] on div "Highlight H" at bounding box center [142, 687] width 50 height 40
click at [197, 608] on icon at bounding box center [198, 680] width 11 height 11
click at [75, 608] on div "Pen P" at bounding box center [85, 687] width 50 height 40
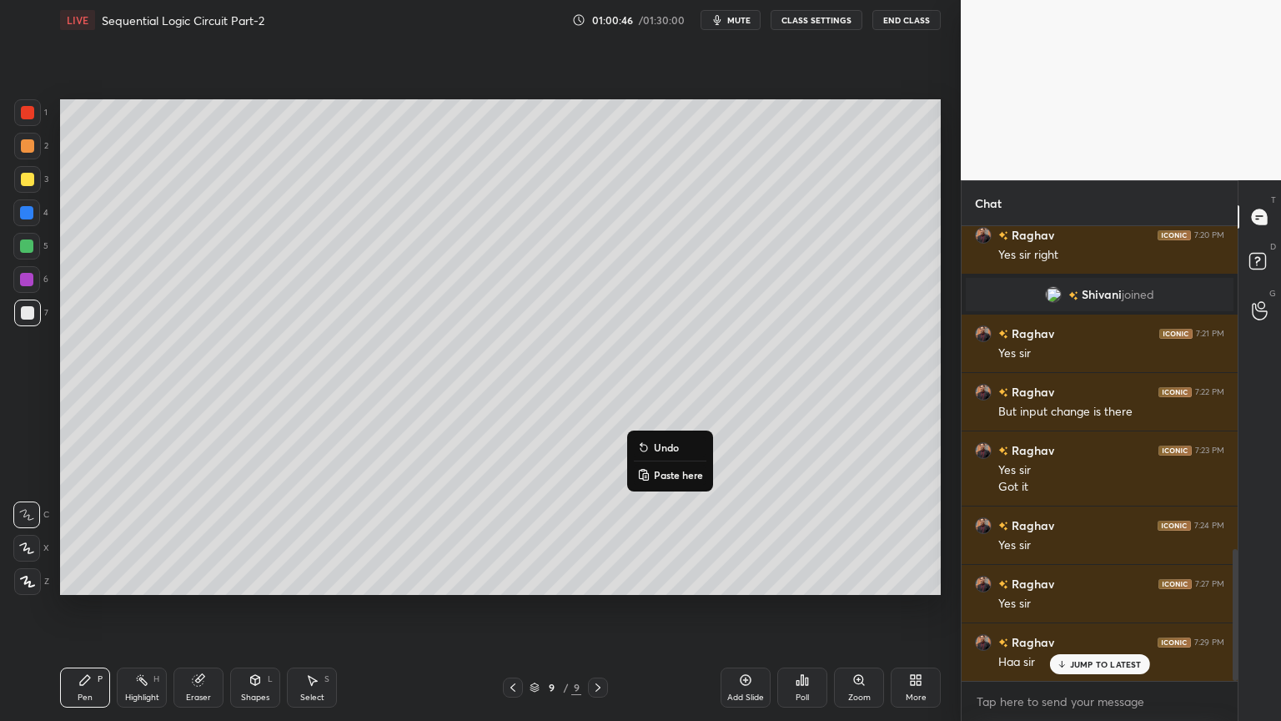
click at [677, 447] on p "Undo" at bounding box center [666, 446] width 25 height 13
click at [153, 608] on div "Highlight H" at bounding box center [142, 687] width 50 height 40
click at [26, 240] on div at bounding box center [26, 245] width 13 height 13
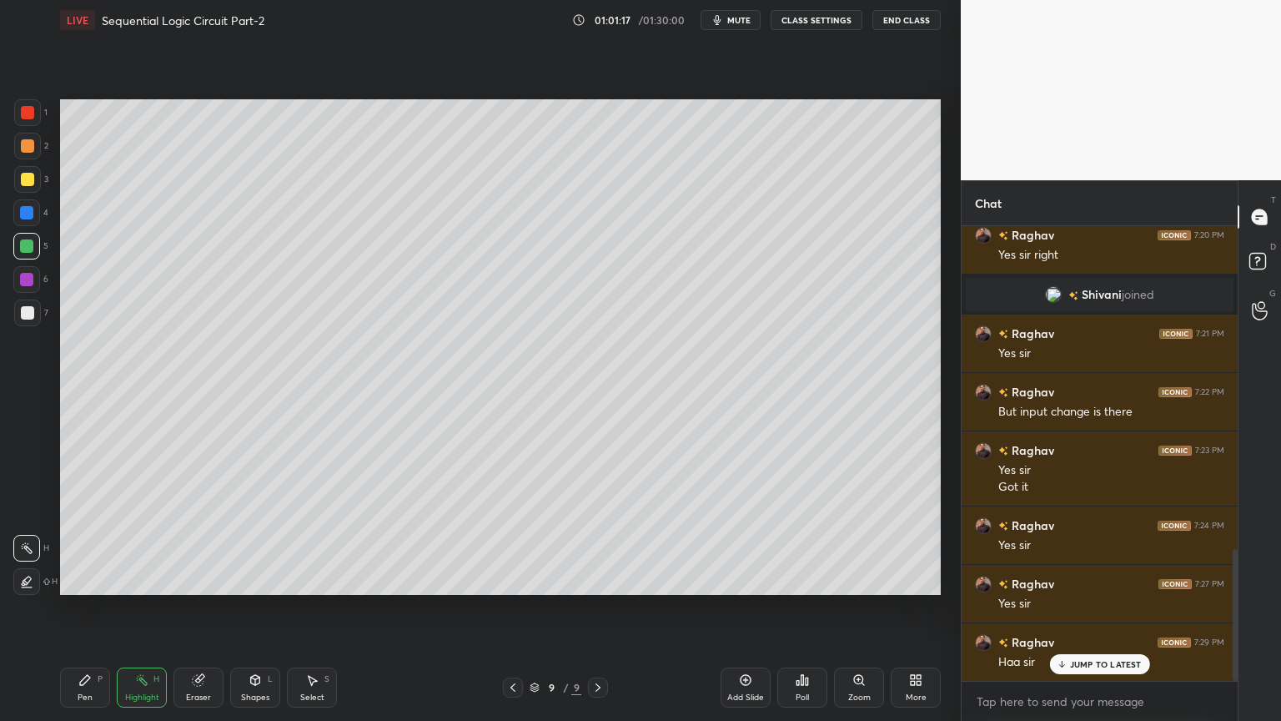
click at [38, 217] on div at bounding box center [26, 212] width 27 height 27
click at [77, 608] on div "Pen P" at bounding box center [85, 687] width 50 height 40
click at [194, 608] on div "Eraser" at bounding box center [198, 687] width 50 height 40
click at [77, 608] on div "Pen P" at bounding box center [85, 687] width 50 height 40
click at [207, 608] on div "Eraser" at bounding box center [198, 687] width 50 height 40
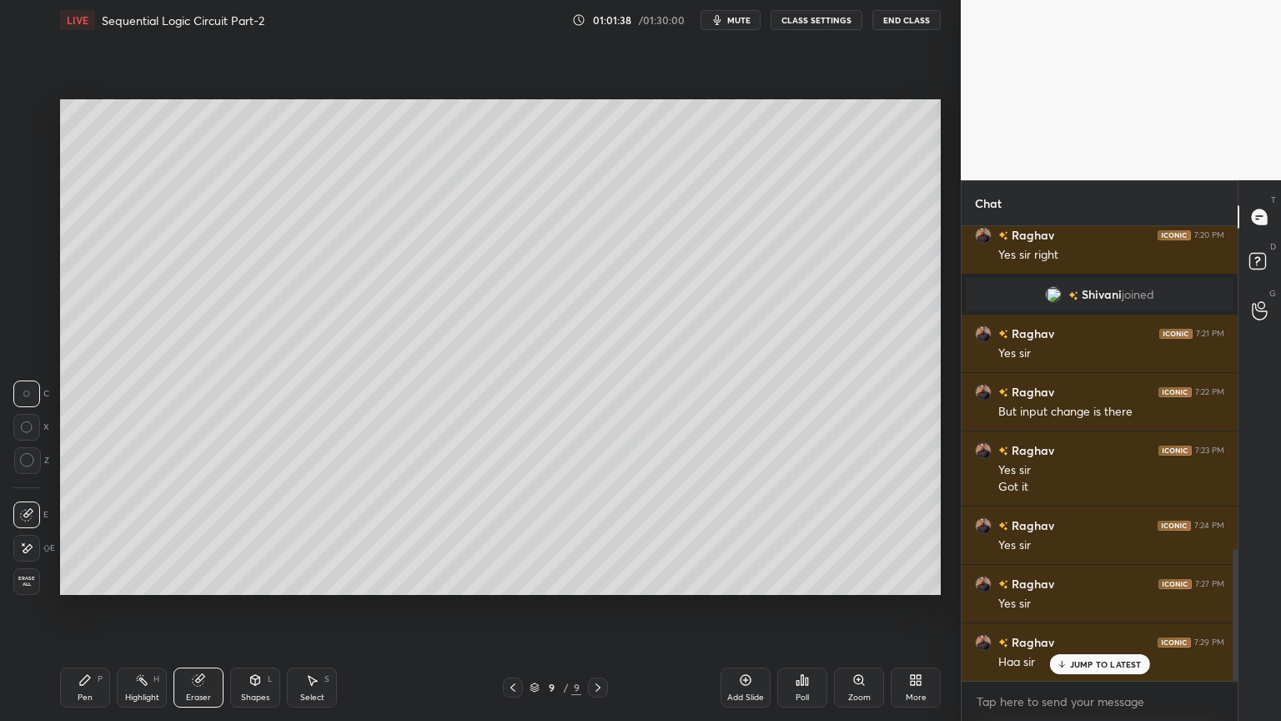
click at [80, 608] on div "Pen" at bounding box center [85, 697] width 15 height 8
click at [37, 311] on div at bounding box center [27, 312] width 27 height 27
click at [38, 238] on div at bounding box center [26, 246] width 27 height 27
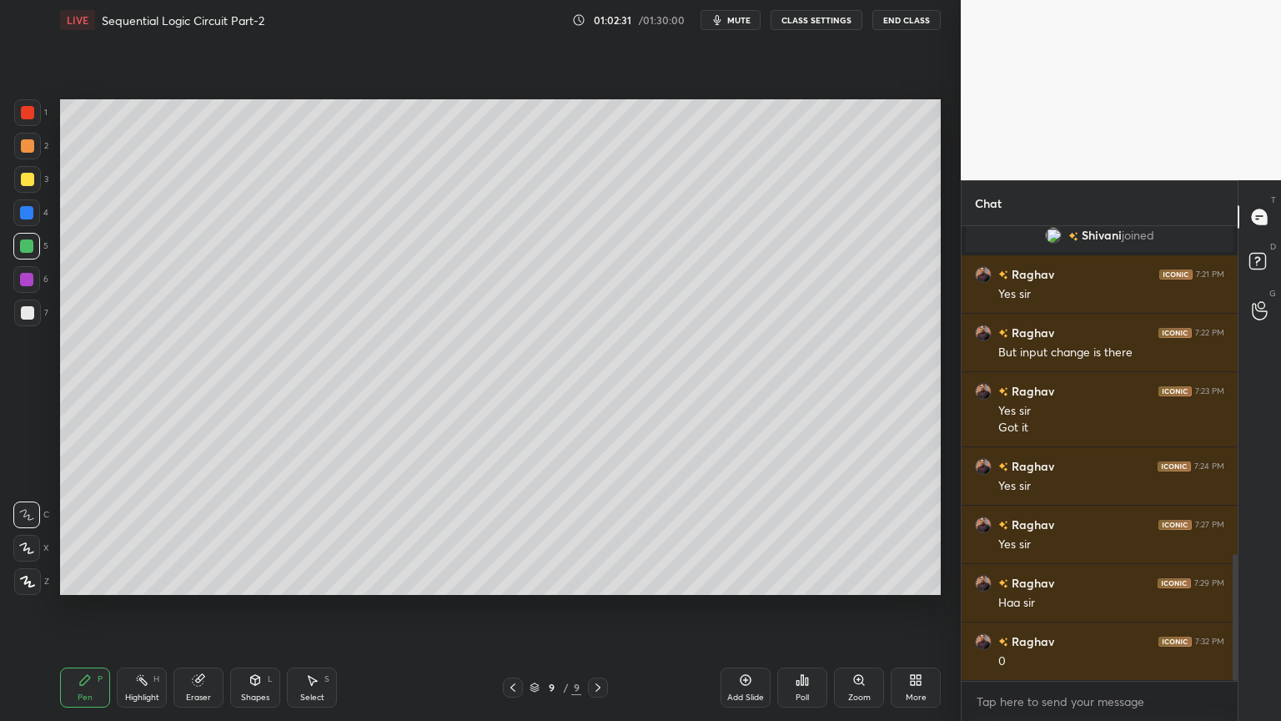
click at [320, 608] on div "Select S" at bounding box center [312, 687] width 50 height 40
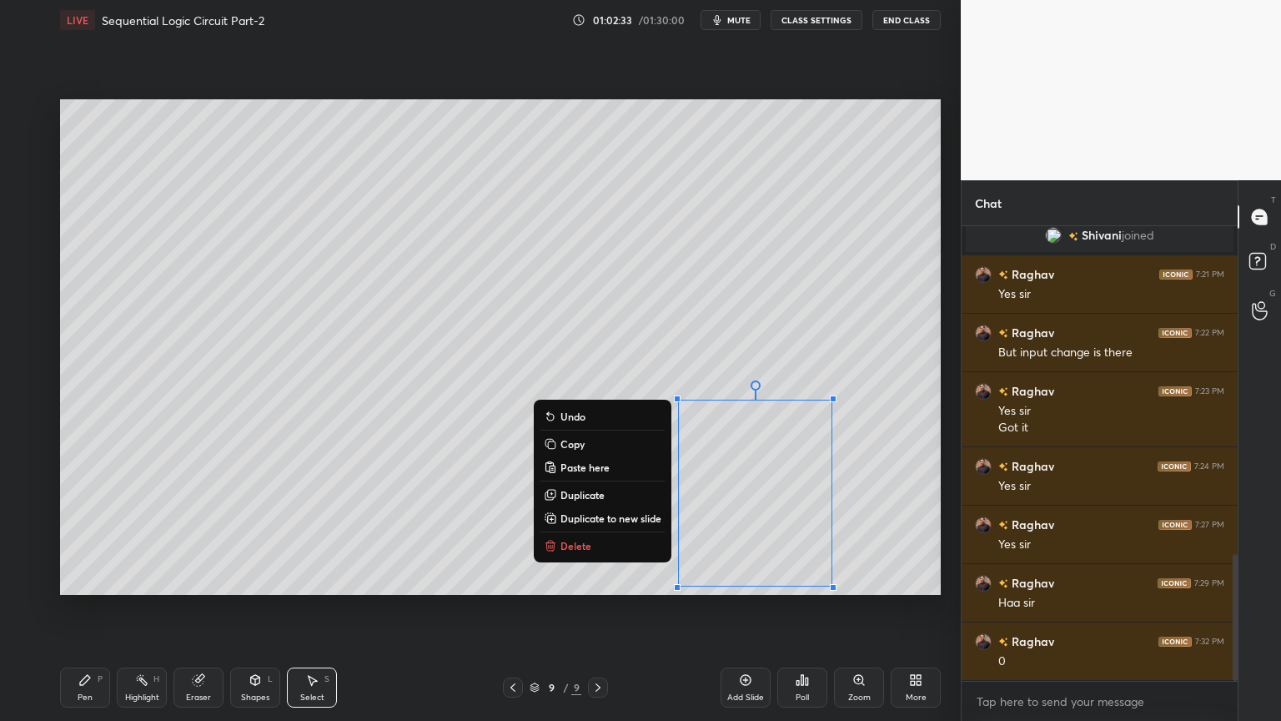
click at [587, 545] on p "Delete" at bounding box center [575, 545] width 31 height 13
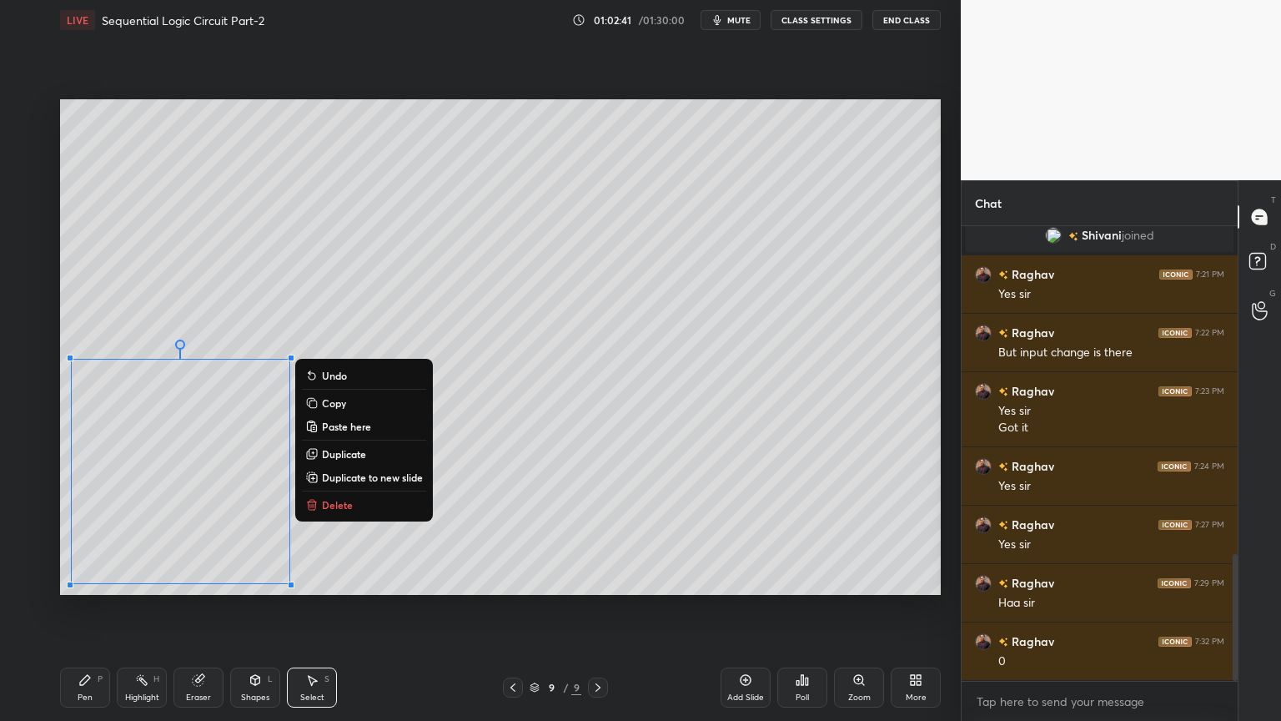
click at [340, 402] on p "Copy" at bounding box center [334, 402] width 24 height 13
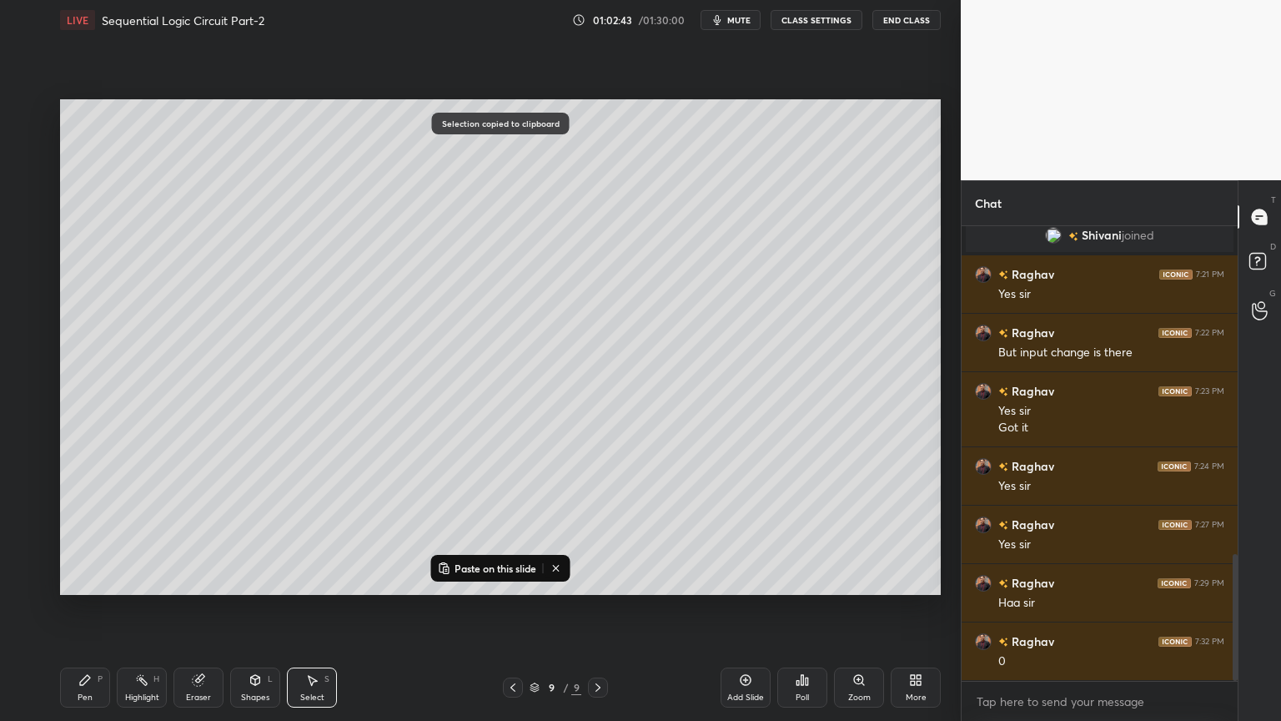
click at [523, 568] on p "Paste on this slide" at bounding box center [495, 567] width 82 height 13
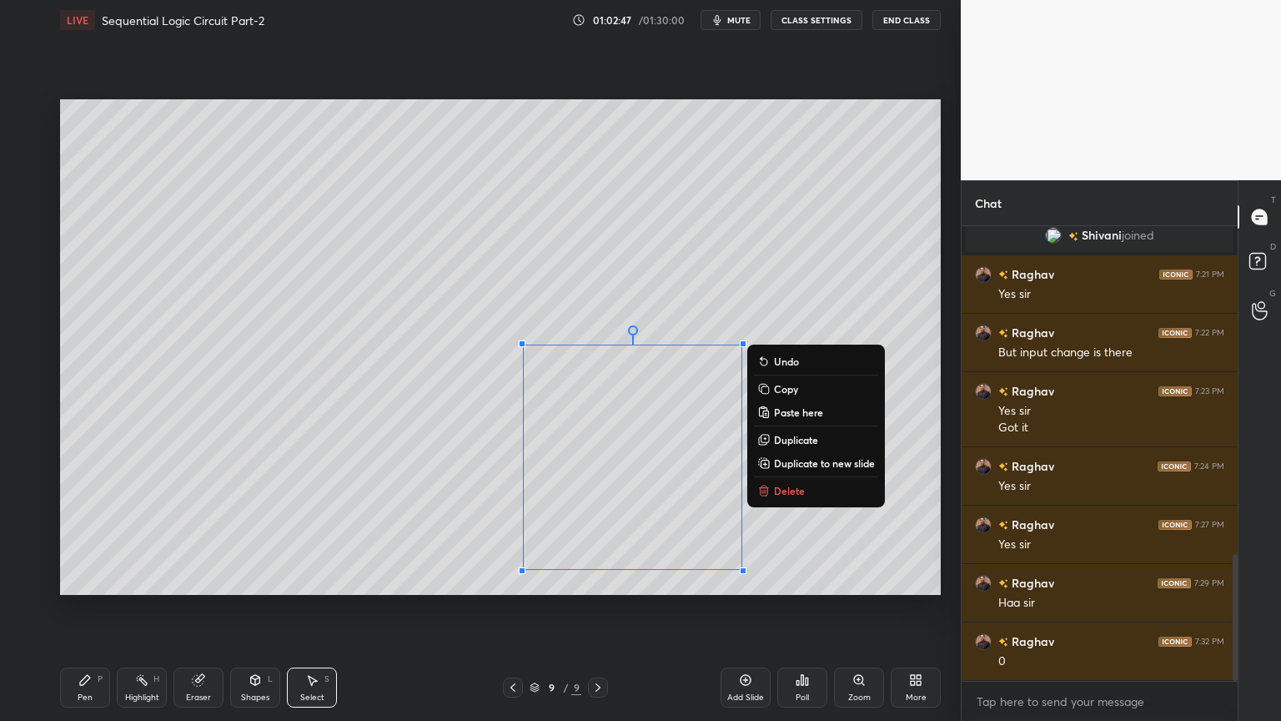
click at [800, 545] on div "0 ° Undo Copy Paste here Duplicate Duplicate to new slide Delete" at bounding box center [500, 346] width 881 height 495
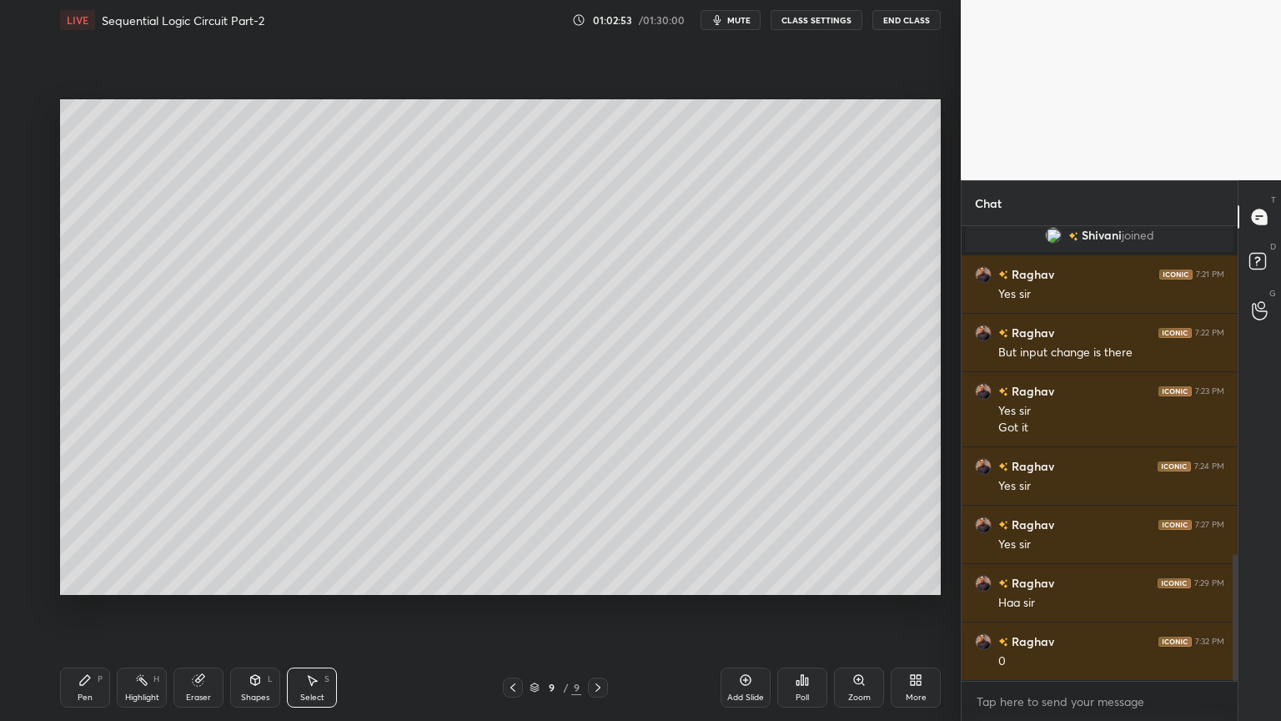
click at [200, 608] on div "Eraser" at bounding box center [198, 697] width 25 height 8
click at [72, 608] on div "Pen P" at bounding box center [85, 687] width 50 height 40
click at [35, 314] on div at bounding box center [27, 312] width 27 height 27
click at [35, 220] on div at bounding box center [26, 212] width 27 height 27
click at [137, 608] on div "Highlight" at bounding box center [142, 697] width 34 height 8
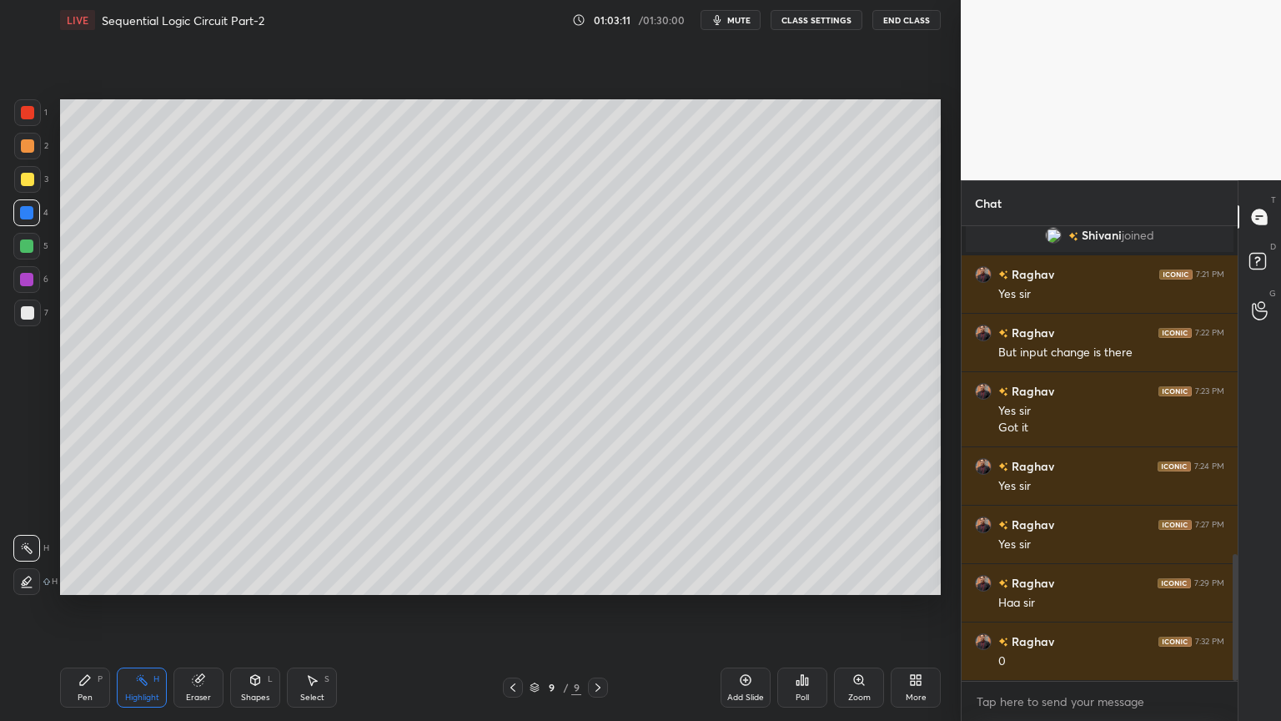
click at [38, 190] on div at bounding box center [27, 179] width 27 height 27
click at [28, 153] on div at bounding box center [27, 146] width 27 height 27
click at [74, 608] on div "Pen P" at bounding box center [85, 687] width 50 height 40
click at [28, 193] on div "3" at bounding box center [31, 182] width 34 height 33
click at [27, 211] on div at bounding box center [26, 212] width 13 height 13
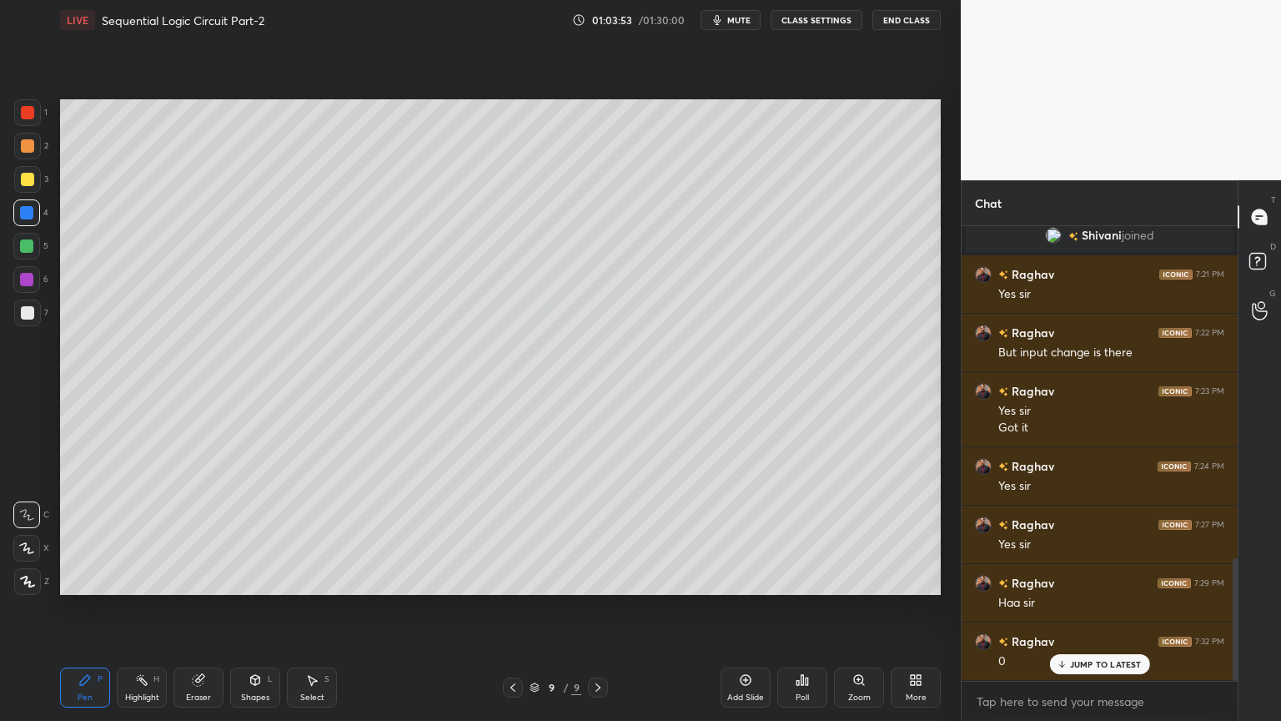
scroll to position [1228, 0]
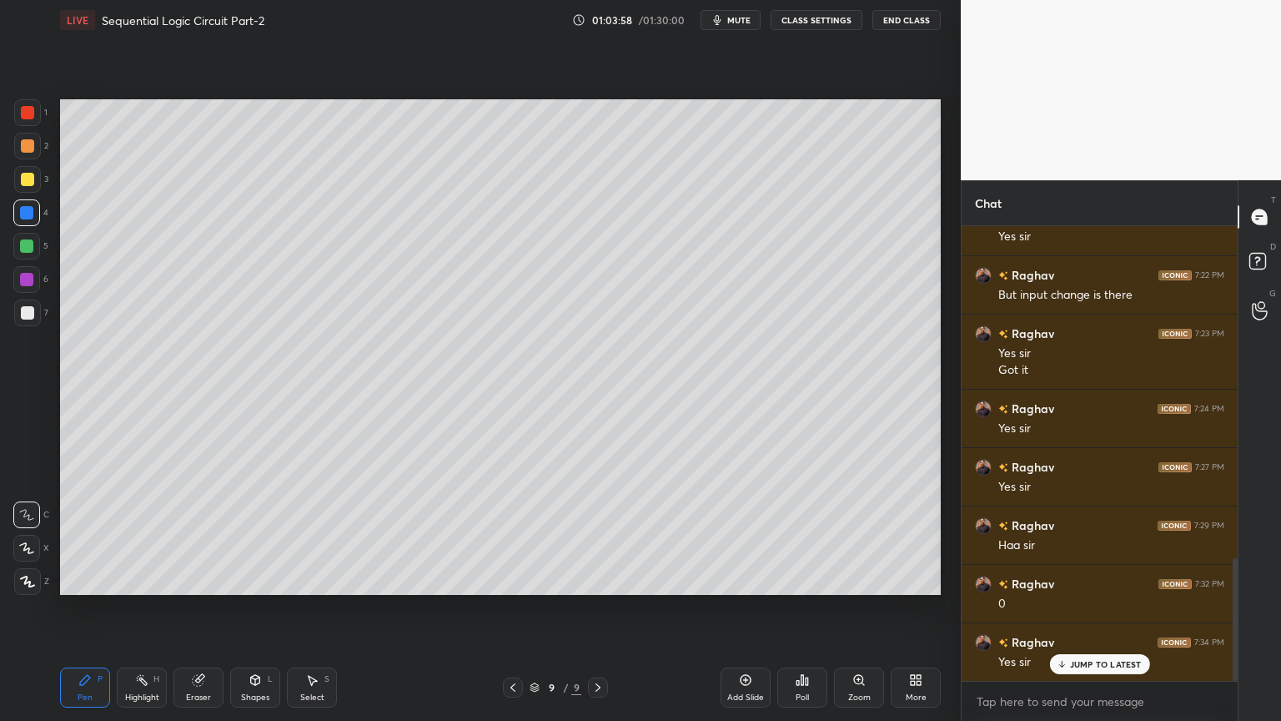
click at [147, 608] on icon at bounding box center [141, 679] width 13 height 13
click at [71, 608] on div "Pen P" at bounding box center [85, 687] width 50 height 40
click at [194, 608] on div "Eraser" at bounding box center [198, 687] width 50 height 40
click at [80, 608] on icon at bounding box center [85, 680] width 10 height 10
click at [33, 284] on div at bounding box center [26, 279] width 27 height 27
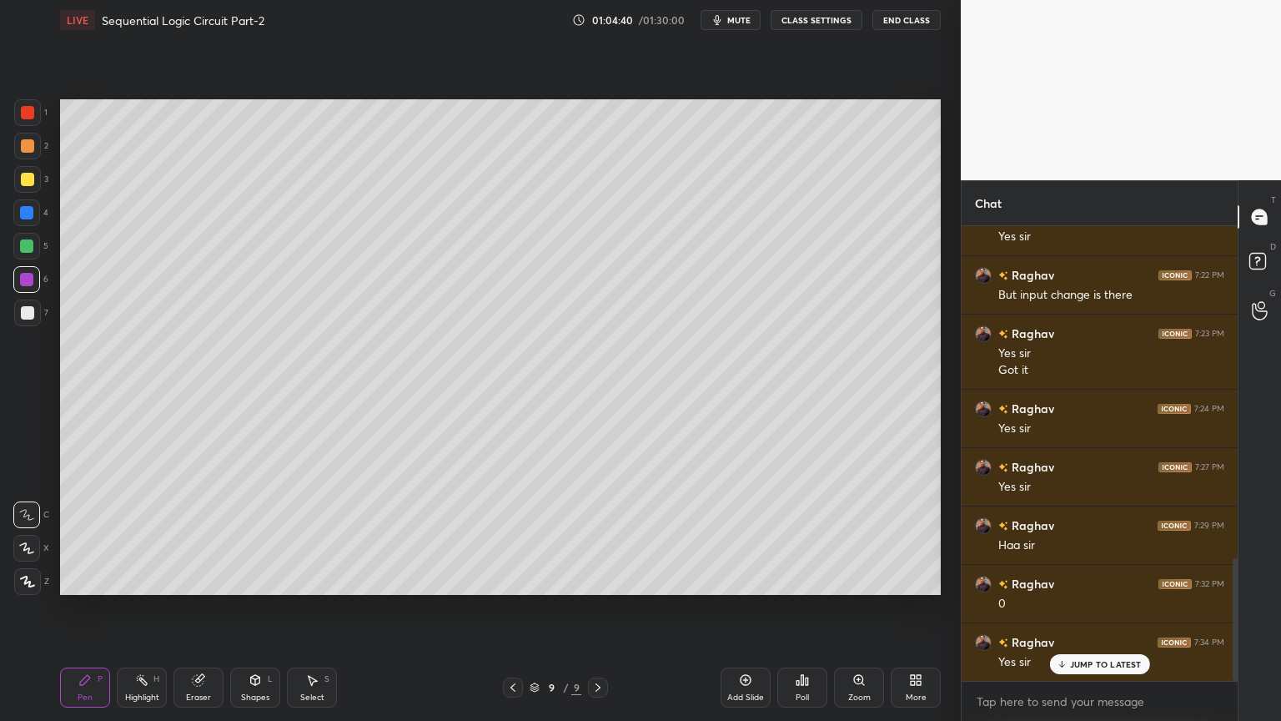
click at [205, 608] on div "Eraser" at bounding box center [198, 687] width 50 height 40
click at [83, 608] on div "Pen P" at bounding box center [85, 687] width 50 height 40
click at [878, 406] on p "Undo" at bounding box center [880, 404] width 25 height 13
click at [139, 608] on icon at bounding box center [141, 679] width 13 height 13
click at [36, 157] on div at bounding box center [27, 146] width 27 height 27
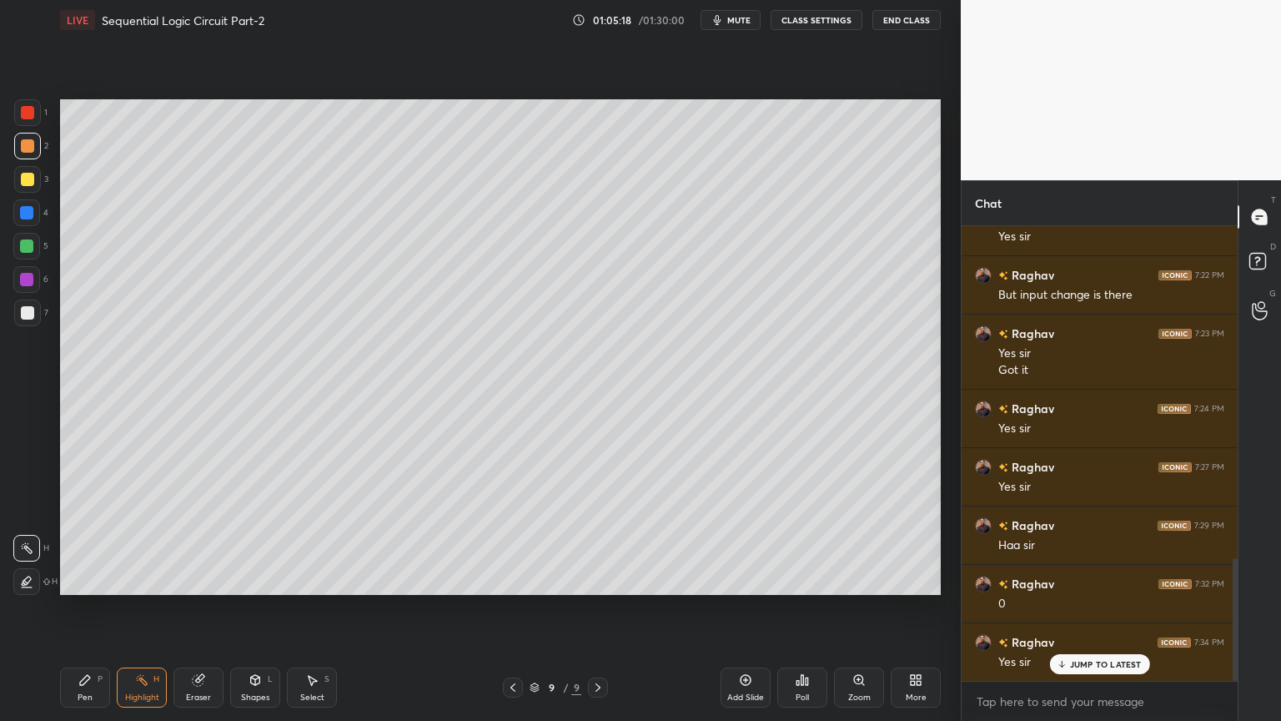
click at [203, 608] on div "Eraser" at bounding box center [198, 687] width 50 height 40
click at [87, 608] on div "Pen" at bounding box center [85, 697] width 15 height 8
click at [35, 250] on div at bounding box center [26, 246] width 27 height 27
click at [140, 608] on icon at bounding box center [141, 679] width 13 height 13
click at [200, 608] on div "Eraser" at bounding box center [198, 687] width 50 height 40
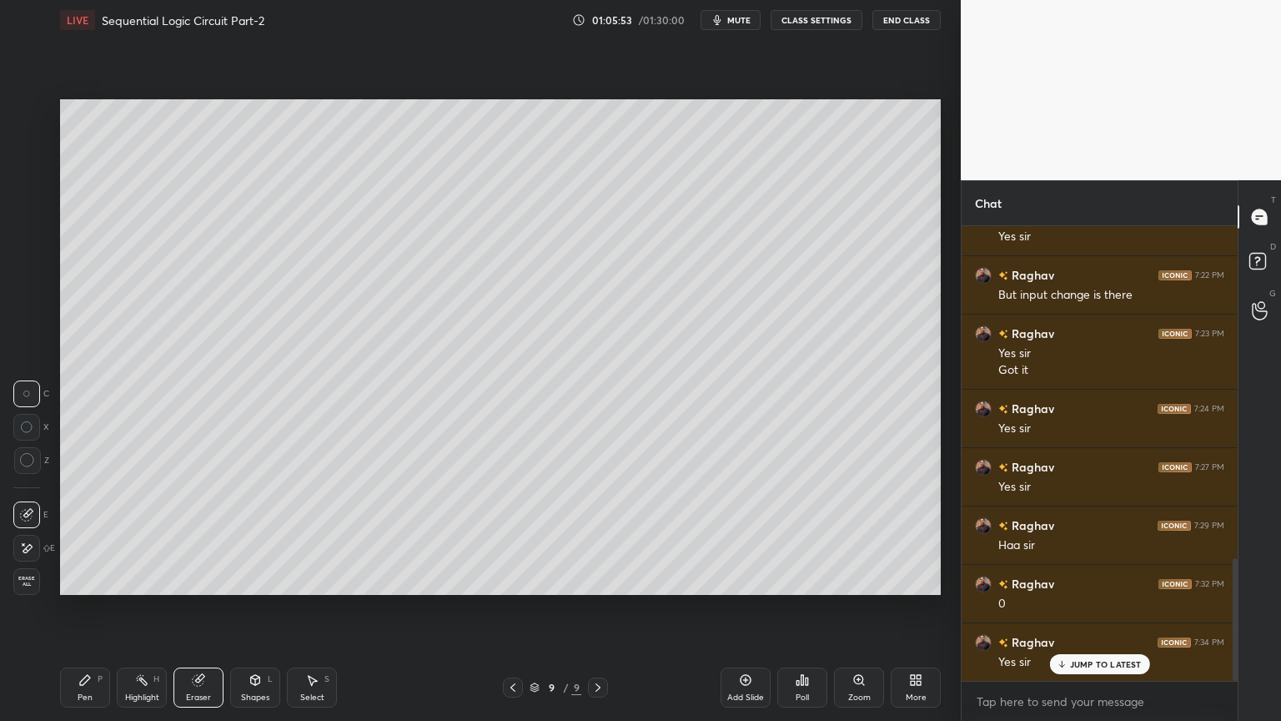
click at [73, 608] on div "Pen P" at bounding box center [85, 687] width 50 height 40
click at [34, 282] on div at bounding box center [26, 279] width 27 height 27
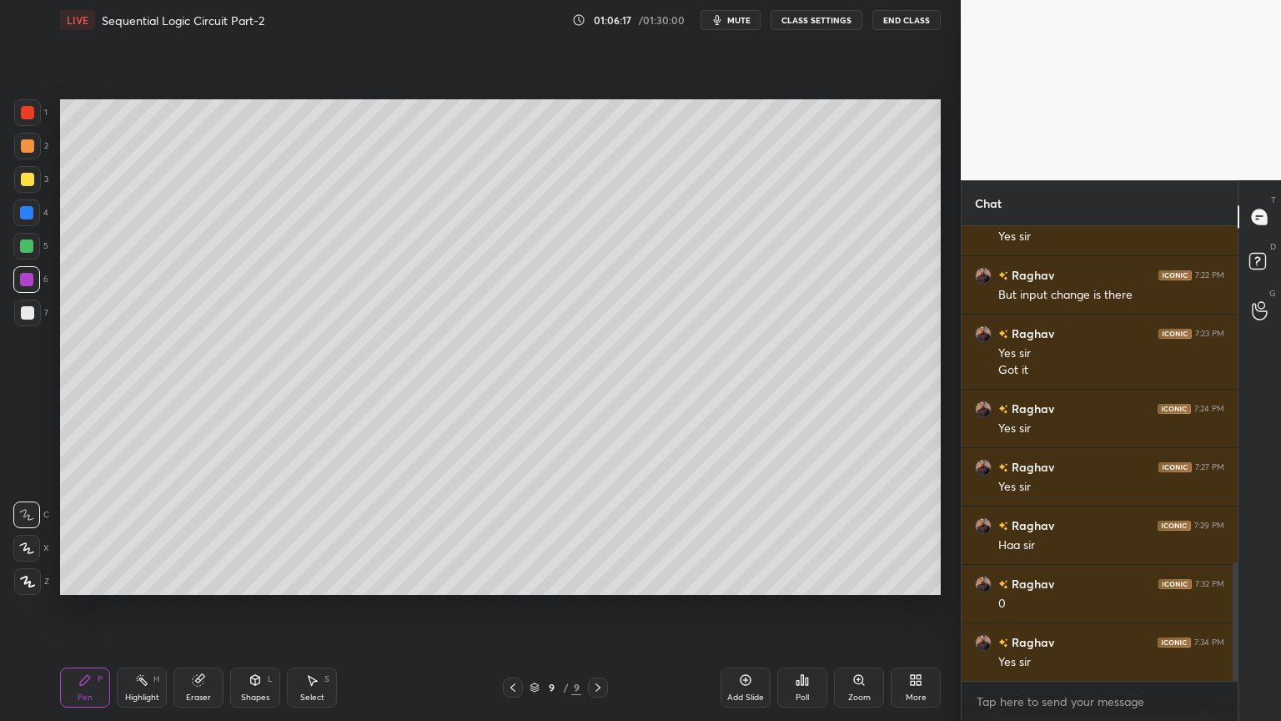
scroll to position [1287, 0]
click at [151, 608] on div "Highlight H" at bounding box center [142, 687] width 50 height 40
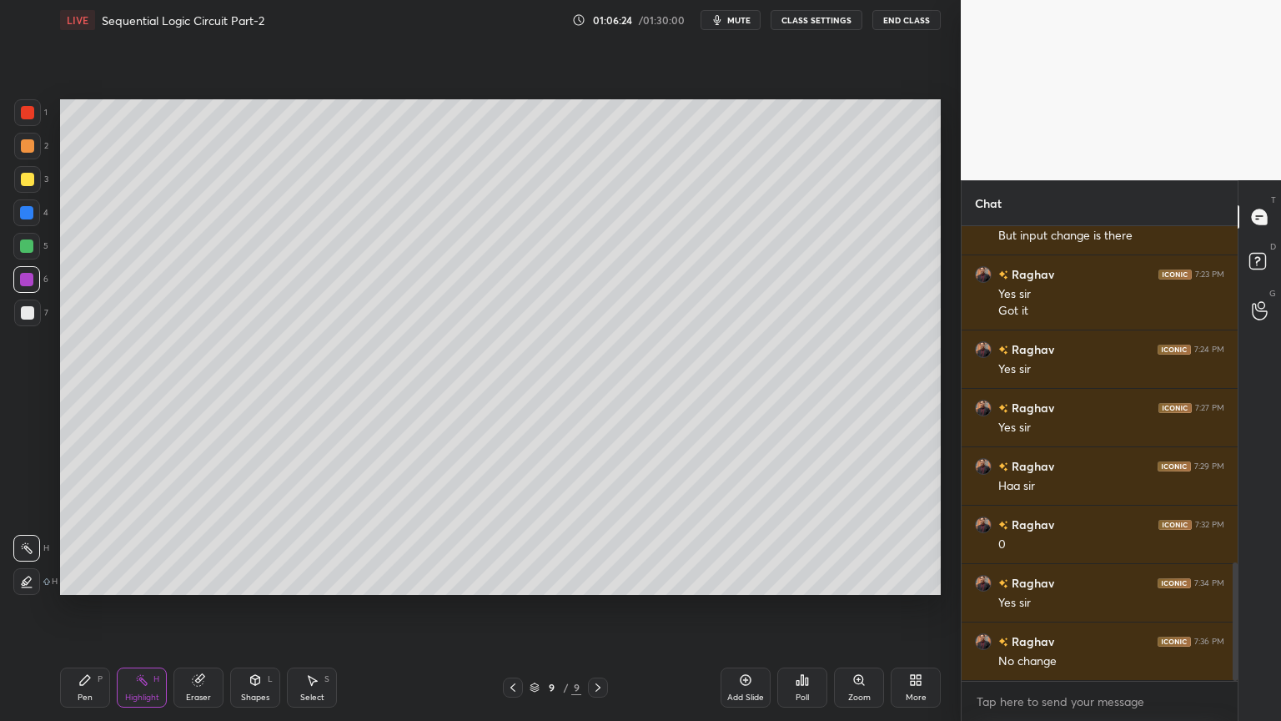
click at [38, 259] on div "5" at bounding box center [30, 246] width 35 height 27
click at [83, 608] on div "Pen P Highlight H Eraser Shapes L Select S 9 / 9 Add Slide Poll Zoom More" at bounding box center [500, 687] width 881 height 67
click at [83, 608] on div "Pen P" at bounding box center [85, 687] width 50 height 40
click at [200, 608] on div "Eraser" at bounding box center [198, 697] width 25 height 8
click at [76, 608] on div "Pen P" at bounding box center [85, 687] width 50 height 40
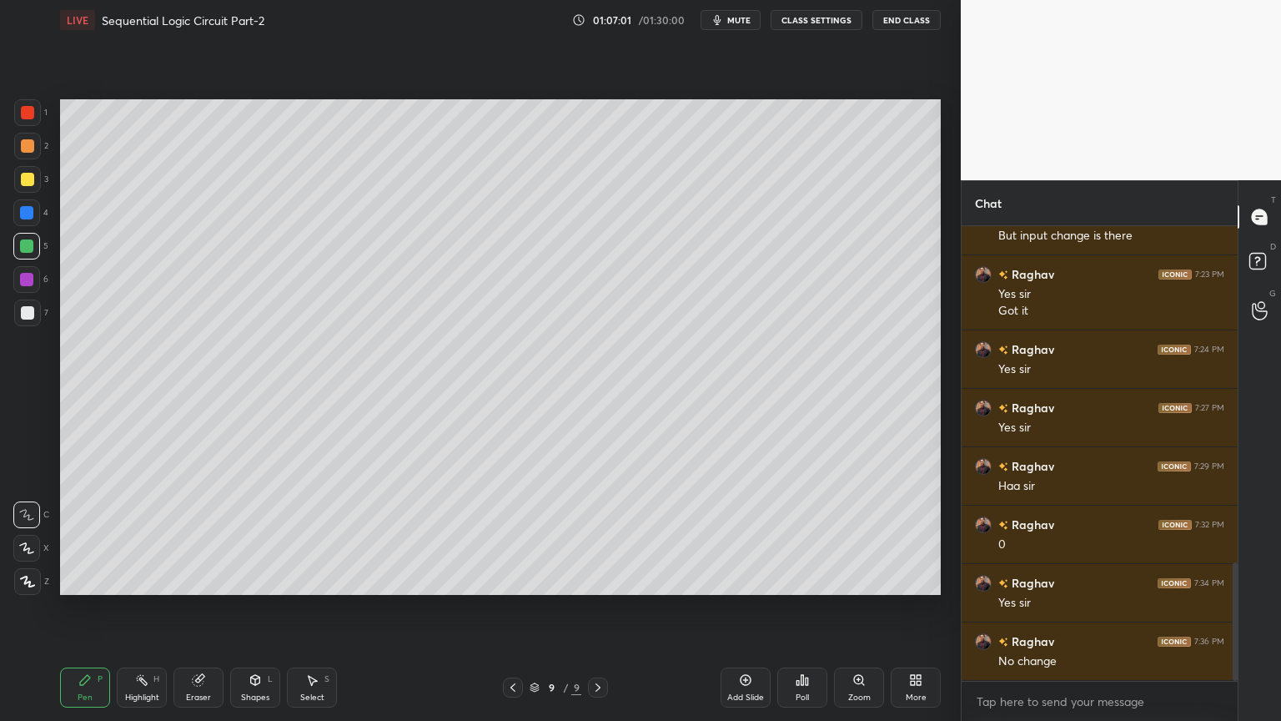
click at [129, 608] on div "Highlight H" at bounding box center [142, 687] width 50 height 40
click at [30, 152] on div at bounding box center [27, 145] width 13 height 13
click at [84, 608] on icon at bounding box center [84, 679] width 13 height 13
click at [34, 275] on div at bounding box center [26, 279] width 27 height 27
click at [144, 608] on div "Highlight H" at bounding box center [142, 687] width 50 height 40
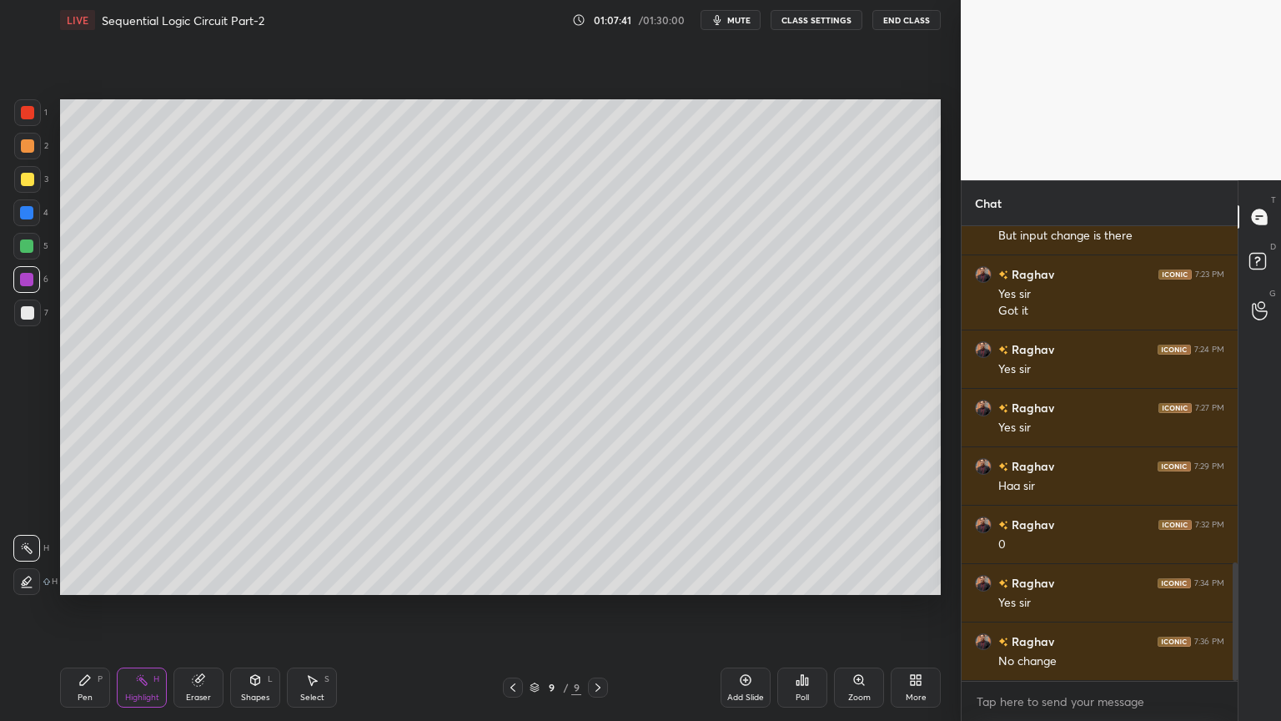
click at [34, 146] on div at bounding box center [27, 146] width 27 height 27
click at [73, 608] on div "Pen P" at bounding box center [85, 687] width 50 height 40
click at [33, 321] on div at bounding box center [27, 312] width 27 height 27
click at [260, 608] on div "Shapes L" at bounding box center [255, 687] width 50 height 40
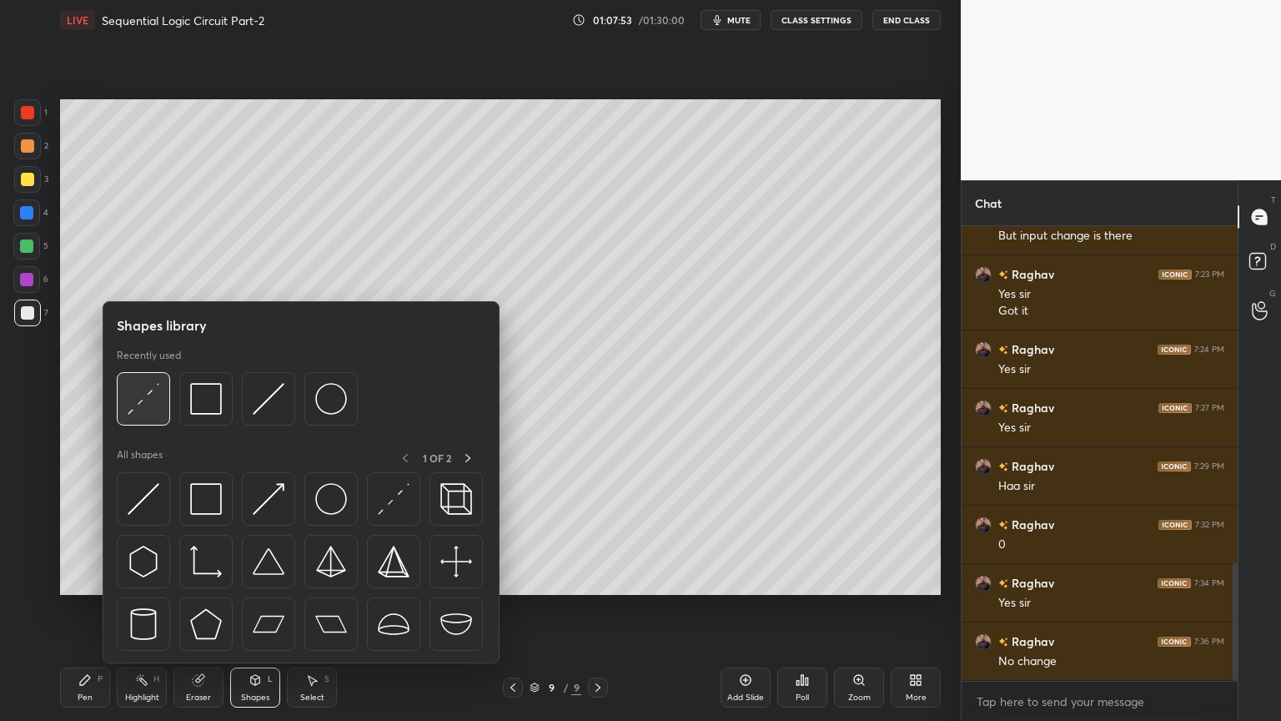
click at [157, 401] on img at bounding box center [144, 399] width 32 height 32
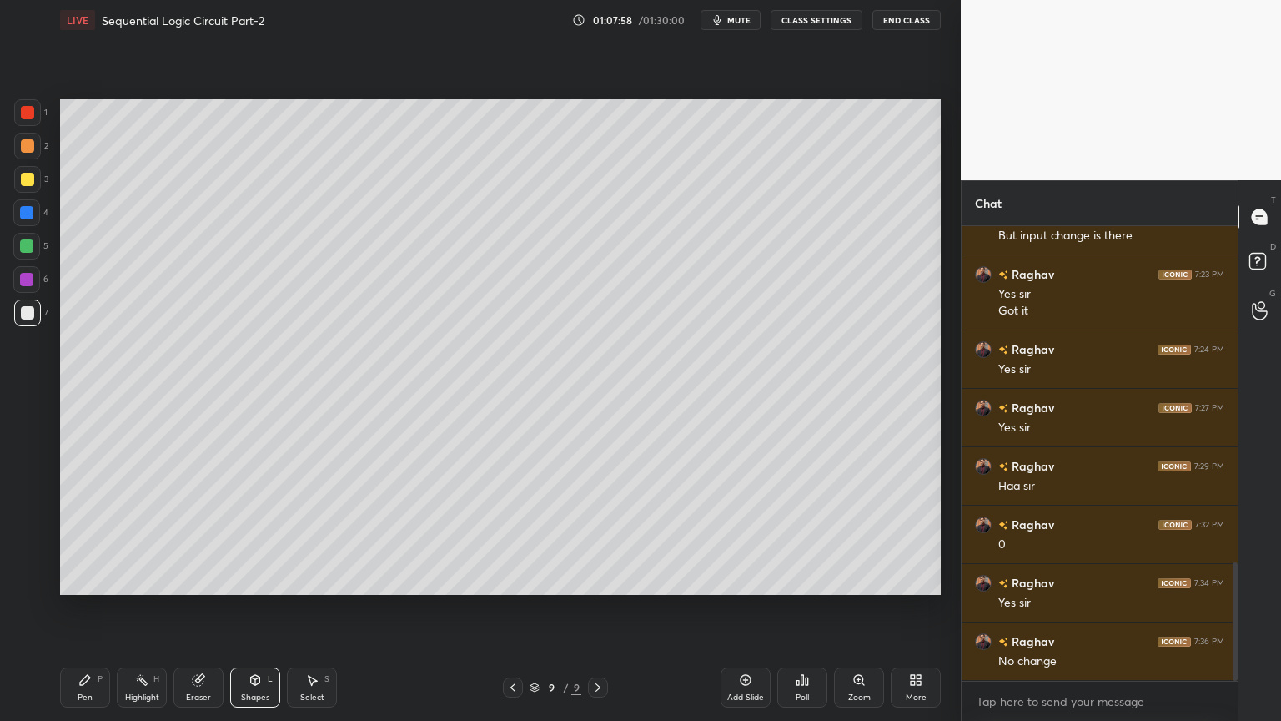
click at [311, 608] on div "Select" at bounding box center [312, 697] width 24 height 8
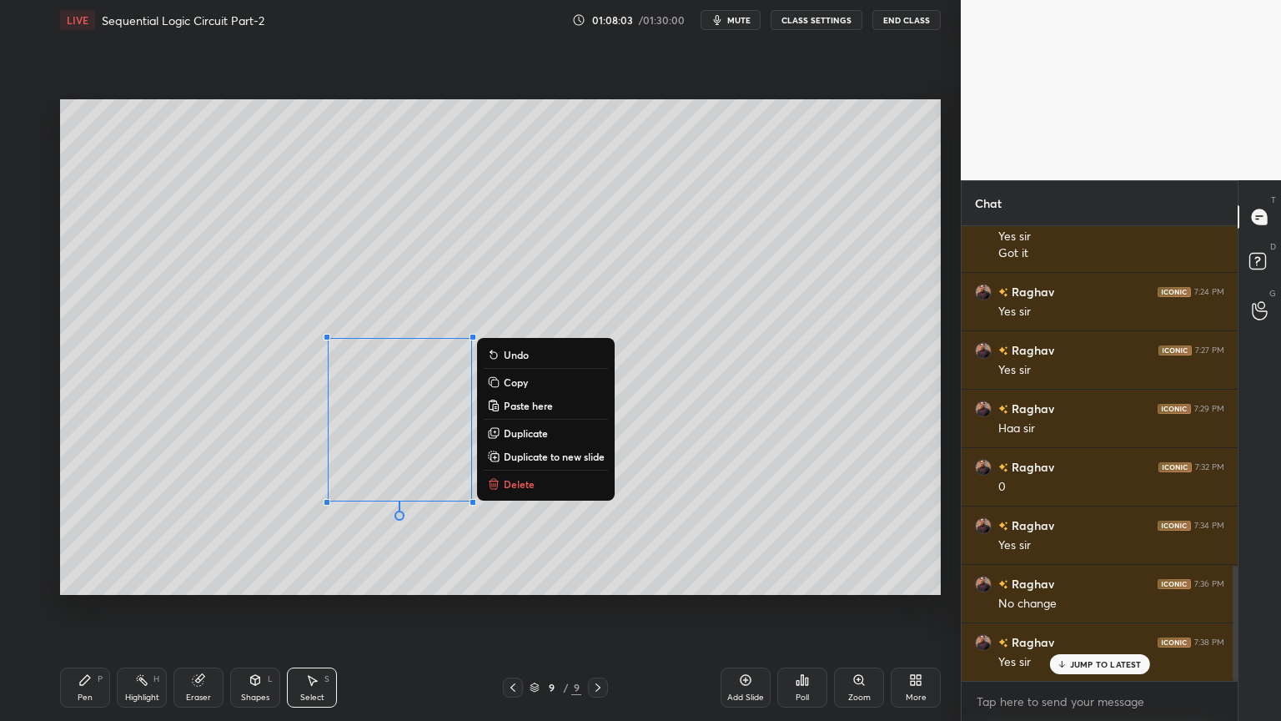
click at [532, 380] on button "Copy" at bounding box center [546, 382] width 124 height 20
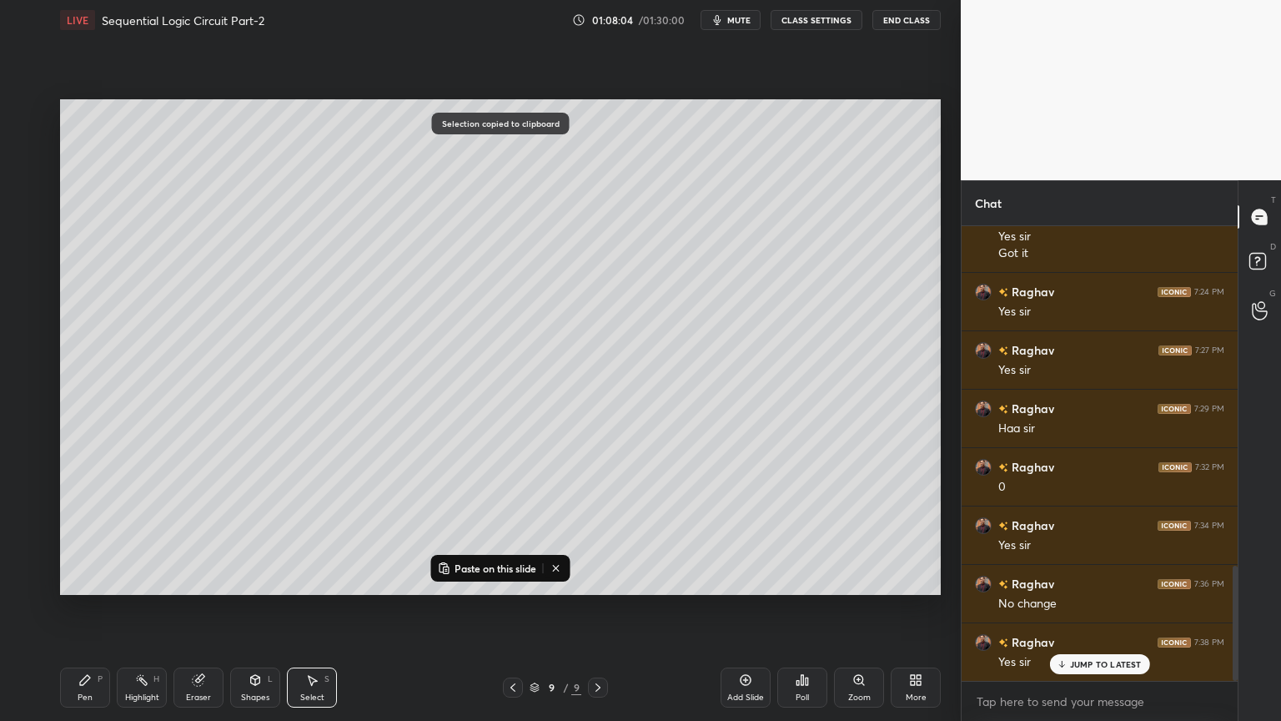
click at [494, 564] on p "Paste on this slide" at bounding box center [495, 567] width 82 height 13
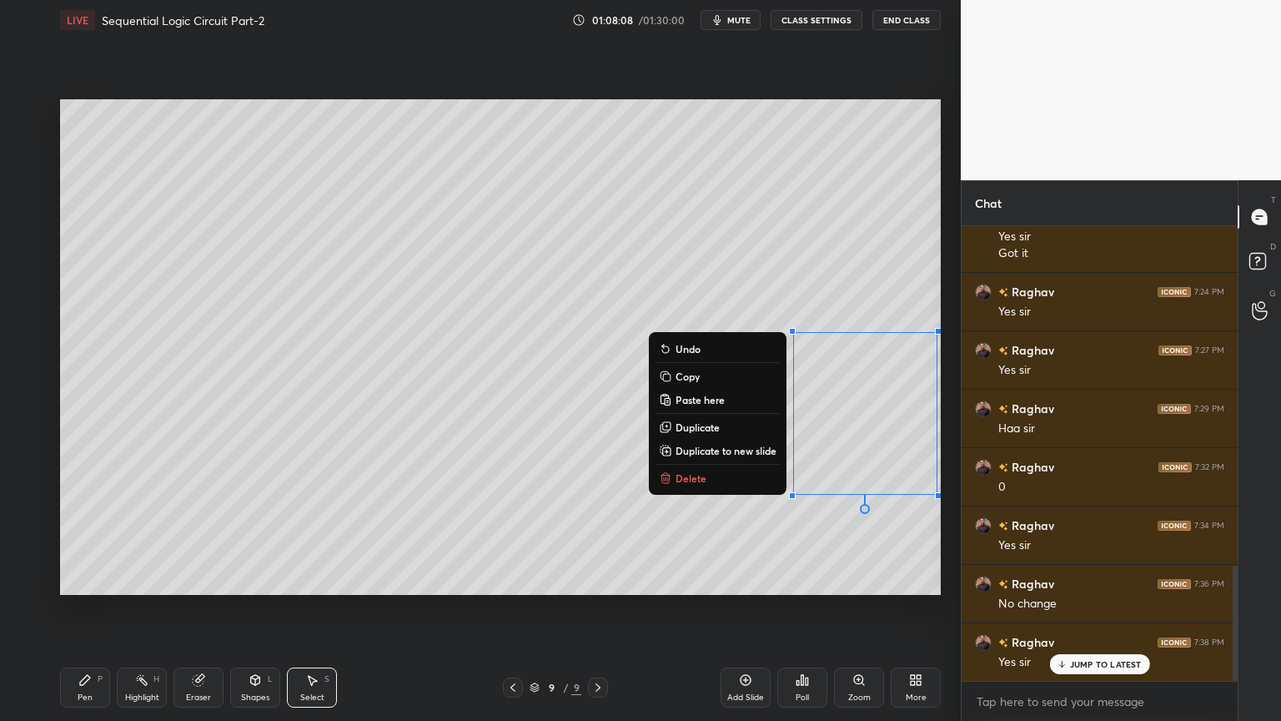
click at [88, 608] on icon at bounding box center [85, 680] width 10 height 10
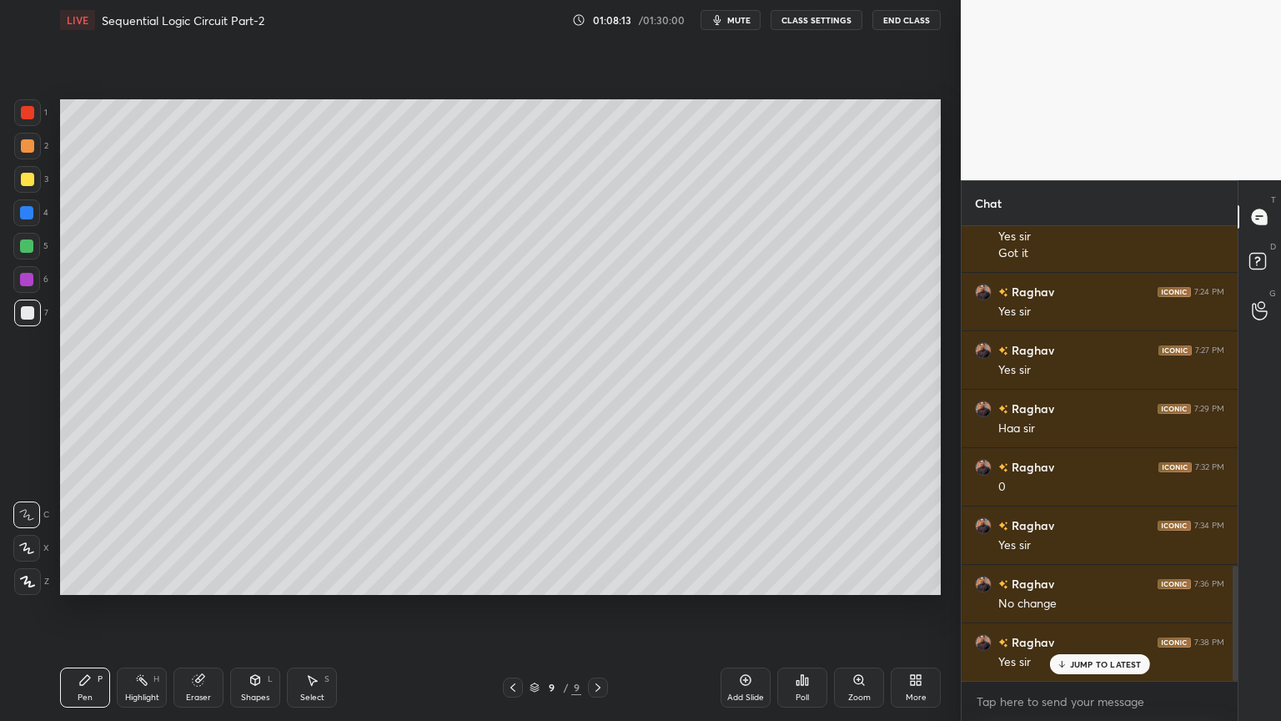
click at [202, 608] on div "Eraser" at bounding box center [198, 687] width 50 height 40
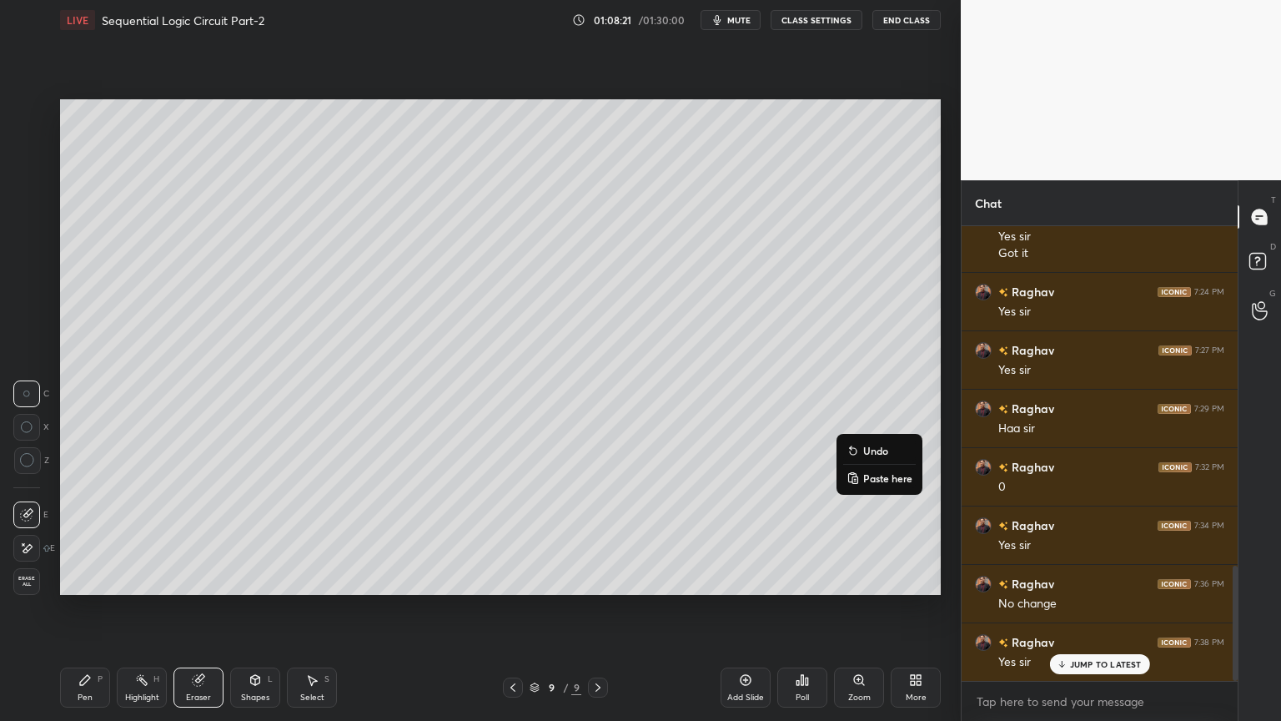
click at [877, 452] on p "Undo" at bounding box center [875, 450] width 25 height 13
click at [96, 608] on div "Pen P" at bounding box center [85, 687] width 50 height 40
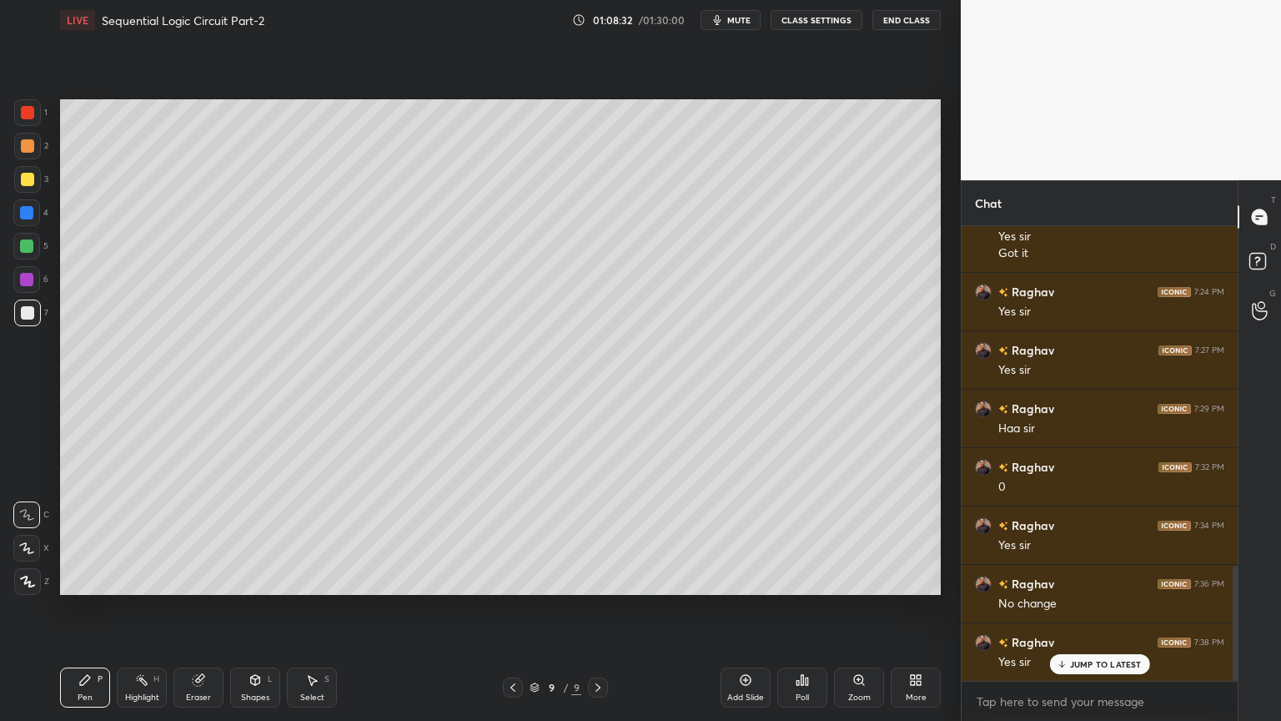
click at [37, 220] on div at bounding box center [26, 212] width 27 height 27
click at [863, 551] on p "Undo" at bounding box center [862, 551] width 25 height 13
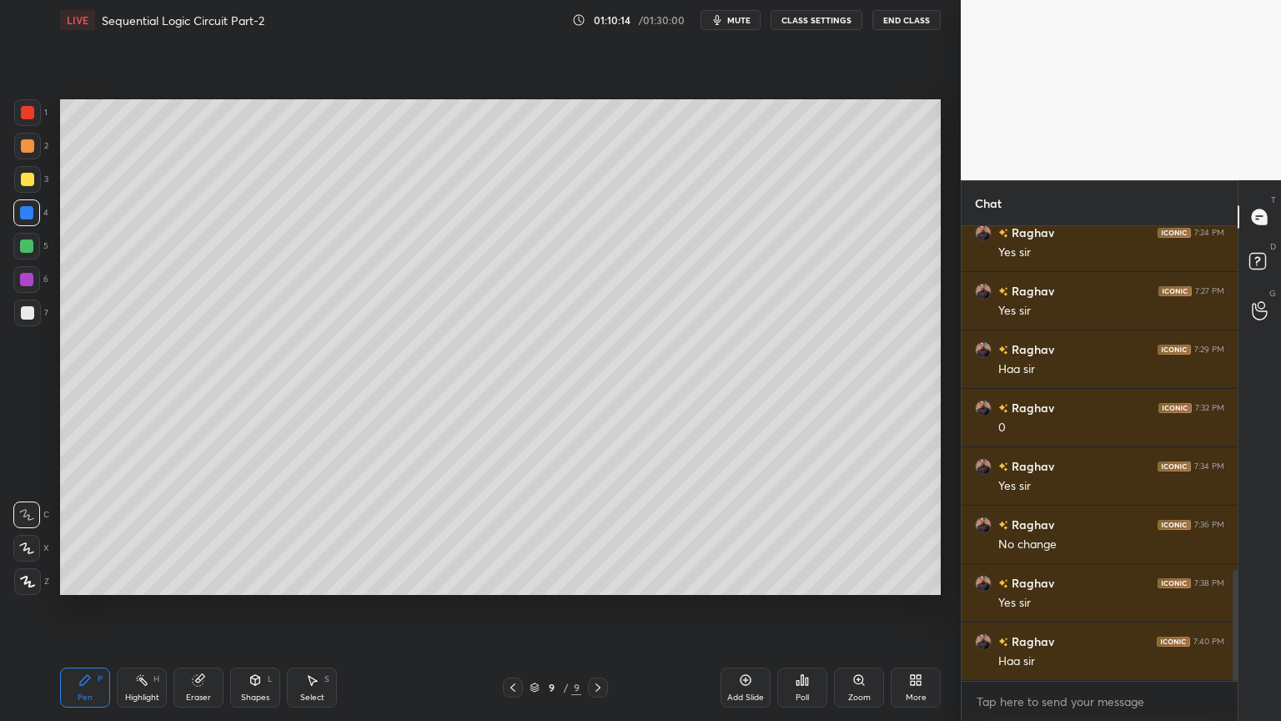
click at [748, 608] on div "Add Slide" at bounding box center [745, 697] width 37 height 8
click at [33, 150] on div at bounding box center [27, 146] width 27 height 27
click at [28, 550] on icon at bounding box center [26, 548] width 15 height 12
click at [746, 21] on span "mute" at bounding box center [738, 20] width 23 height 12
click at [744, 23] on span "unmute" at bounding box center [738, 20] width 36 height 12
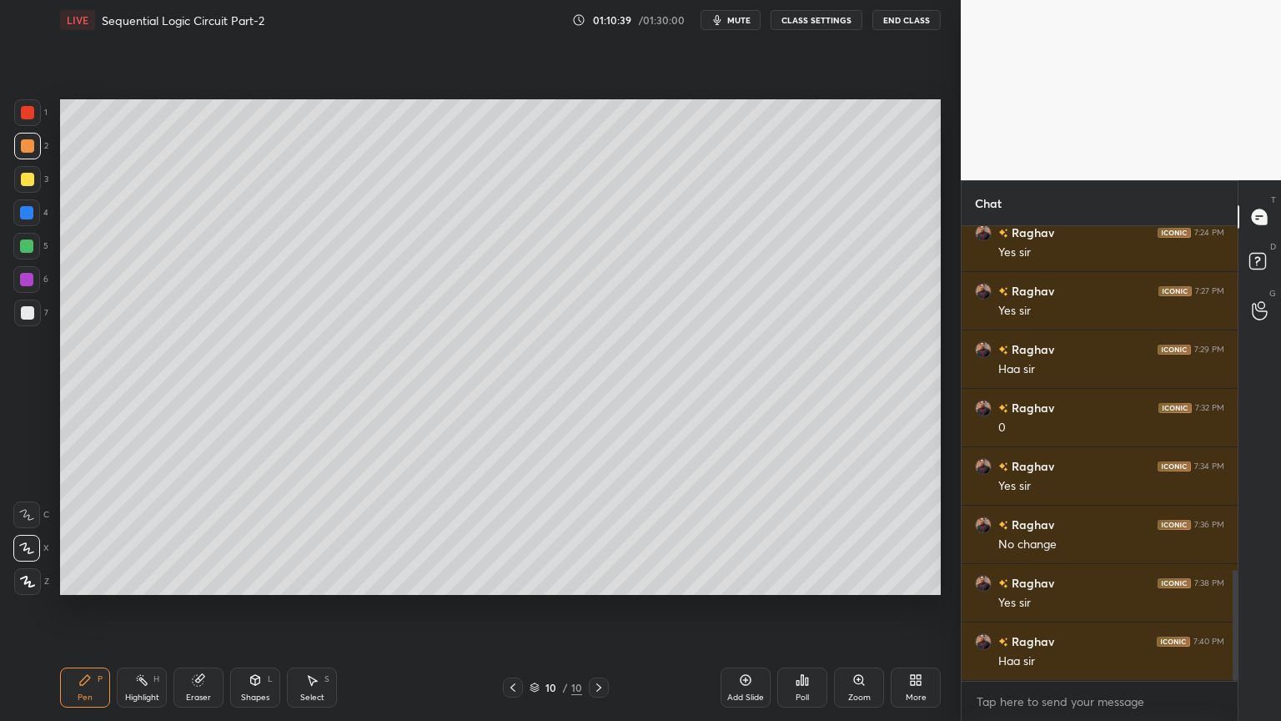
click at [257, 608] on icon at bounding box center [255, 680] width 9 height 10
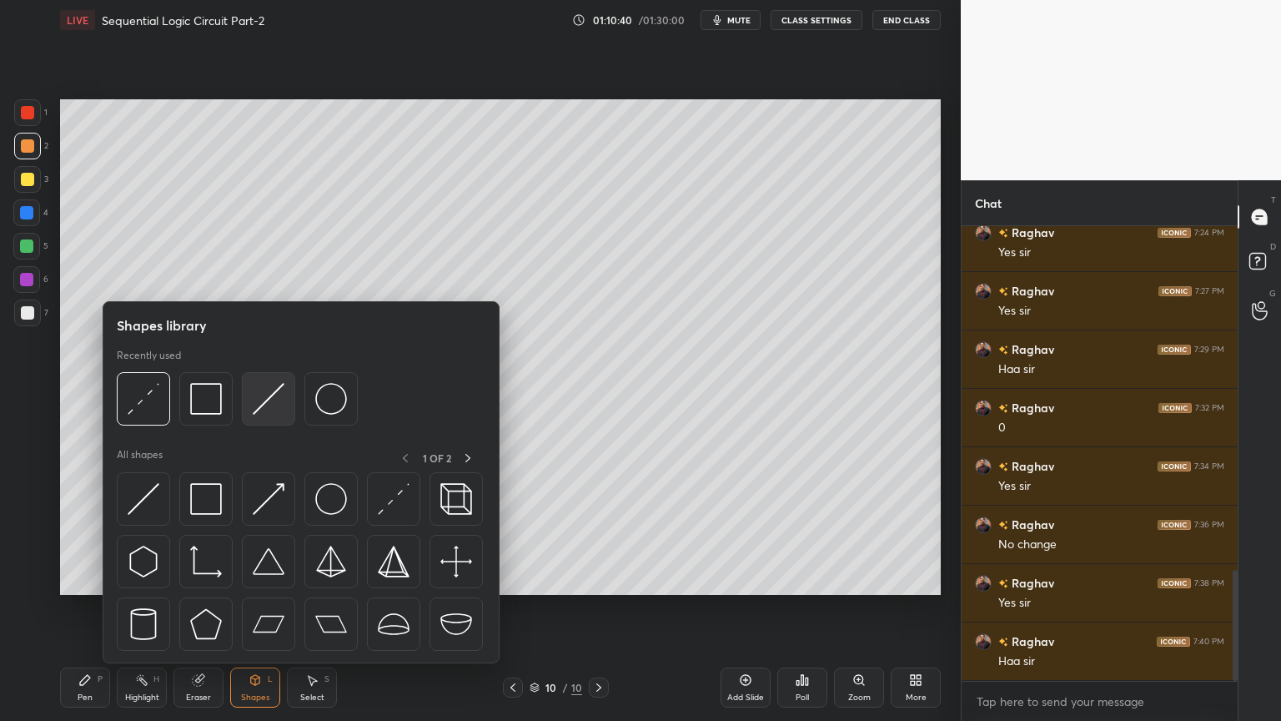
click at [266, 392] on img at bounding box center [269, 399] width 32 height 32
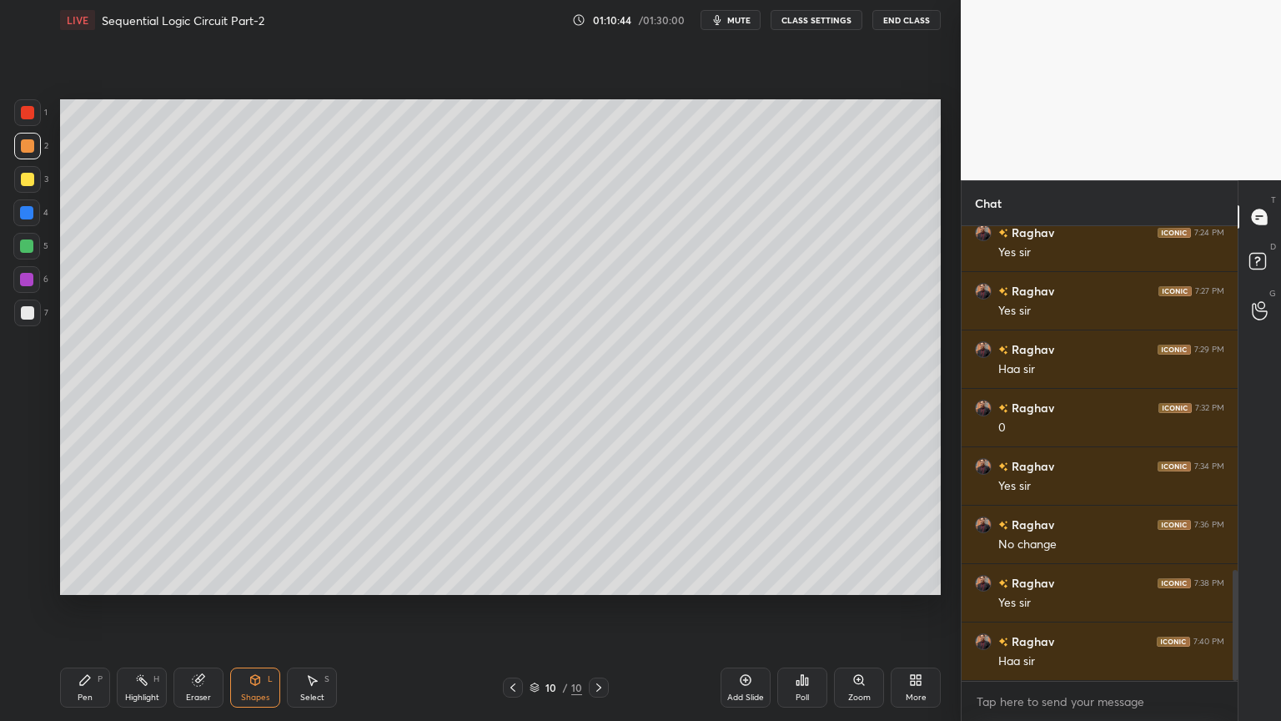
click at [80, 608] on icon at bounding box center [84, 679] width 13 height 13
click at [31, 314] on div at bounding box center [27, 312] width 13 height 13
click at [30, 500] on div "C" at bounding box center [31, 511] width 36 height 33
click at [194, 608] on div "Eraser" at bounding box center [198, 687] width 50 height 40
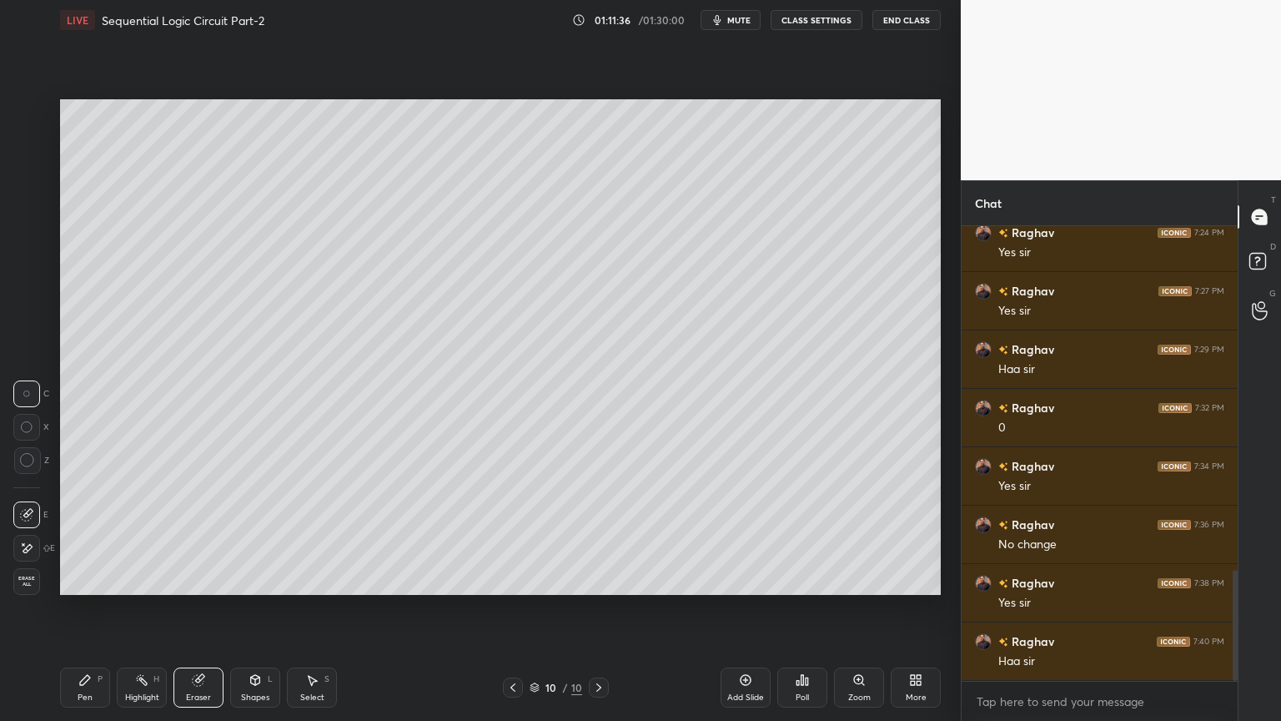
click at [80, 608] on icon at bounding box center [85, 680] width 10 height 10
click at [200, 608] on div "Eraser" at bounding box center [198, 697] width 25 height 8
click at [77, 608] on div "Pen P" at bounding box center [85, 687] width 50 height 40
click at [318, 608] on div "Select" at bounding box center [312, 697] width 24 height 8
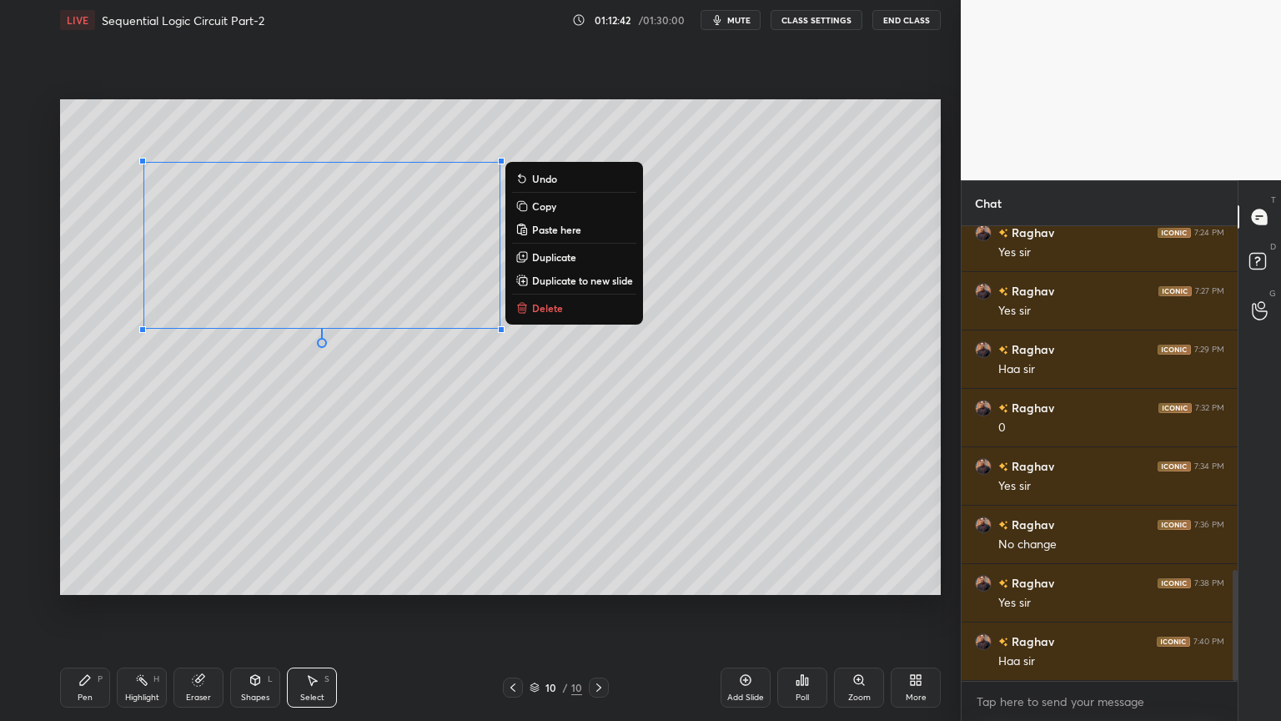
click at [198, 608] on div "Eraser" at bounding box center [198, 697] width 25 height 8
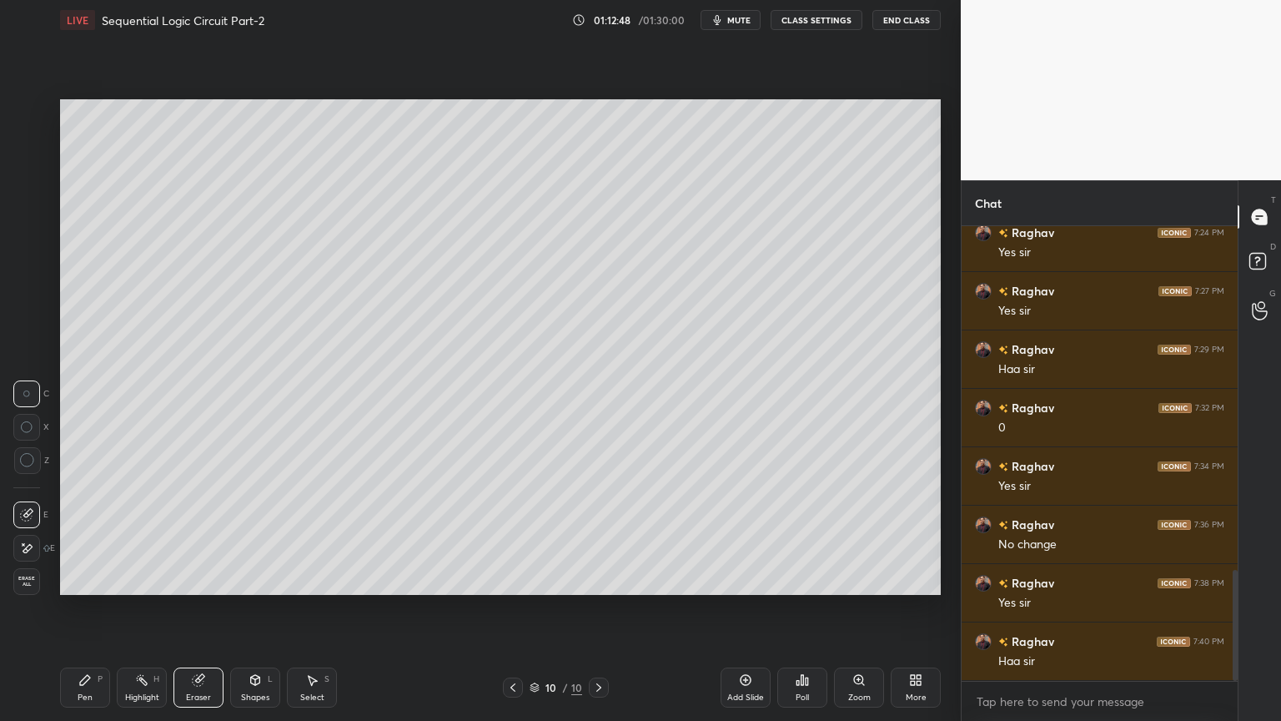
click at [101, 608] on div "Pen P" at bounding box center [85, 687] width 50 height 40
click at [192, 608] on div "Eraser" at bounding box center [198, 687] width 50 height 40
click at [84, 608] on icon at bounding box center [85, 680] width 10 height 10
click at [324, 608] on div "Select S" at bounding box center [312, 687] width 50 height 40
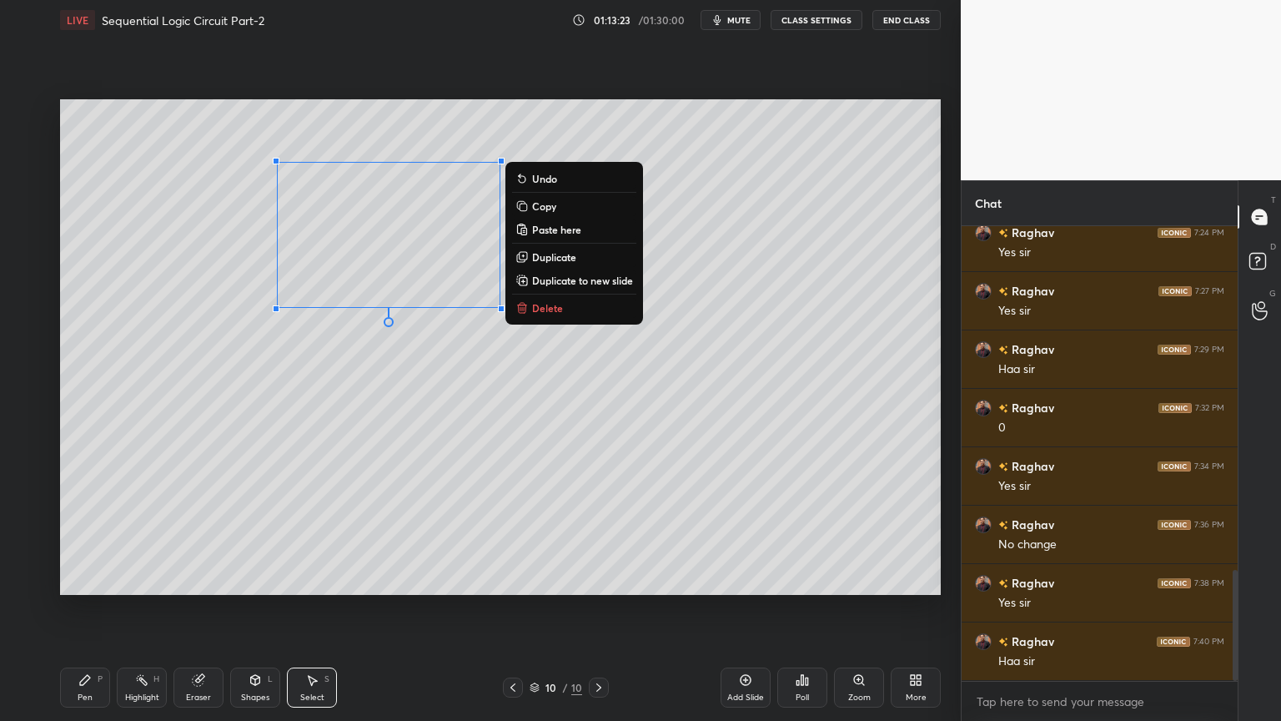
click at [500, 385] on div "0 ° Undo Copy Paste here Duplicate Duplicate to new slide Delete" at bounding box center [500, 346] width 881 height 495
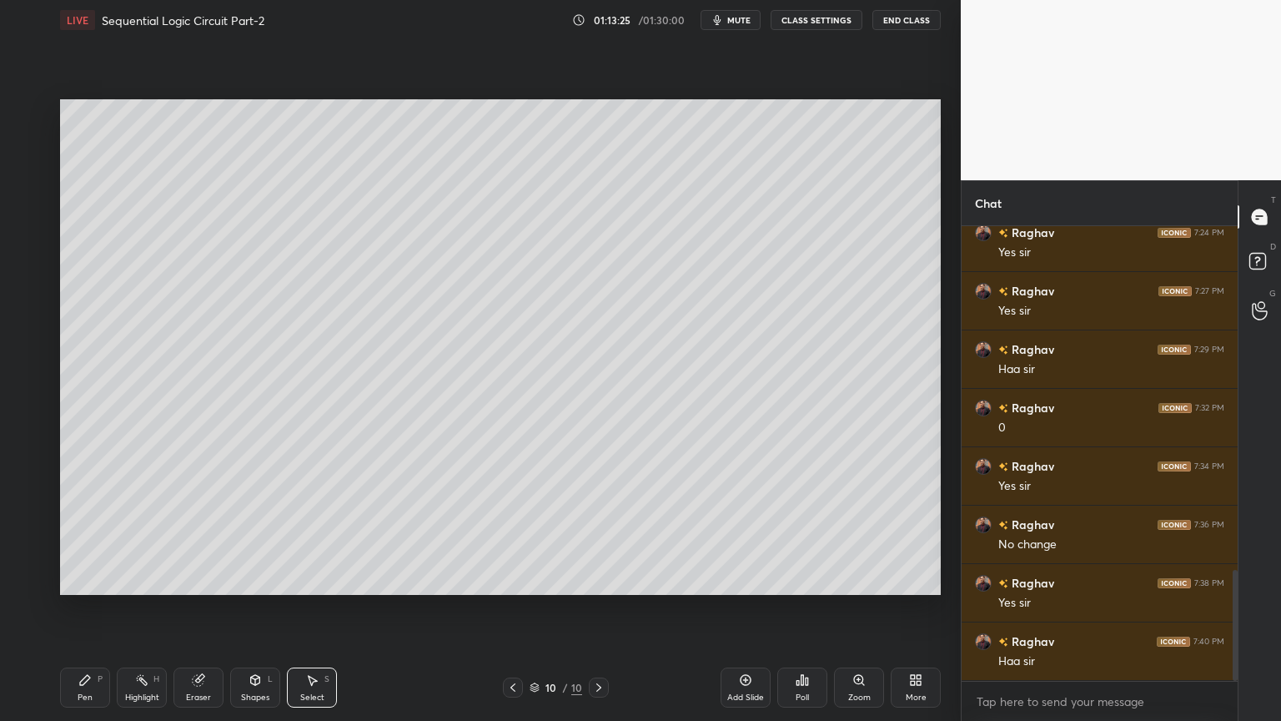
click at [206, 608] on div "Eraser" at bounding box center [198, 687] width 50 height 40
click at [98, 608] on div "P" at bounding box center [100, 679] width 5 height 8
click at [200, 608] on div "Eraser" at bounding box center [198, 687] width 50 height 40
click at [73, 608] on div "Pen P" at bounding box center [85, 687] width 50 height 40
click at [199, 608] on div "Eraser" at bounding box center [198, 697] width 25 height 8
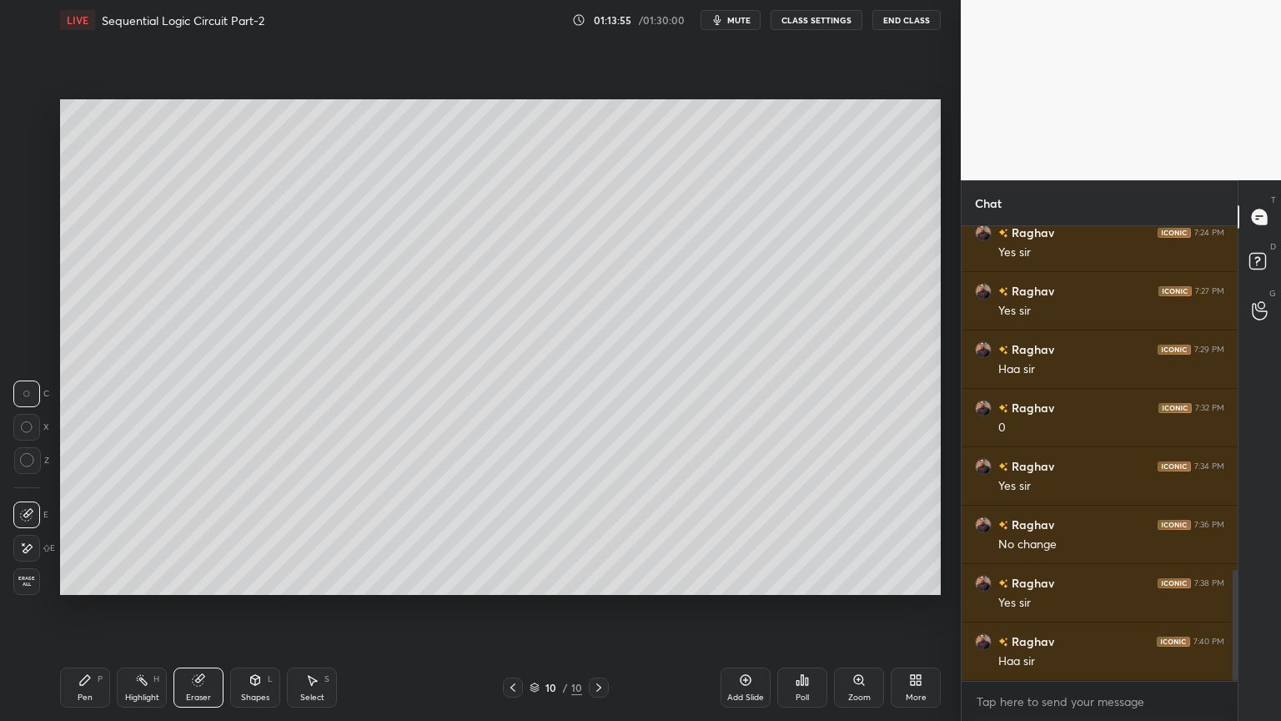
click at [89, 608] on icon at bounding box center [85, 680] width 10 height 10
click at [199, 608] on div "Eraser" at bounding box center [198, 687] width 50 height 40
click at [86, 608] on icon at bounding box center [84, 679] width 13 height 13
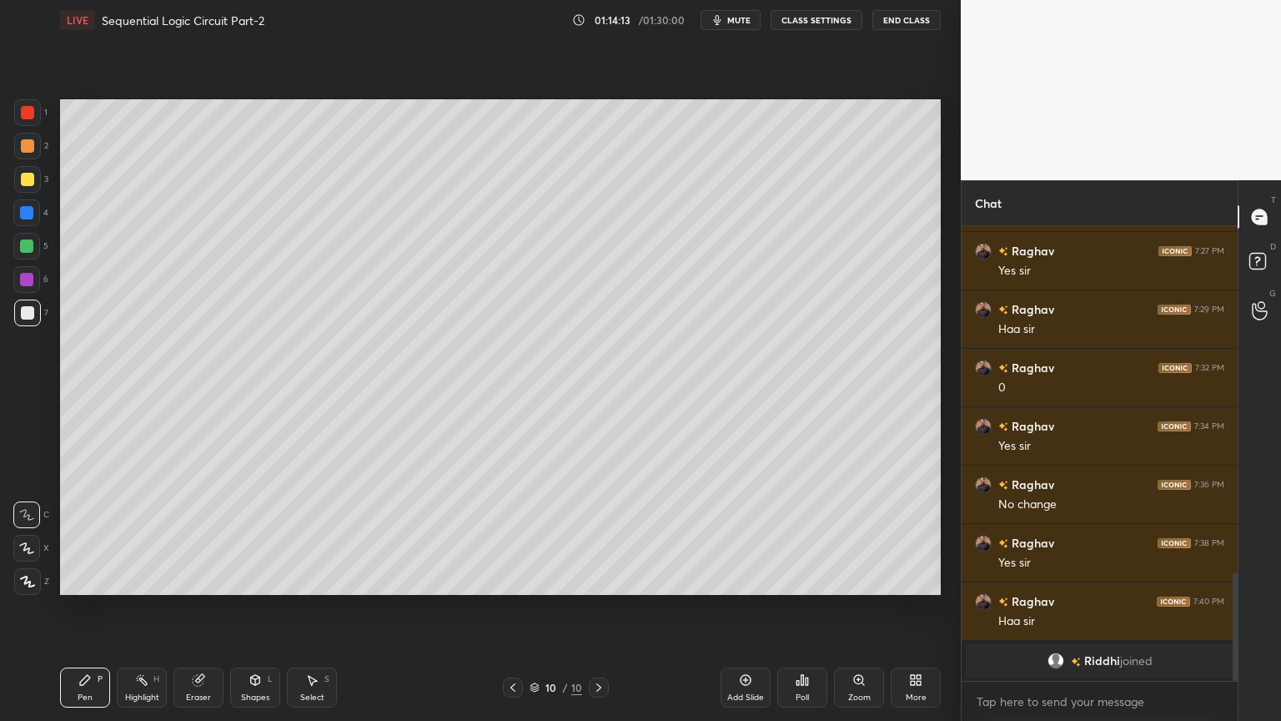
click at [203, 608] on icon at bounding box center [198, 679] width 13 height 13
click at [85, 608] on icon at bounding box center [84, 679] width 13 height 13
click at [195, 608] on div "Eraser" at bounding box center [198, 687] width 50 height 40
click at [86, 608] on div "Pen P" at bounding box center [85, 687] width 50 height 40
click at [754, 19] on button "mute" at bounding box center [730, 20] width 60 height 20
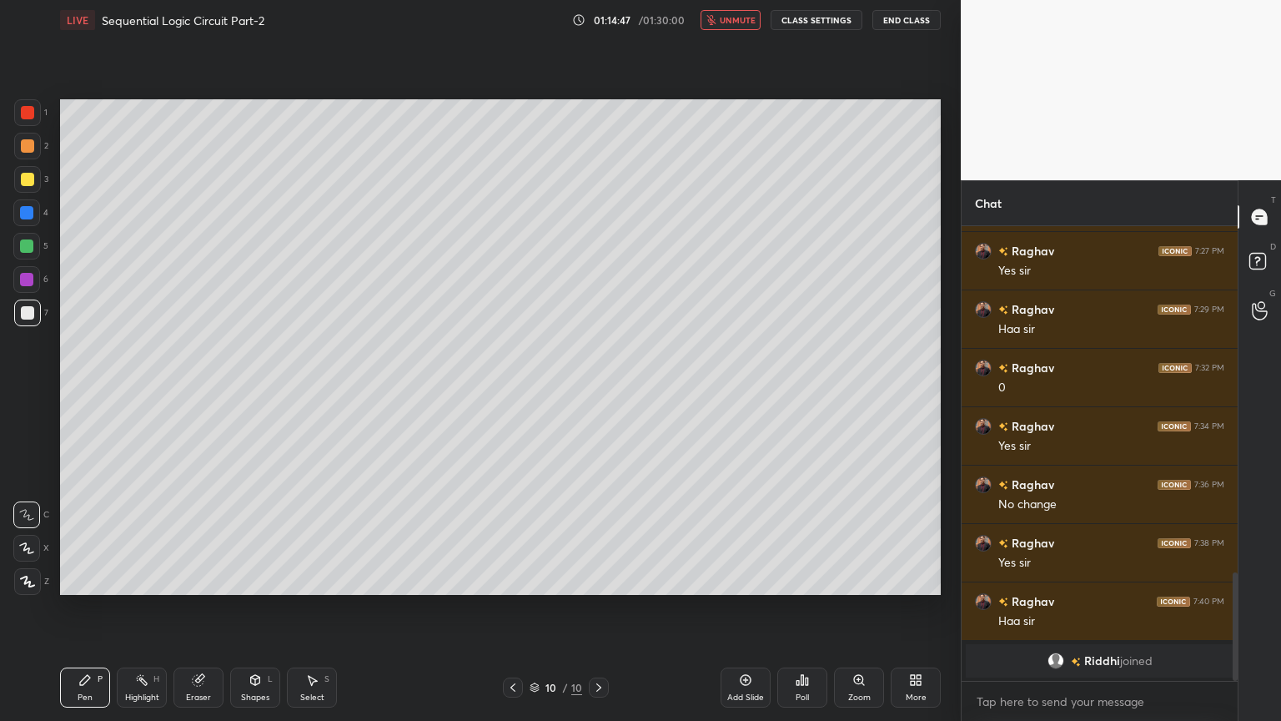
click at [735, 18] on span "unmute" at bounding box center [738, 20] width 36 height 12
click at [197, 608] on div "Eraser" at bounding box center [198, 697] width 25 height 8
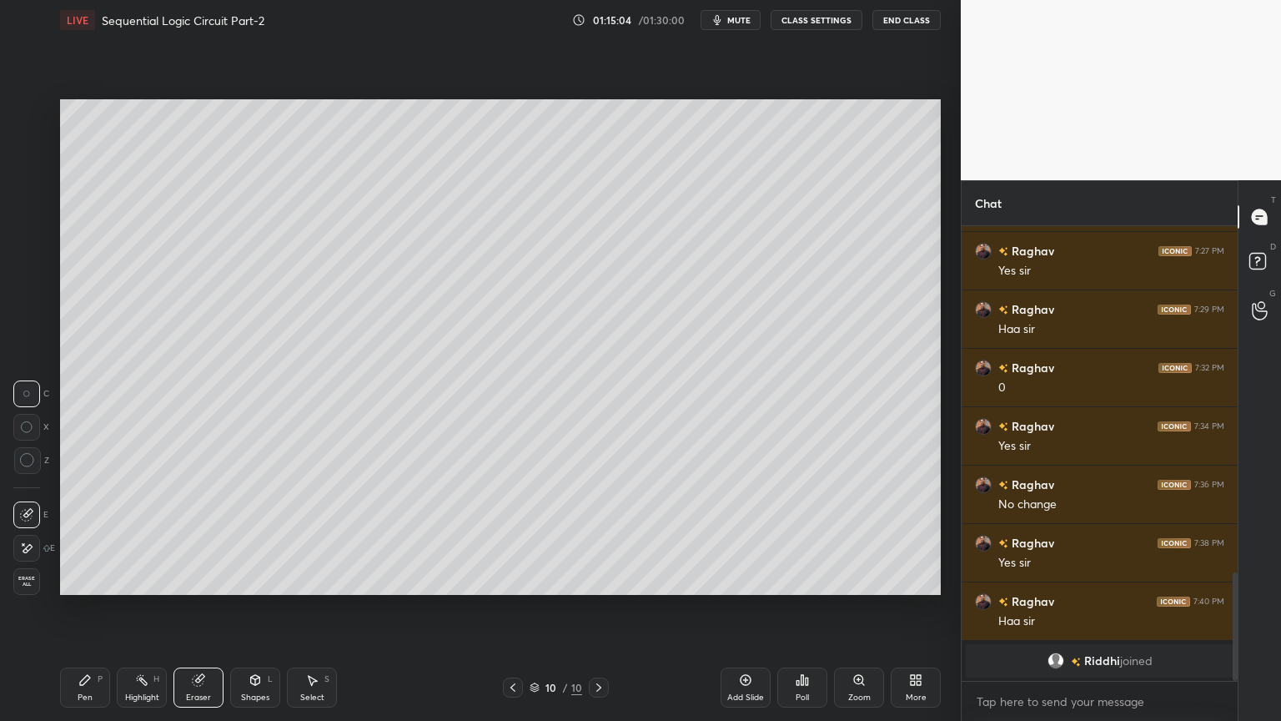
click at [84, 608] on div "Pen P" at bounding box center [85, 687] width 50 height 40
click at [35, 280] on div at bounding box center [26, 279] width 27 height 27
click at [206, 608] on div "Eraser" at bounding box center [198, 687] width 50 height 40
click at [75, 608] on div "Pen P" at bounding box center [85, 687] width 50 height 40
click at [146, 608] on div "Highlight H" at bounding box center [142, 687] width 50 height 40
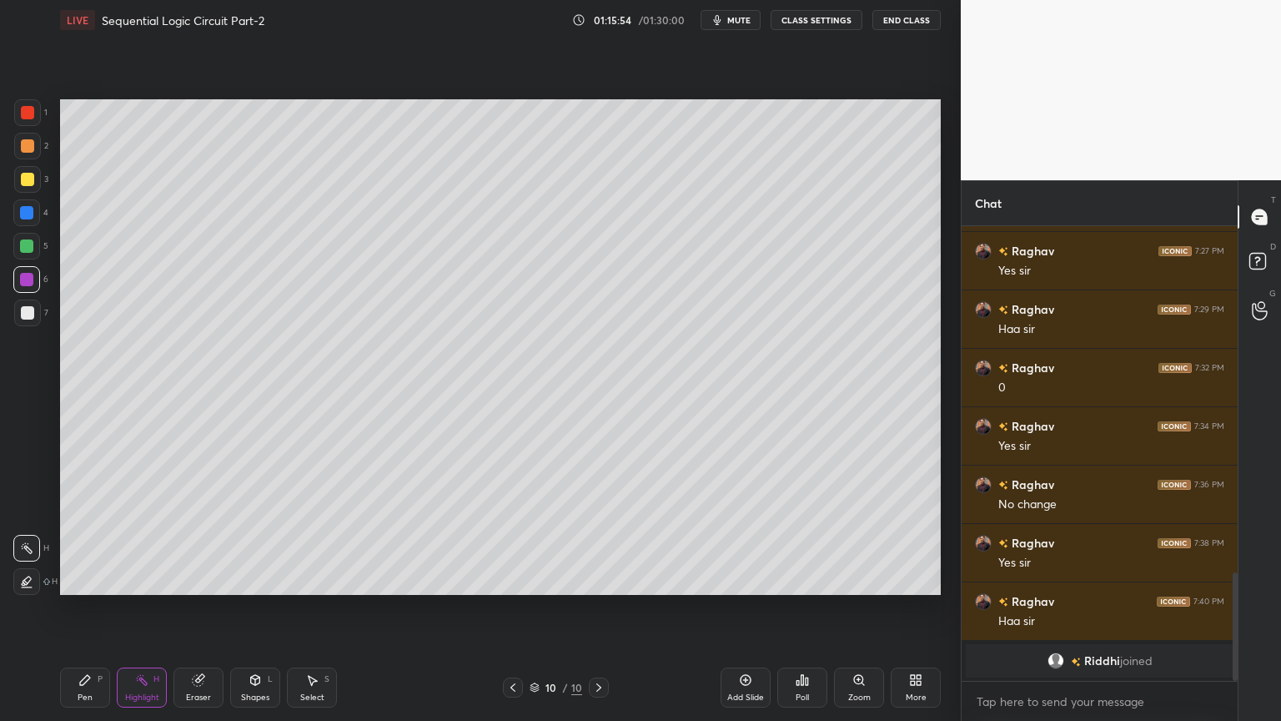
click at [34, 154] on div at bounding box center [27, 146] width 27 height 27
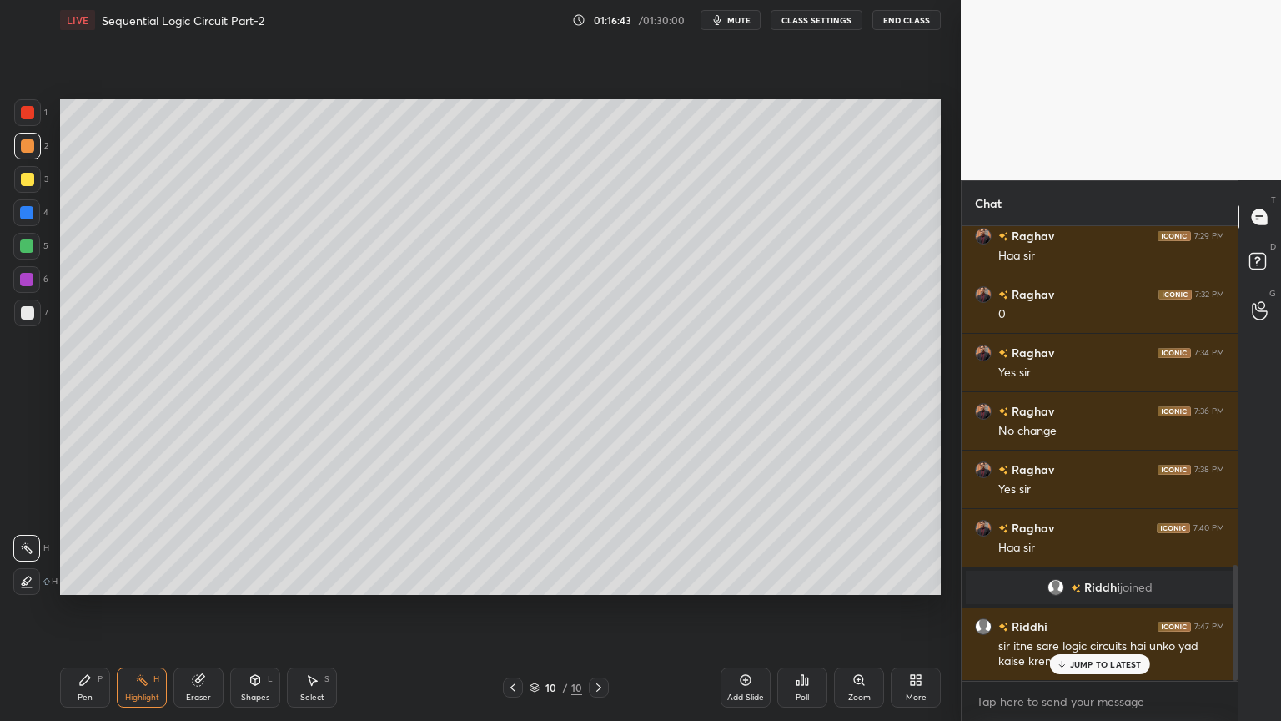
scroll to position [1324, 0]
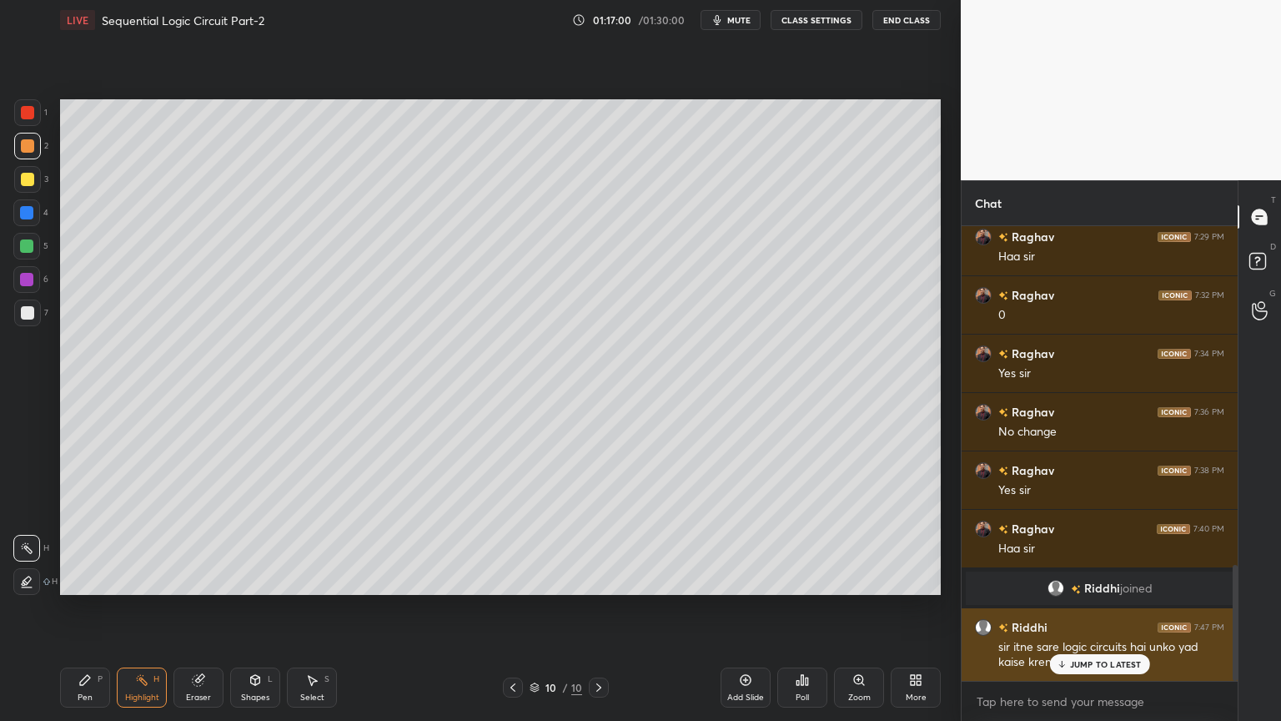
click at [1104, 608] on p "JUMP TO LATEST" at bounding box center [1106, 664] width 72 height 10
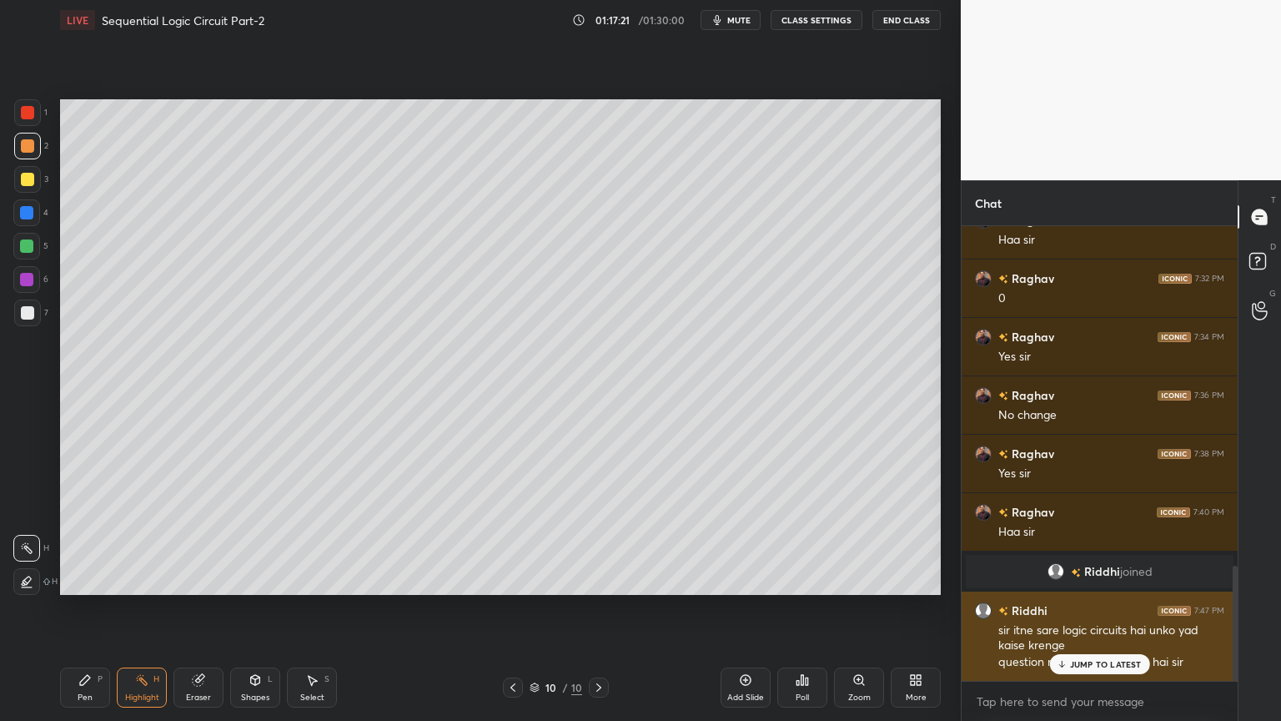
click at [1091, 608] on p "JUMP TO LATEST" at bounding box center [1106, 664] width 72 height 10
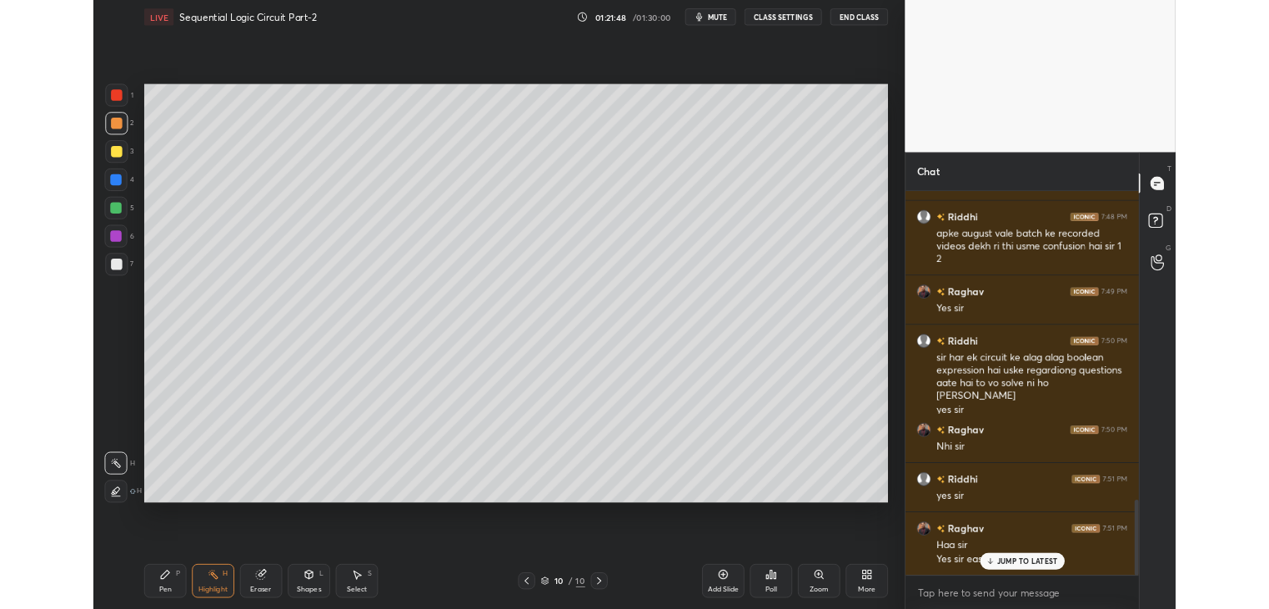
scroll to position [1910, 0]
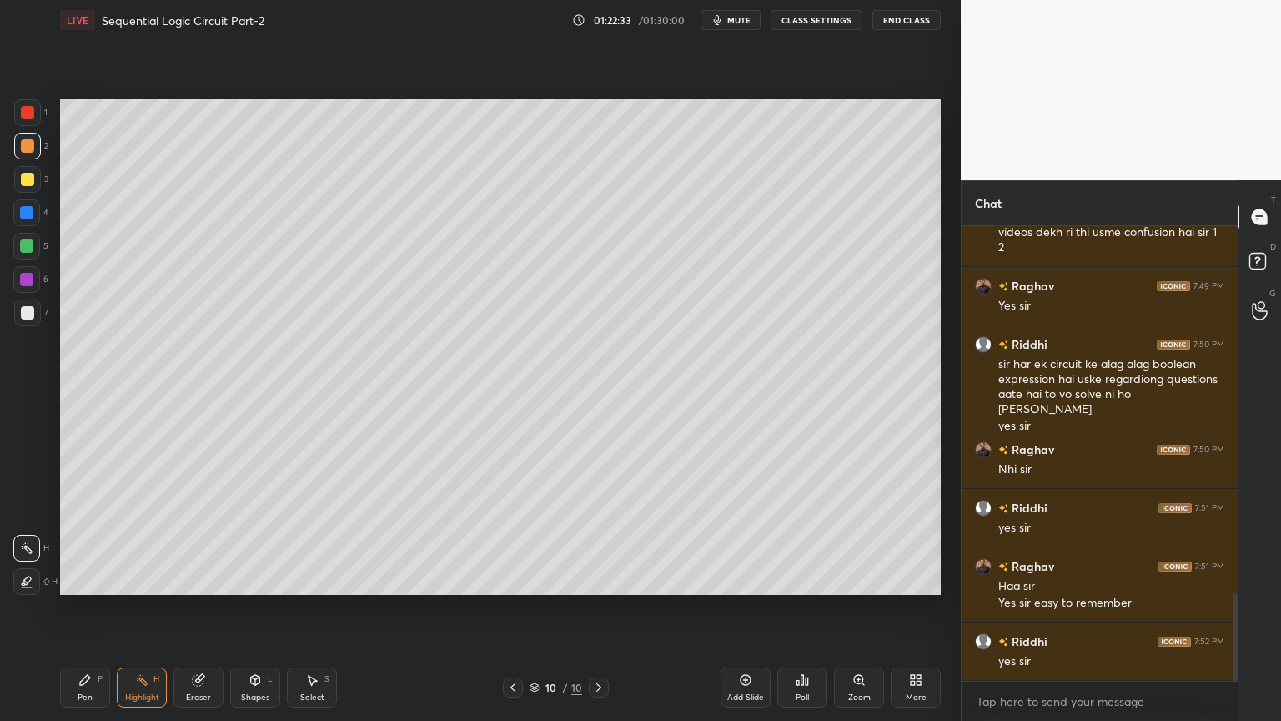
click at [929, 608] on div "More" at bounding box center [916, 687] width 50 height 40
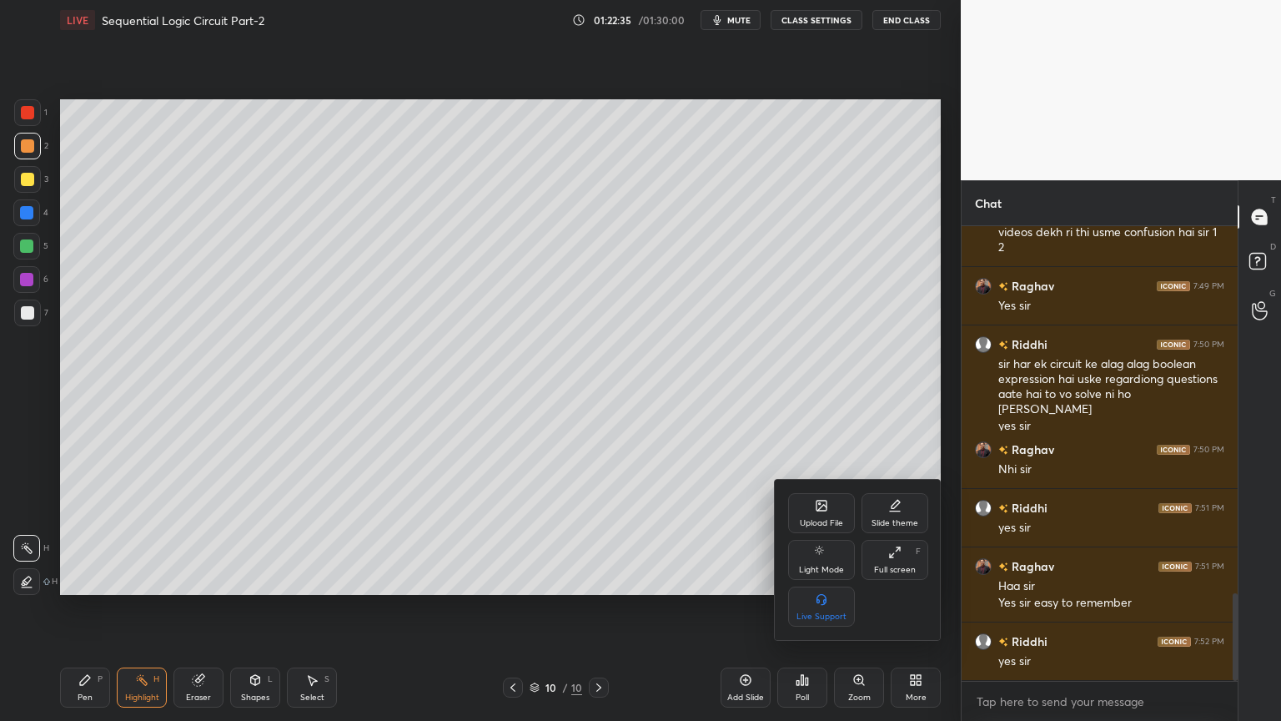
click at [821, 519] on div "Upload File" at bounding box center [821, 523] width 43 height 8
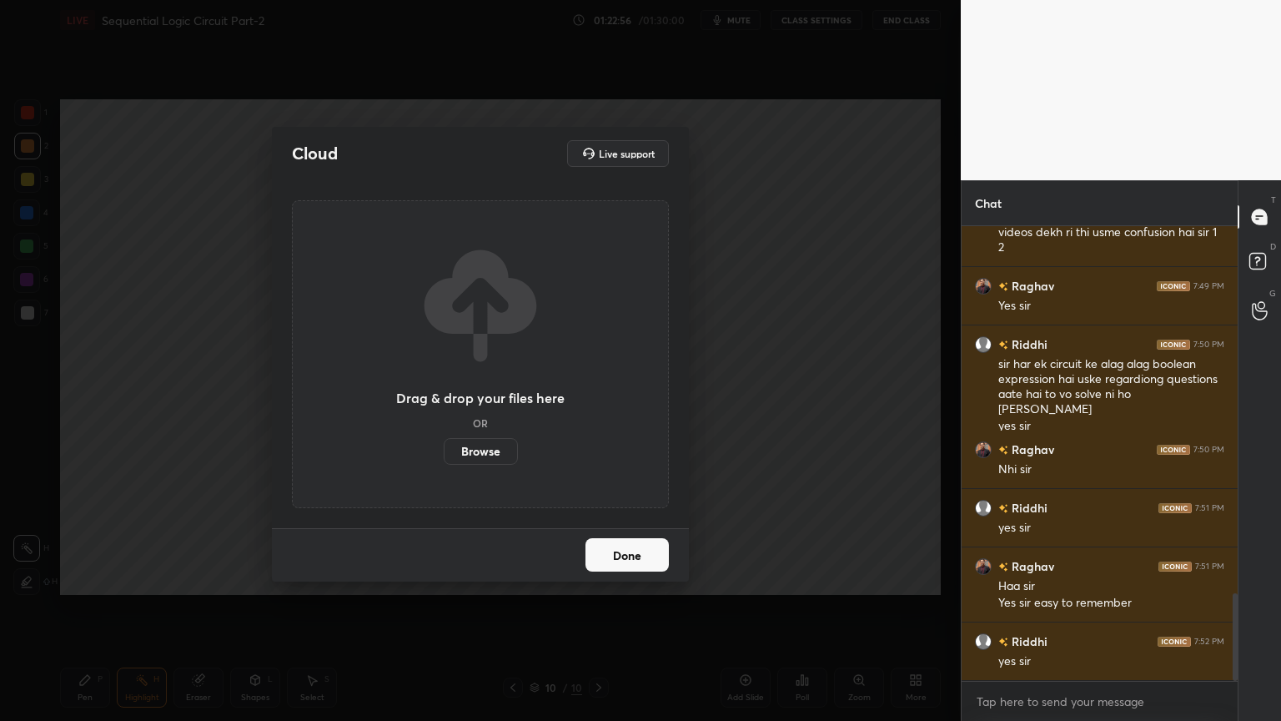
click at [493, 446] on label "Browse" at bounding box center [481, 451] width 74 height 27
click at [444, 446] on input "Browse" at bounding box center [444, 451] width 0 height 27
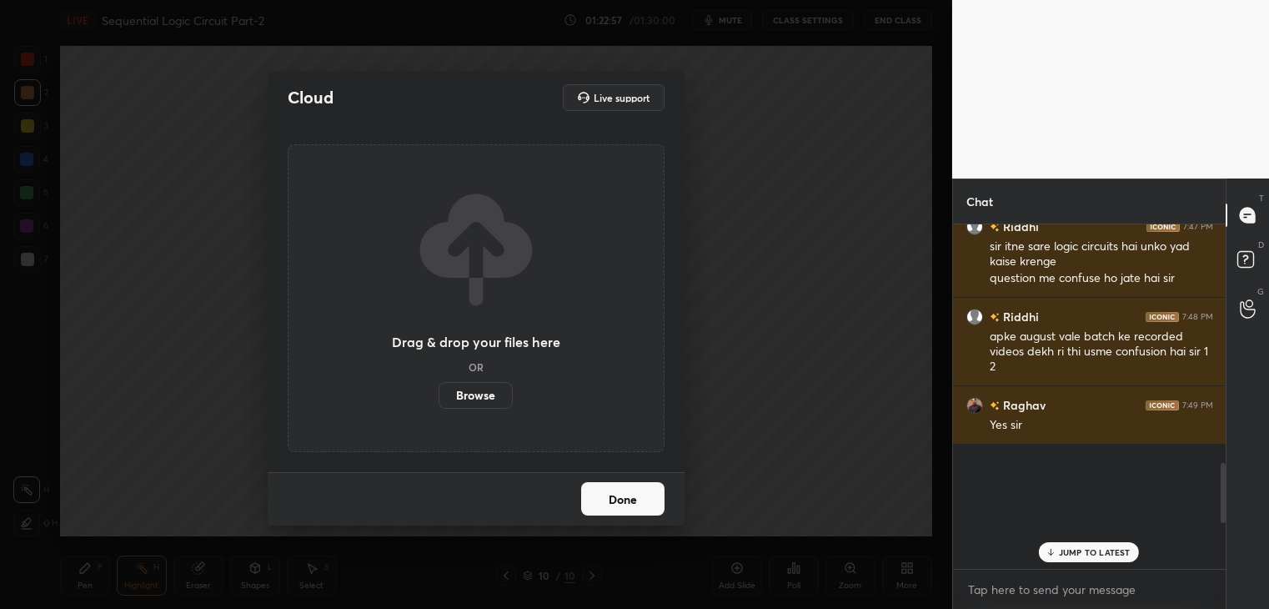
scroll to position [1364, 0]
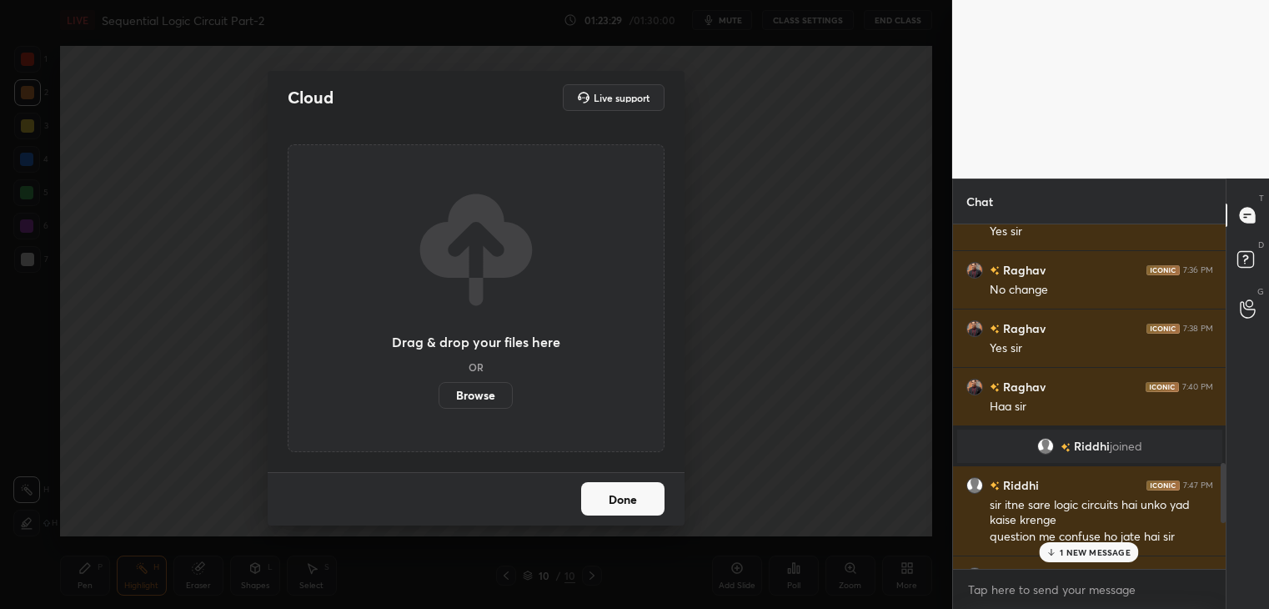
click at [617, 493] on button "Done" at bounding box center [622, 498] width 83 height 33
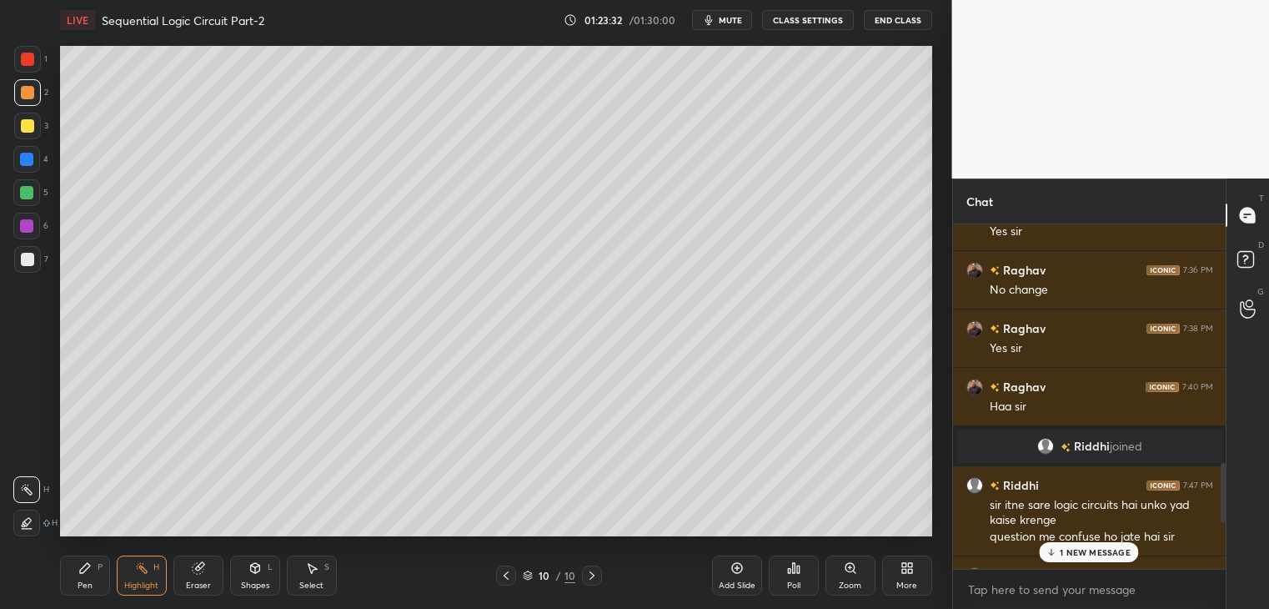
click at [1108, 549] on p "1 NEW MESSAGE" at bounding box center [1095, 552] width 71 height 10
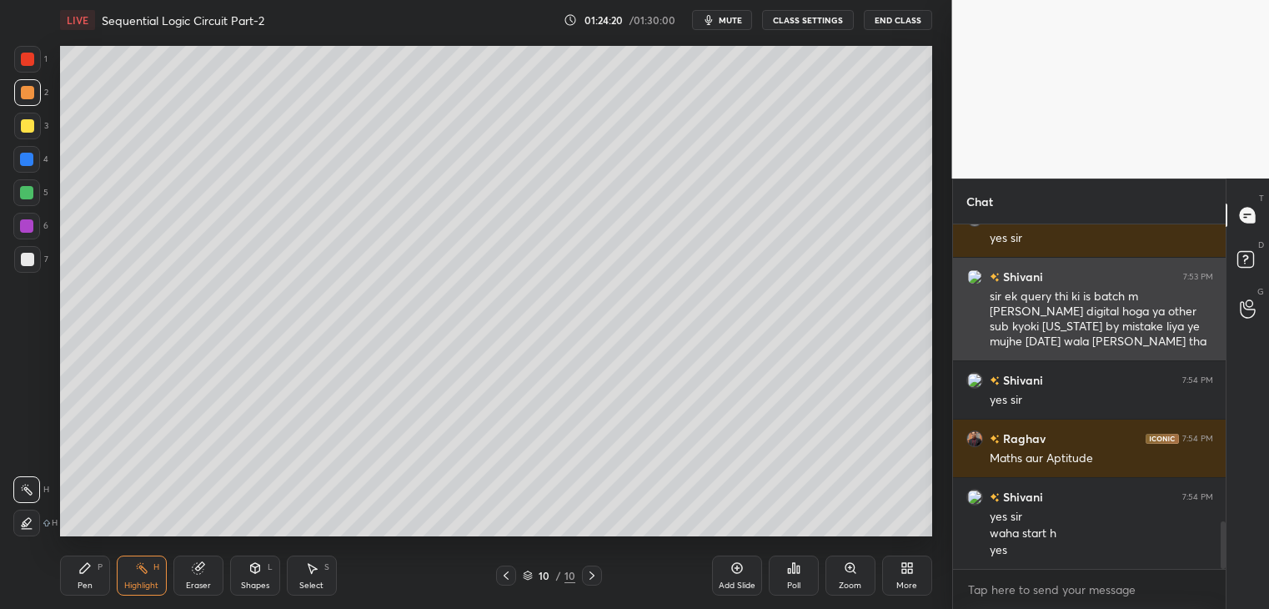
scroll to position [2222, 0]
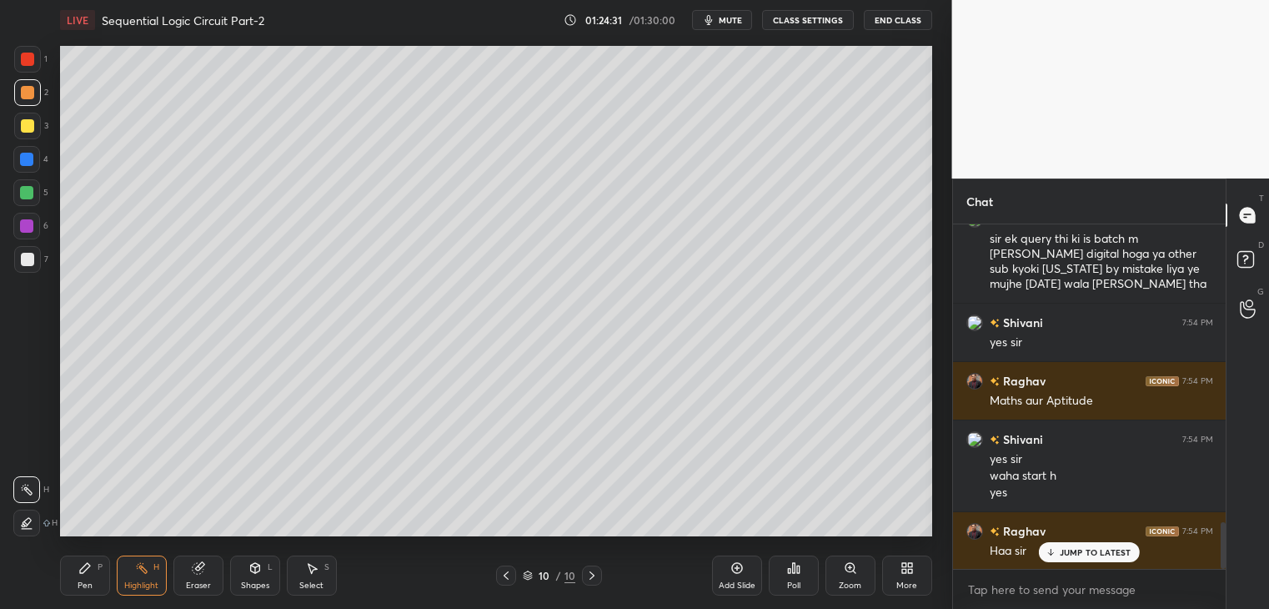
click at [740, 21] on span "mute" at bounding box center [730, 20] width 23 height 12
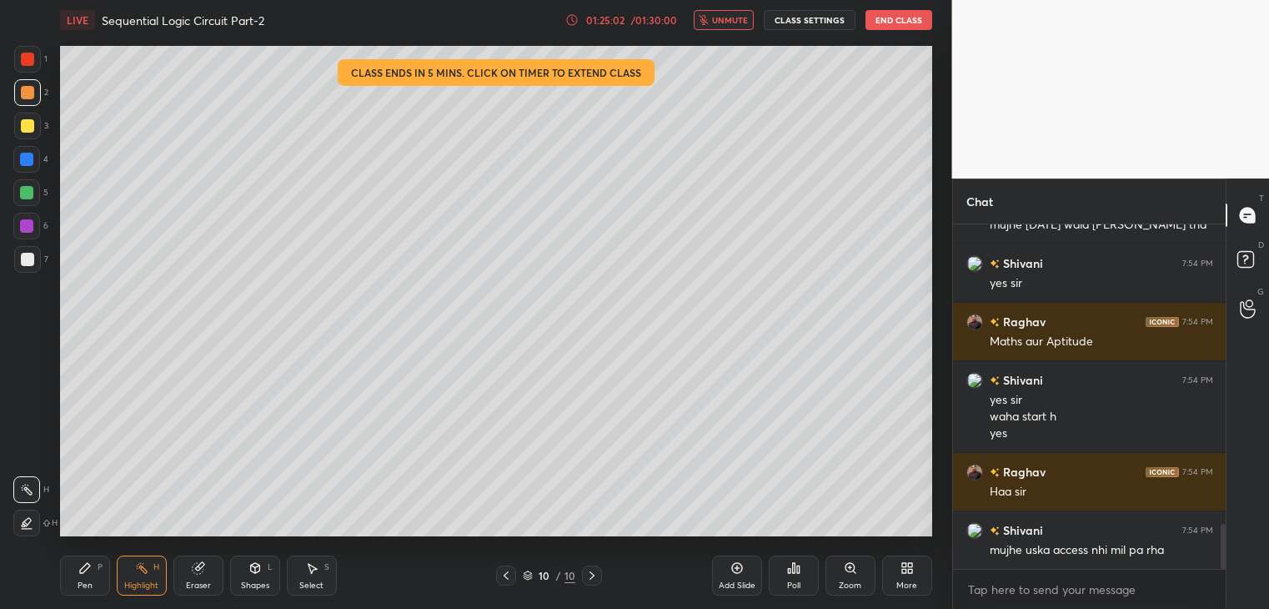
click at [727, 29] on button "unmute" at bounding box center [724, 20] width 60 height 20
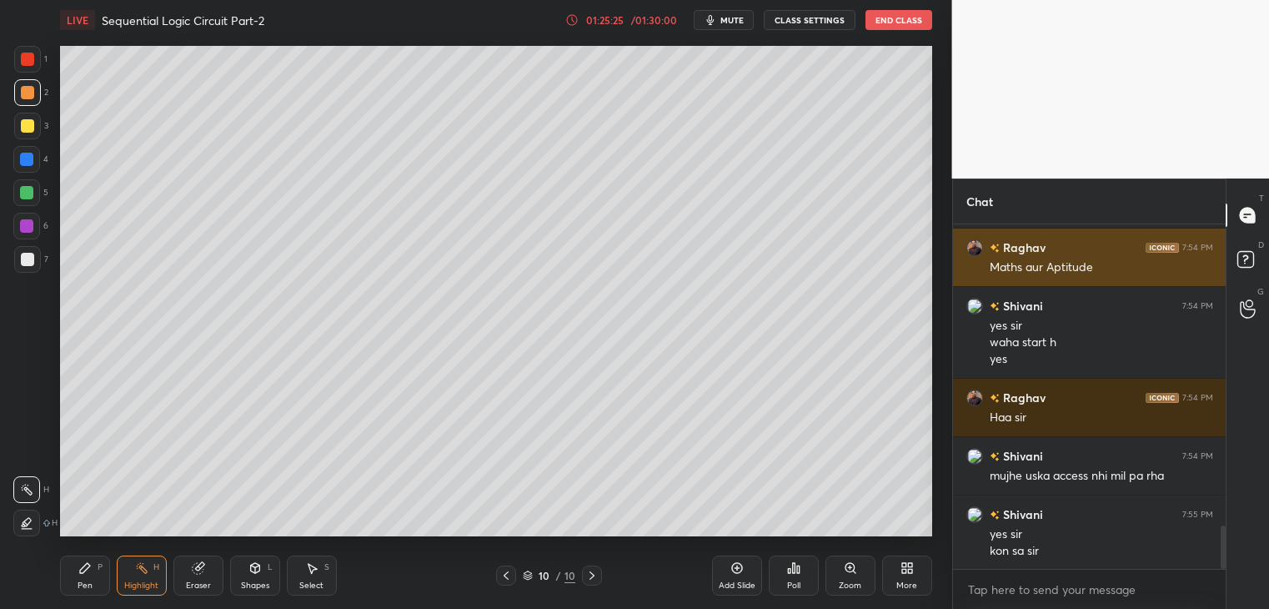
scroll to position [2415, 0]
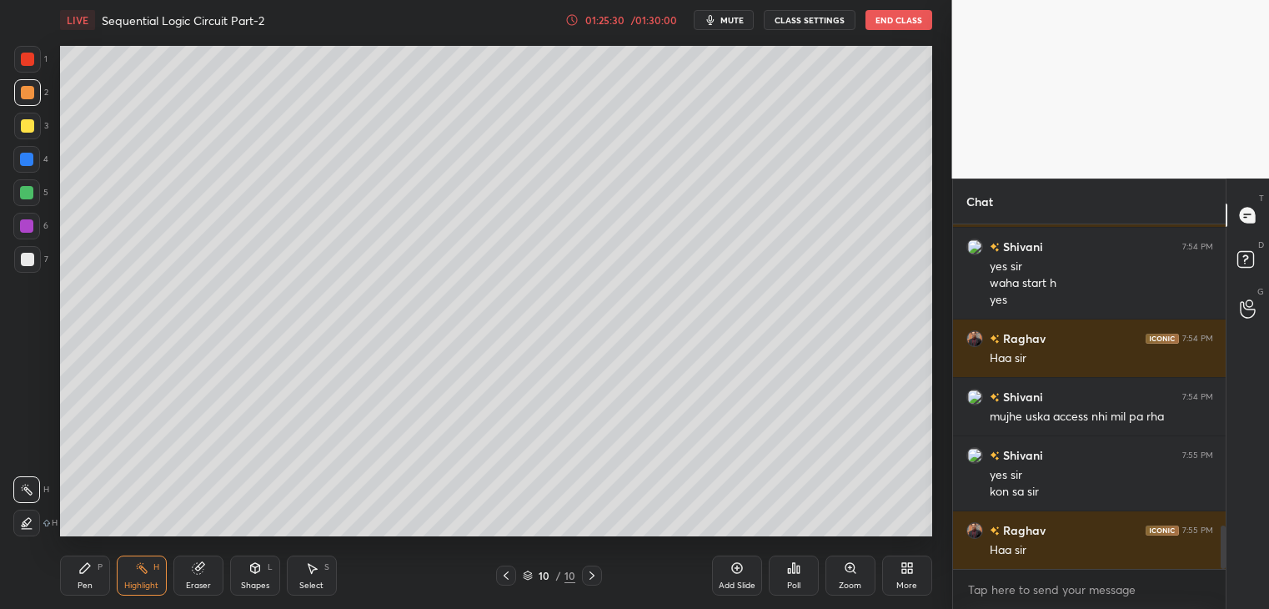
click at [57, 565] on div "LIVE Sequential Logic Circuit Part-2 01:25:30 / 01:30:00 mute CLASS SETTINGS En…" at bounding box center [496, 304] width 886 height 609
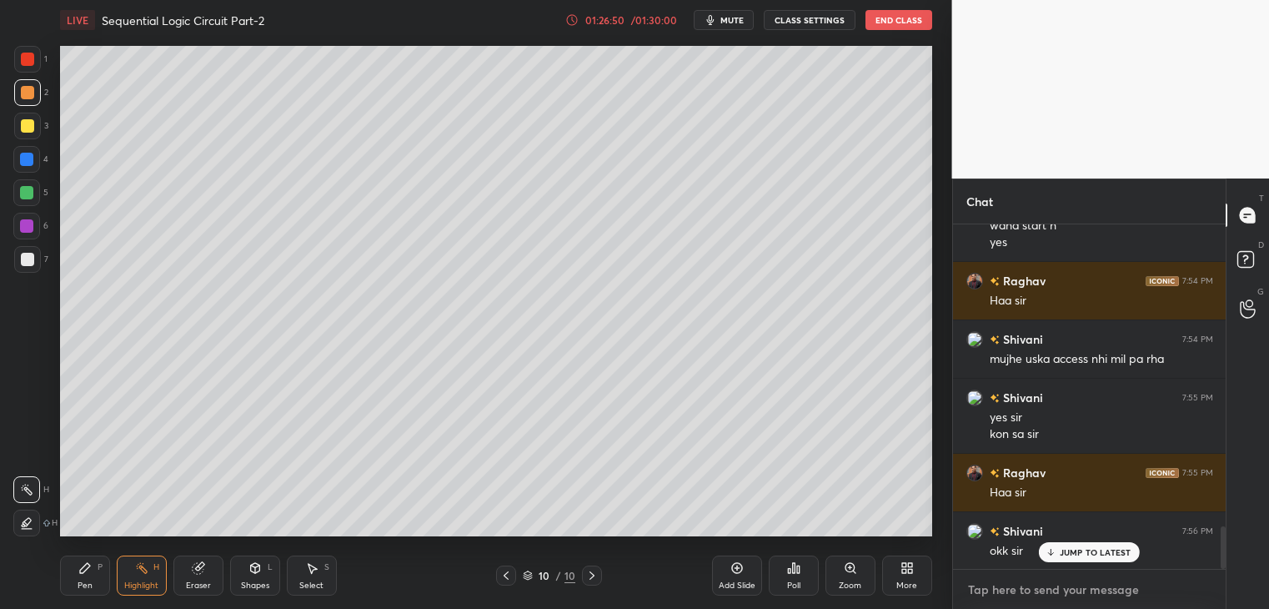
click at [1031, 588] on textarea at bounding box center [1090, 589] width 247 height 27
type textarea "x"
paste textarea "[URL][DOMAIN_NAME]"
type textarea "[URL][DOMAIN_NAME]"
type textarea "x"
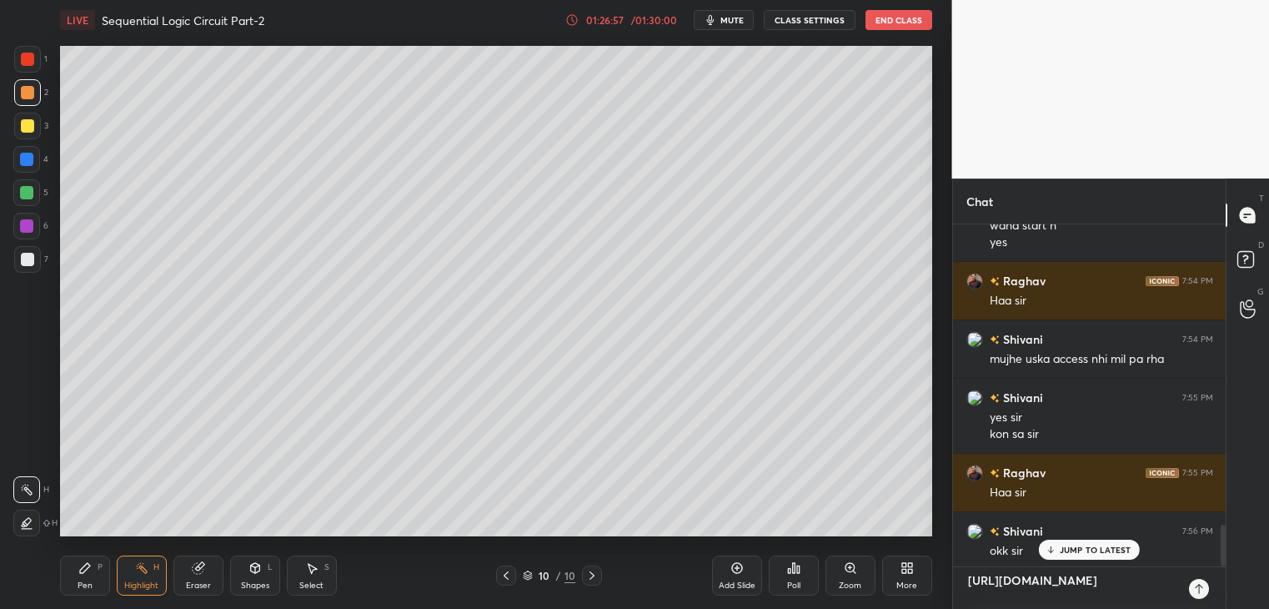
scroll to position [380, 269]
type textarea "[URL][DOMAIN_NAME]"
click at [963, 596] on div "[URL][DOMAIN_NAME] x" at bounding box center [1090, 588] width 274 height 42
type textarea "x"
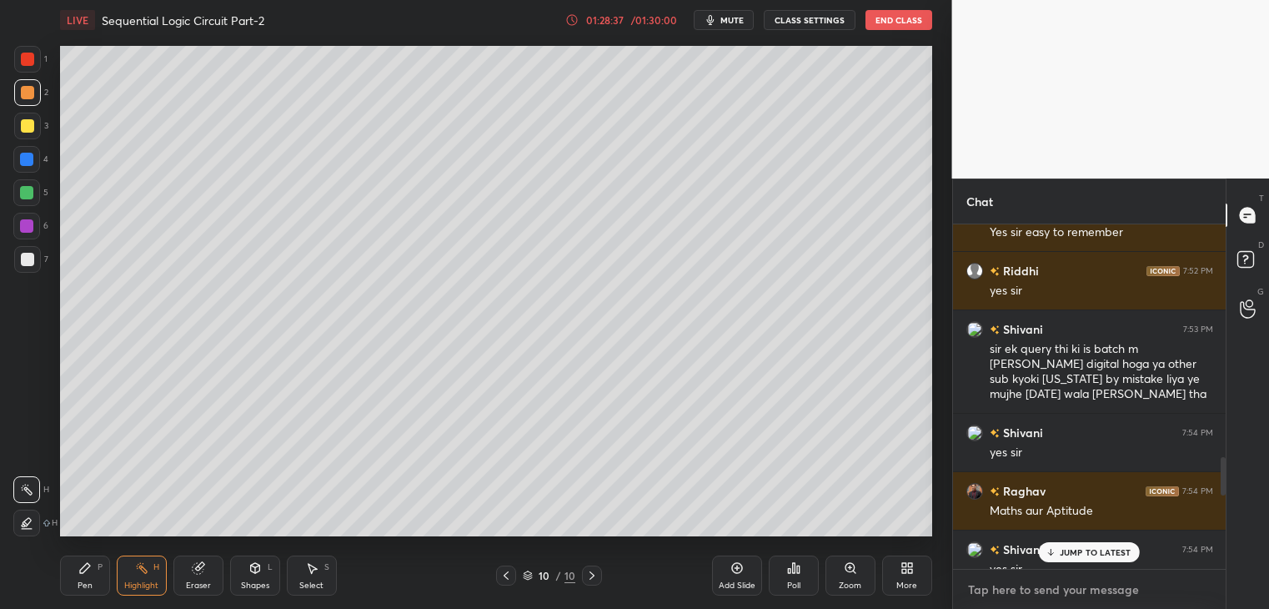
scroll to position [2126, 0]
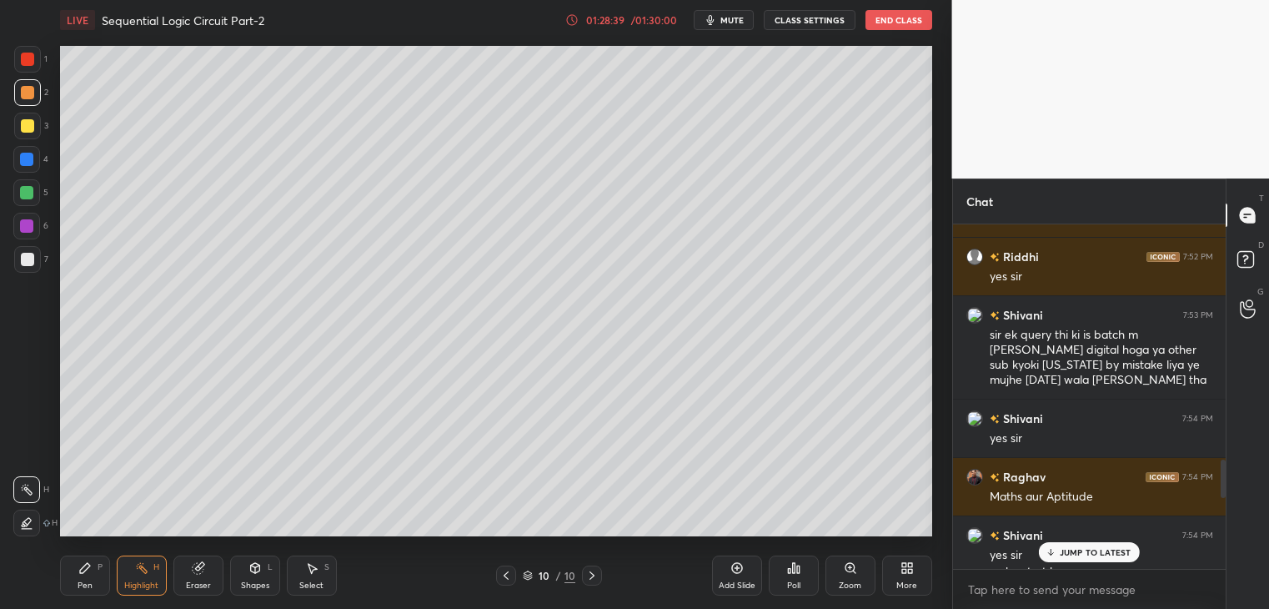
click at [506, 574] on icon at bounding box center [506, 575] width 5 height 8
click at [1090, 547] on p "1 NEW MESSAGE" at bounding box center [1095, 552] width 71 height 10
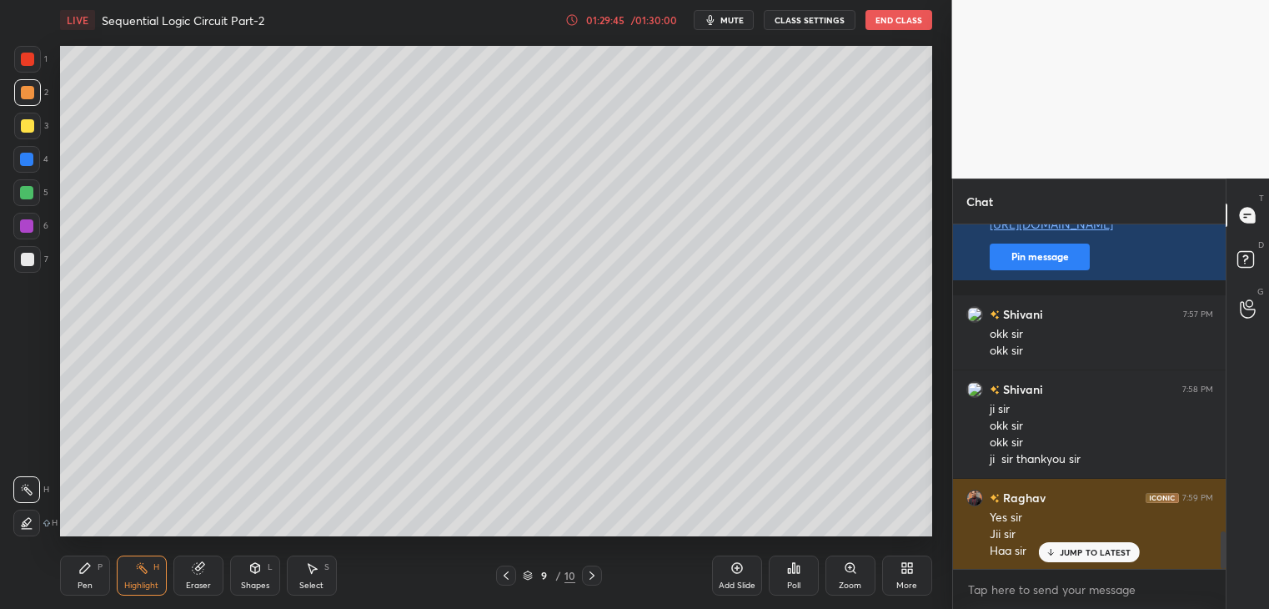
scroll to position [2915, 0]
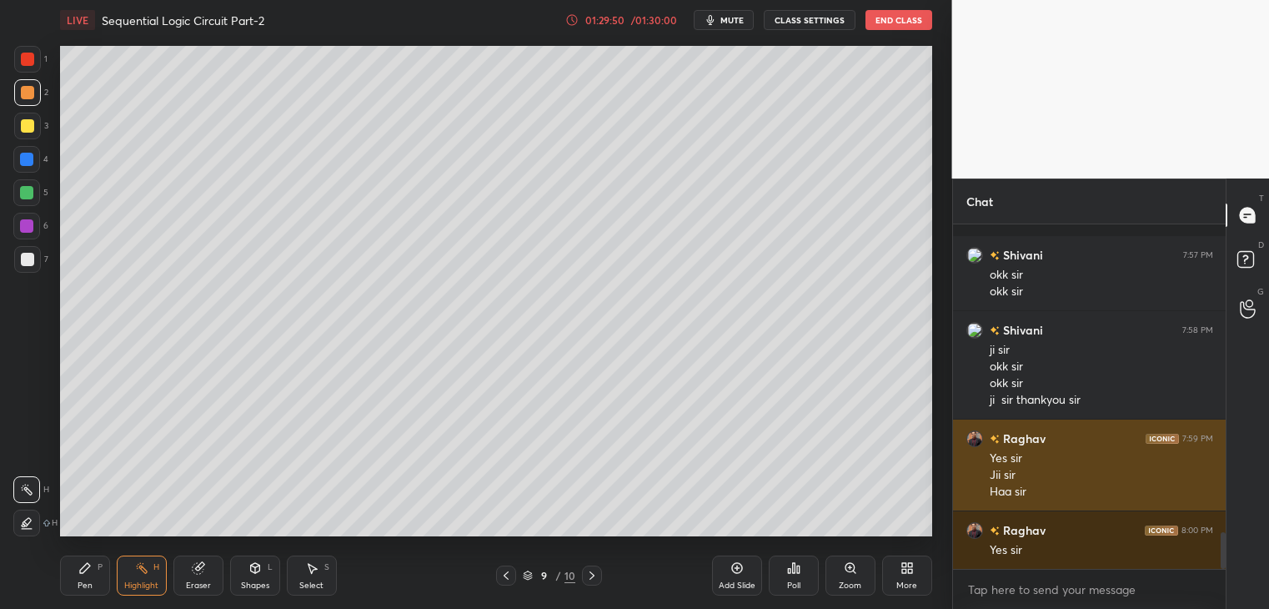
click at [590, 581] on icon at bounding box center [591, 575] width 13 height 13
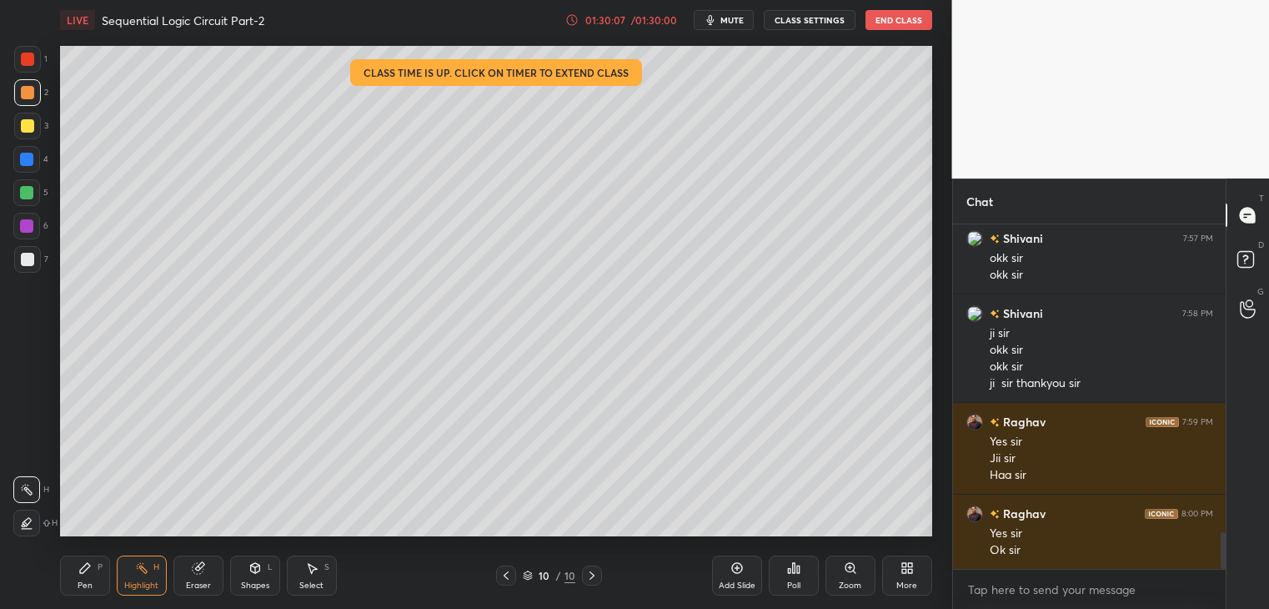
scroll to position [2990, 0]
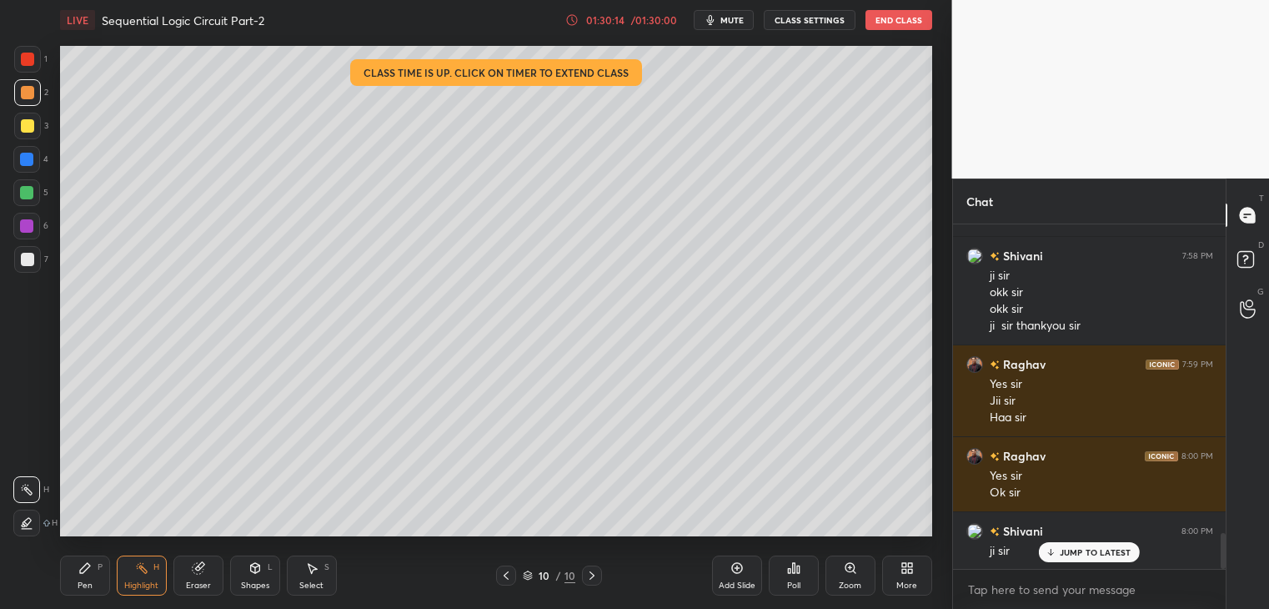
click at [915, 24] on button "End Class" at bounding box center [899, 20] width 67 height 20
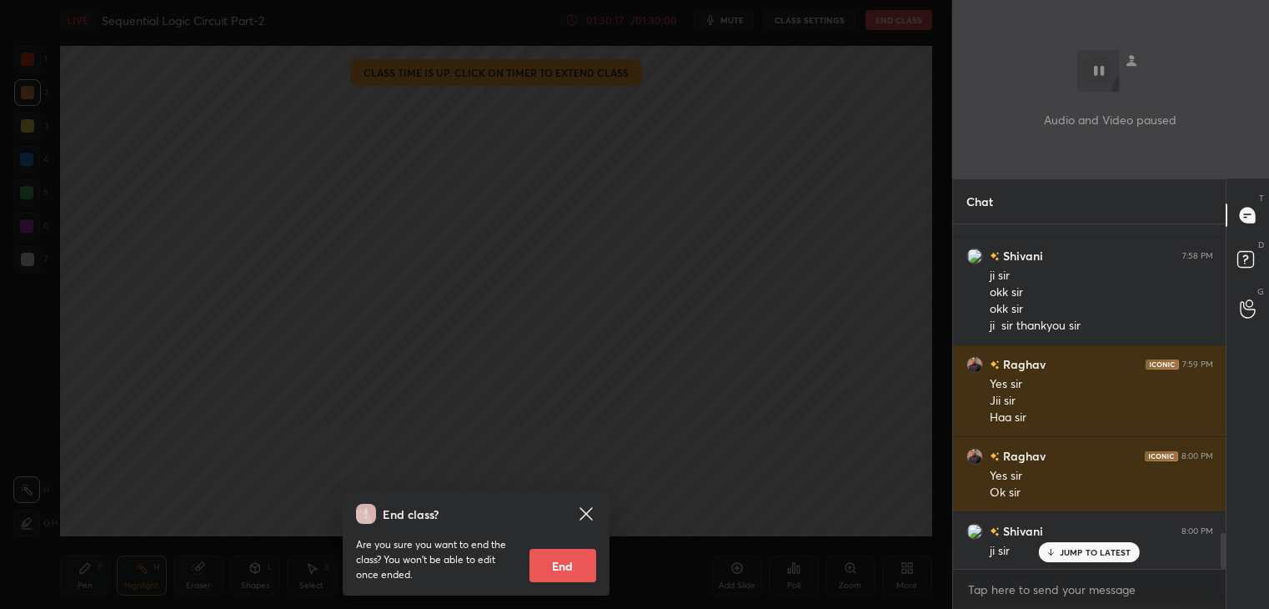
click at [565, 570] on button "End" at bounding box center [563, 565] width 67 height 33
type textarea "x"
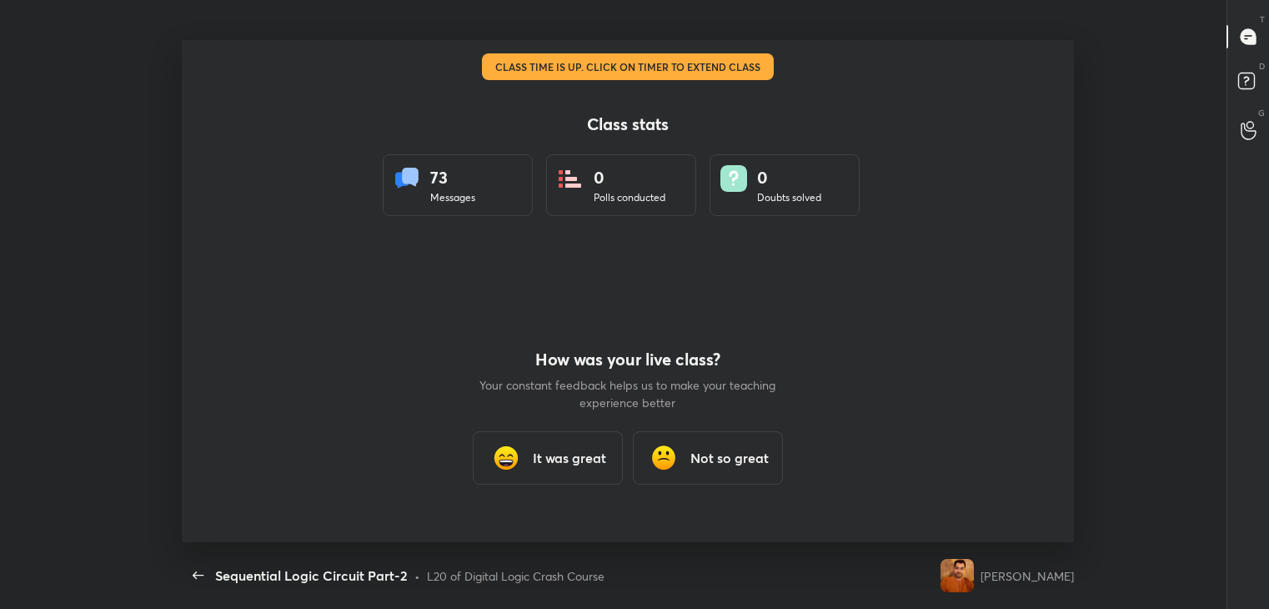
scroll to position [0, 0]
